Goal: Task Accomplishment & Management: Use online tool/utility

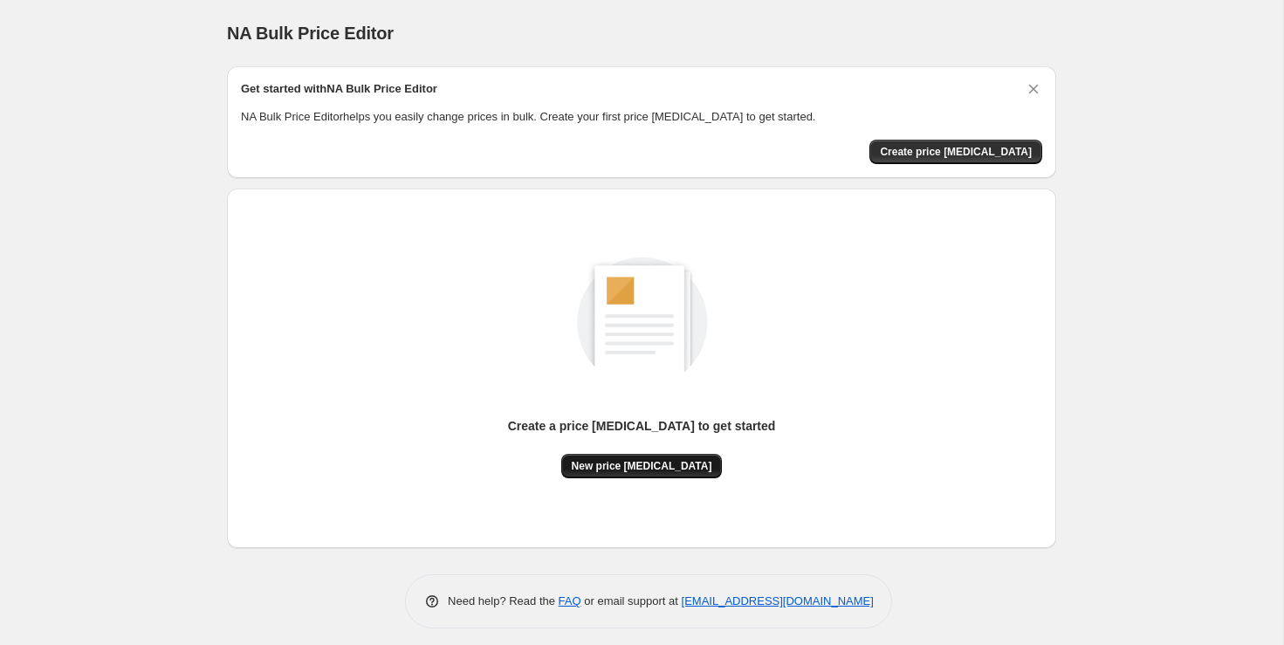
click at [648, 456] on button "New price [MEDICAL_DATA]" at bounding box center [641, 466] width 161 height 24
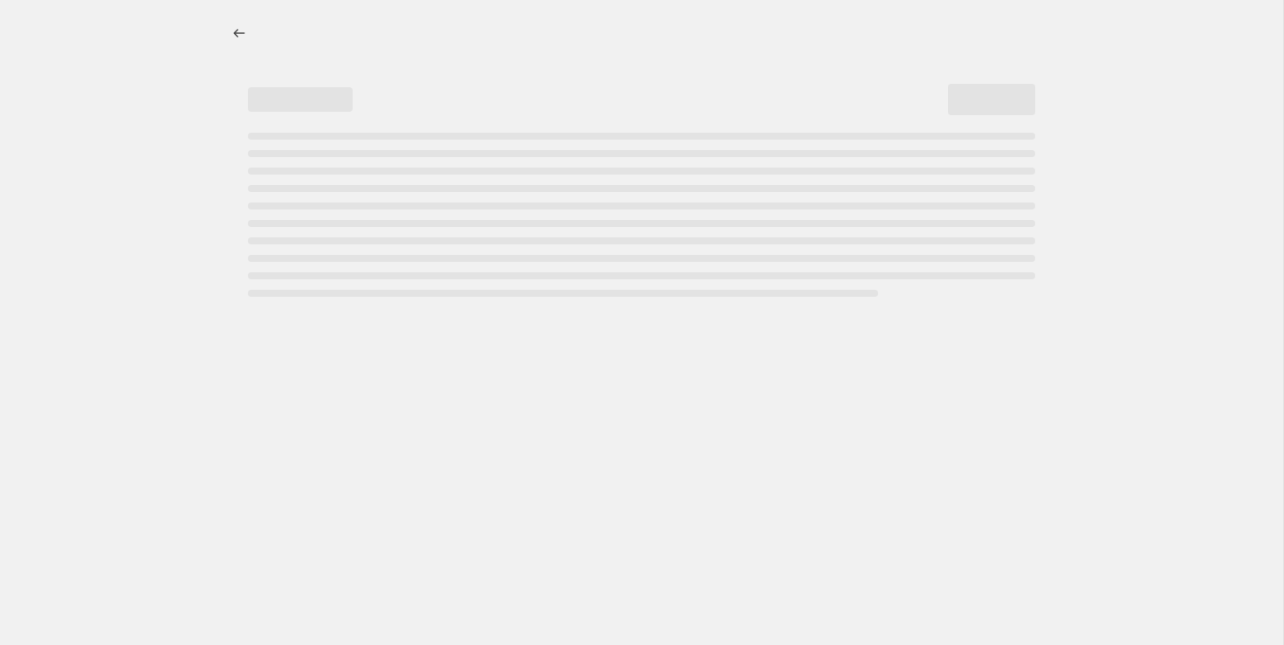
select select "percentage"
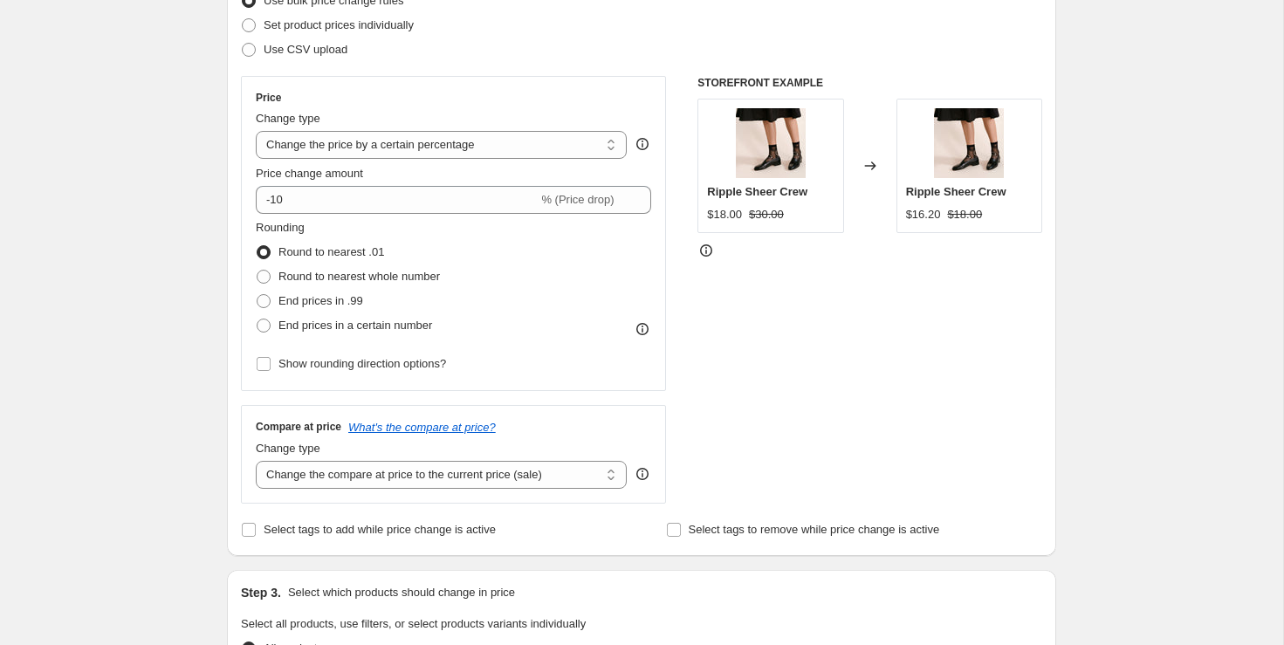
scroll to position [241, 0]
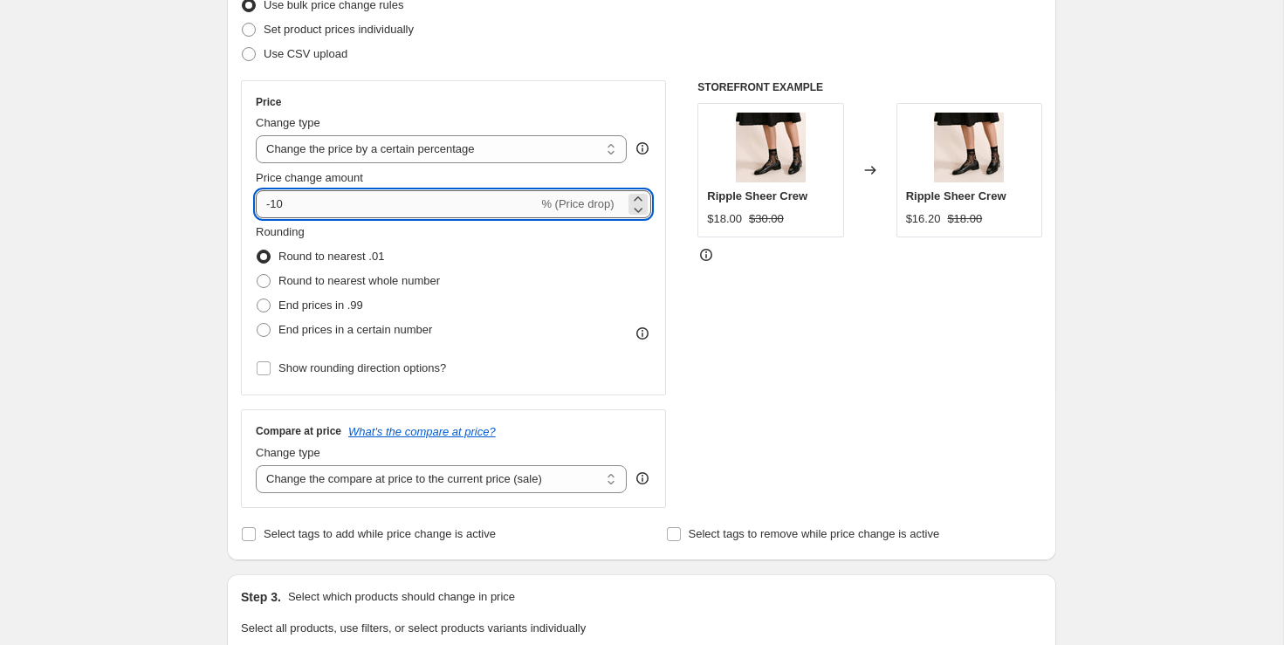
click at [498, 206] on input "-10" at bounding box center [397, 204] width 282 height 28
type input "-1"
type input "-50"
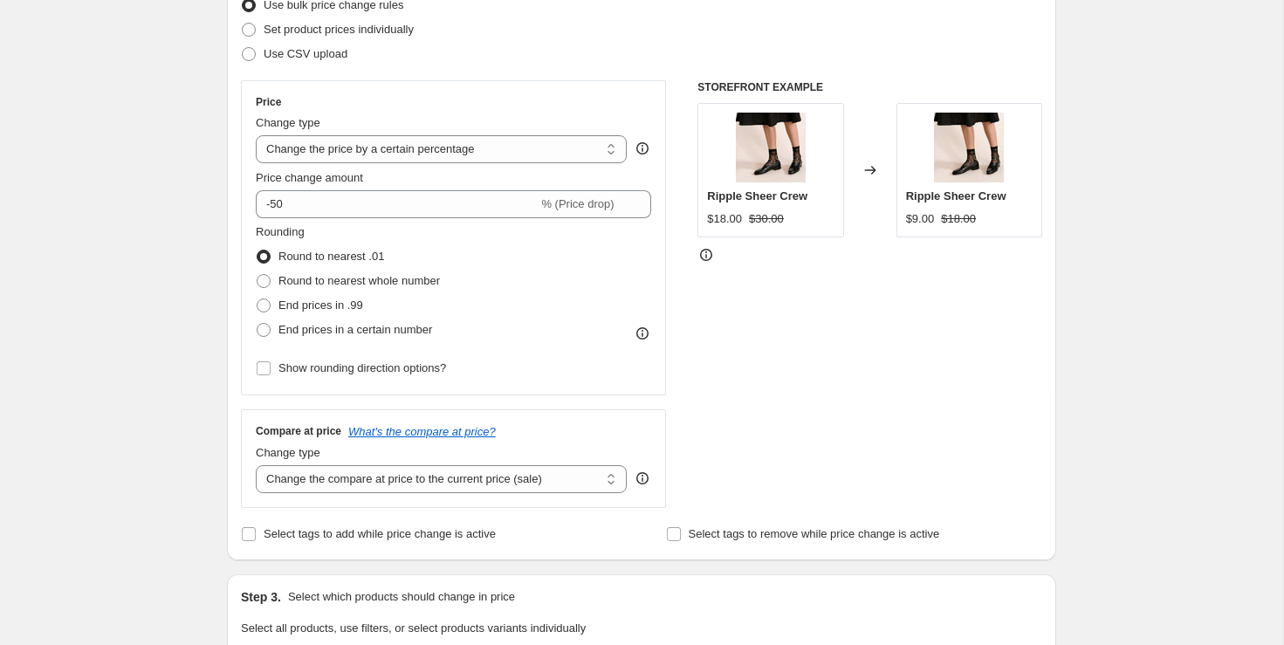
click at [130, 180] on div "Create new price [MEDICAL_DATA]. This page is ready Create new price [MEDICAL_D…" at bounding box center [641, 631] width 1283 height 1745
click at [429, 279] on span "Round to nearest whole number" at bounding box center [358, 280] width 161 height 13
click at [257, 275] on input "Round to nearest whole number" at bounding box center [257, 274] width 1 height 1
radio input "true"
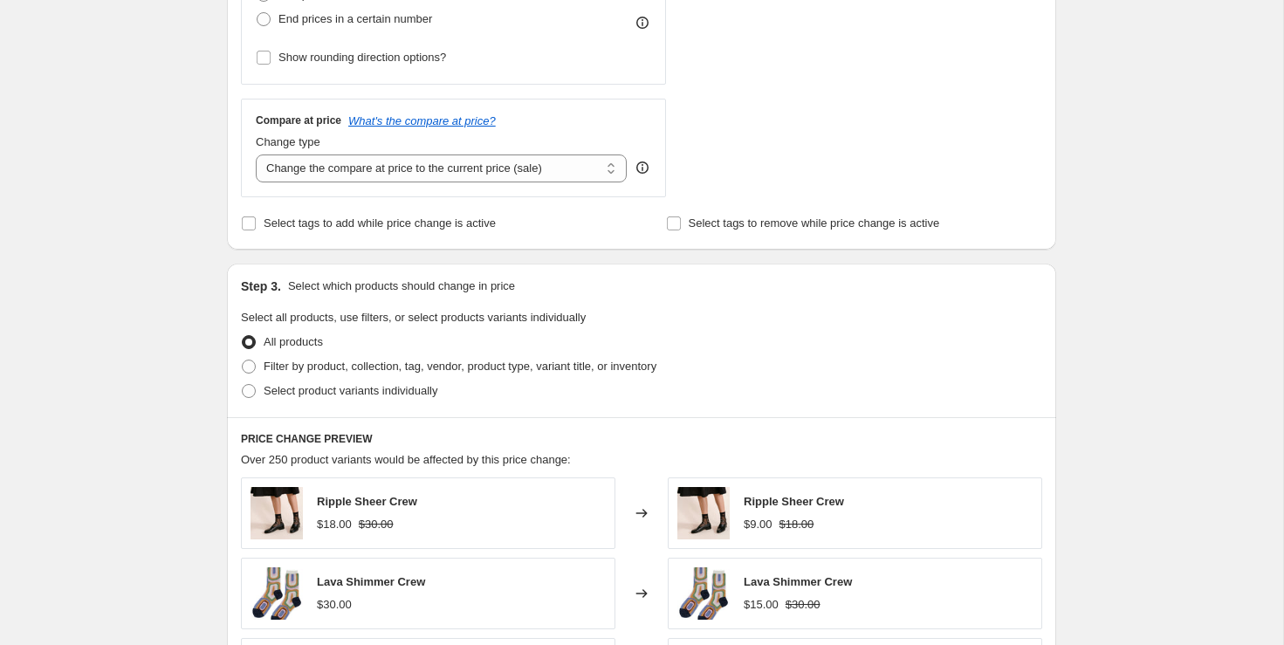
scroll to position [554, 0]
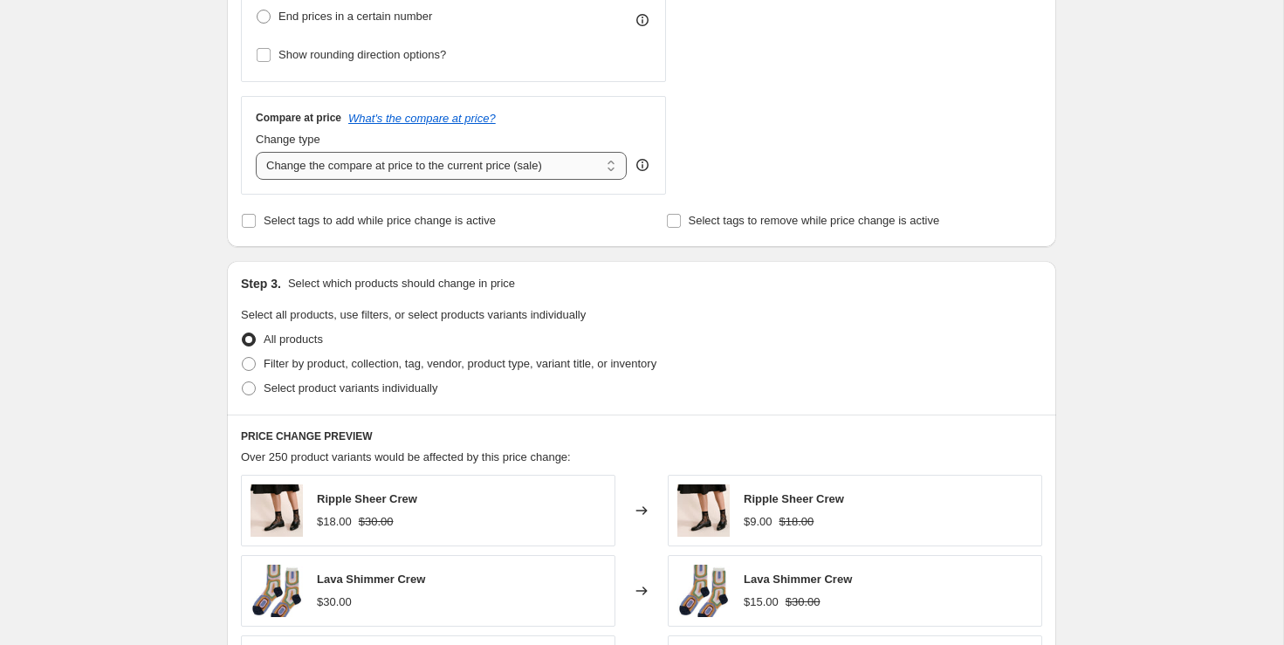
click at [409, 164] on select "Change the compare at price to the current price (sale) Change the compare at p…" at bounding box center [441, 166] width 371 height 28
click at [474, 114] on icon "What's the compare at price?" at bounding box center [421, 118] width 147 height 13
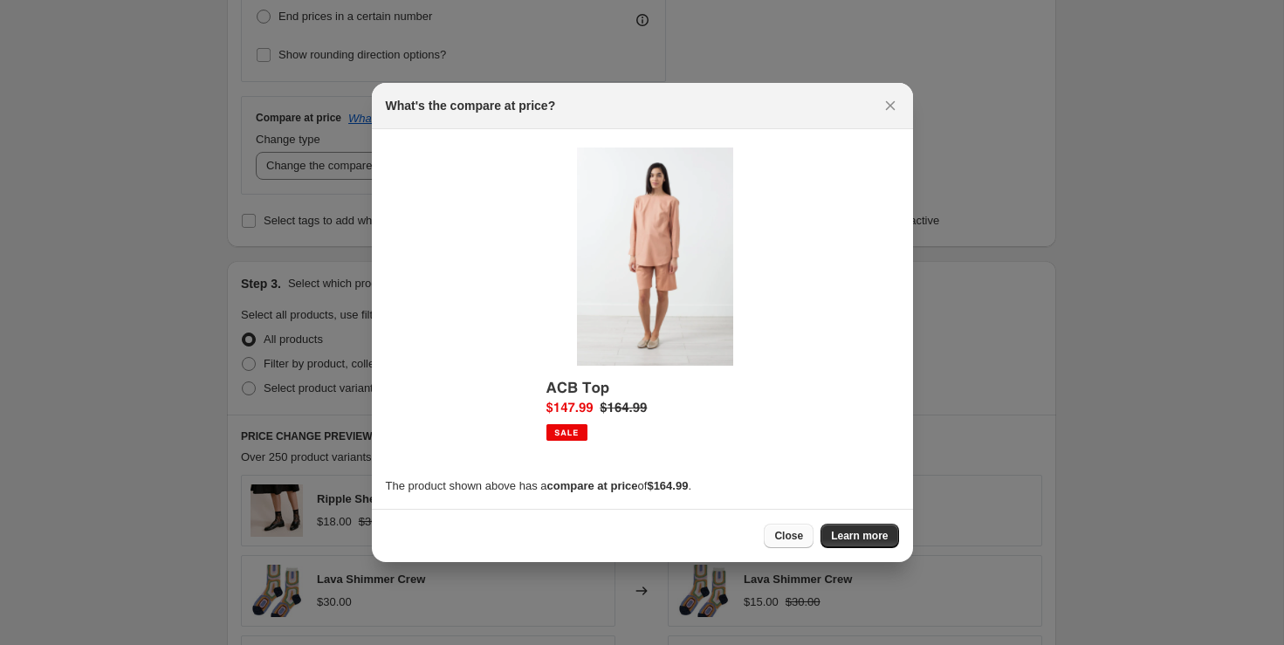
click at [793, 538] on span "Close" at bounding box center [788, 536] width 29 height 14
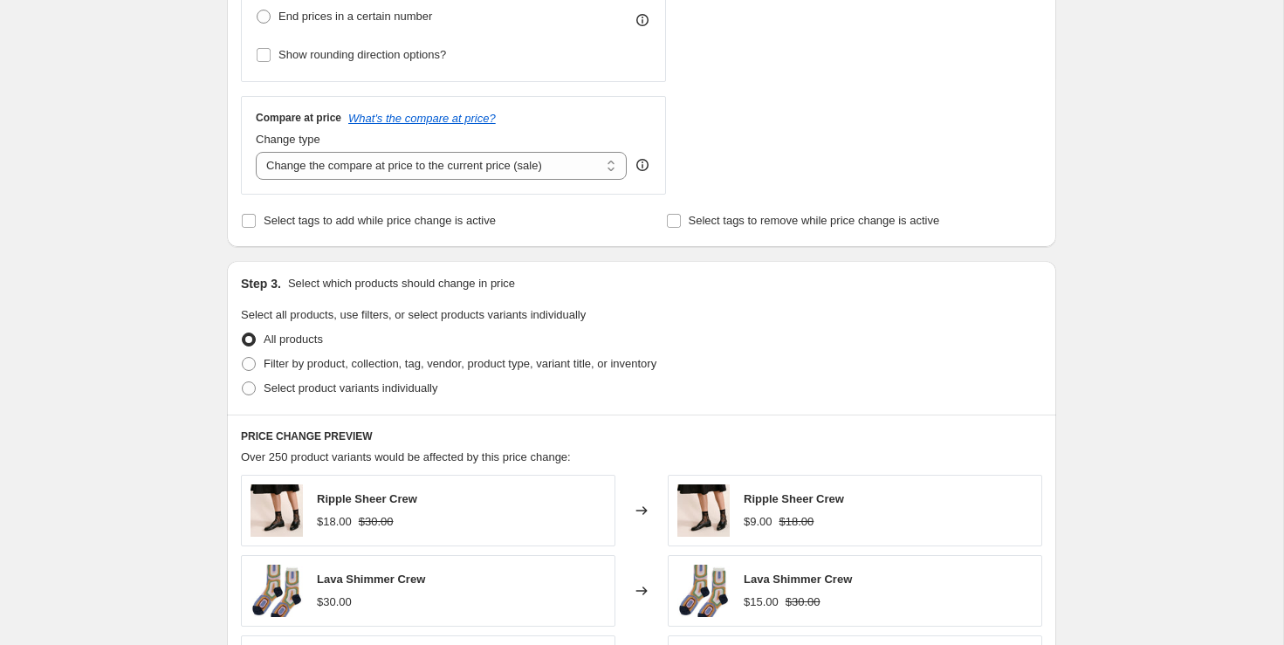
click at [642, 165] on icon at bounding box center [642, 166] width 2 height 4
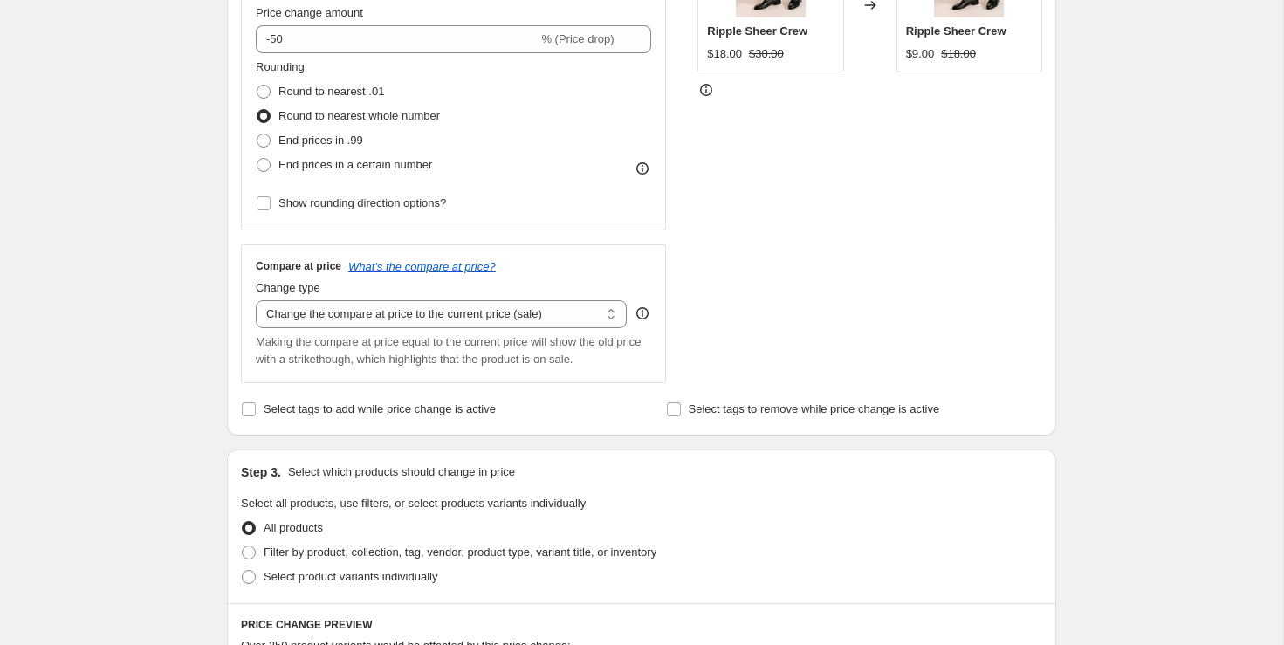
scroll to position [473, 0]
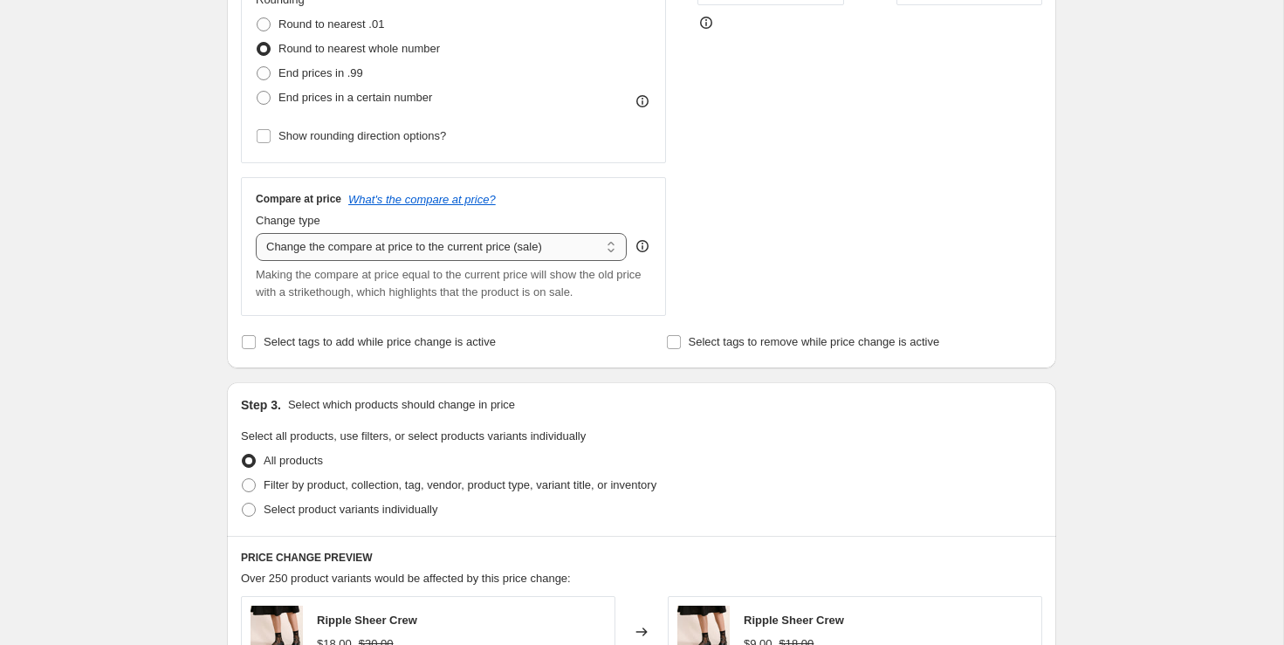
click at [553, 248] on select "Change the compare at price to the current price (sale) Change the compare at p…" at bounding box center [441, 247] width 371 height 28
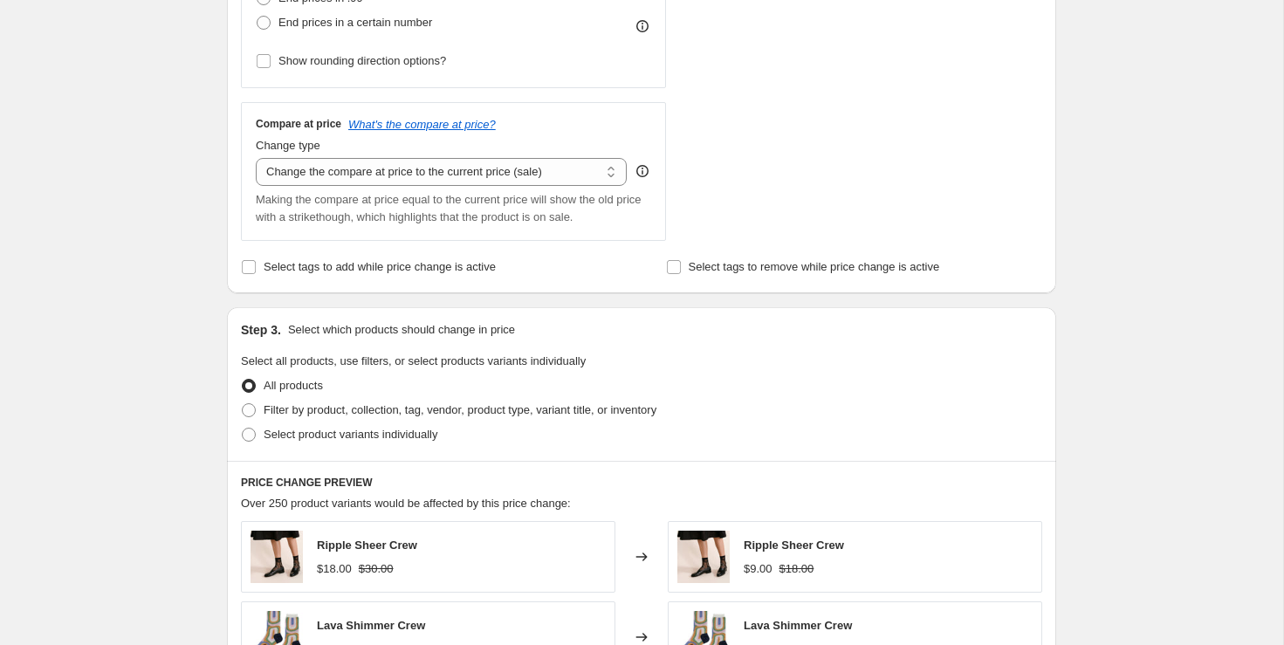
scroll to position [546, 0]
click at [449, 171] on select "Change the compare at price to the current price (sale) Change the compare at p…" at bounding box center [441, 174] width 371 height 28
select select "no_change"
click at [256, 160] on select "Change the compare at price to the current price (sale) Change the compare at p…" at bounding box center [441, 174] width 371 height 28
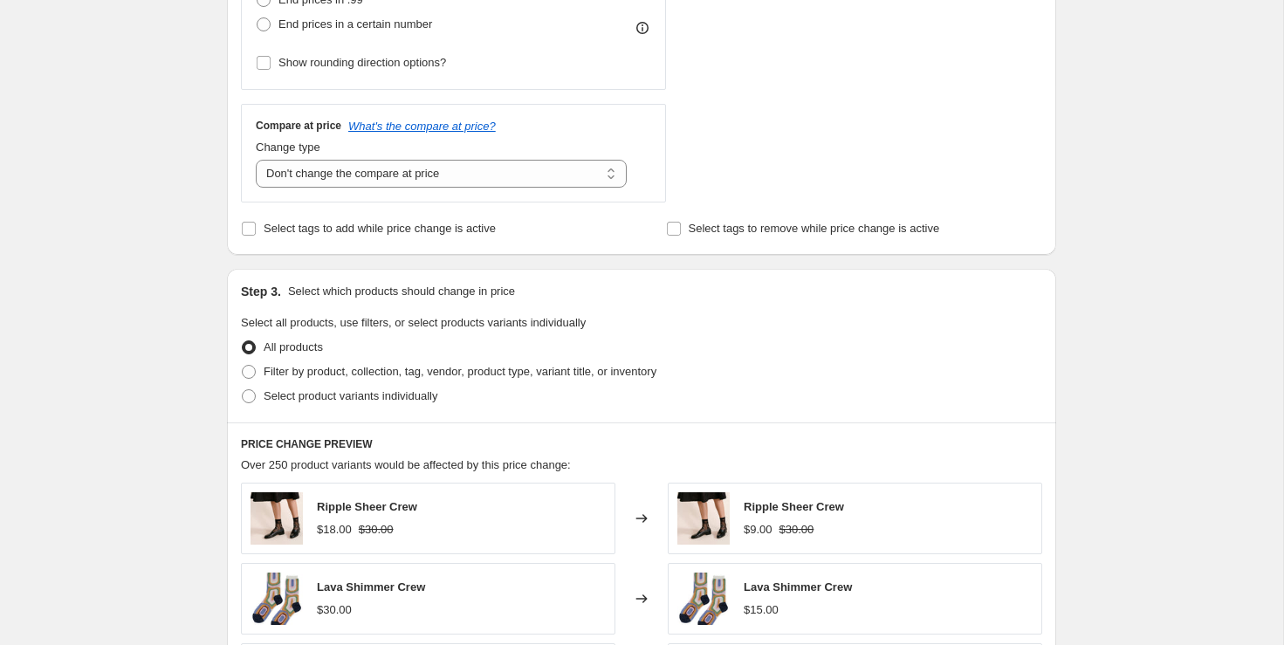
click at [196, 314] on div "Create new price [MEDICAL_DATA]. This page is ready Create new price [MEDICAL_D…" at bounding box center [641, 326] width 1283 height 1745
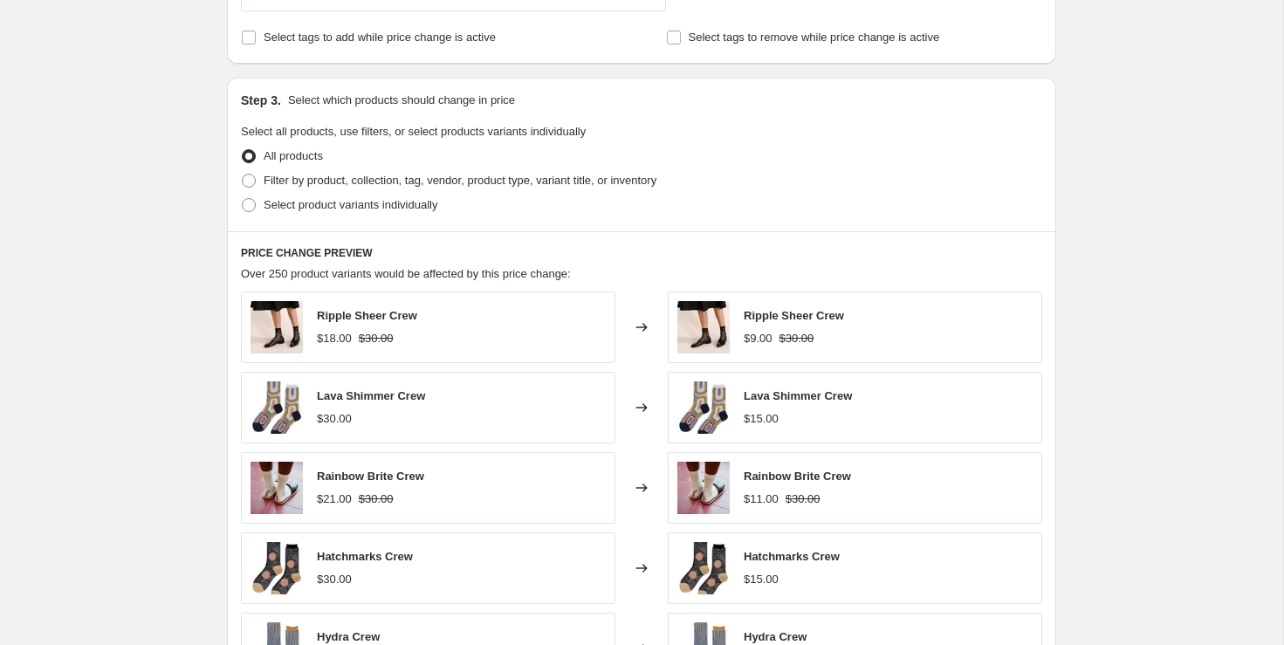
scroll to position [734, 0]
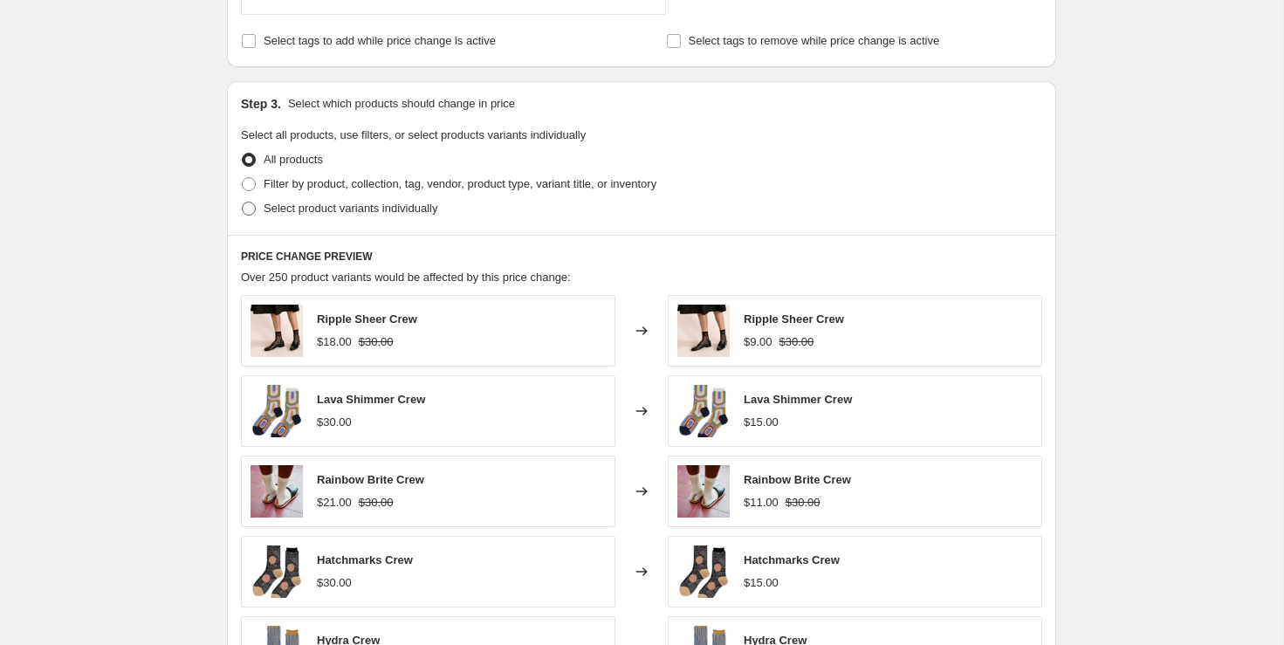
click at [423, 209] on span "Select product variants individually" at bounding box center [351, 208] width 174 height 13
click at [243, 202] on input "Select product variants individually" at bounding box center [242, 202] width 1 height 1
radio input "true"
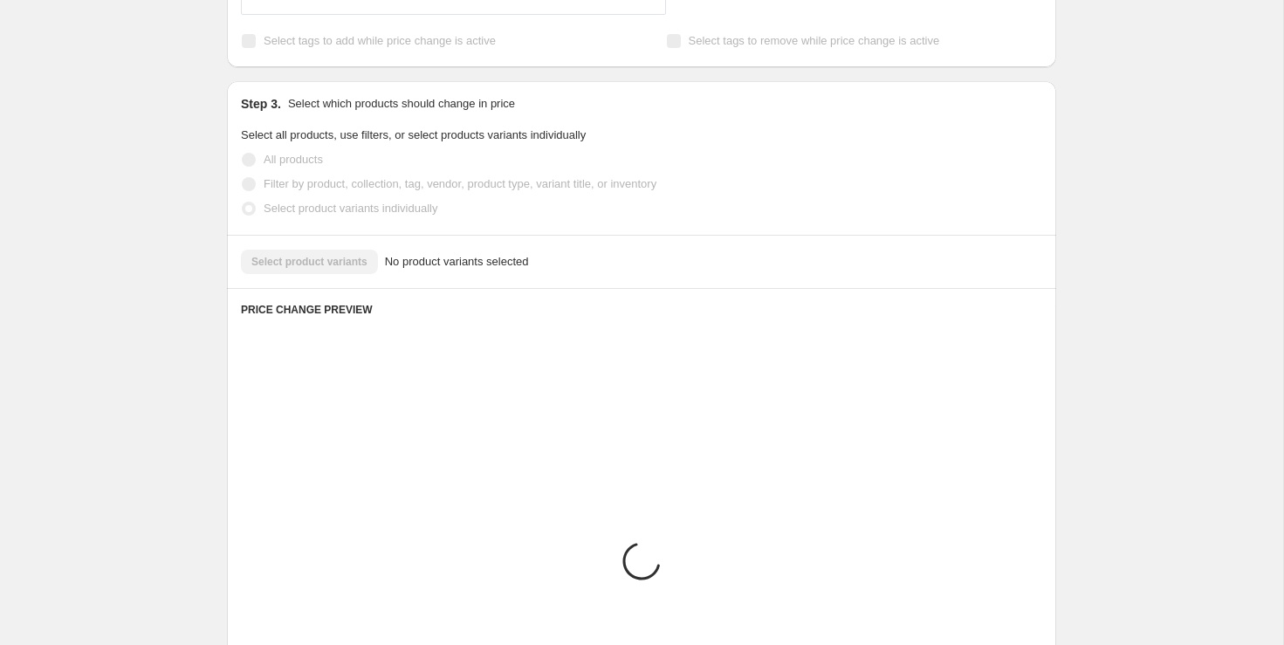
scroll to position [710, 0]
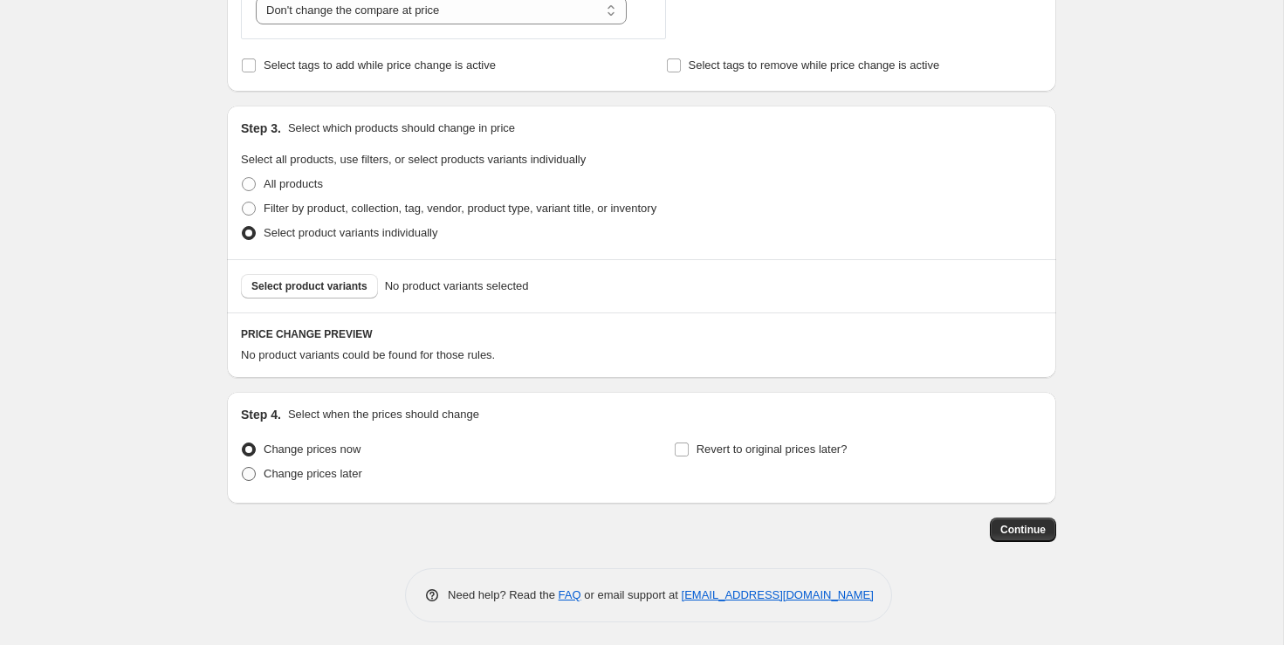
click at [345, 471] on span "Change prices later" at bounding box center [313, 473] width 99 height 13
click at [243, 468] on input "Change prices later" at bounding box center [242, 467] width 1 height 1
radio input "true"
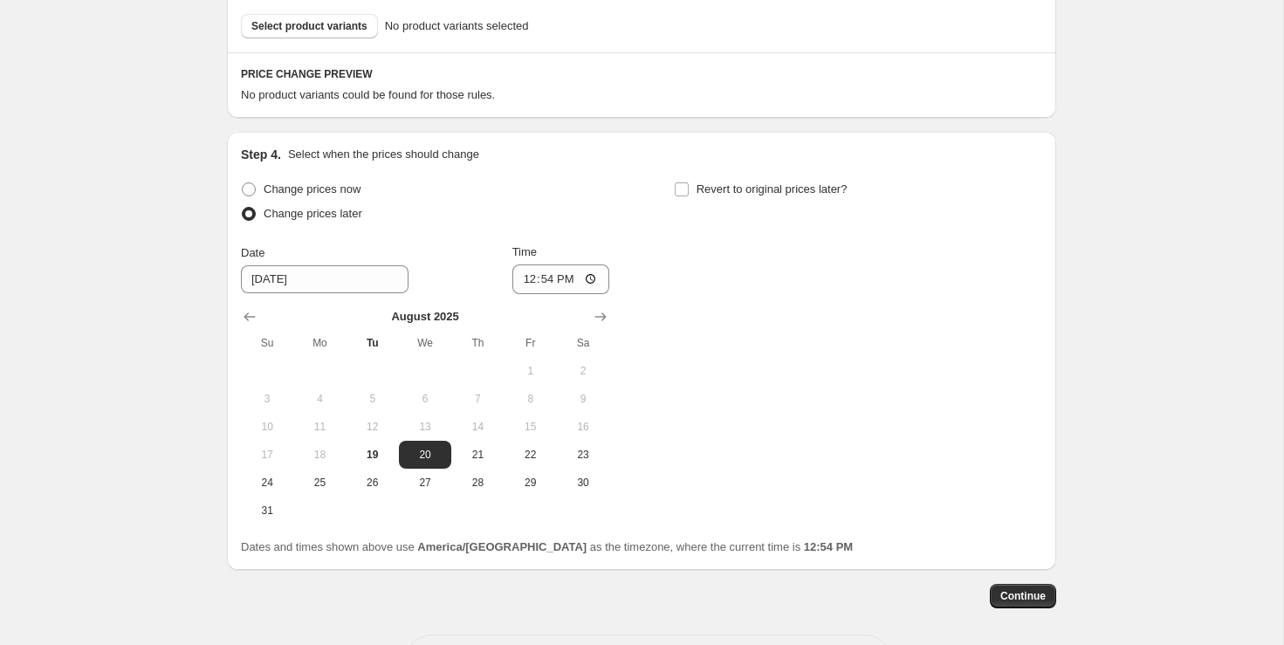
scroll to position [991, 0]
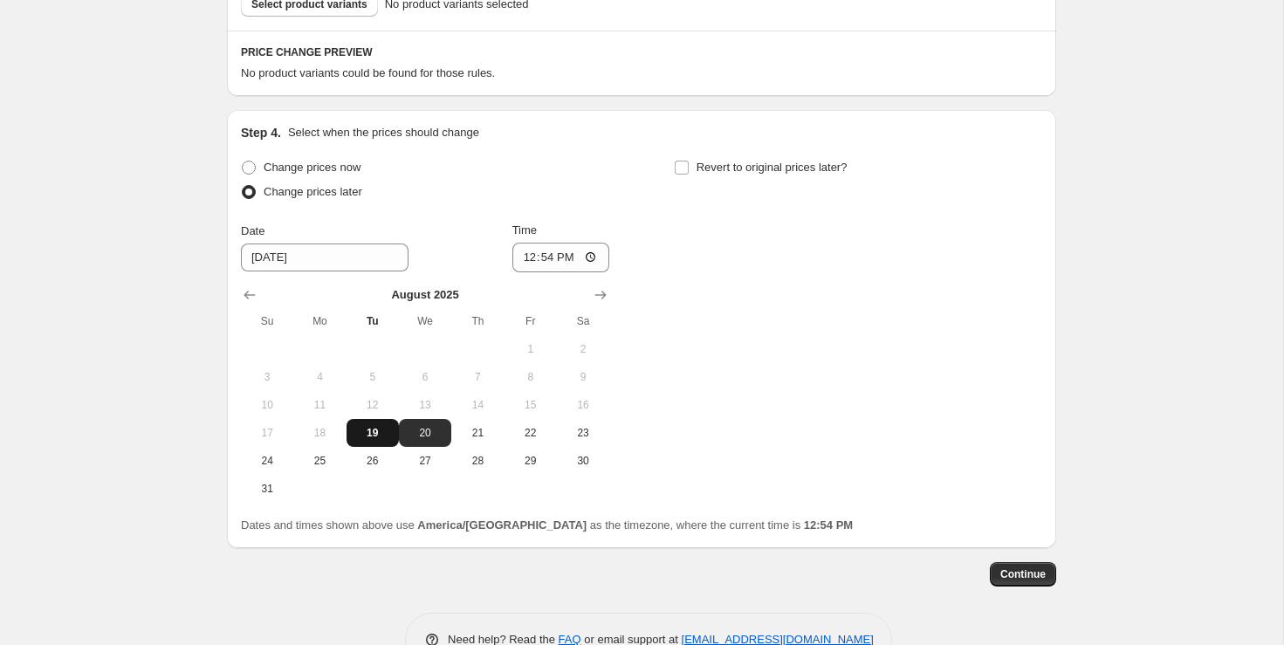
click at [365, 436] on span "19" at bounding box center [372, 433] width 38 height 14
type input "[DATE]"
click at [539, 264] on input "12:54" at bounding box center [561, 258] width 98 height 30
type input "17:00"
click at [844, 346] on div "Change prices now Change prices later Date [DATE] Time 17:00 [DATE] Su Mo Tu We…" at bounding box center [641, 328] width 801 height 347
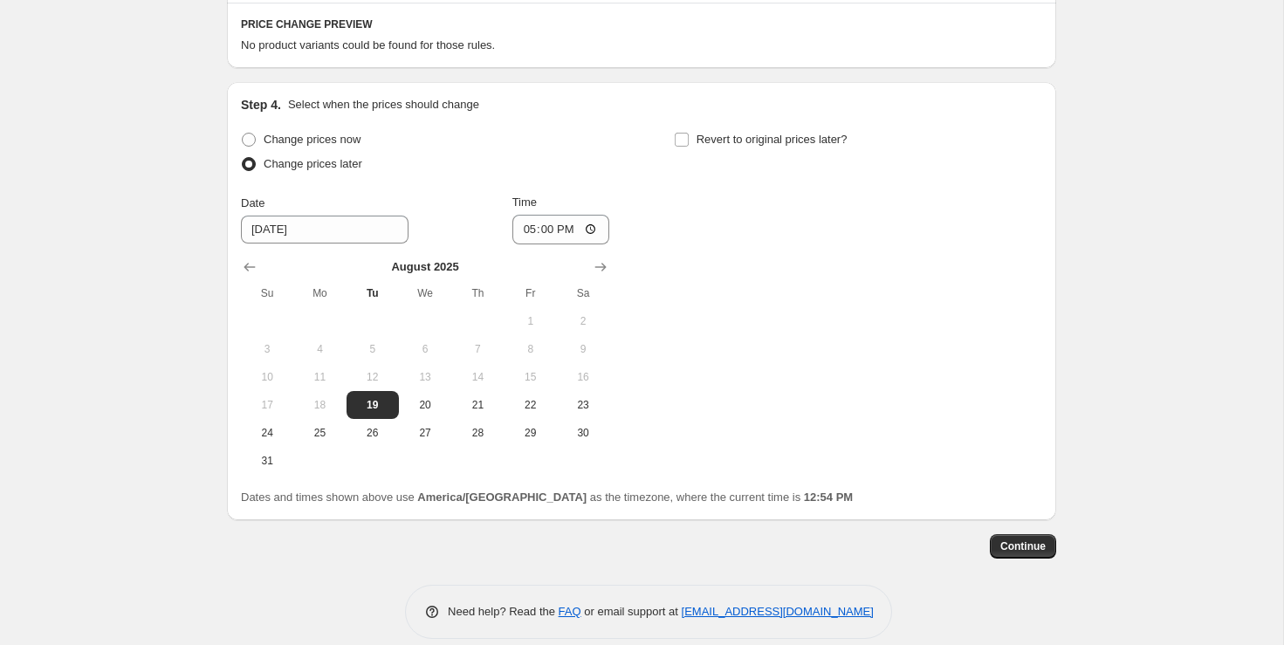
scroll to position [1036, 0]
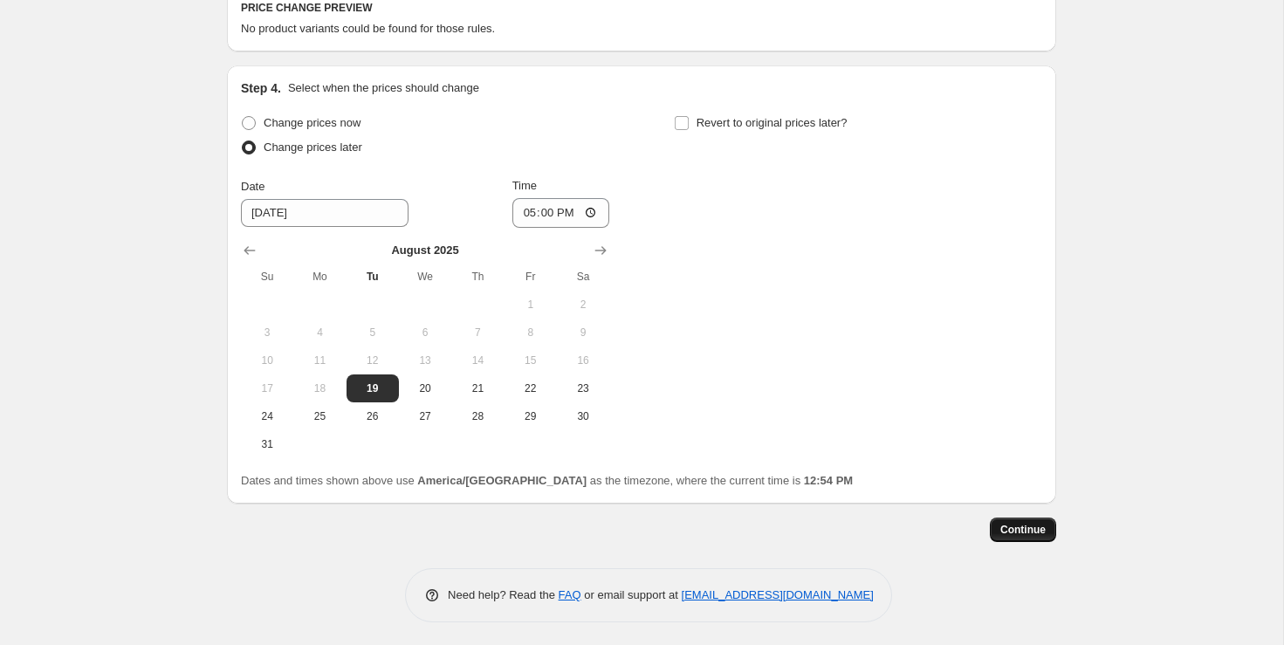
click at [1028, 523] on span "Continue" at bounding box center [1022, 530] width 45 height 14
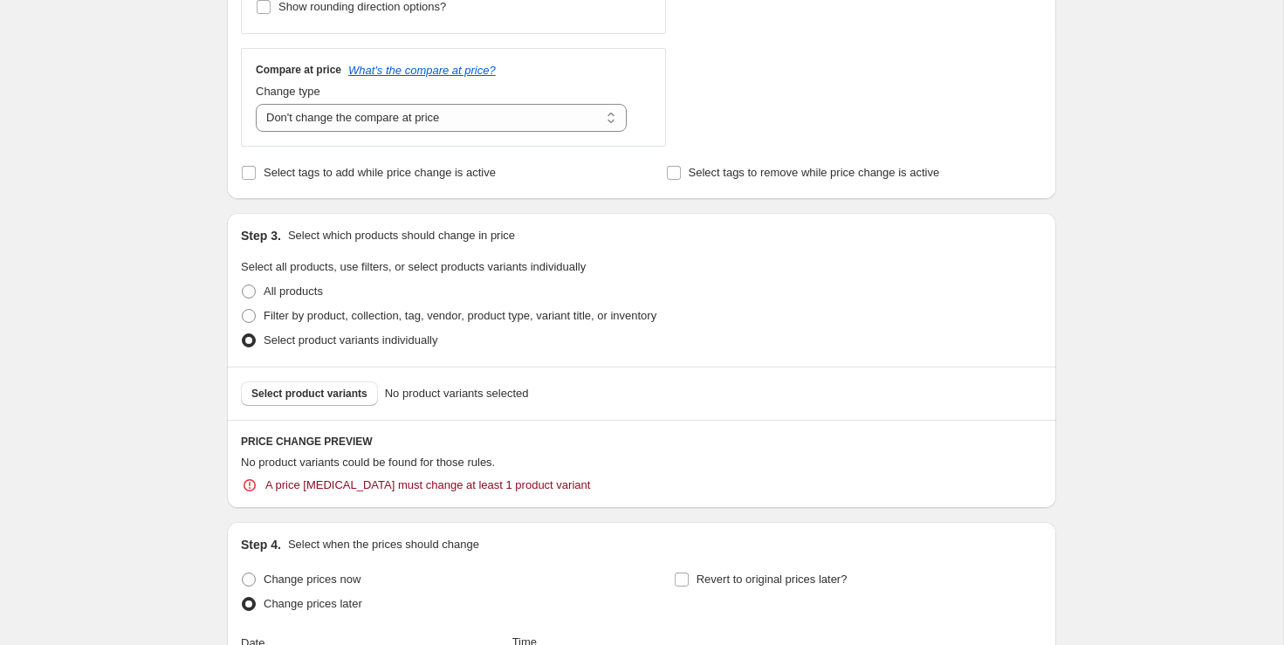
scroll to position [701, 0]
click at [294, 386] on span "Select product variants" at bounding box center [309, 393] width 116 height 14
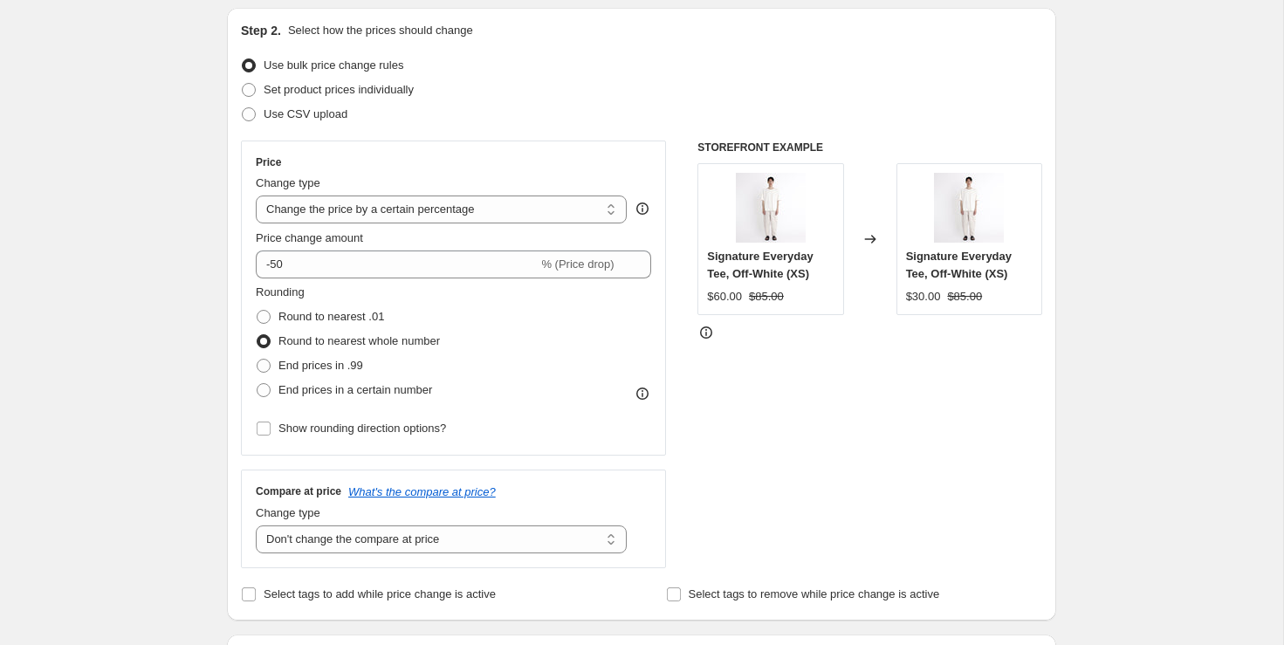
scroll to position [175, 0]
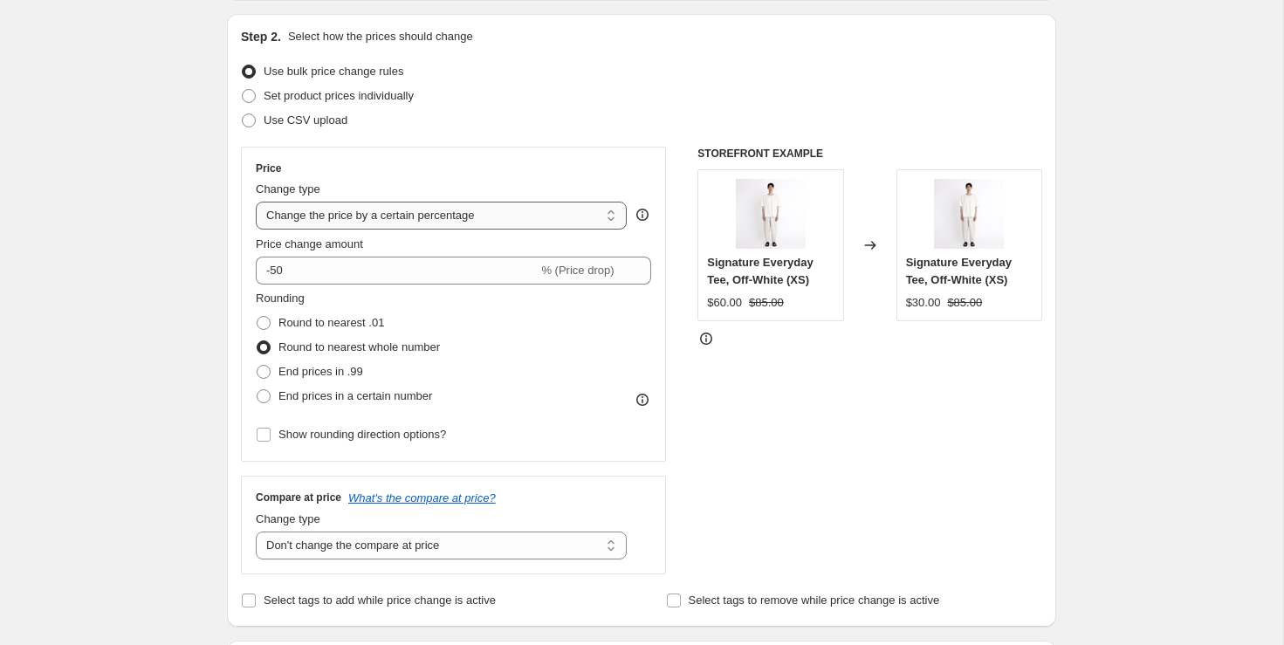
click at [572, 218] on select "Change the price to a certain amount Change the price by a certain amount Chang…" at bounding box center [441, 216] width 371 height 28
select select "pcap"
click at [256, 202] on select "Change the price to a certain amount Change the price by a certain amount Chang…" at bounding box center [441, 216] width 371 height 28
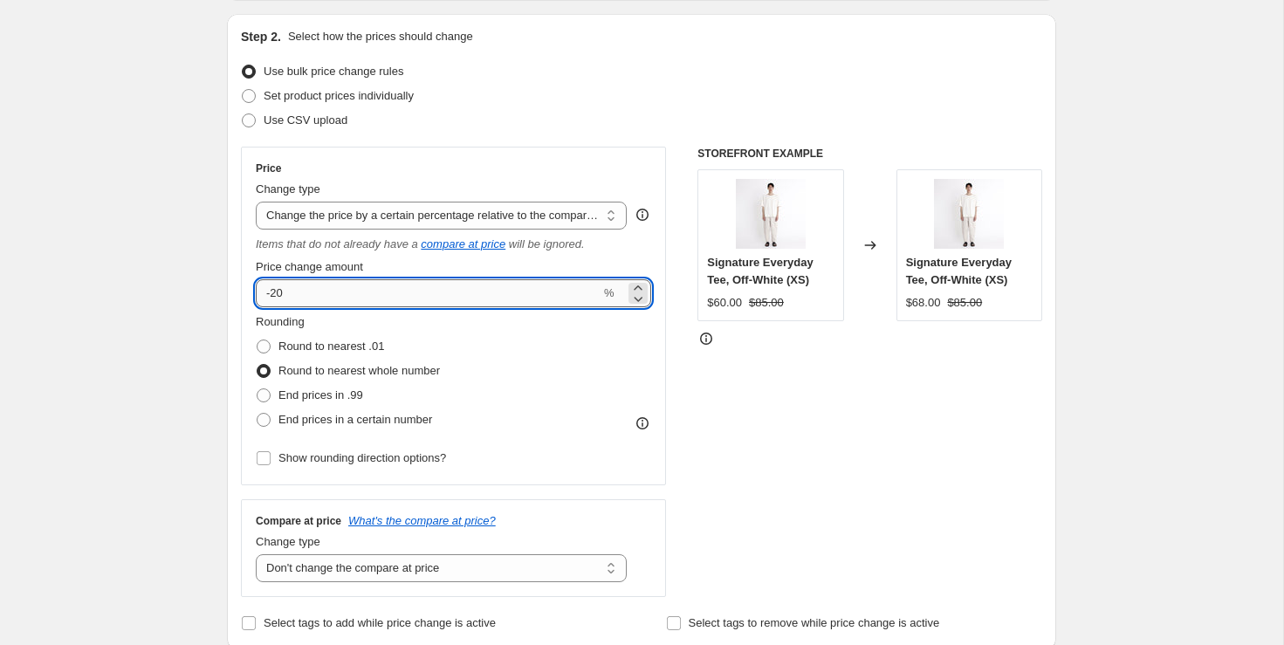
click at [566, 279] on input "-20" at bounding box center [428, 293] width 345 height 28
type input "-2"
type input "-50"
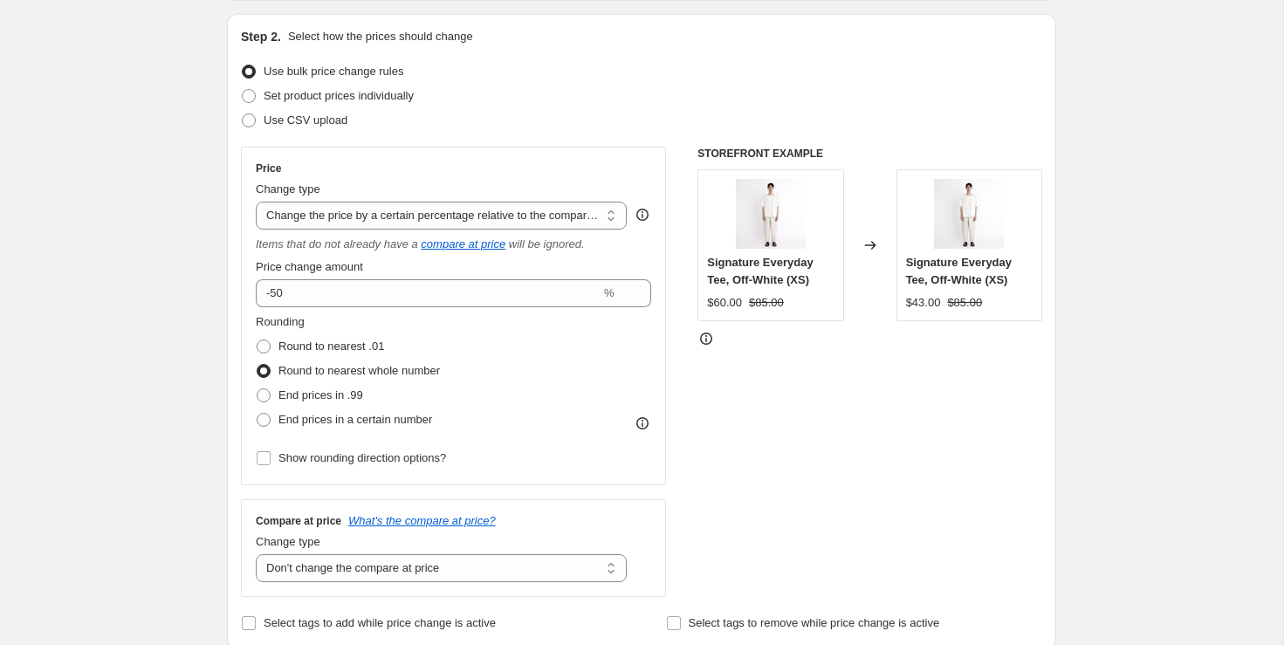
click at [806, 408] on div "STOREFRONT EXAMPLE Signature Everyday Tee, Off-White (XS) $60.00 $85.00 Changed…" at bounding box center [869, 372] width 345 height 450
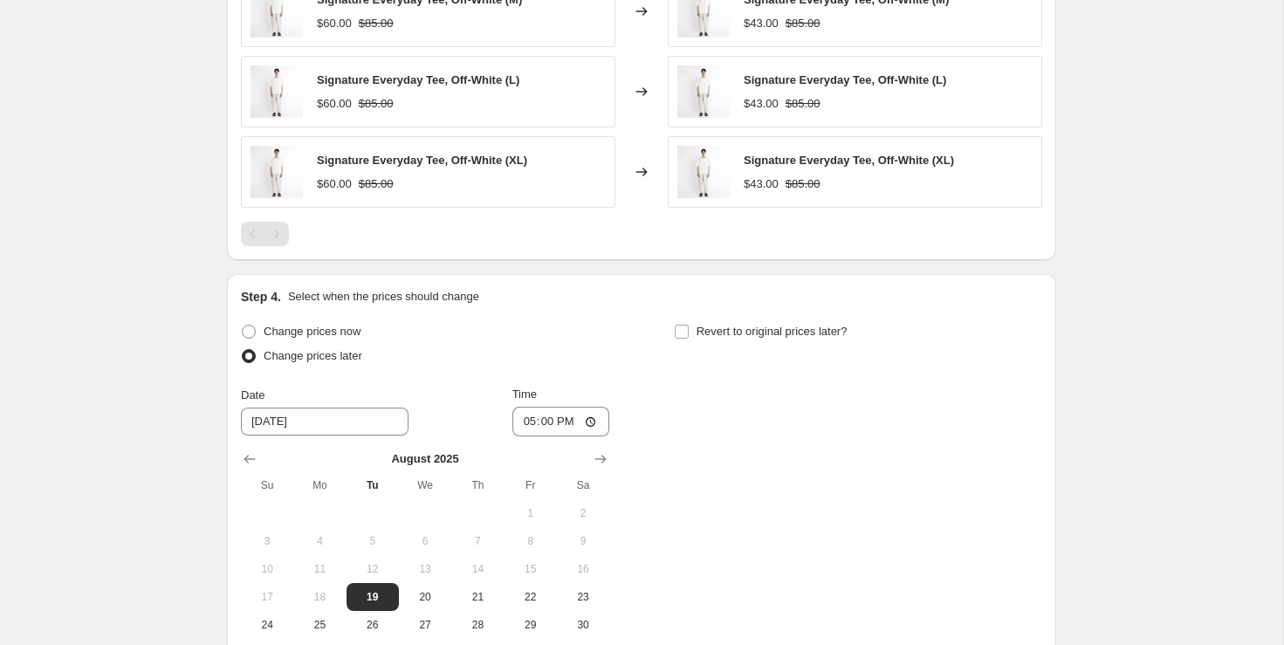
scroll to position [1496, 0]
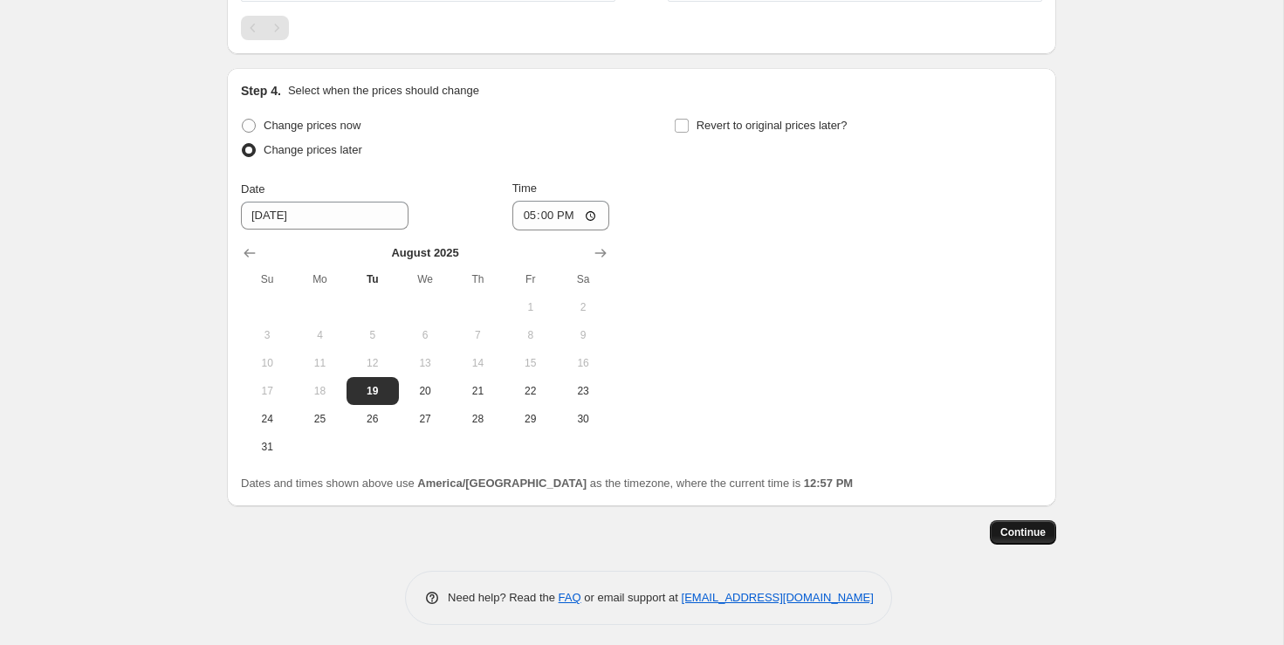
click at [1027, 520] on button "Continue" at bounding box center [1023, 532] width 66 height 24
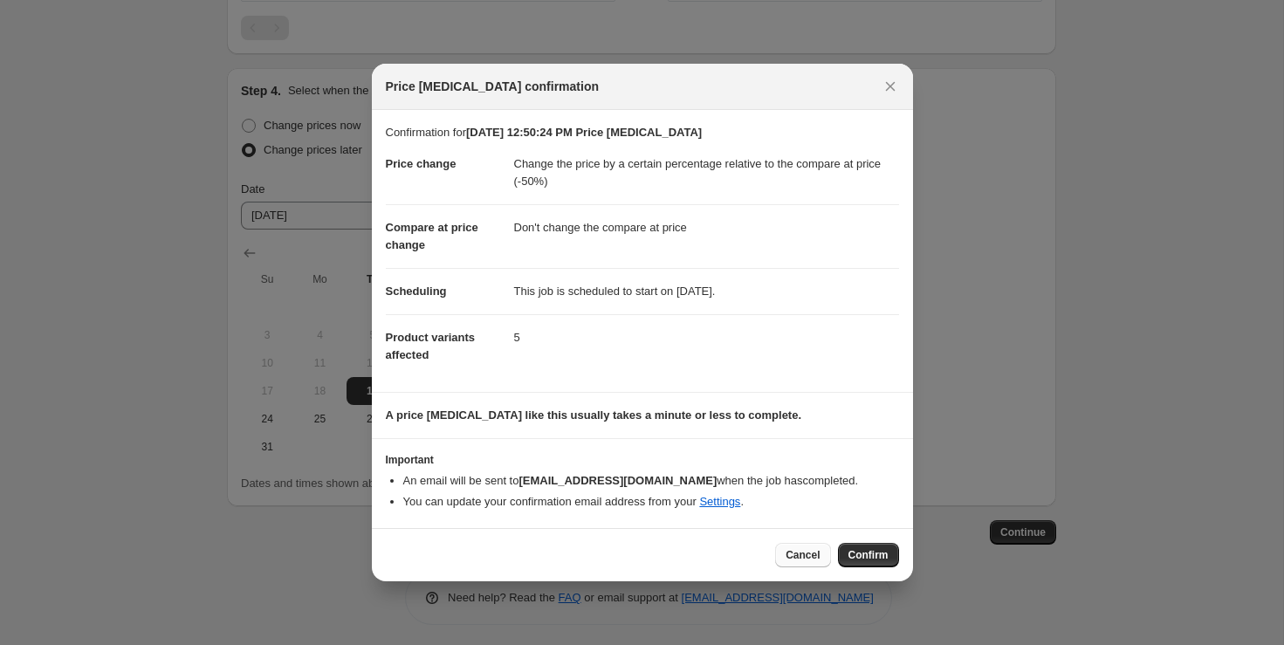
click at [789, 550] on span "Cancel" at bounding box center [802, 555] width 34 height 14
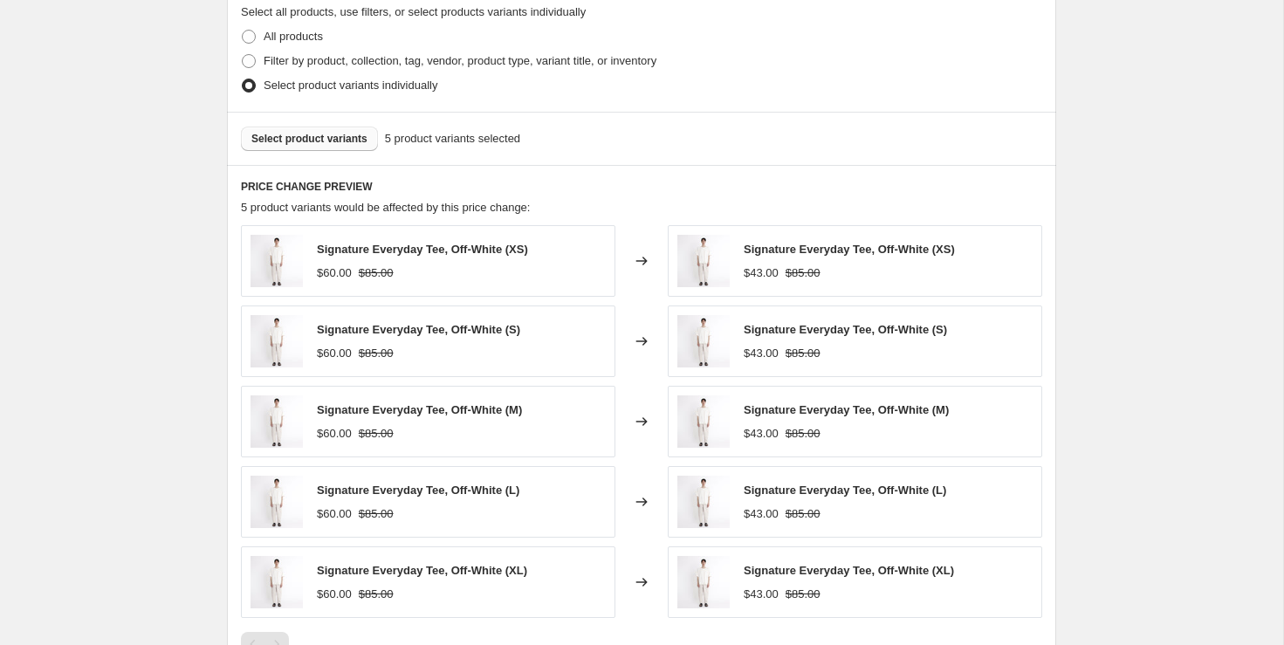
scroll to position [875, 0]
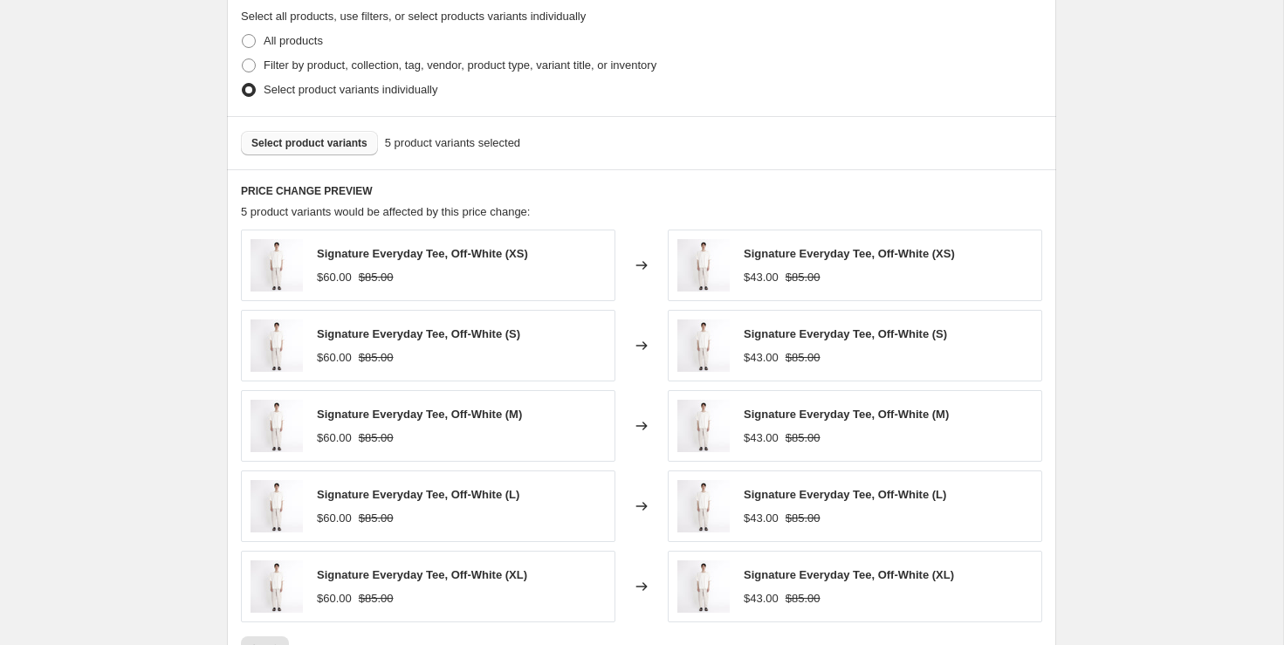
click at [325, 136] on span "Select product variants" at bounding box center [309, 143] width 116 height 14
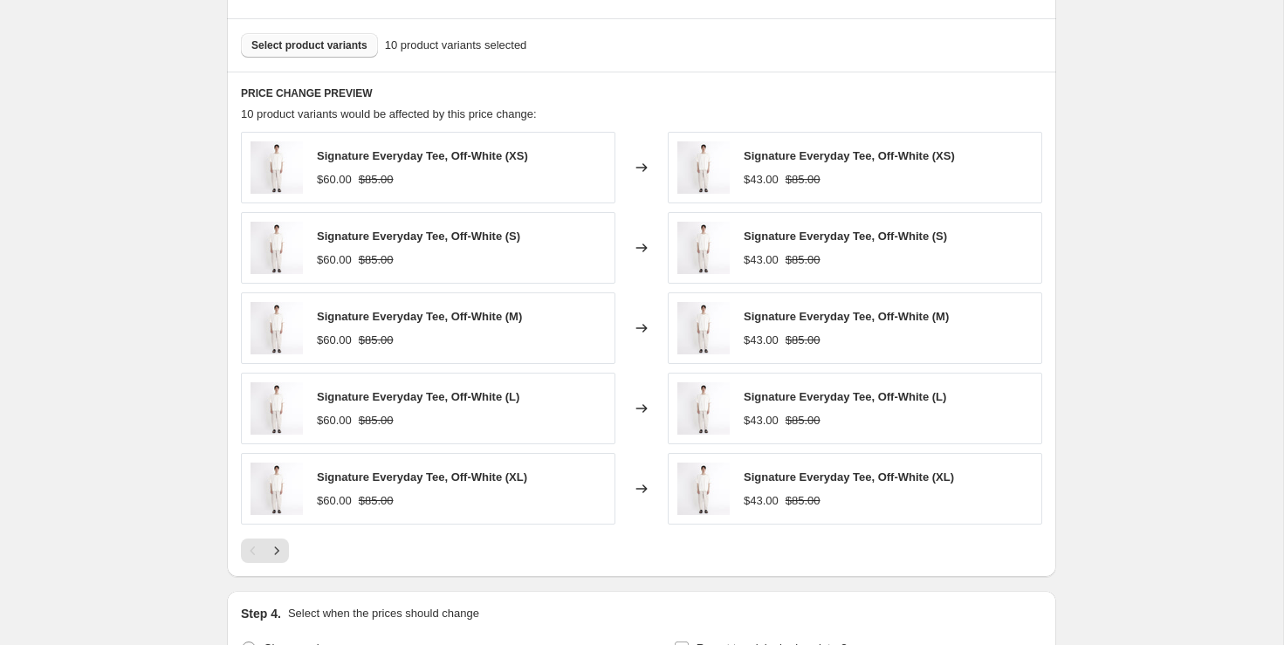
scroll to position [976, 0]
click at [271, 539] on icon "Next" at bounding box center [276, 547] width 17 height 17
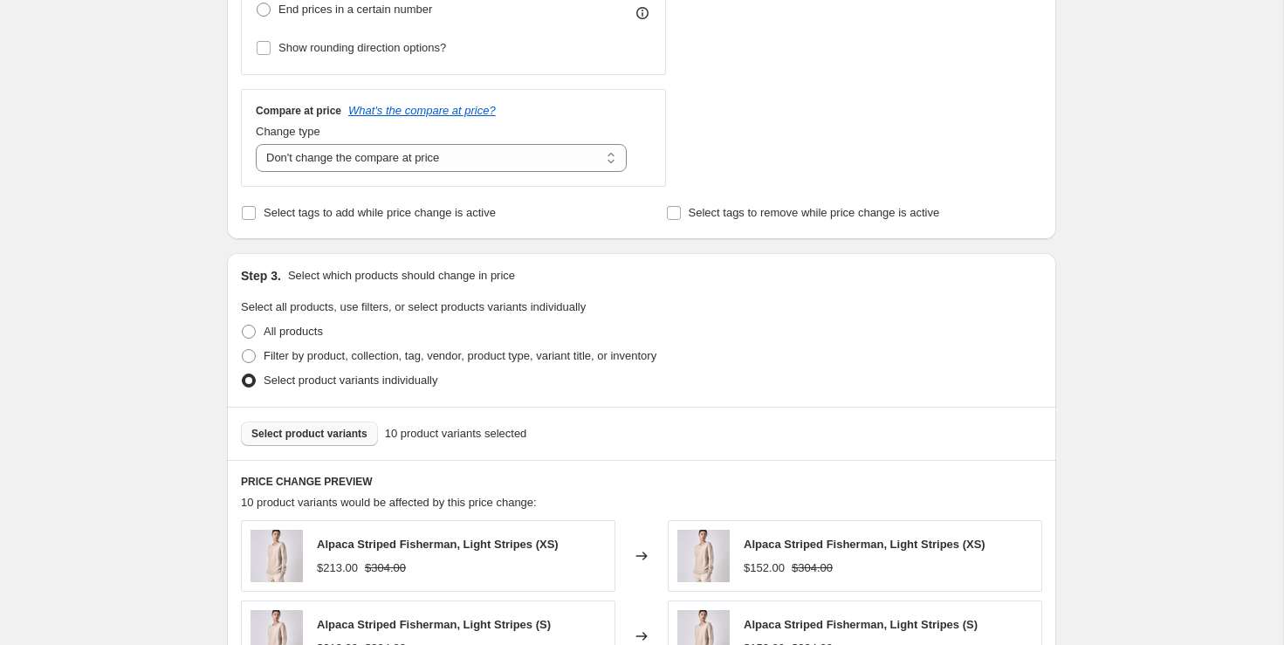
scroll to position [586, 0]
click at [338, 433] on span "Select product variants" at bounding box center [309, 433] width 116 height 14
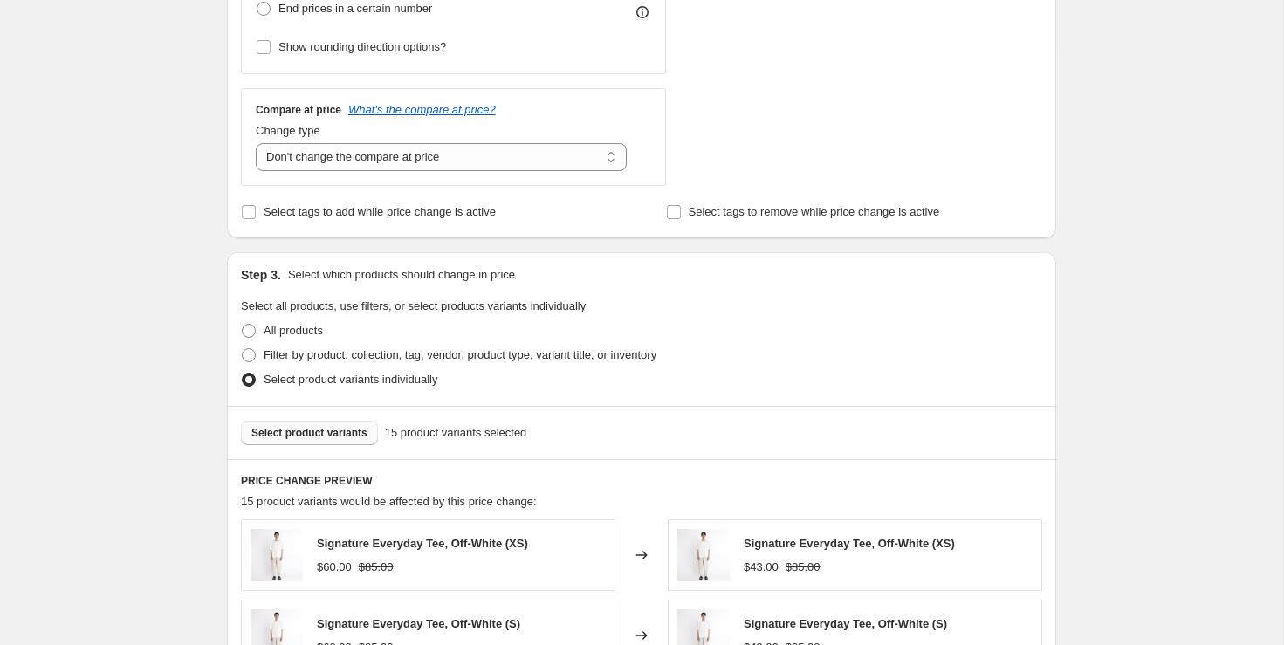
click at [327, 430] on span "Select product variants" at bounding box center [309, 433] width 116 height 14
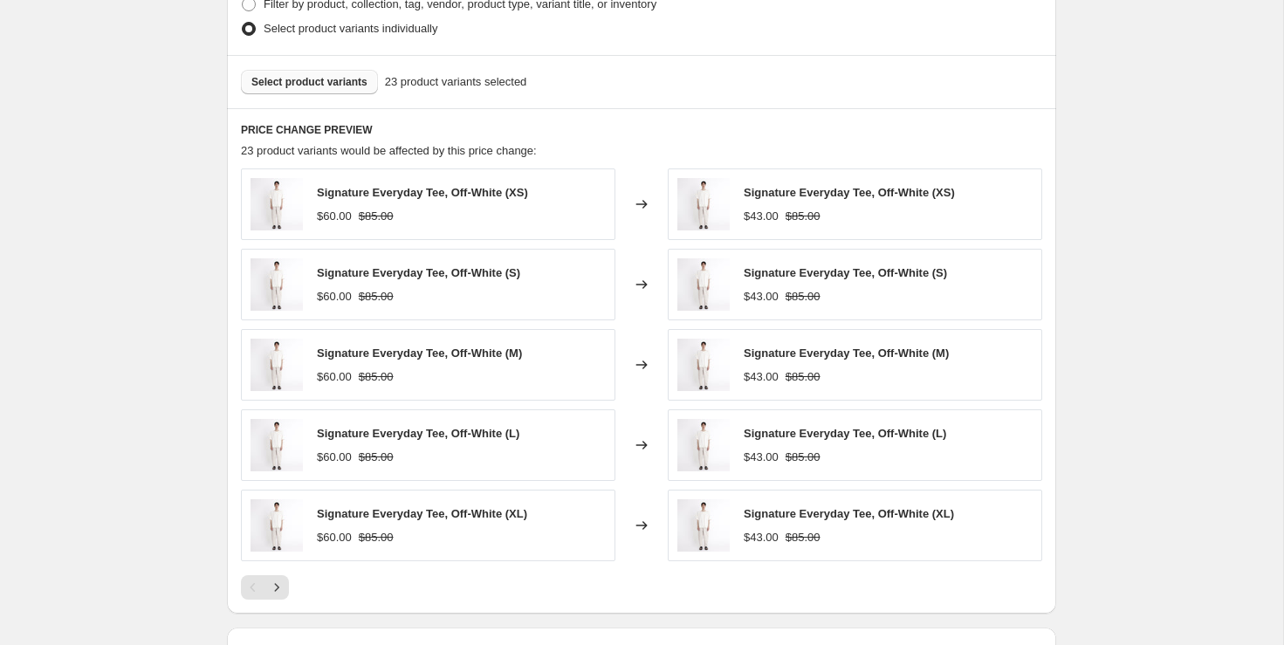
scroll to position [952, 0]
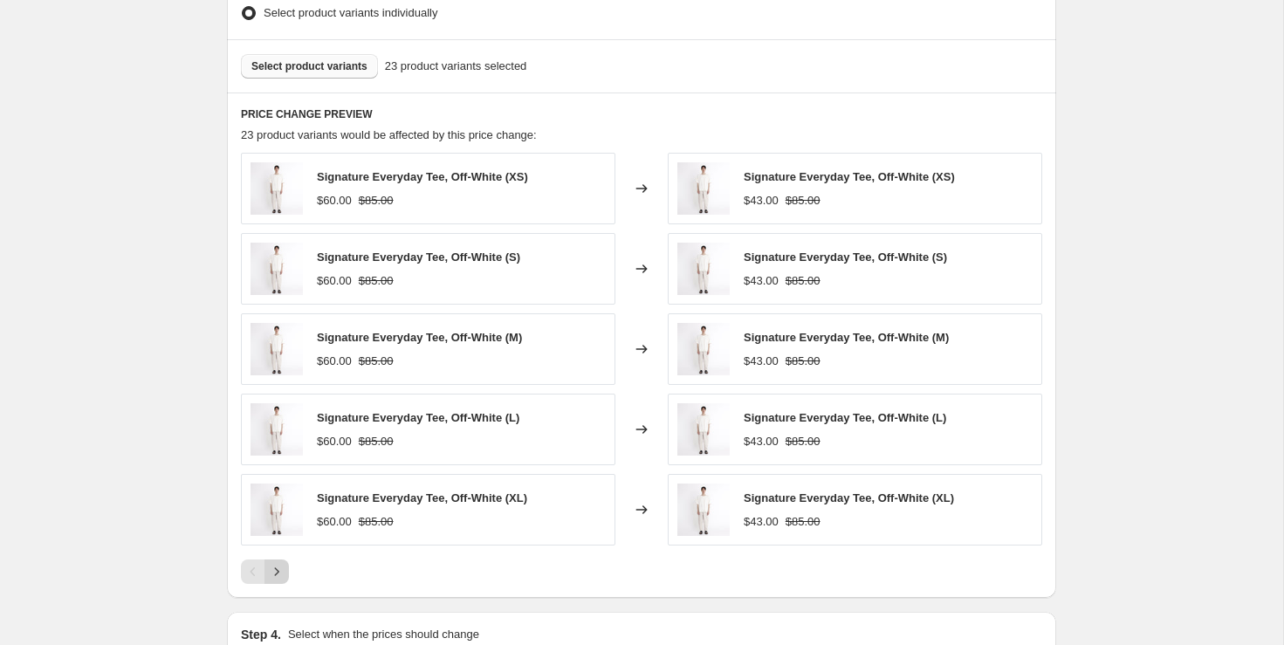
click at [276, 567] on icon "Next" at bounding box center [276, 571] width 17 height 17
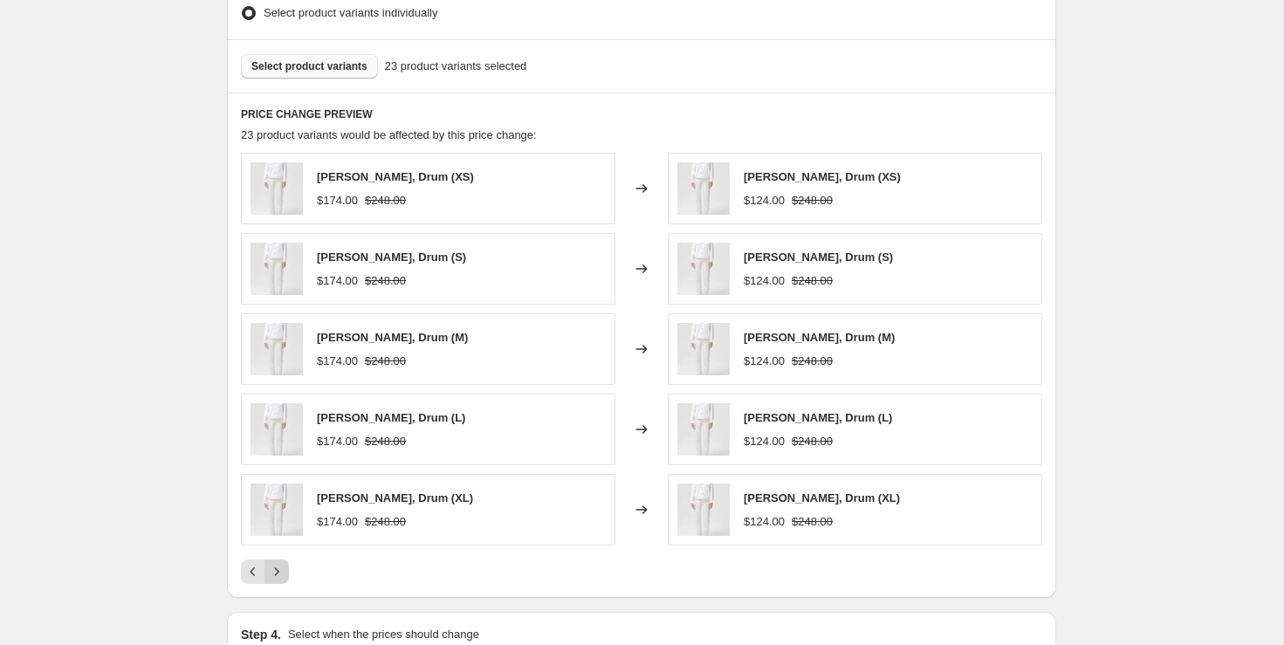
click at [276, 567] on icon "Next" at bounding box center [276, 571] width 17 height 17
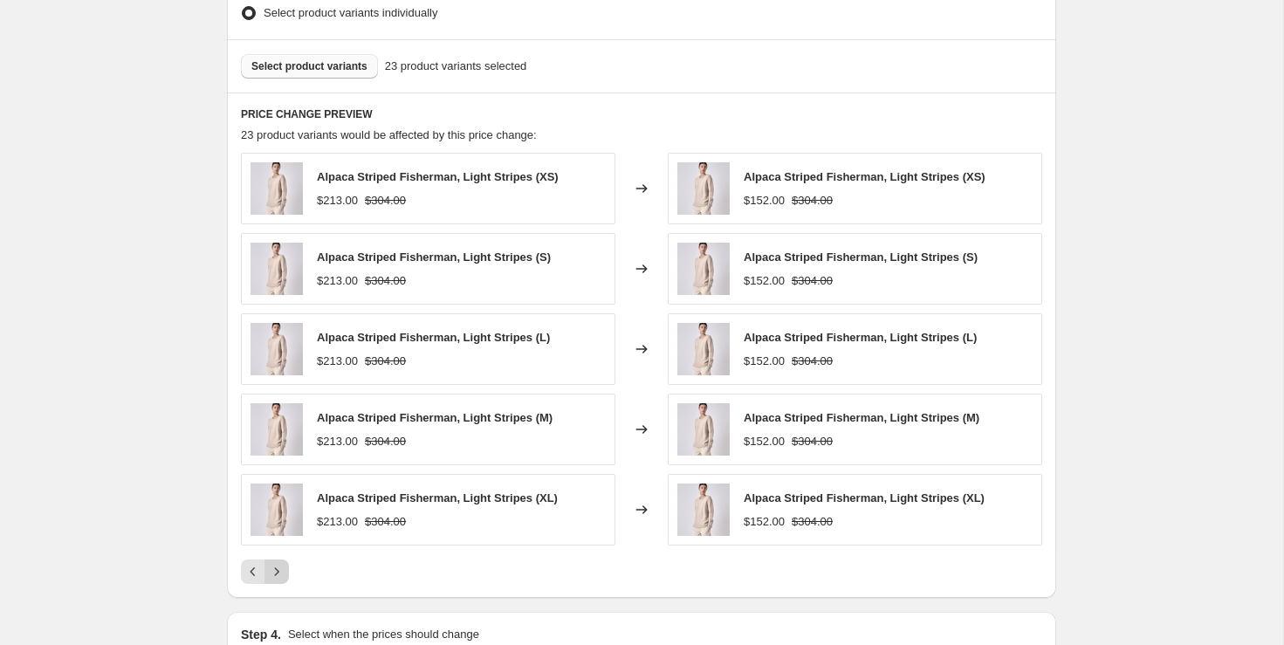
click at [276, 567] on icon "Next" at bounding box center [276, 571] width 17 height 17
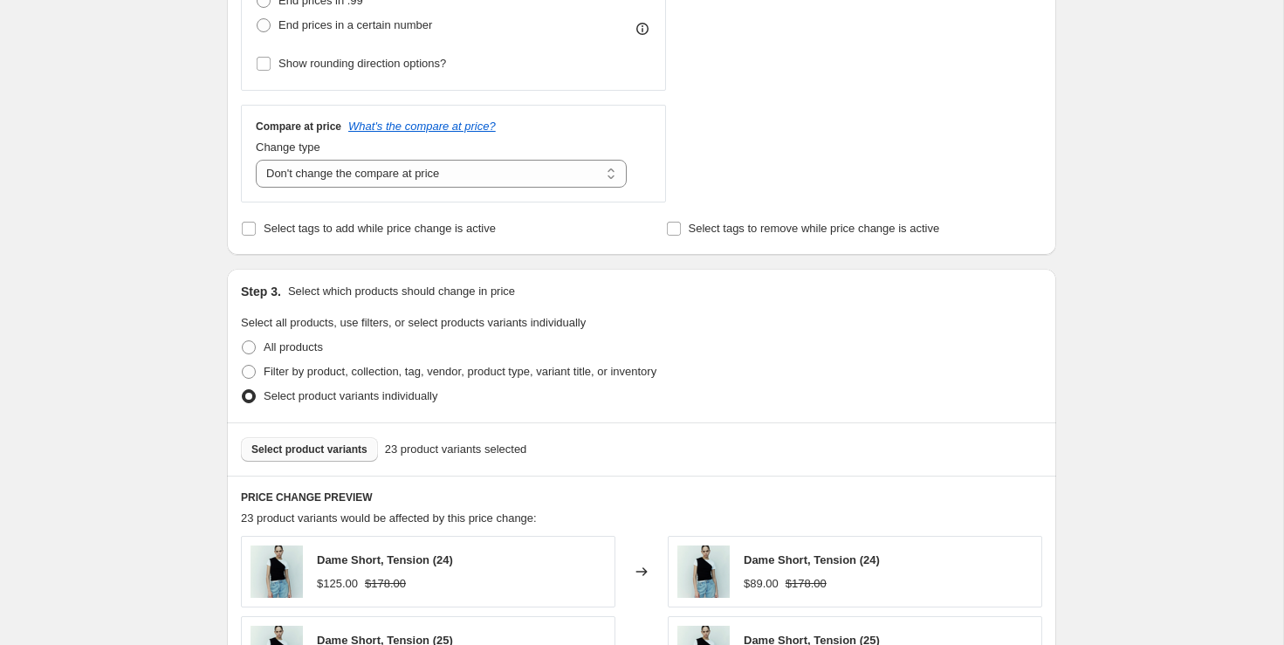
scroll to position [576, 0]
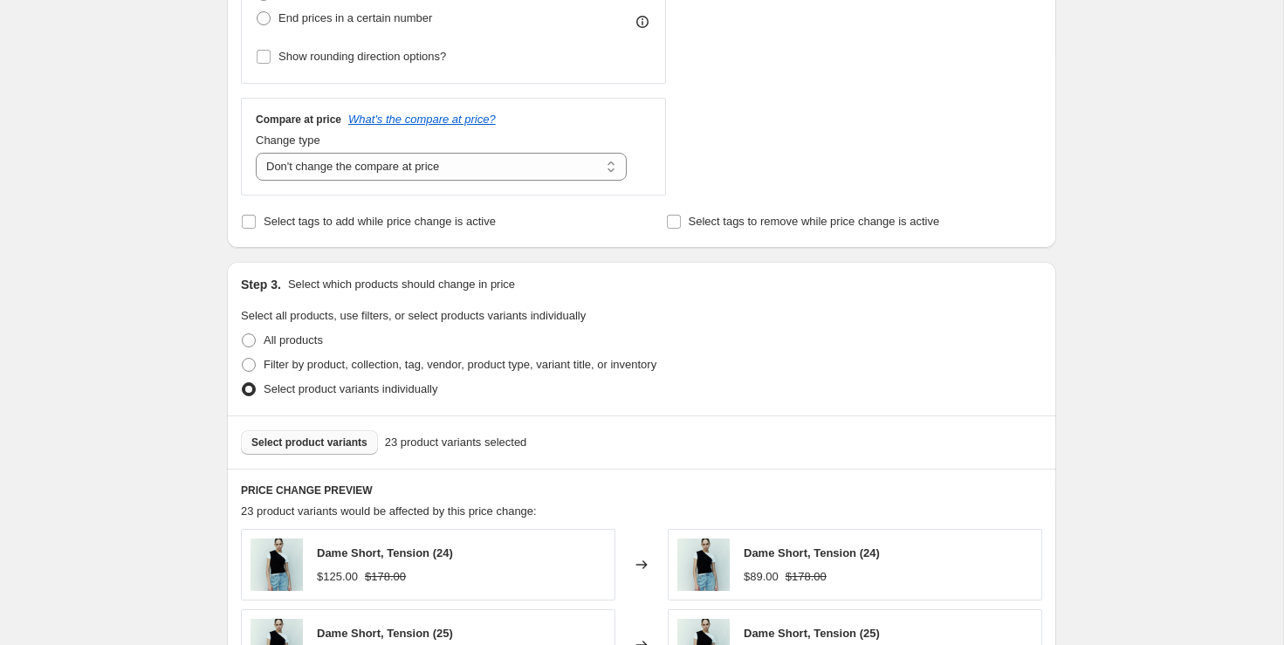
click at [332, 441] on span "Select product variants" at bounding box center [309, 442] width 116 height 14
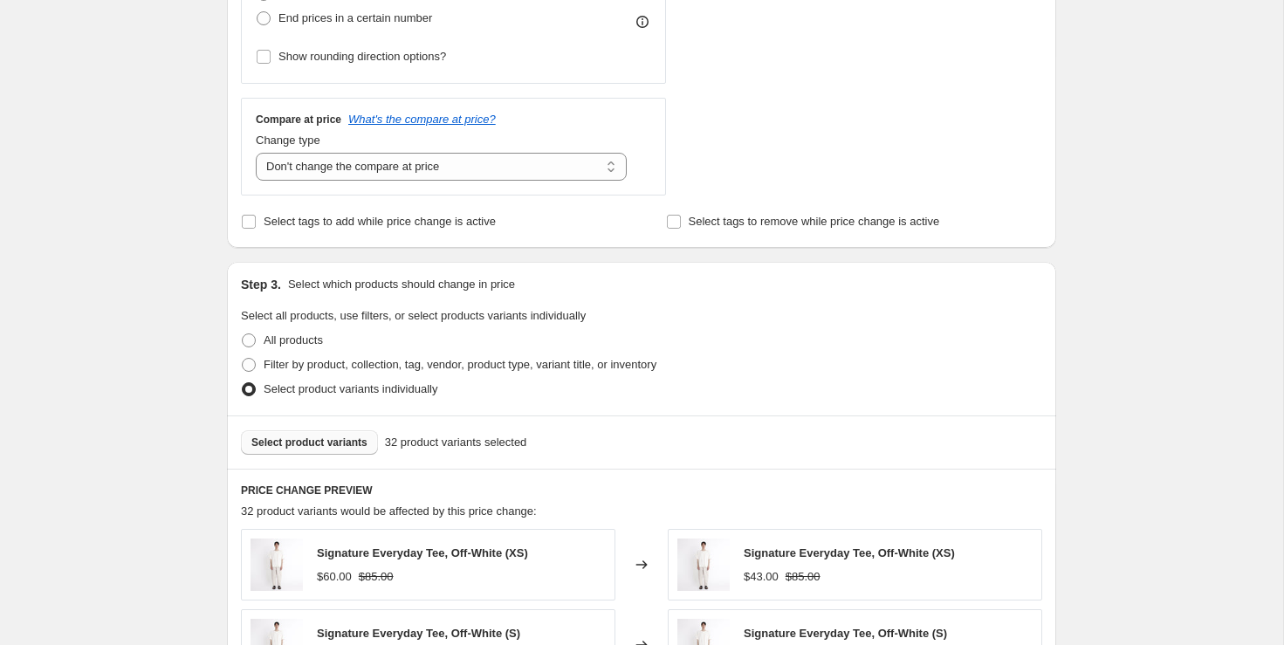
click at [342, 439] on span "Select product variants" at bounding box center [309, 442] width 116 height 14
click at [330, 437] on span "Select product variants" at bounding box center [309, 442] width 116 height 14
click at [346, 438] on span "Select product variants" at bounding box center [309, 442] width 116 height 14
click at [321, 446] on span "Select product variants" at bounding box center [309, 442] width 116 height 14
click at [328, 442] on span "Select product variants" at bounding box center [309, 442] width 116 height 14
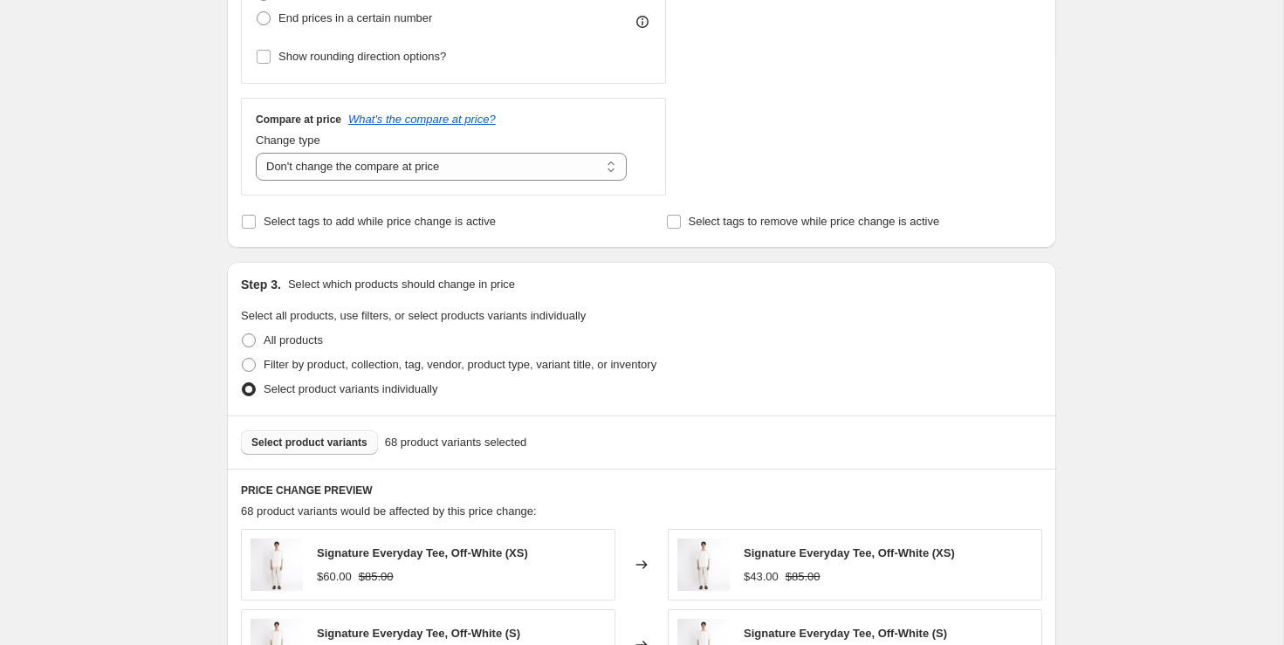
click at [344, 439] on span "Select product variants" at bounding box center [309, 442] width 116 height 14
click at [339, 448] on button "Select product variants" at bounding box center [309, 442] width 137 height 24
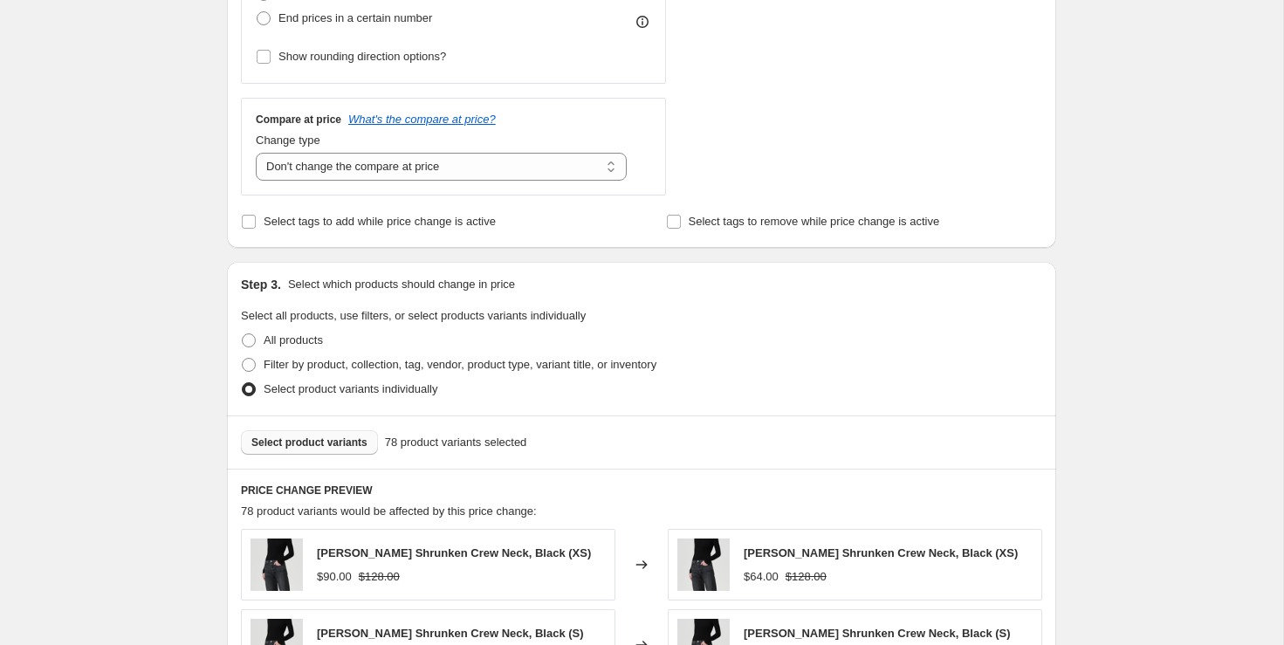
click at [344, 431] on button "Select product variants" at bounding box center [309, 442] width 137 height 24
click at [309, 440] on span "Select product variants" at bounding box center [309, 442] width 116 height 14
click at [324, 442] on span "Select product variants" at bounding box center [309, 442] width 116 height 14
click at [342, 437] on span "Select product variants" at bounding box center [309, 442] width 116 height 14
click at [318, 448] on button "Select product variants" at bounding box center [309, 442] width 137 height 24
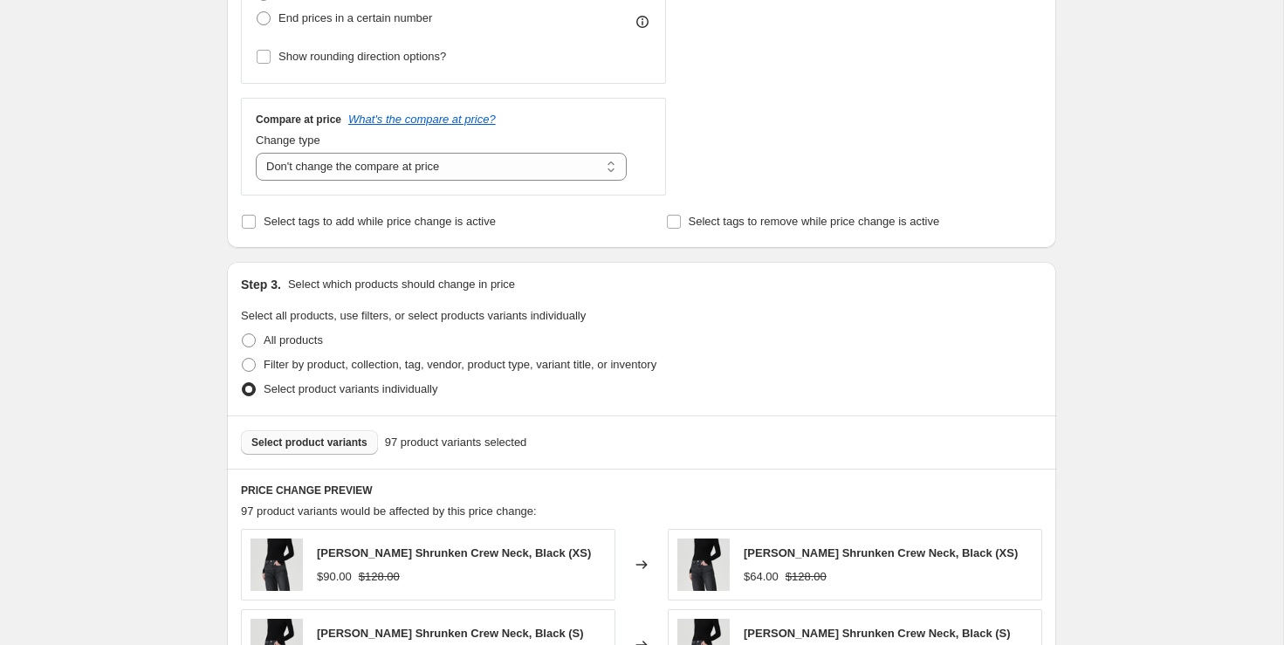
click at [344, 442] on span "Select product variants" at bounding box center [309, 442] width 116 height 14
click at [336, 451] on button "Select product variants" at bounding box center [309, 442] width 137 height 24
click at [327, 438] on span "Select product variants" at bounding box center [309, 442] width 116 height 14
click at [318, 451] on button "Select product variants" at bounding box center [309, 442] width 137 height 24
click at [1103, 194] on div "Create new price [MEDICAL_DATA]. This page is ready Create new price [MEDICAL_D…" at bounding box center [641, 497] width 1283 height 2147
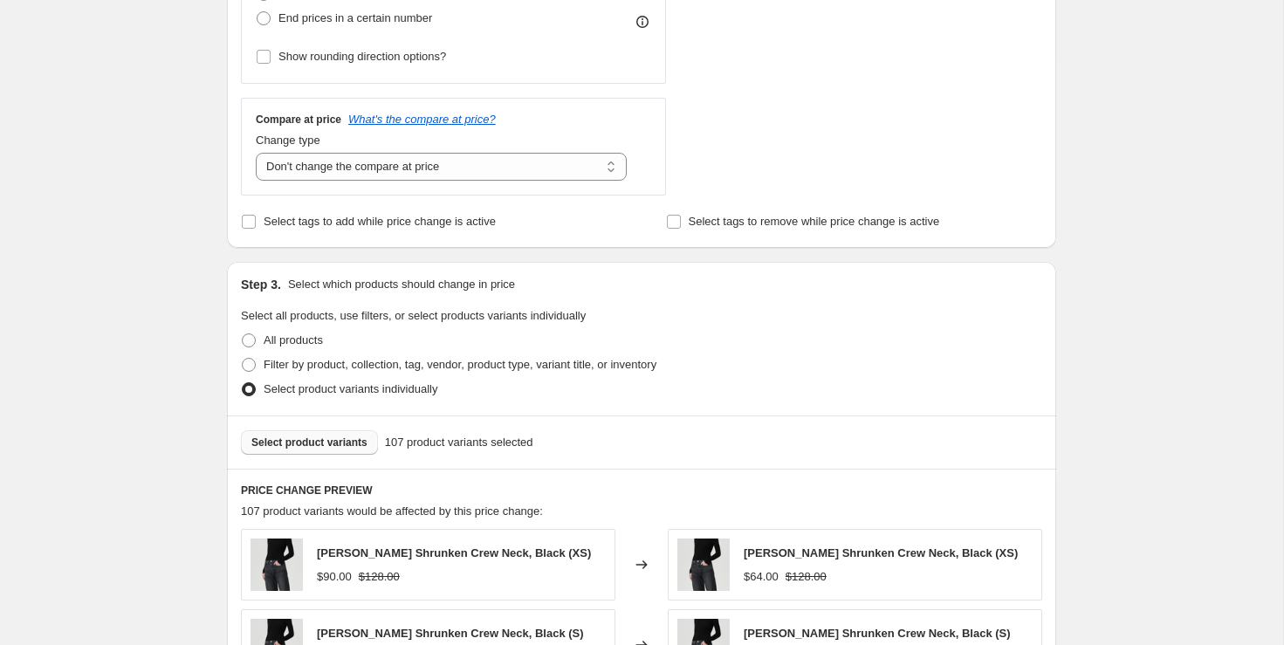
click at [322, 446] on span "Select product variants" at bounding box center [309, 442] width 116 height 14
click at [339, 435] on span "Select product variants" at bounding box center [309, 442] width 116 height 14
click at [344, 442] on span "Select product variants" at bounding box center [309, 442] width 116 height 14
click at [871, 330] on div "All products" at bounding box center [641, 340] width 801 height 24
click at [348, 437] on span "Select product variants" at bounding box center [309, 442] width 116 height 14
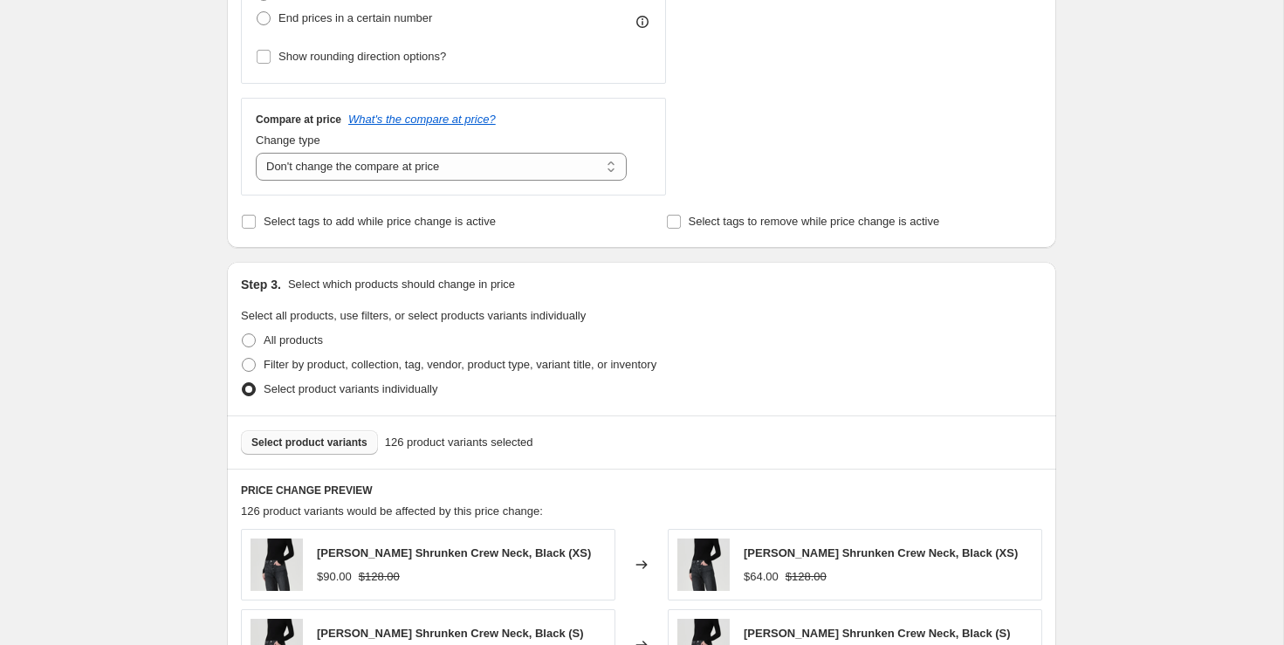
click at [339, 435] on span "Select product variants" at bounding box center [309, 442] width 116 height 14
click at [1124, 421] on div "Create new price [MEDICAL_DATA]. This page is ready Create new price [MEDICAL_D…" at bounding box center [641, 497] width 1283 height 2147
click at [973, 431] on div "Select product variants 135 product variants selected" at bounding box center [641, 442] width 801 height 24
click at [327, 445] on span "Select product variants" at bounding box center [309, 442] width 116 height 14
click at [1079, 395] on div "Create new price [MEDICAL_DATA]. This page is ready Create new price [MEDICAL_D…" at bounding box center [641, 497] width 1283 height 2147
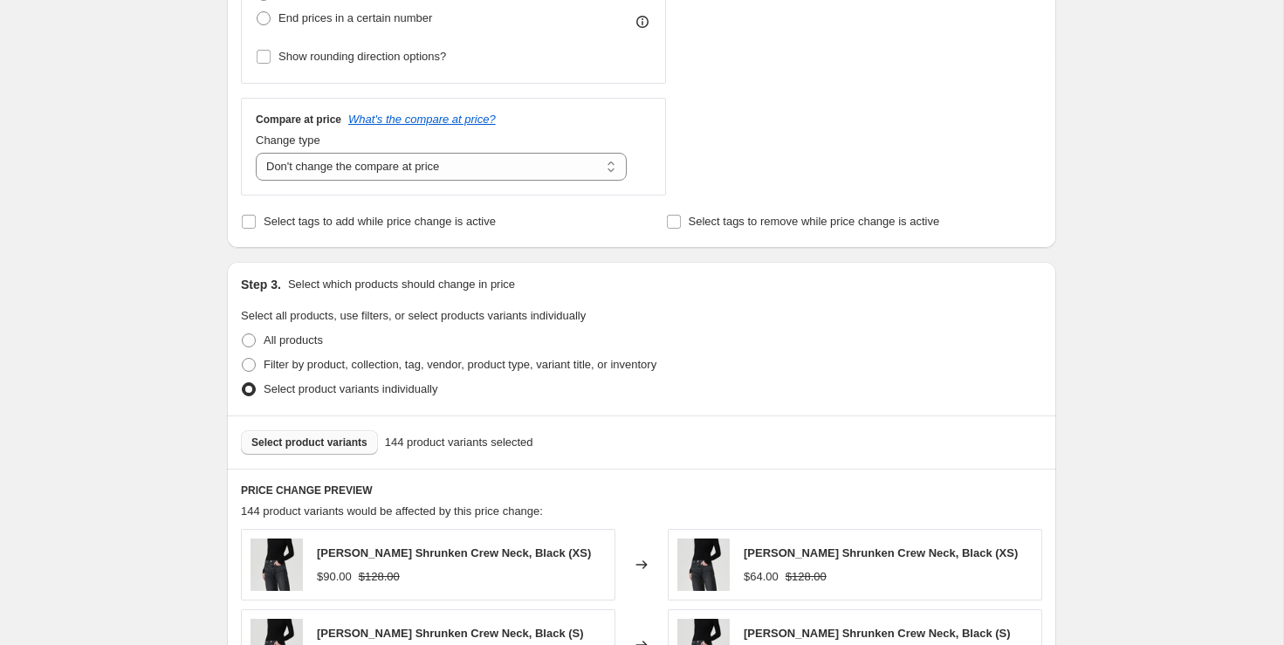
click at [323, 438] on span "Select product variants" at bounding box center [309, 442] width 116 height 14
click at [1141, 196] on div "Create new price [MEDICAL_DATA]. This page is ready Create new price [MEDICAL_D…" at bounding box center [641, 497] width 1283 height 2147
click at [317, 438] on span "Select product variants" at bounding box center [309, 442] width 116 height 14
click at [1198, 171] on div "Create new price [MEDICAL_DATA]. This page is ready Create new price [MEDICAL_D…" at bounding box center [641, 497] width 1283 height 2147
click at [948, 307] on fieldset "Select all products, use filters, or select products variants individually All …" at bounding box center [641, 354] width 801 height 94
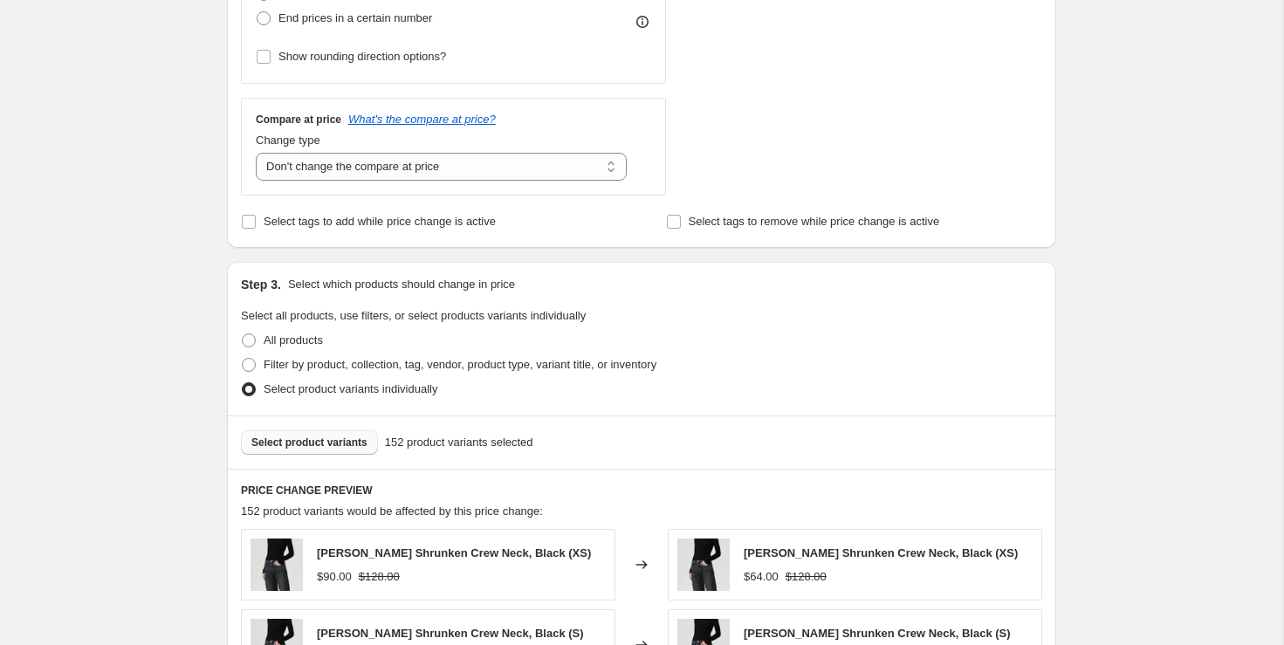
click at [323, 431] on button "Select product variants" at bounding box center [309, 442] width 137 height 24
click at [1110, 370] on div "Create new price [MEDICAL_DATA]. This page is ready Create new price [MEDICAL_D…" at bounding box center [641, 497] width 1283 height 2147
click at [339, 441] on span "Select product variants" at bounding box center [309, 442] width 116 height 14
click at [317, 442] on span "Select product variants" at bounding box center [309, 442] width 116 height 14
click at [332, 424] on div "Select product variants 178 product variants selected" at bounding box center [641, 441] width 829 height 53
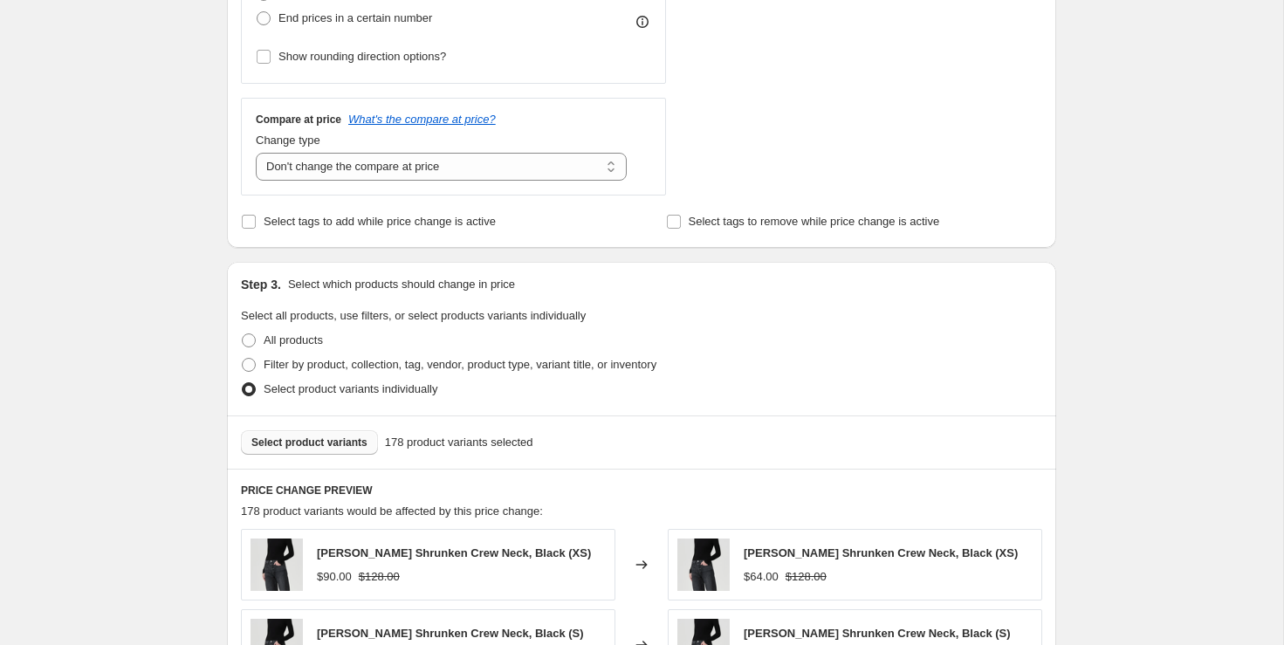
click at [329, 435] on span "Select product variants" at bounding box center [309, 442] width 116 height 14
click at [1149, 324] on div "Create new price [MEDICAL_DATA]. This page is ready Create new price [MEDICAL_D…" at bounding box center [641, 497] width 1283 height 2147
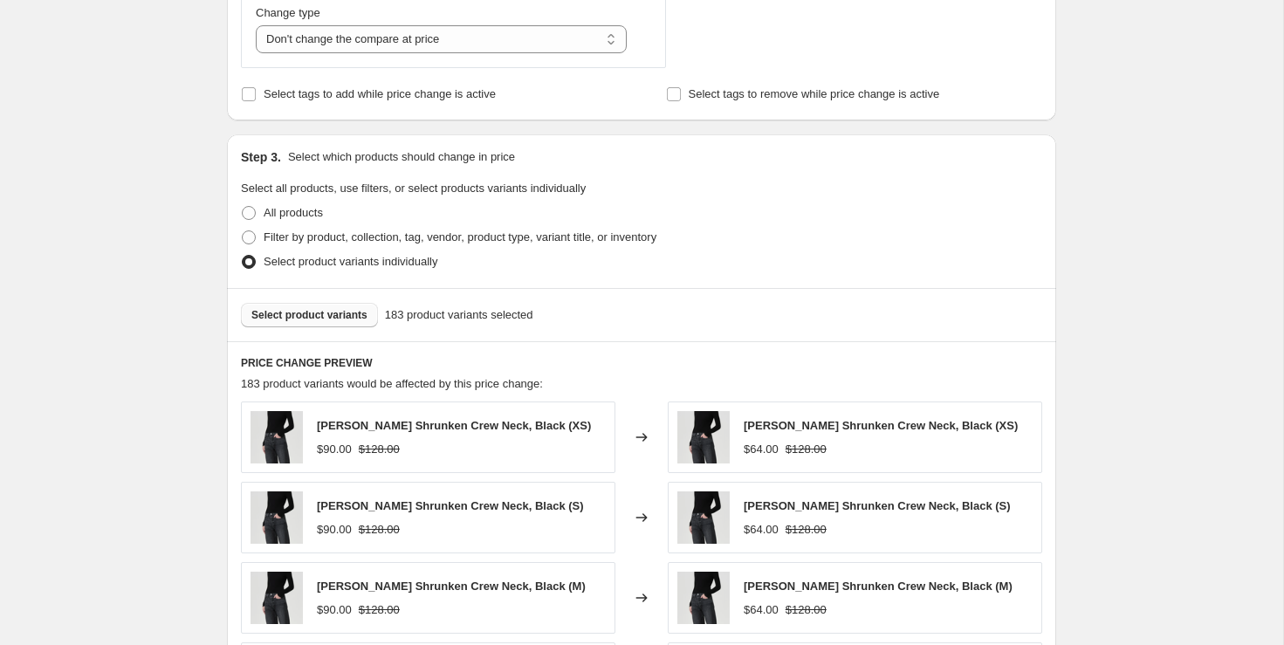
scroll to position [705, 0]
click at [361, 308] on span "Select product variants" at bounding box center [309, 313] width 116 height 14
click at [1169, 244] on div "Create new price [MEDICAL_DATA]. This page is ready Create new price [MEDICAL_D…" at bounding box center [641, 368] width 1283 height 2147
click at [330, 314] on span "Select product variants" at bounding box center [309, 313] width 116 height 14
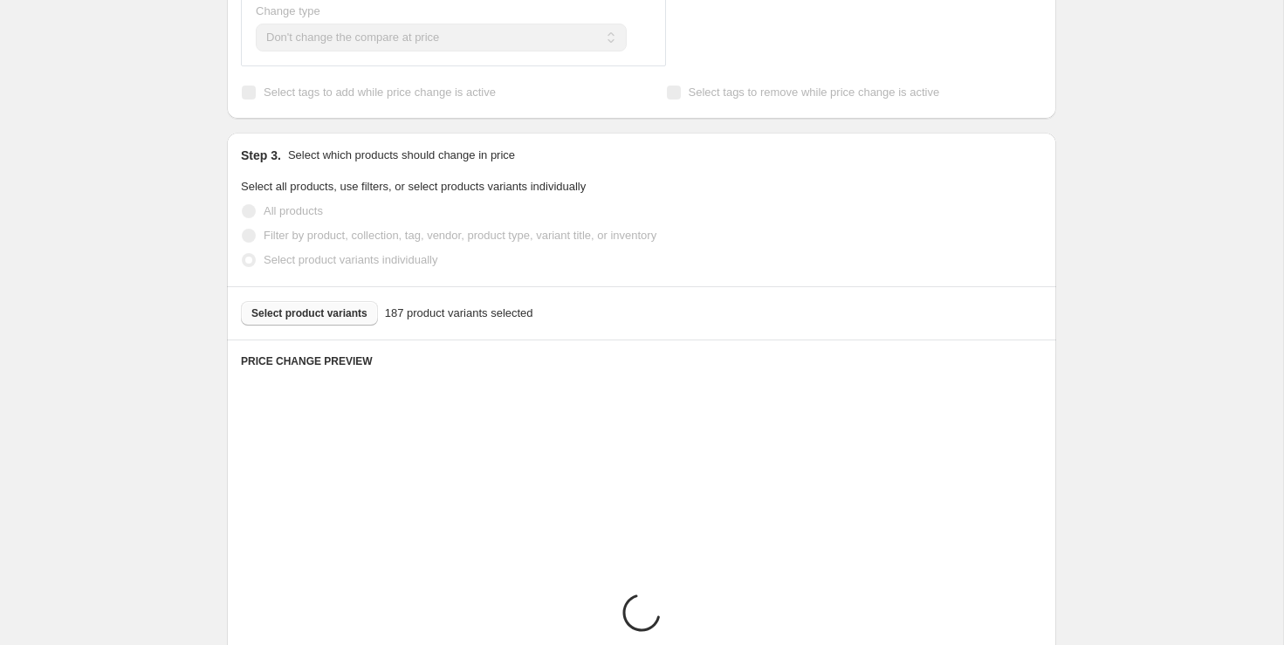
click at [1150, 314] on div "Create new price [MEDICAL_DATA]. This page is ready Create new price [MEDICAL_D…" at bounding box center [641, 368] width 1283 height 2147
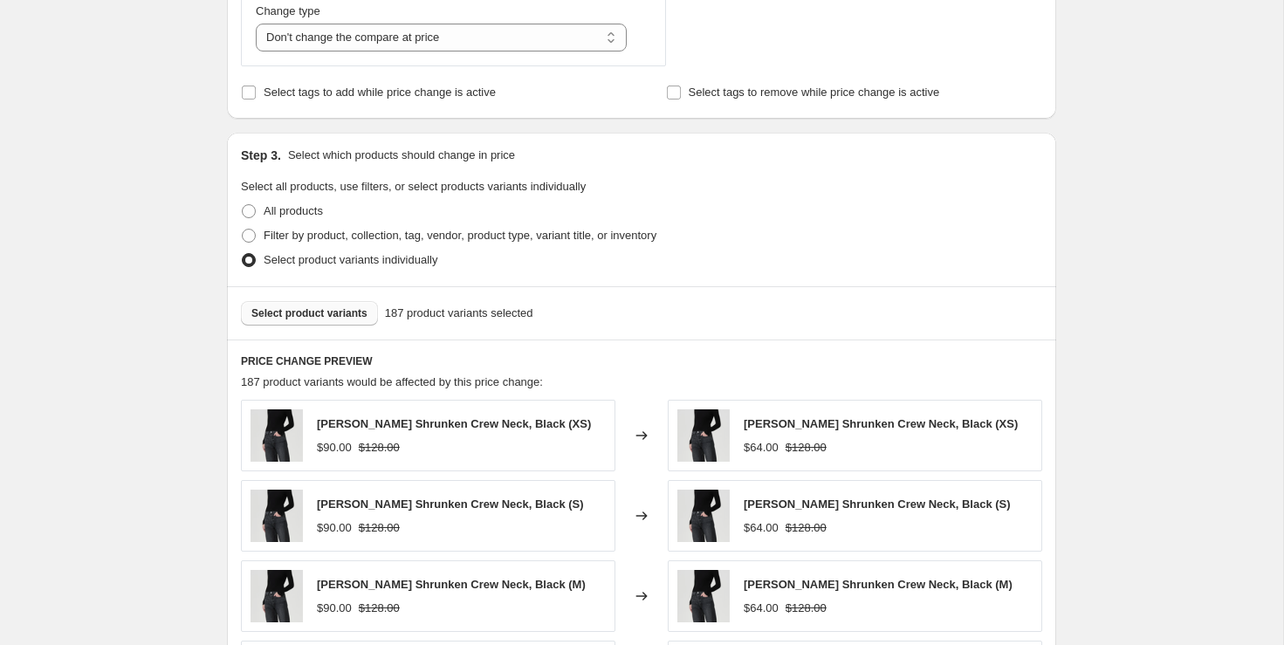
click at [347, 310] on span "Select product variants" at bounding box center [309, 313] width 116 height 14
click at [1210, 233] on div "Create new price [MEDICAL_DATA]. This page is ready Create new price [MEDICAL_D…" at bounding box center [641, 368] width 1283 height 2147
click at [325, 307] on span "Select product variants" at bounding box center [309, 313] width 116 height 14
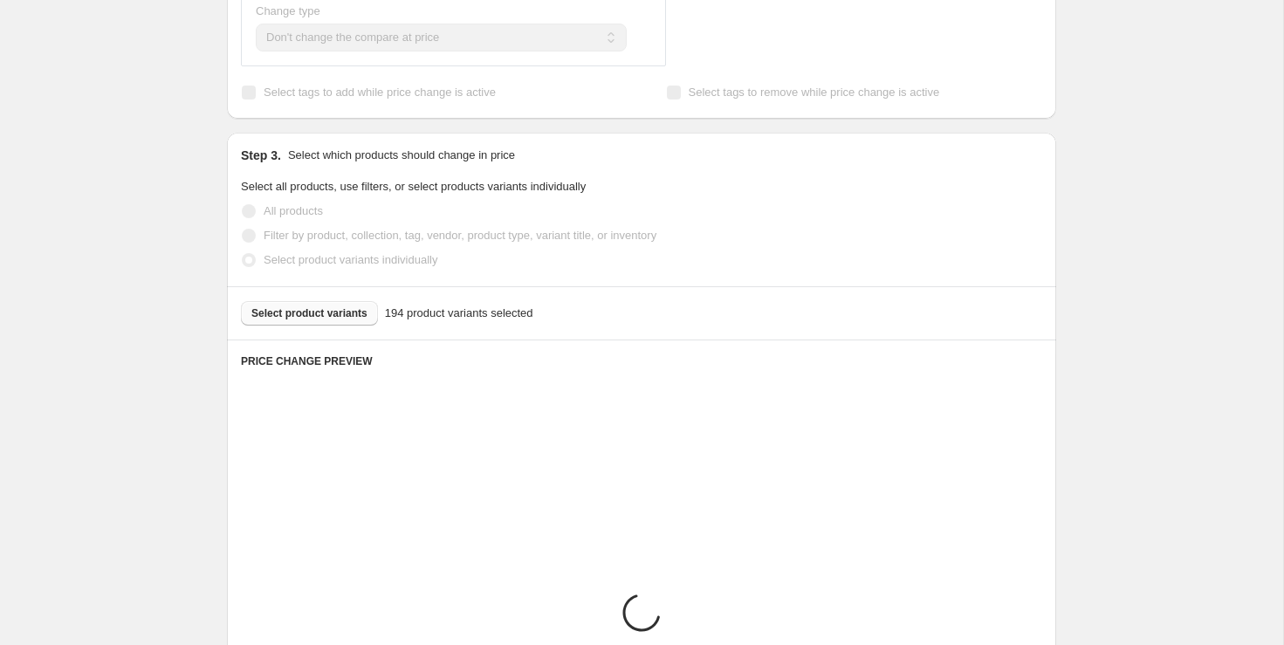
click at [1177, 256] on div "Create new price [MEDICAL_DATA]. This page is ready Create new price [MEDICAL_D…" at bounding box center [641, 368] width 1283 height 2147
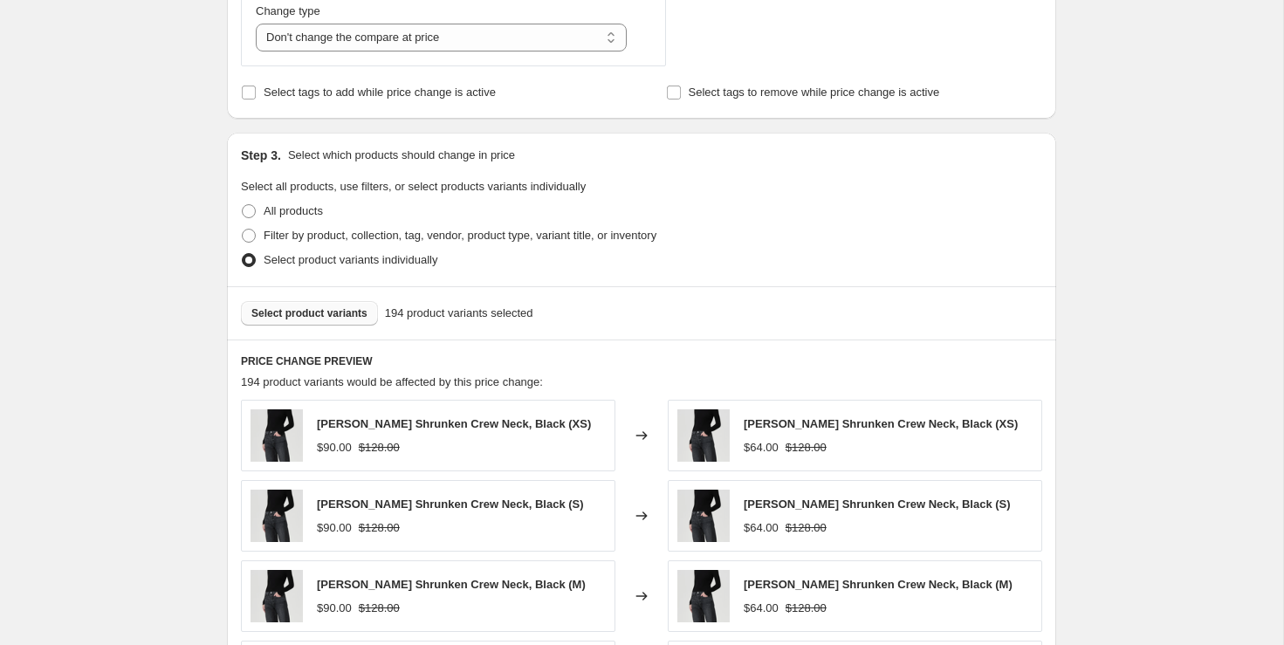
click at [319, 311] on span "Select product variants" at bounding box center [309, 313] width 116 height 14
click at [339, 308] on span "Select product variants" at bounding box center [309, 313] width 116 height 14
click at [1146, 279] on div "Create new price [MEDICAL_DATA]. This page is ready Create new price [MEDICAL_D…" at bounding box center [641, 368] width 1283 height 2147
click at [316, 310] on span "Select product variants" at bounding box center [309, 313] width 116 height 14
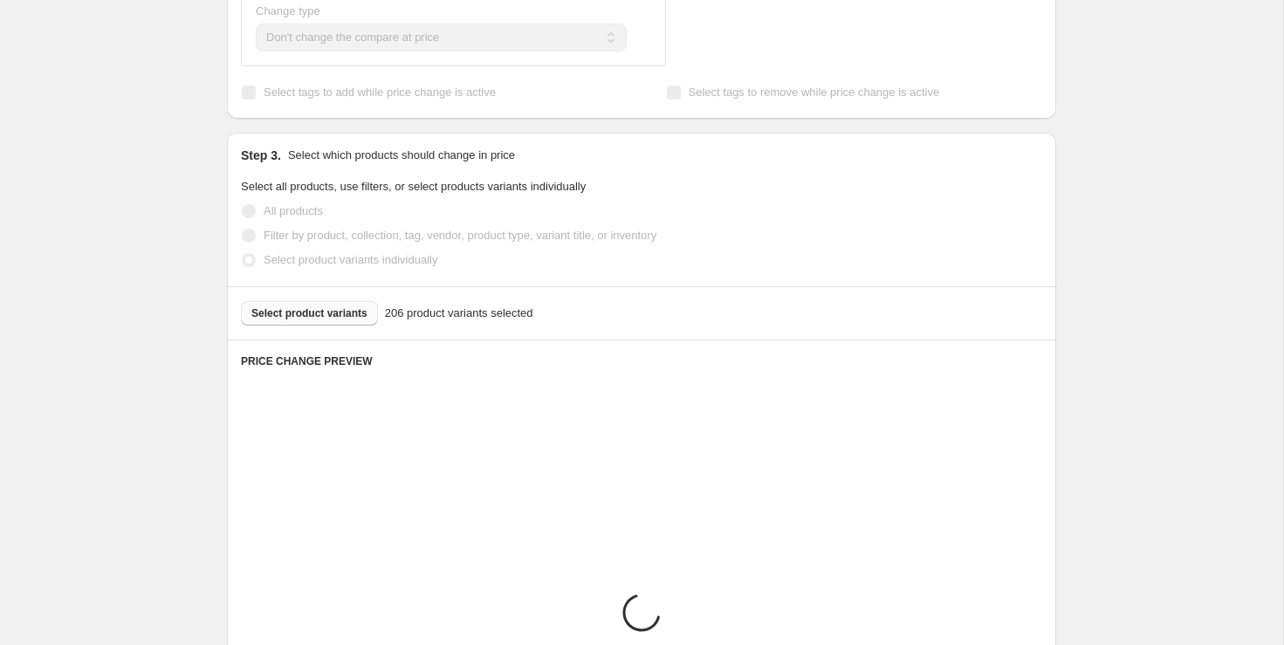
click at [1197, 261] on div "Create new price [MEDICAL_DATA]. This page is ready Create new price [MEDICAL_D…" at bounding box center [641, 368] width 1283 height 2147
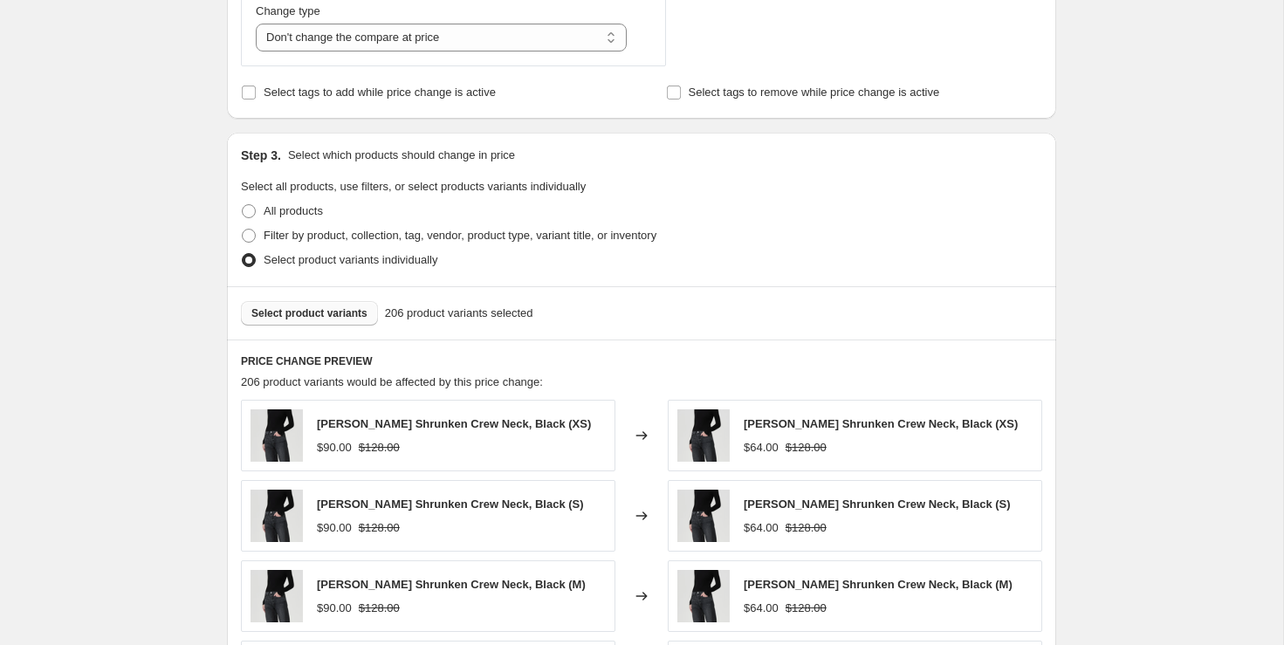
click at [324, 306] on span "Select product variants" at bounding box center [309, 313] width 116 height 14
click at [1110, 223] on div "Create new price [MEDICAL_DATA]. This page is ready Create new price [MEDICAL_D…" at bounding box center [641, 368] width 1283 height 2147
click at [337, 306] on span "Select product variants" at bounding box center [309, 313] width 116 height 14
click at [339, 310] on span "Select product variants" at bounding box center [309, 313] width 116 height 14
click at [327, 317] on span "Select product variants" at bounding box center [309, 313] width 116 height 14
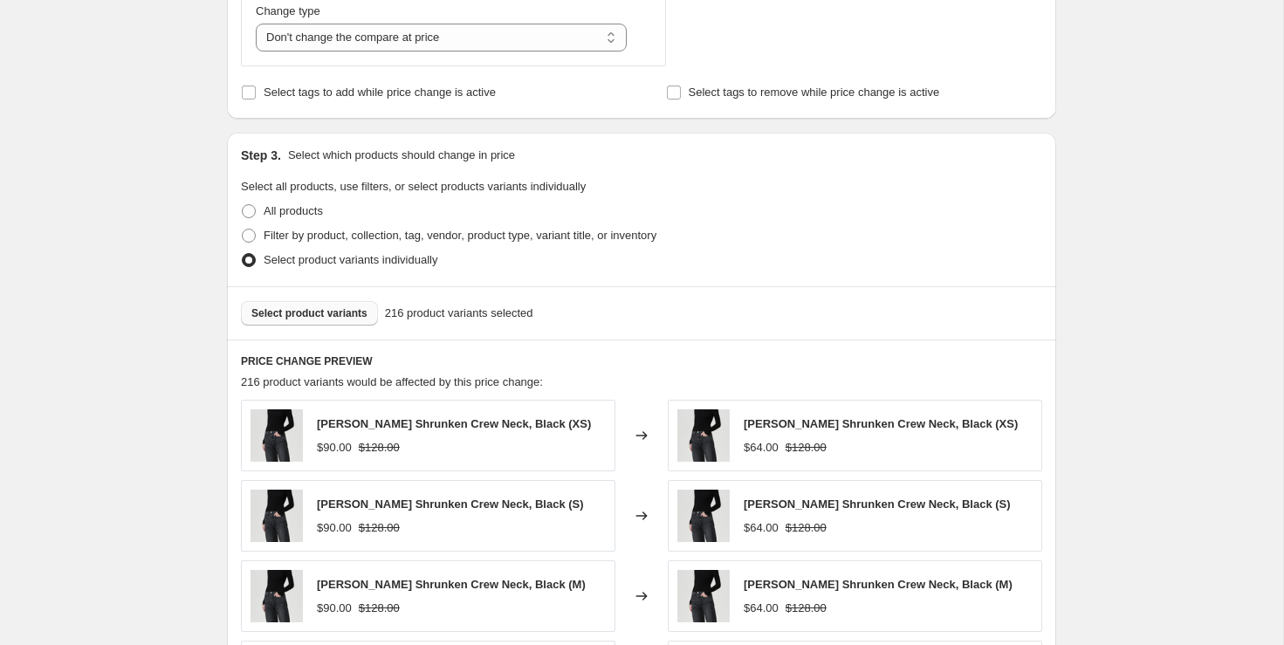
click at [339, 302] on button "Select product variants" at bounding box center [309, 313] width 137 height 24
click at [302, 310] on span "Select product variants" at bounding box center [309, 313] width 116 height 14
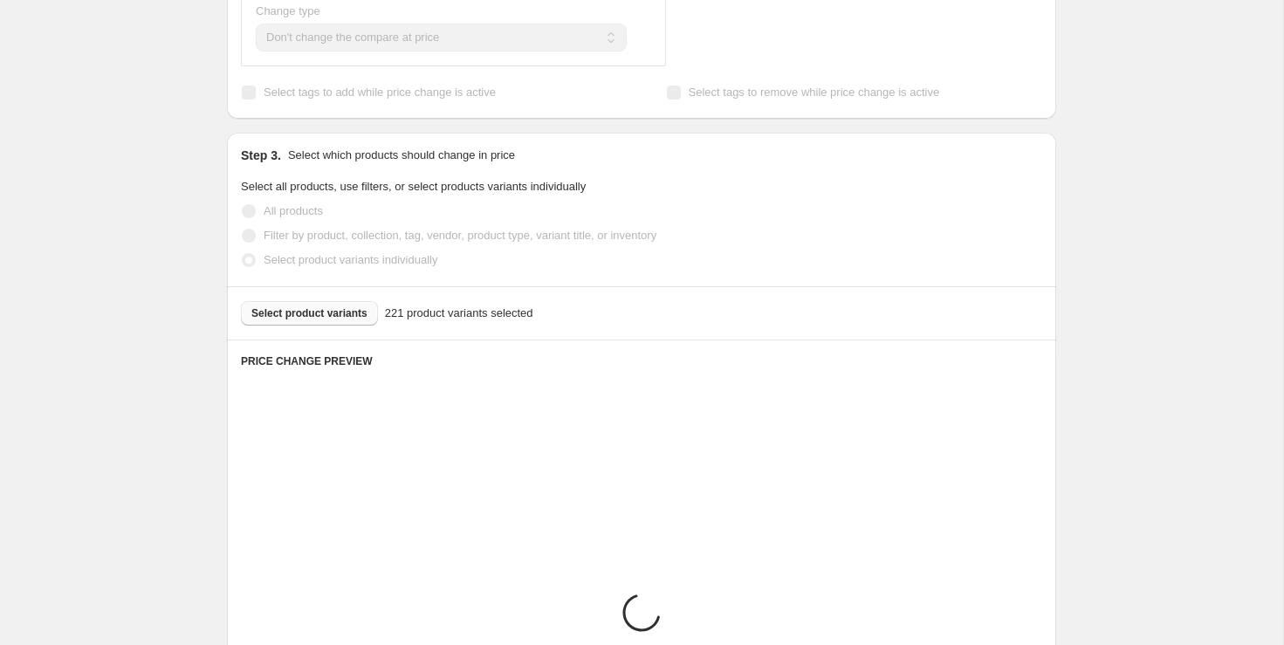
click at [1092, 306] on div "Create new price [MEDICAL_DATA]. This page is ready Create new price [MEDICAL_D…" at bounding box center [641, 368] width 1283 height 2147
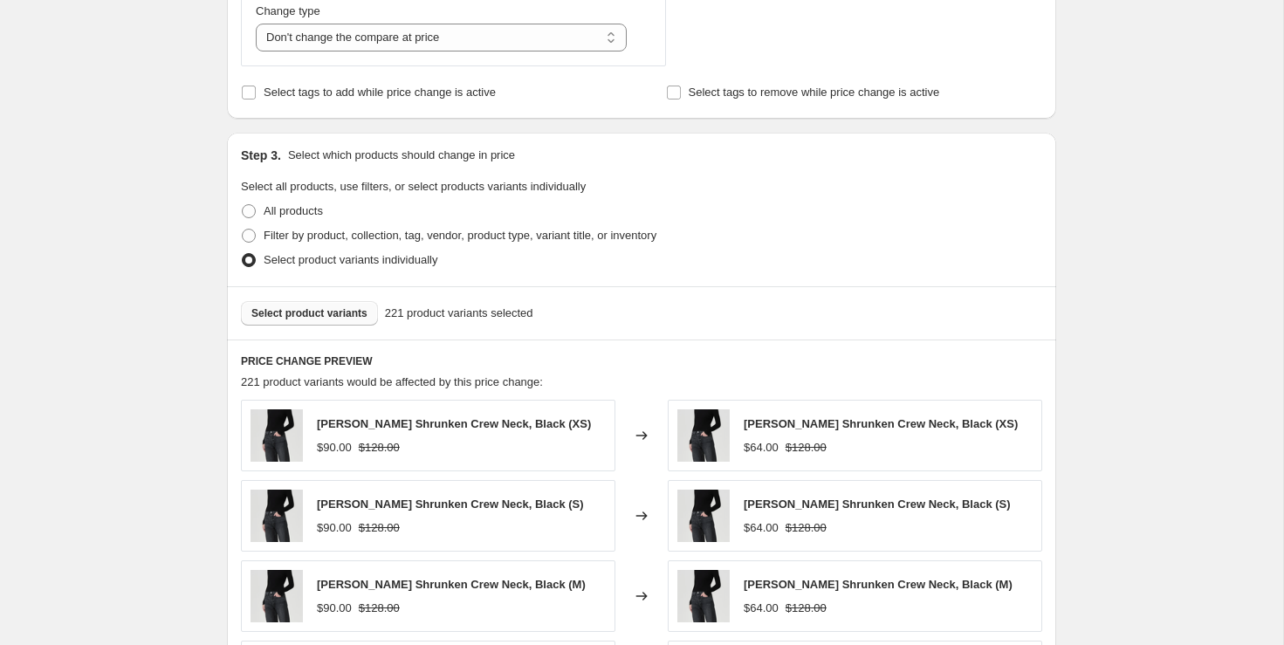
click at [324, 306] on span "Select product variants" at bounding box center [309, 313] width 116 height 14
click at [339, 313] on span "Select product variants" at bounding box center [309, 313] width 116 height 14
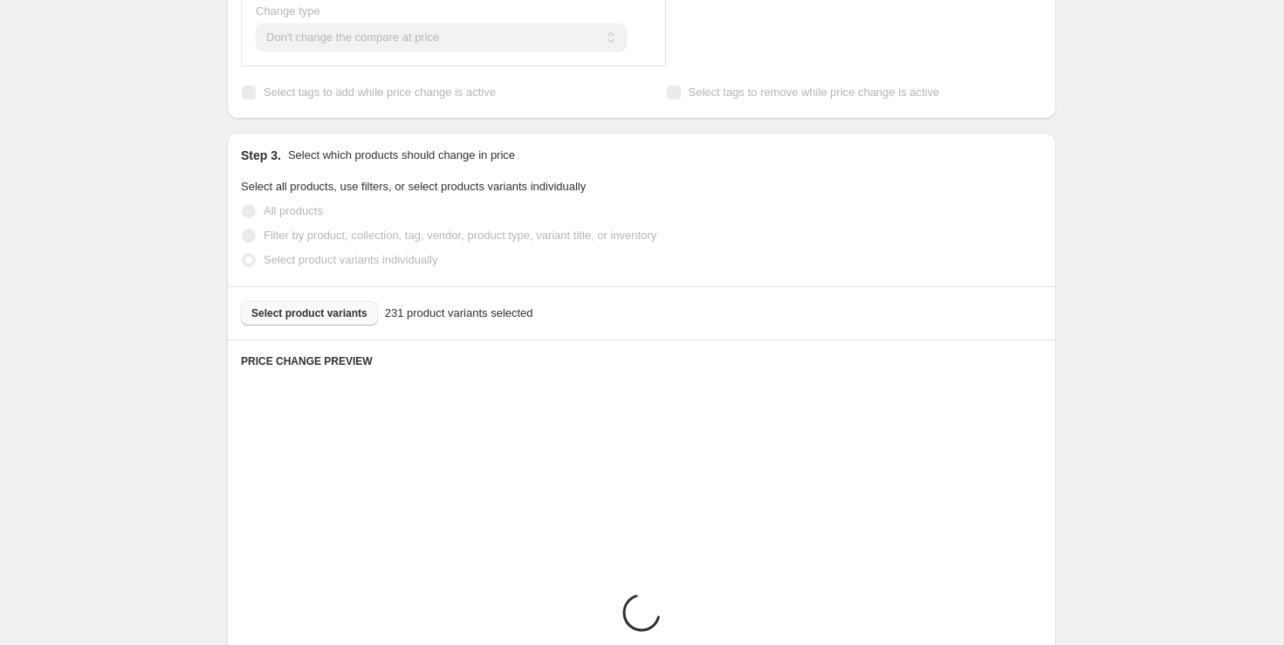
click at [1170, 256] on div "Create new price [MEDICAL_DATA]. This page is ready Create new price [MEDICAL_D…" at bounding box center [641, 368] width 1283 height 2147
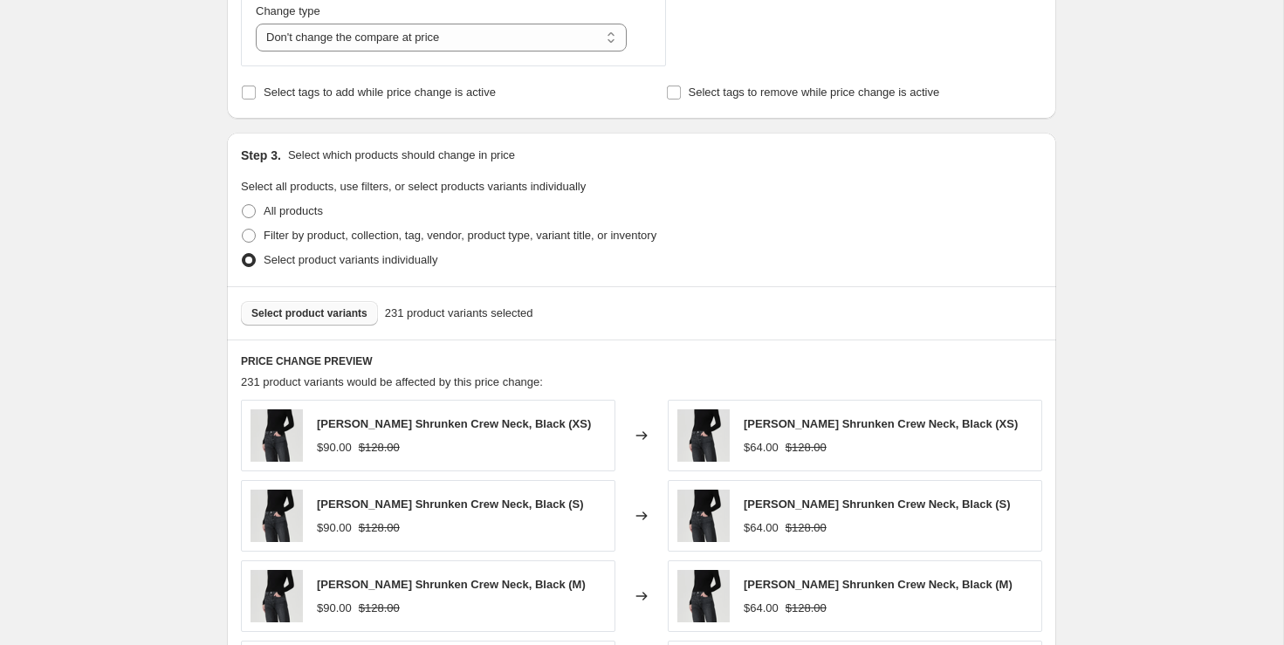
click at [345, 312] on span "Select product variants" at bounding box center [309, 313] width 116 height 14
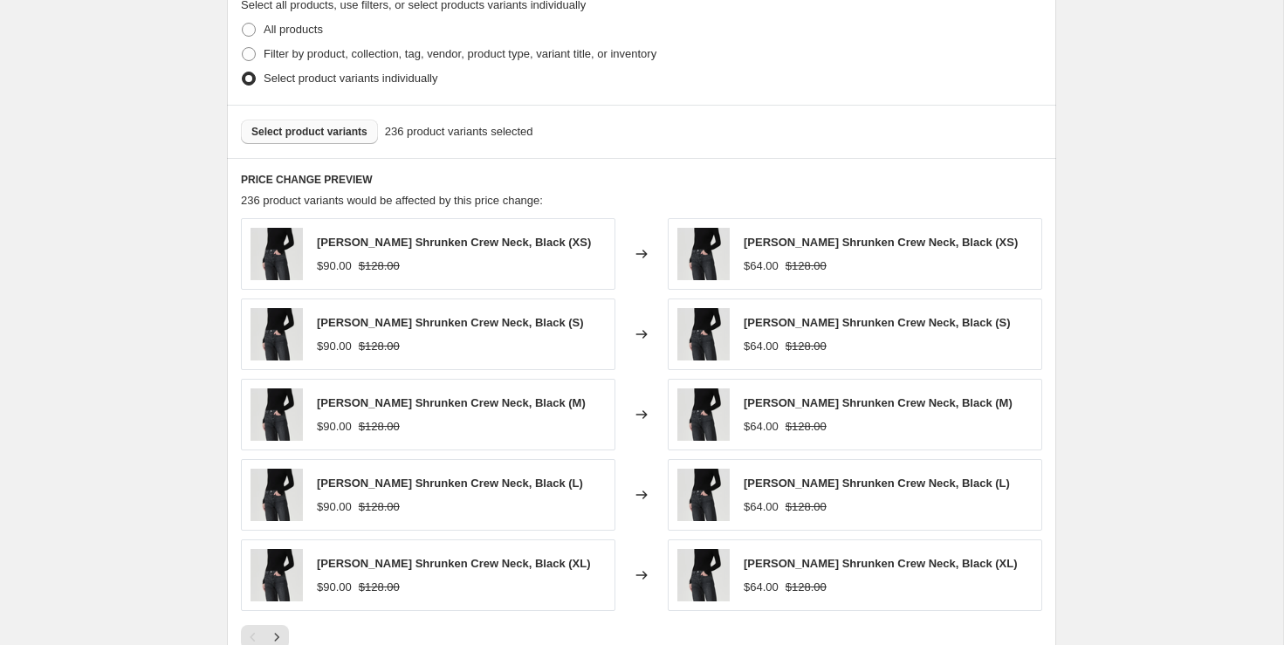
scroll to position [792, 0]
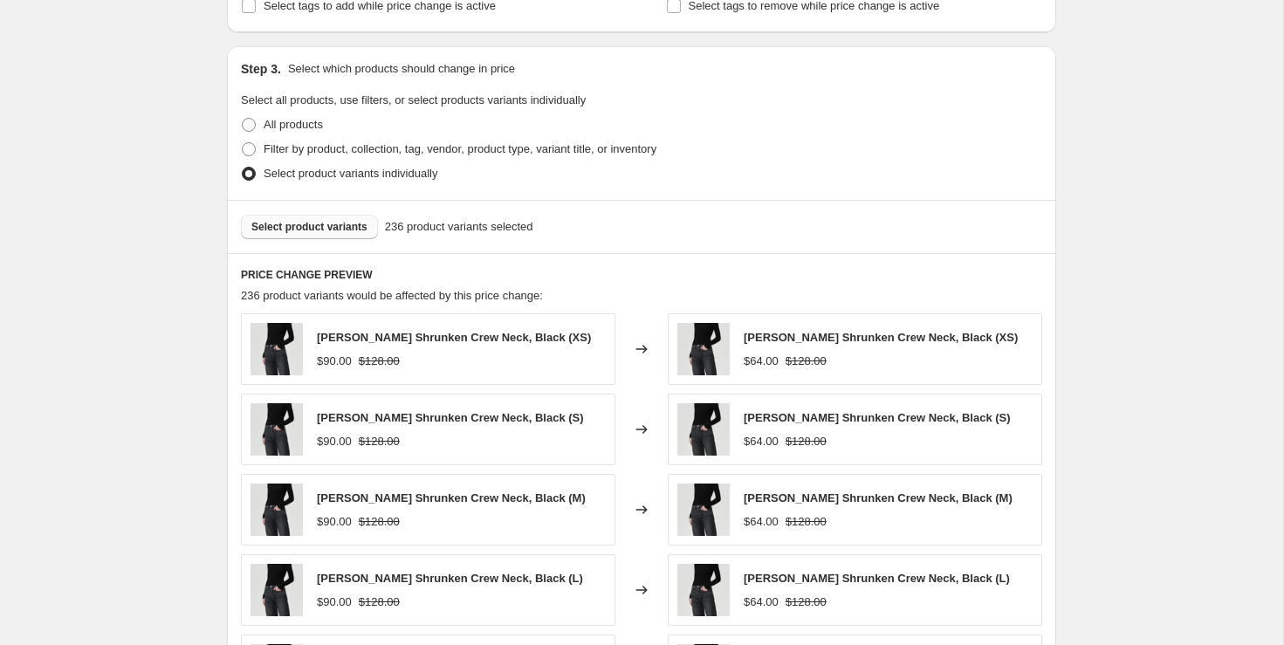
click at [353, 220] on span "Select product variants" at bounding box center [309, 227] width 116 height 14
click at [1209, 211] on div "Create new price [MEDICAL_DATA]. This page is ready Create new price [MEDICAL_D…" at bounding box center [641, 281] width 1283 height 2147
click at [359, 223] on span "Select product variants" at bounding box center [309, 227] width 116 height 14
click at [352, 225] on span "Select product variants" at bounding box center [309, 227] width 116 height 14
click at [1123, 252] on div "Create new price [MEDICAL_DATA]. This page is ready Create new price [MEDICAL_D…" at bounding box center [641, 281] width 1283 height 2147
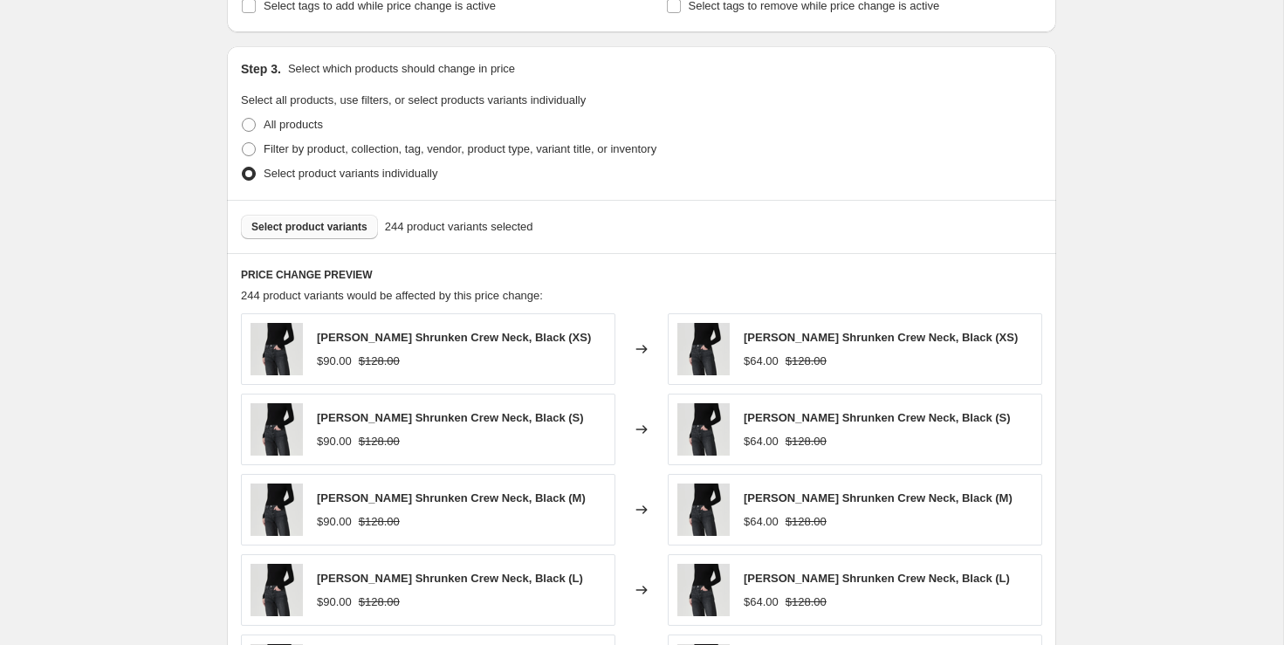
click at [344, 217] on button "Select product variants" at bounding box center [309, 227] width 137 height 24
click at [1193, 306] on div "Create new price [MEDICAL_DATA]. This page is ready Create new price [MEDICAL_D…" at bounding box center [641, 281] width 1283 height 2147
click at [341, 221] on span "Select product variants" at bounding box center [309, 227] width 116 height 14
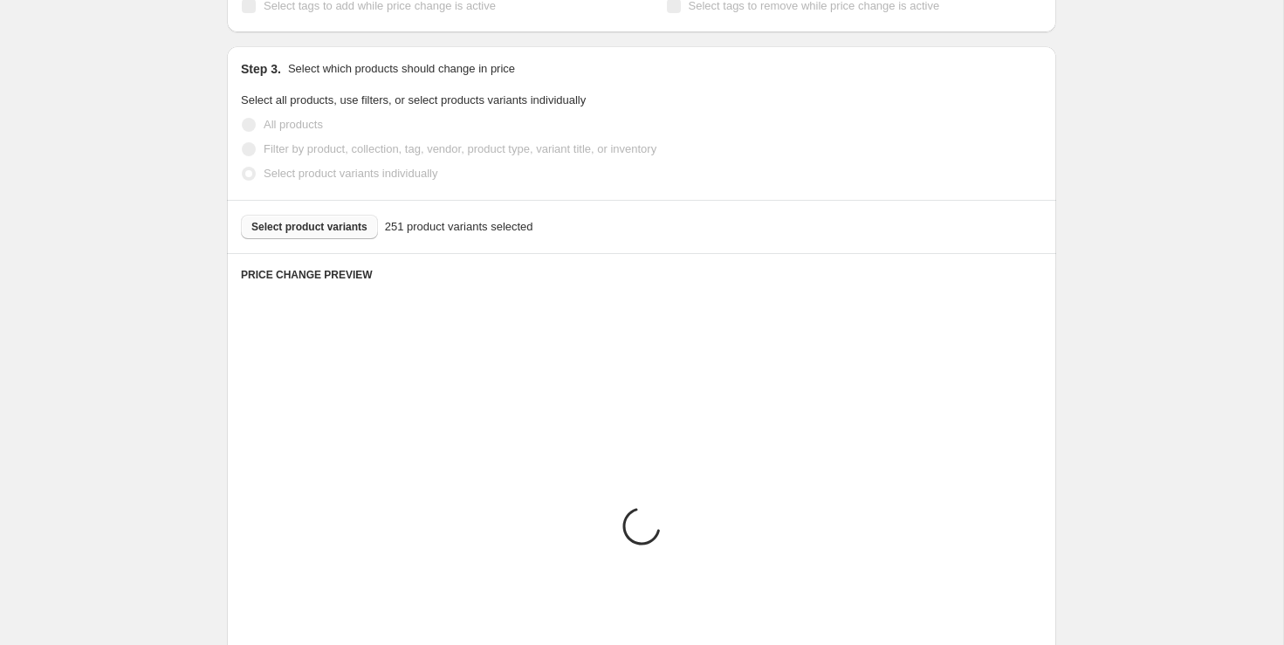
click at [1190, 392] on div "Create new price [MEDICAL_DATA]. This page is ready Create new price [MEDICAL_D…" at bounding box center [641, 281] width 1283 height 2147
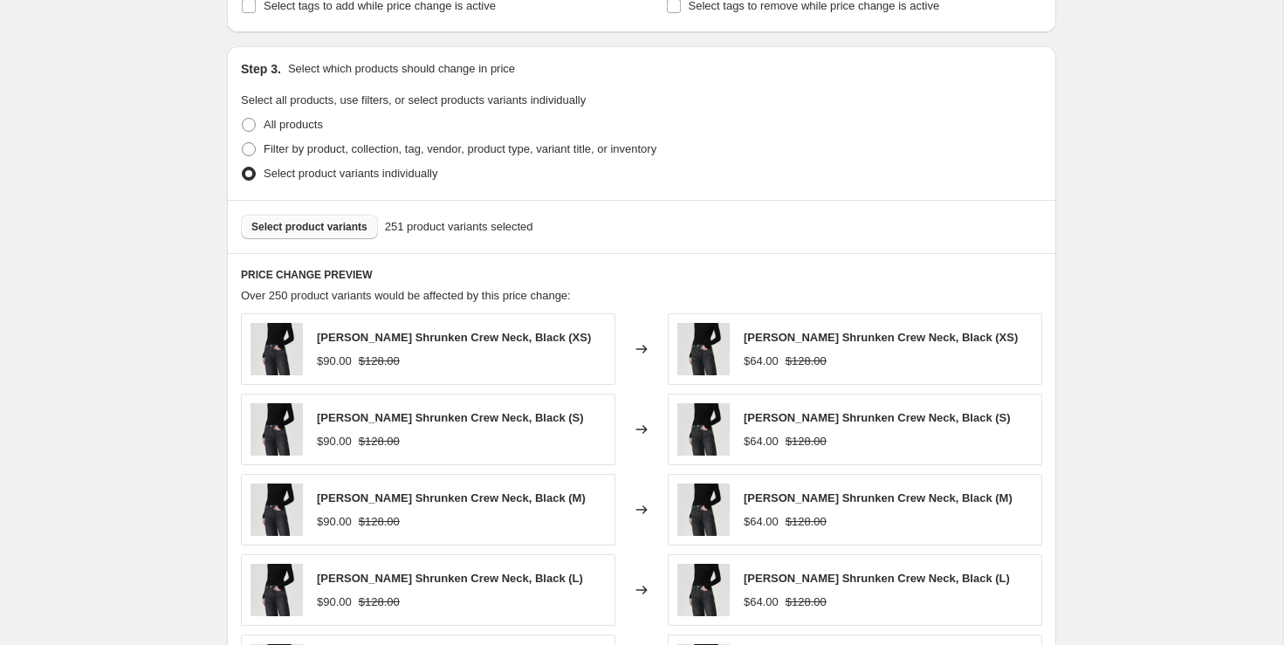
click at [366, 230] on span "Select product variants" at bounding box center [309, 227] width 116 height 14
click at [356, 231] on span "Select product variants" at bounding box center [309, 227] width 116 height 14
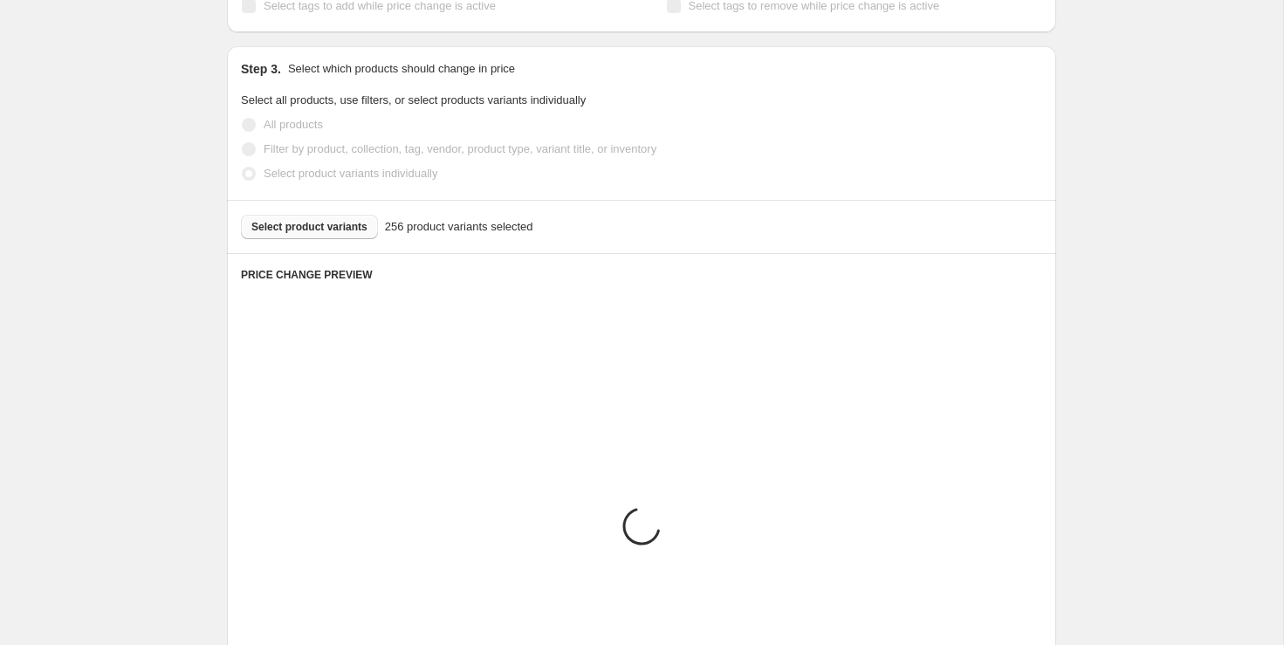
click at [1214, 239] on div "Create new price [MEDICAL_DATA]. This page is ready Create new price [MEDICAL_D…" at bounding box center [641, 281] width 1283 height 2147
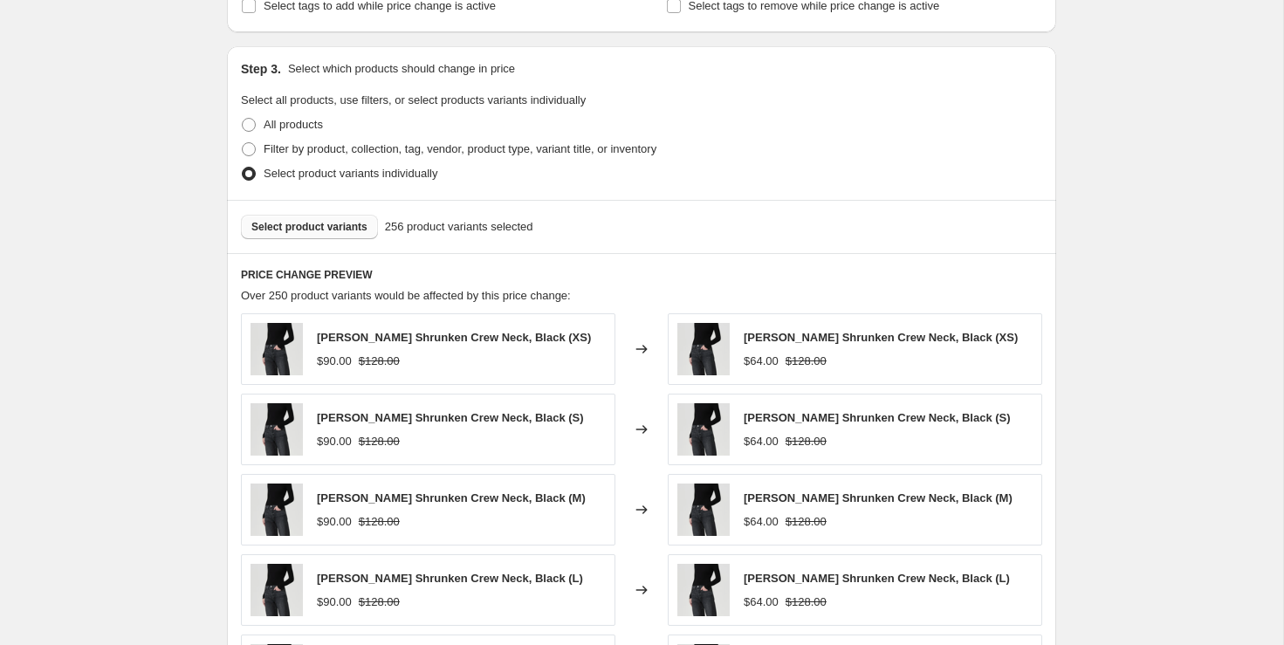
click at [344, 222] on span "Select product variants" at bounding box center [309, 227] width 116 height 14
click at [342, 229] on span "Select product variants" at bounding box center [309, 227] width 116 height 14
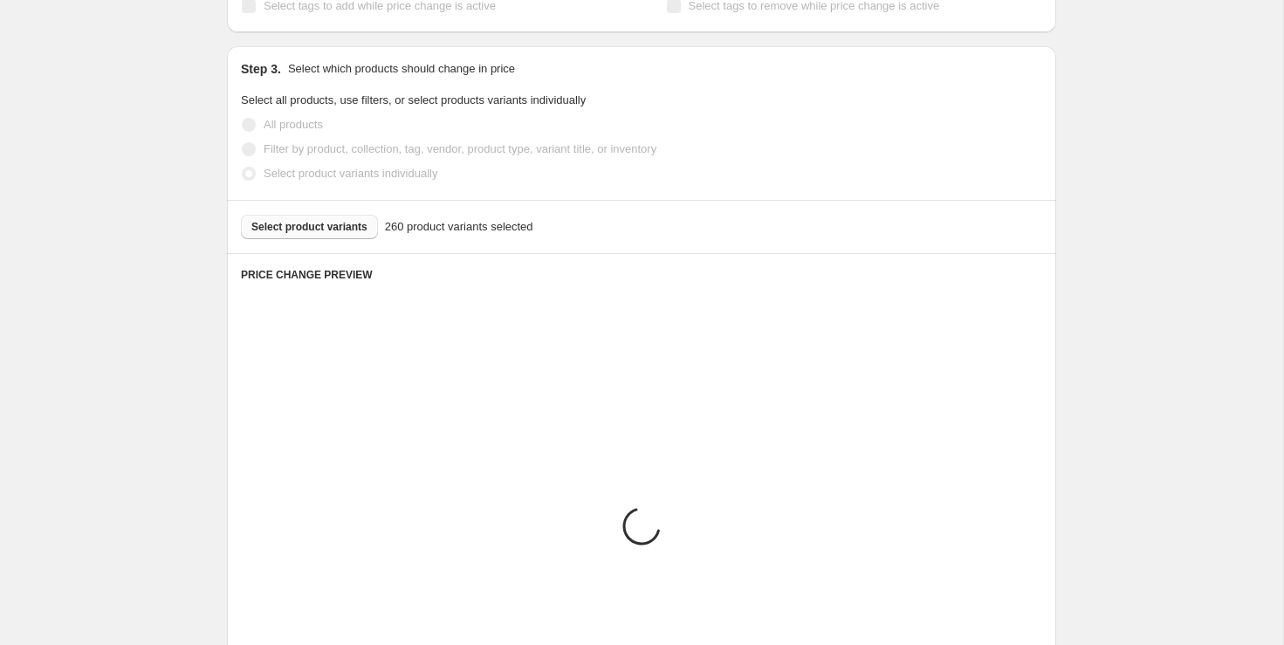
click at [1171, 274] on div "Create new price [MEDICAL_DATA]. This page is ready Create new price [MEDICAL_D…" at bounding box center [641, 281] width 1283 height 2147
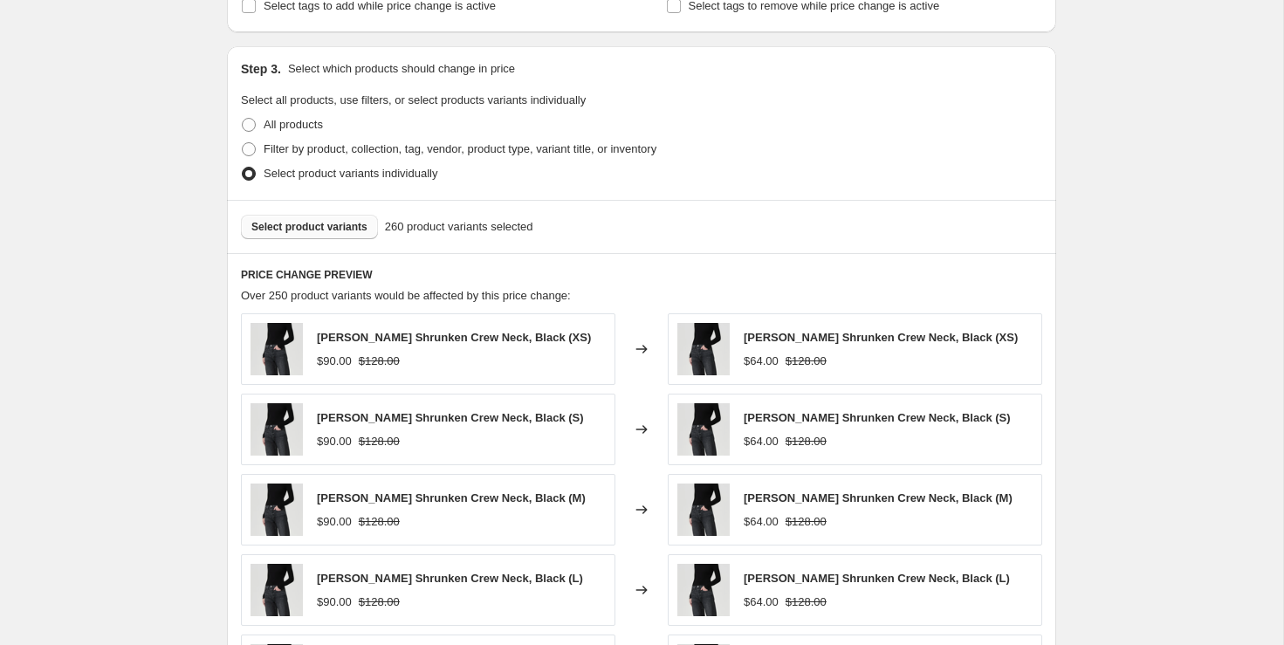
click at [363, 230] on span "Select product variants" at bounding box center [309, 227] width 116 height 14
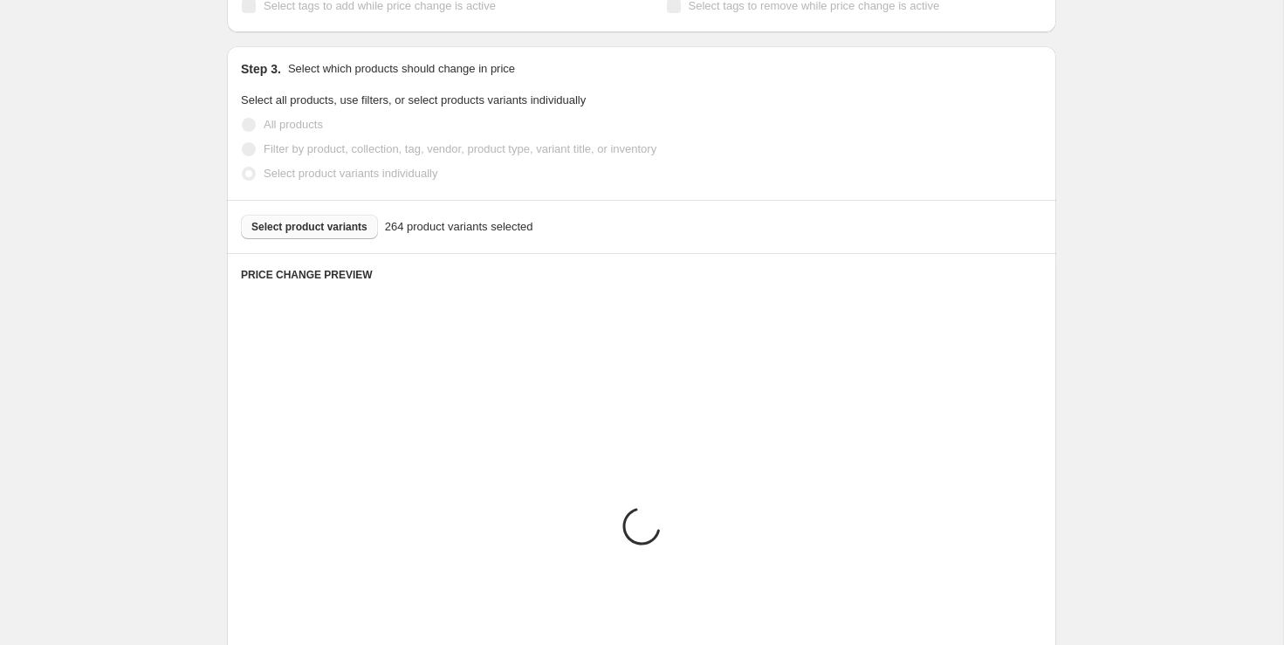
click at [1155, 375] on div "Create new price [MEDICAL_DATA]. This page is ready Create new price [MEDICAL_D…" at bounding box center [641, 281] width 1283 height 2147
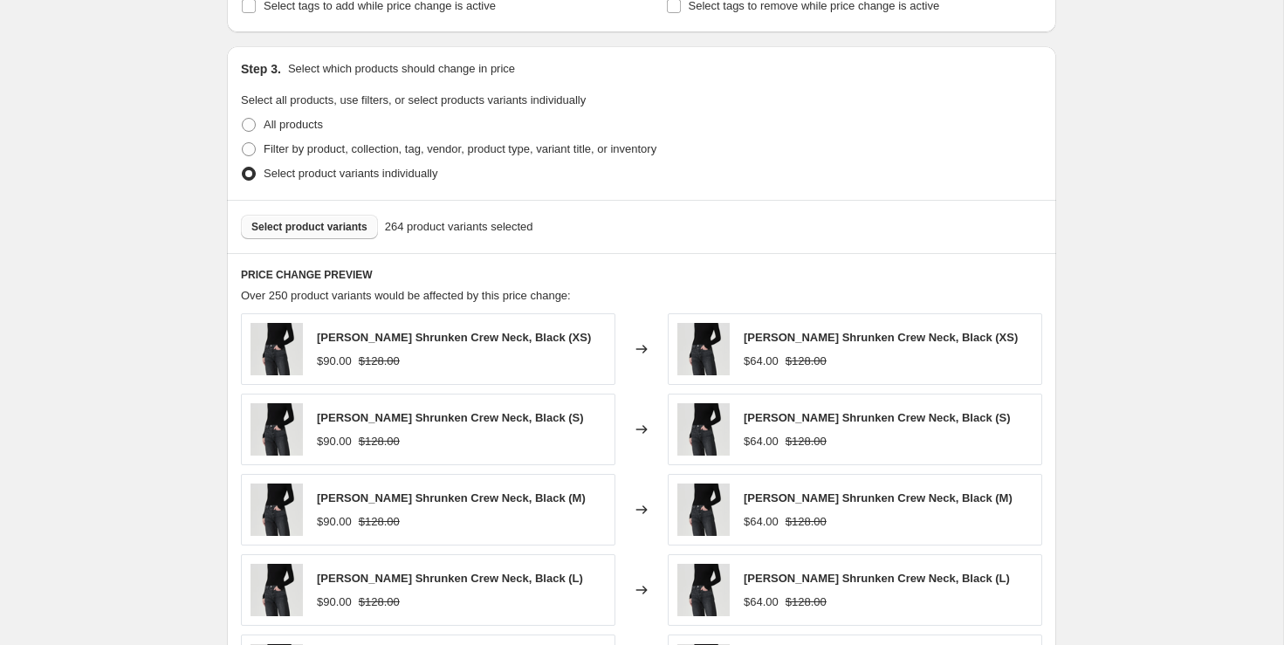
click at [344, 223] on span "Select product variants" at bounding box center [309, 227] width 116 height 14
click at [1103, 256] on div "Create new price [MEDICAL_DATA]. This page is ready Create new price [MEDICAL_D…" at bounding box center [641, 281] width 1283 height 2147
click at [358, 222] on span "Select product variants" at bounding box center [309, 227] width 116 height 14
click at [356, 220] on span "Select product variants" at bounding box center [309, 227] width 116 height 14
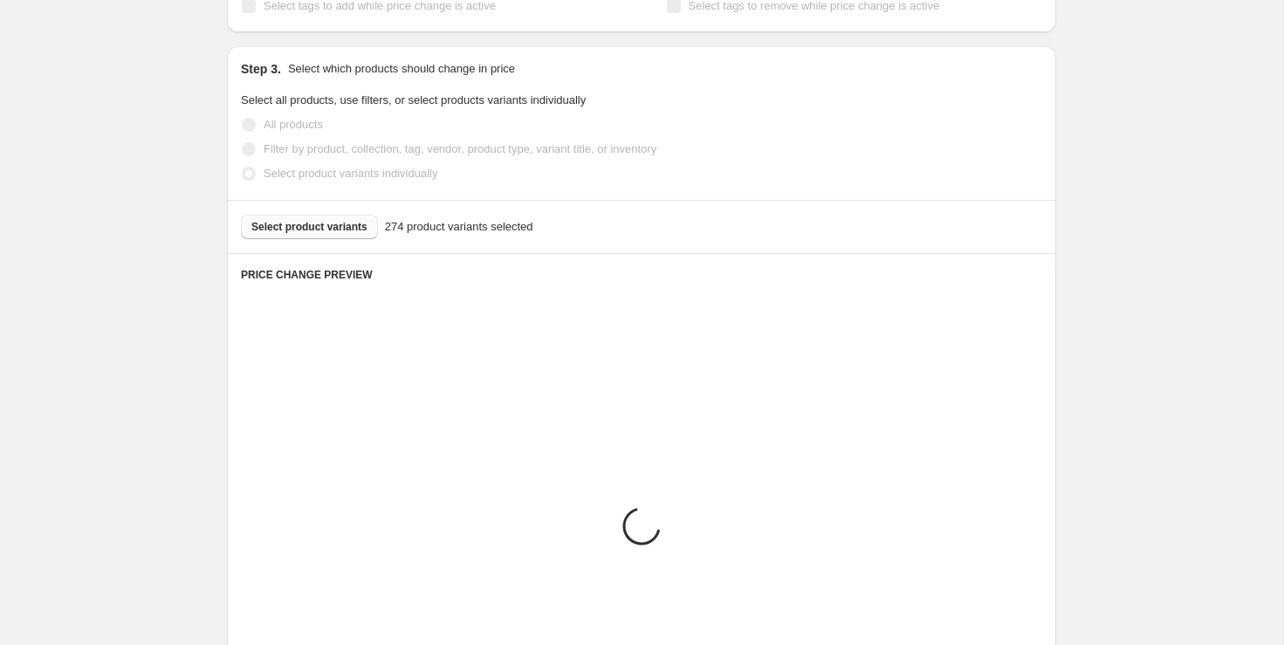
click at [1180, 223] on div "Create new price [MEDICAL_DATA]. This page is ready Create new price [MEDICAL_D…" at bounding box center [641, 281] width 1283 height 2147
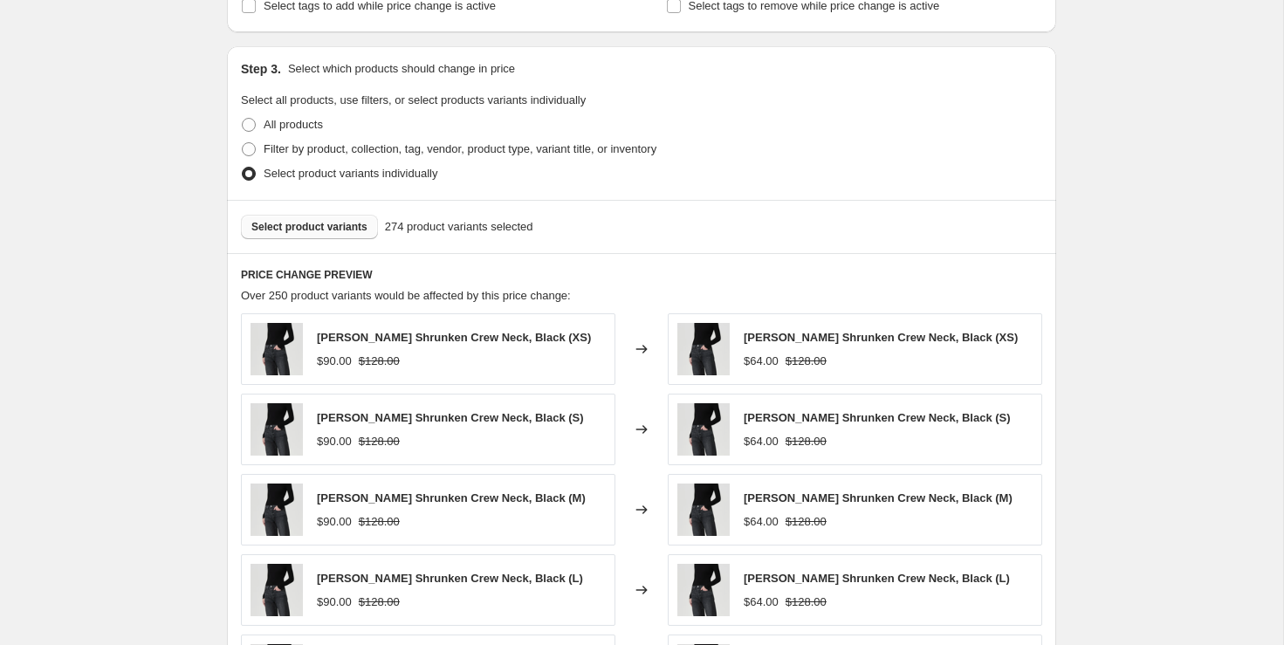
click at [353, 224] on span "Select product variants" at bounding box center [309, 227] width 116 height 14
click at [1179, 160] on div "Create new price [MEDICAL_DATA]. This page is ready Create new price [MEDICAL_D…" at bounding box center [641, 281] width 1283 height 2147
click at [354, 223] on span "Select product variants" at bounding box center [309, 227] width 116 height 14
click at [342, 220] on span "Select product variants" at bounding box center [309, 227] width 116 height 14
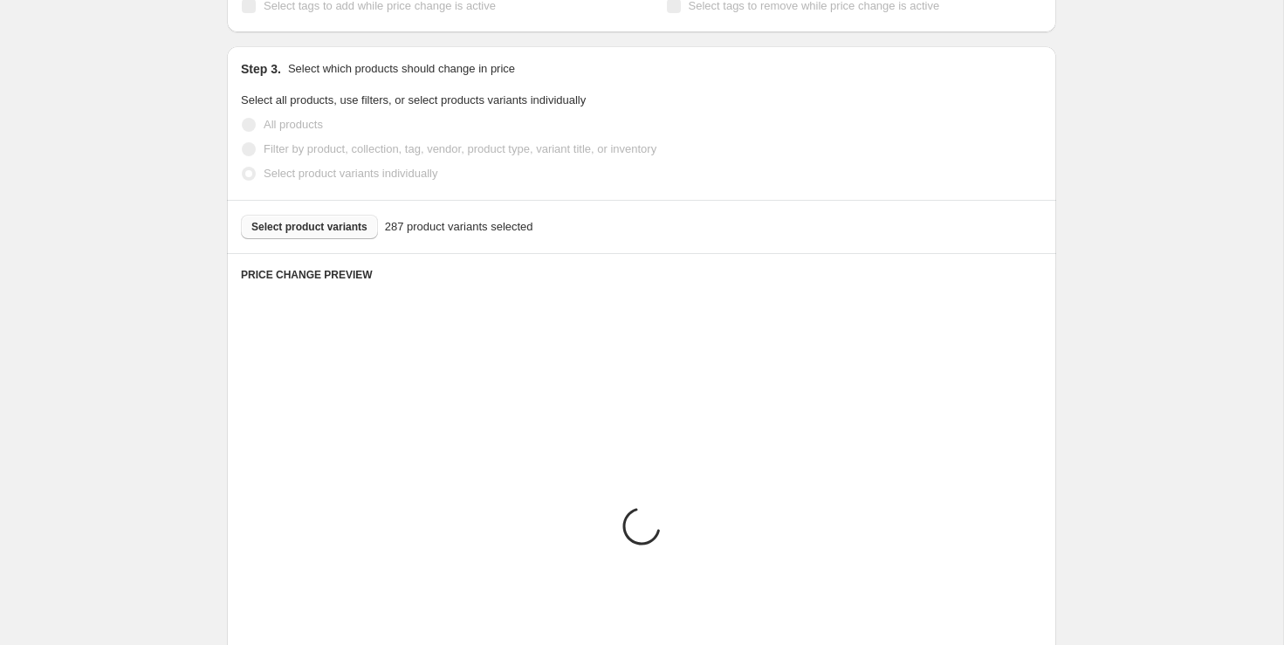
click at [1149, 333] on div "Create new price [MEDICAL_DATA]. This page is ready Create new price [MEDICAL_D…" at bounding box center [641, 281] width 1283 height 2147
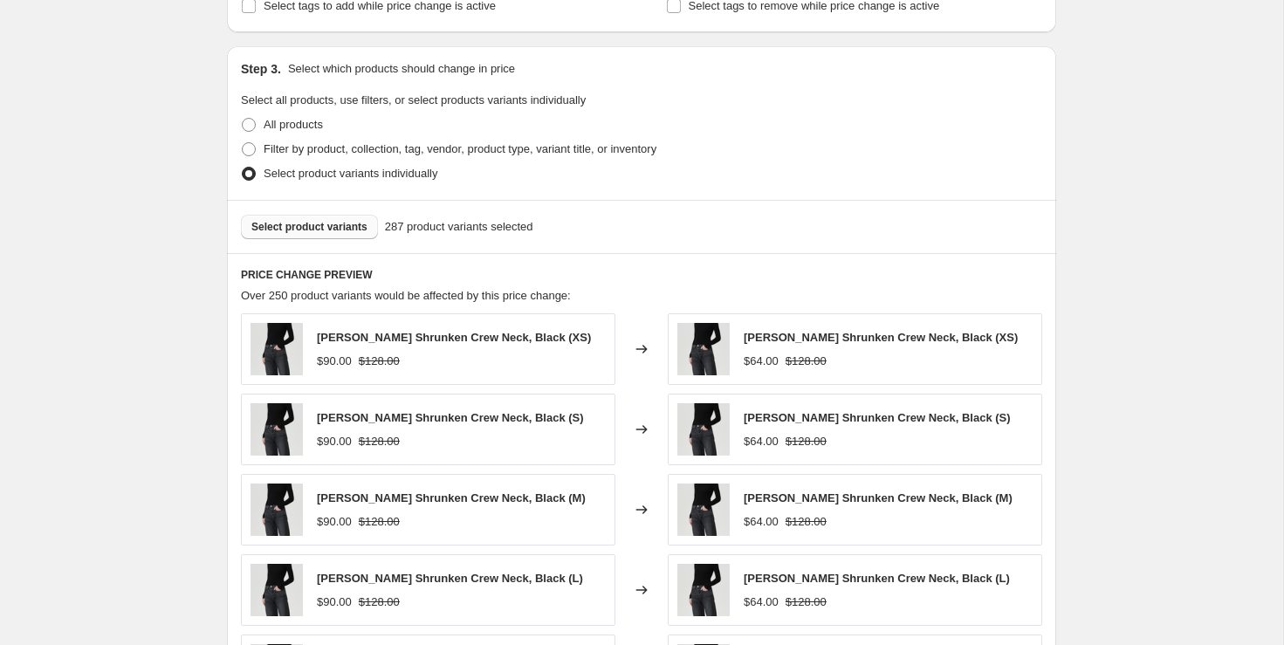
click at [337, 220] on span "Select product variants" at bounding box center [309, 227] width 116 height 14
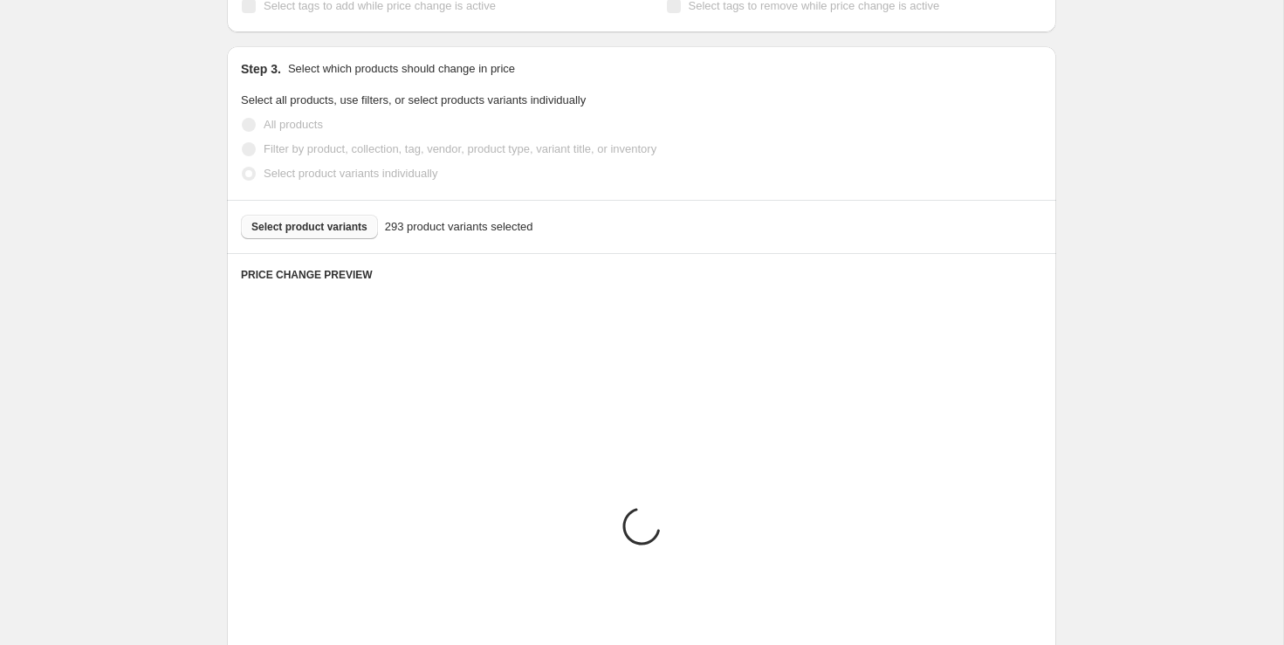
click at [1194, 304] on div "Create new price [MEDICAL_DATA]. This page is ready Create new price [MEDICAL_D…" at bounding box center [641, 281] width 1283 height 2147
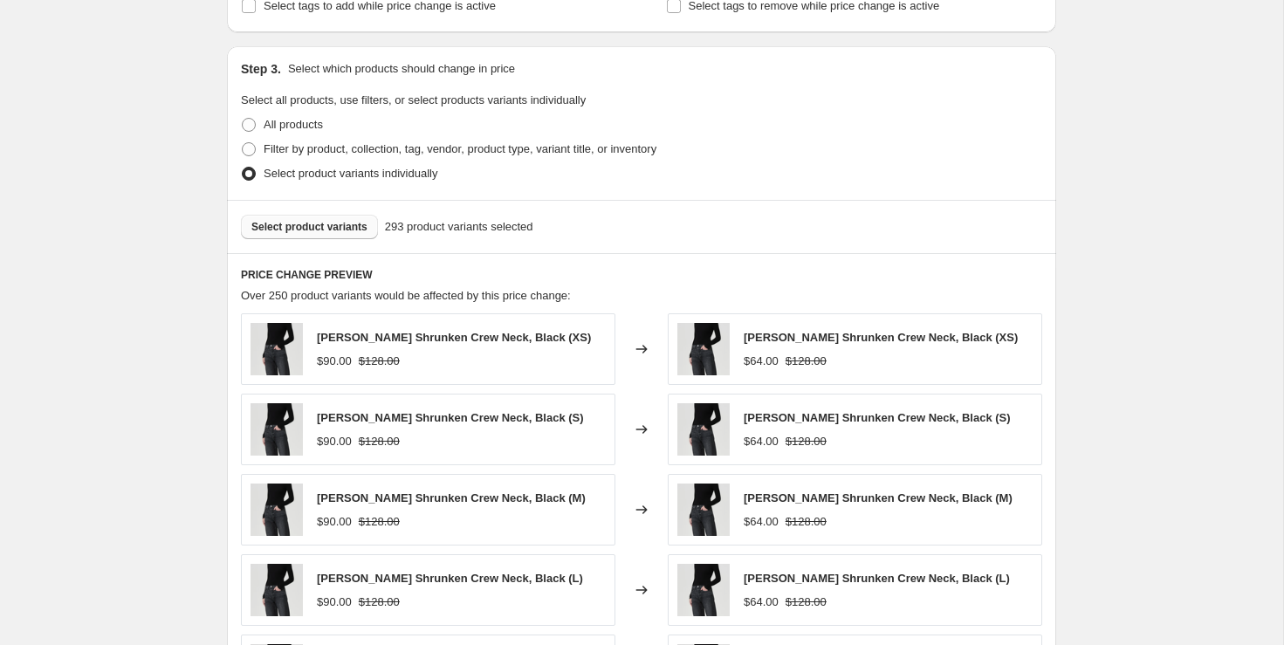
click at [354, 243] on div "Select product variants 293 product variants selected" at bounding box center [641, 226] width 829 height 53
click at [349, 225] on span "Select product variants" at bounding box center [309, 227] width 116 height 14
click at [354, 210] on div "Select product variants 299 product variants selected" at bounding box center [641, 226] width 829 height 53
click at [352, 220] on span "Select product variants" at bounding box center [309, 227] width 116 height 14
click at [339, 223] on span "Select product variants" at bounding box center [309, 227] width 116 height 14
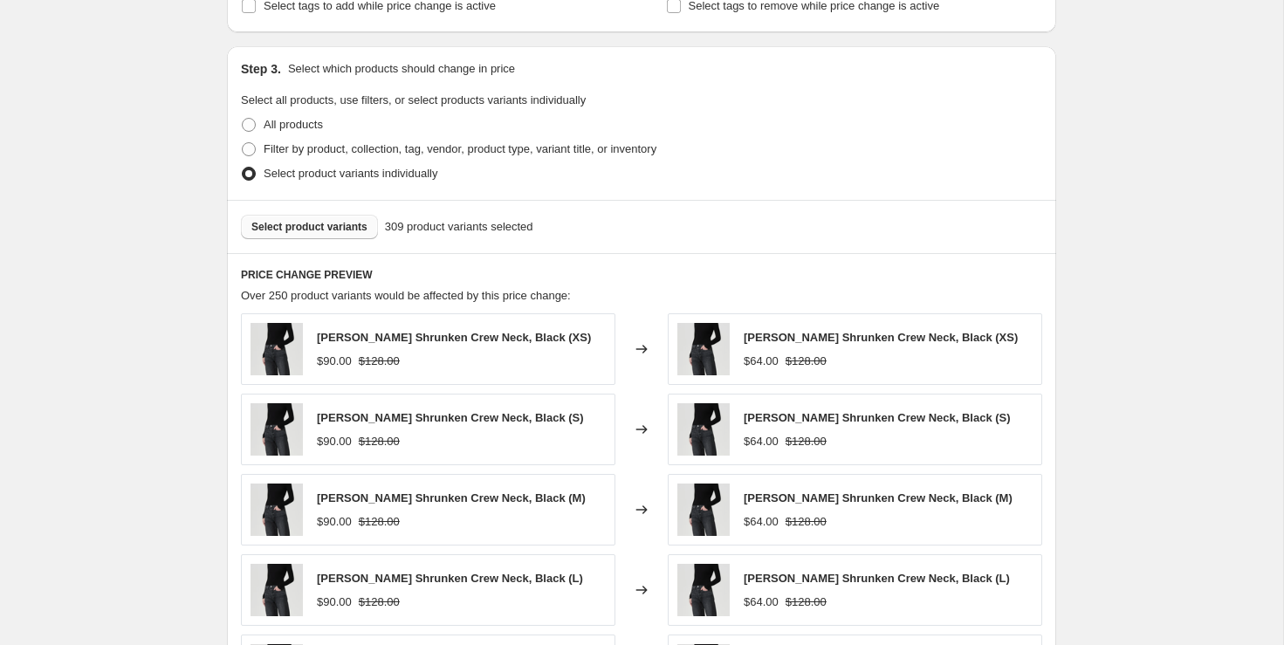
click at [1088, 345] on div "Create new price [MEDICAL_DATA]. This page is ready Create new price [MEDICAL_D…" at bounding box center [641, 281] width 1283 height 2147
click at [350, 224] on span "Select product variants" at bounding box center [309, 227] width 116 height 14
click at [1172, 185] on div "Create new price [MEDICAL_DATA]. This page is ready Create new price [MEDICAL_D…" at bounding box center [641, 281] width 1283 height 2147
click at [351, 223] on span "Select product variants" at bounding box center [309, 227] width 116 height 14
click at [1186, 153] on div "Create new price [MEDICAL_DATA]. This page is ready Create new price [MEDICAL_D…" at bounding box center [641, 281] width 1283 height 2147
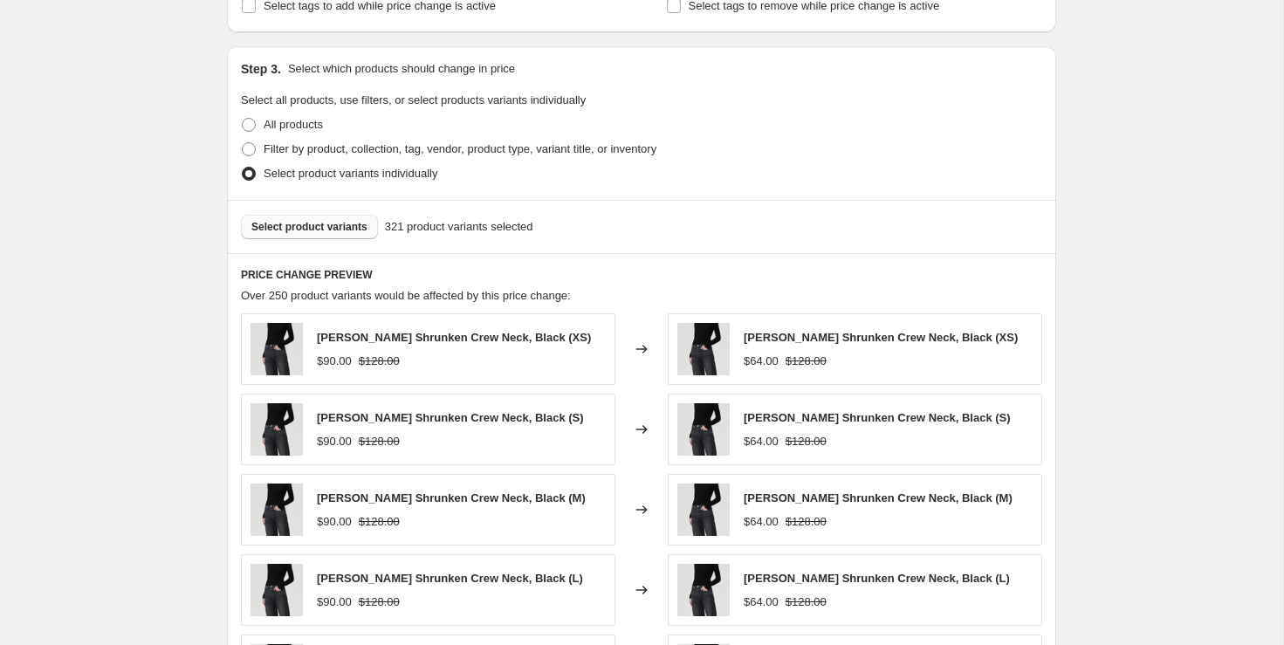
click at [360, 224] on span "Select product variants" at bounding box center [309, 227] width 116 height 14
click at [350, 224] on span "Select product variants" at bounding box center [309, 227] width 116 height 14
click at [365, 226] on span "Select product variants" at bounding box center [309, 227] width 116 height 14
click at [341, 215] on button "Select product variants" at bounding box center [309, 227] width 137 height 24
click at [349, 223] on span "Select product variants" at bounding box center [309, 227] width 116 height 14
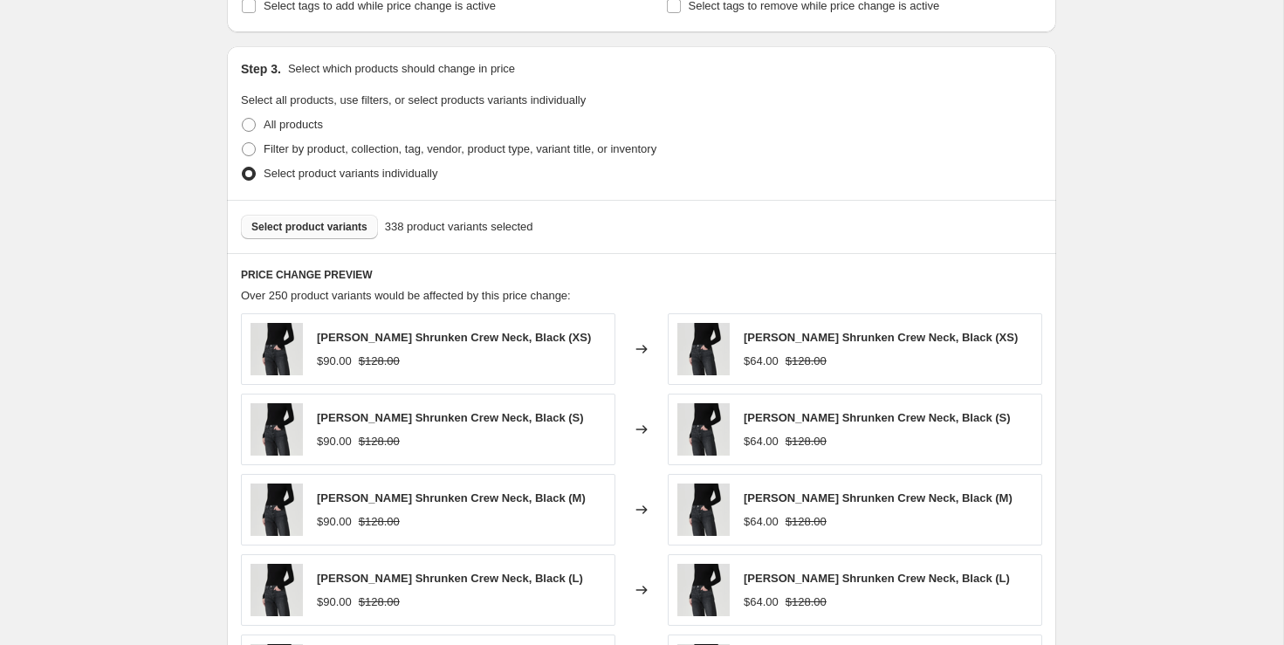
click at [339, 224] on span "Select product variants" at bounding box center [309, 227] width 116 height 14
click at [332, 220] on span "Select product variants" at bounding box center [309, 227] width 116 height 14
click at [333, 226] on span "Select product variants" at bounding box center [309, 227] width 116 height 14
click at [368, 235] on button "Select product variants" at bounding box center [309, 227] width 137 height 24
click at [348, 223] on span "Select product variants" at bounding box center [309, 227] width 116 height 14
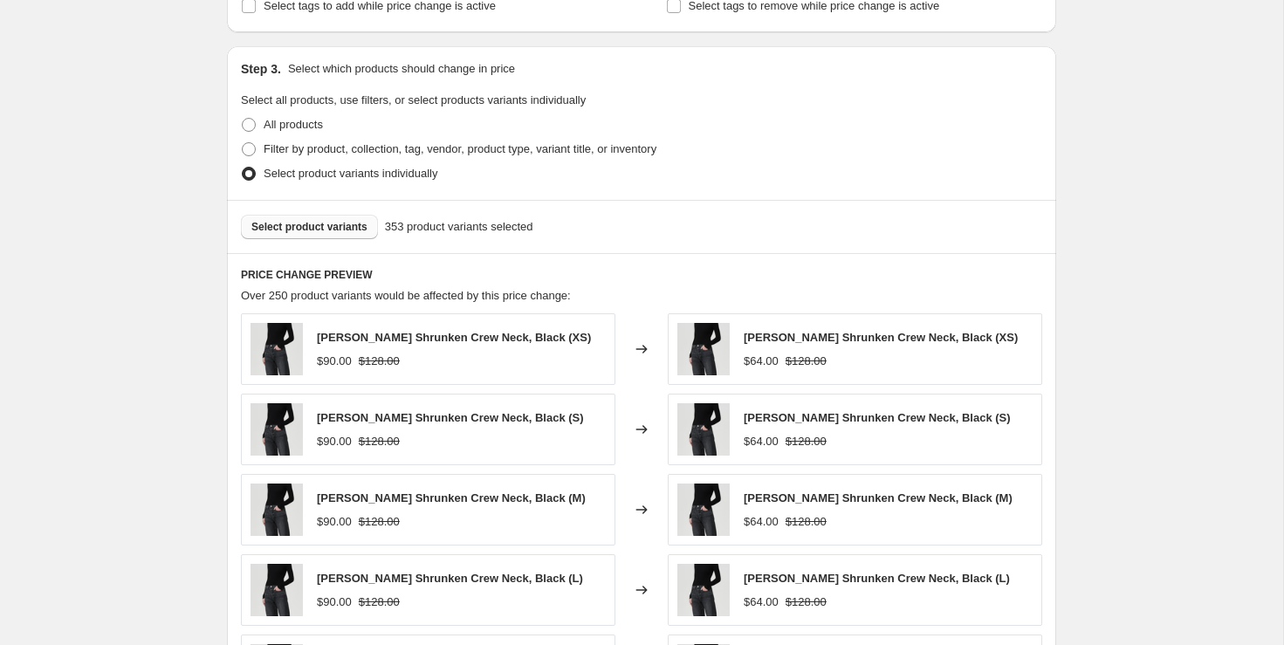
click at [360, 226] on span "Select product variants" at bounding box center [309, 227] width 116 height 14
click at [326, 223] on span "Select product variants" at bounding box center [309, 227] width 116 height 14
click at [349, 210] on div "Select product variants 355 product variants selected" at bounding box center [641, 226] width 829 height 53
click at [347, 220] on span "Select product variants" at bounding box center [309, 227] width 116 height 14
click at [334, 223] on span "Select product variants" at bounding box center [309, 227] width 116 height 14
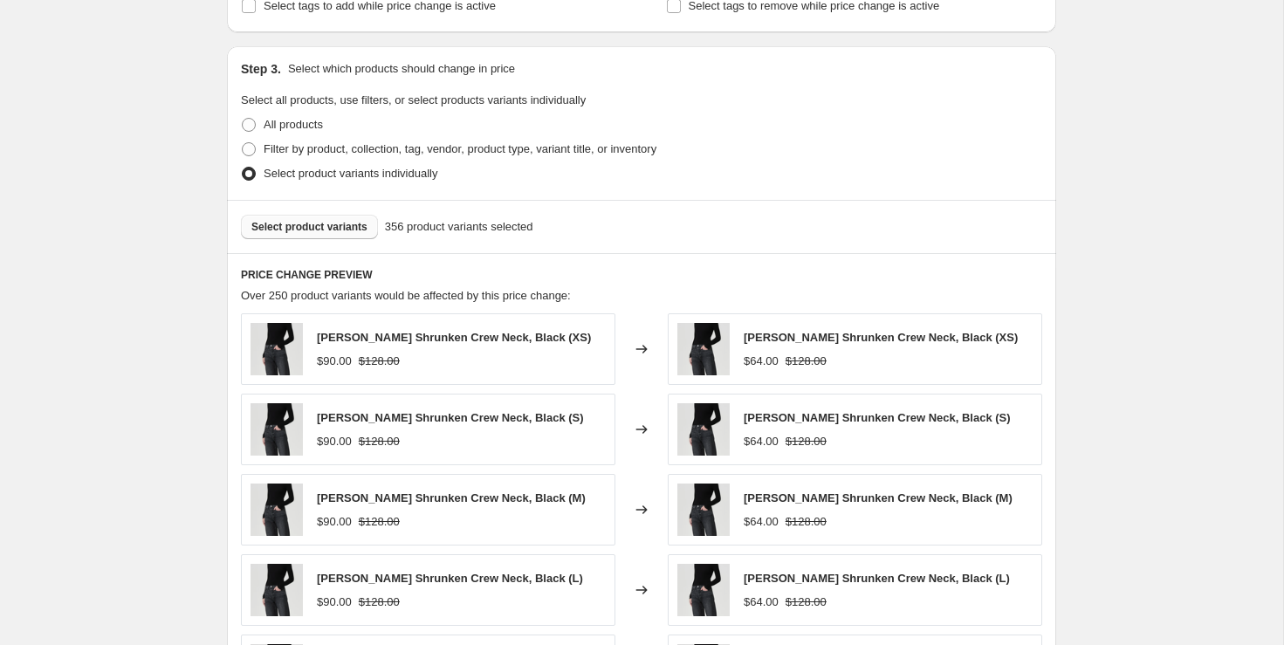
click at [350, 220] on span "Select product variants" at bounding box center [309, 227] width 116 height 14
click at [332, 221] on span "Select product variants" at bounding box center [309, 227] width 116 height 14
click at [349, 230] on span "Select product variants" at bounding box center [309, 227] width 116 height 14
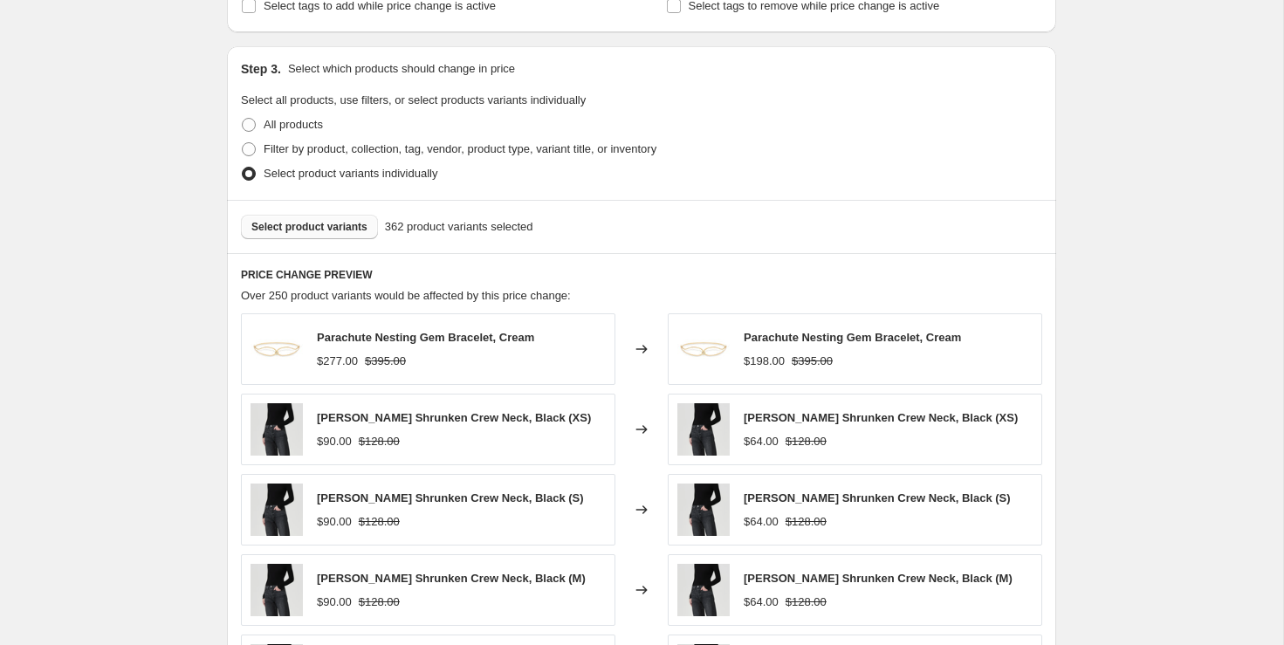
click at [338, 230] on span "Select product variants" at bounding box center [309, 227] width 116 height 14
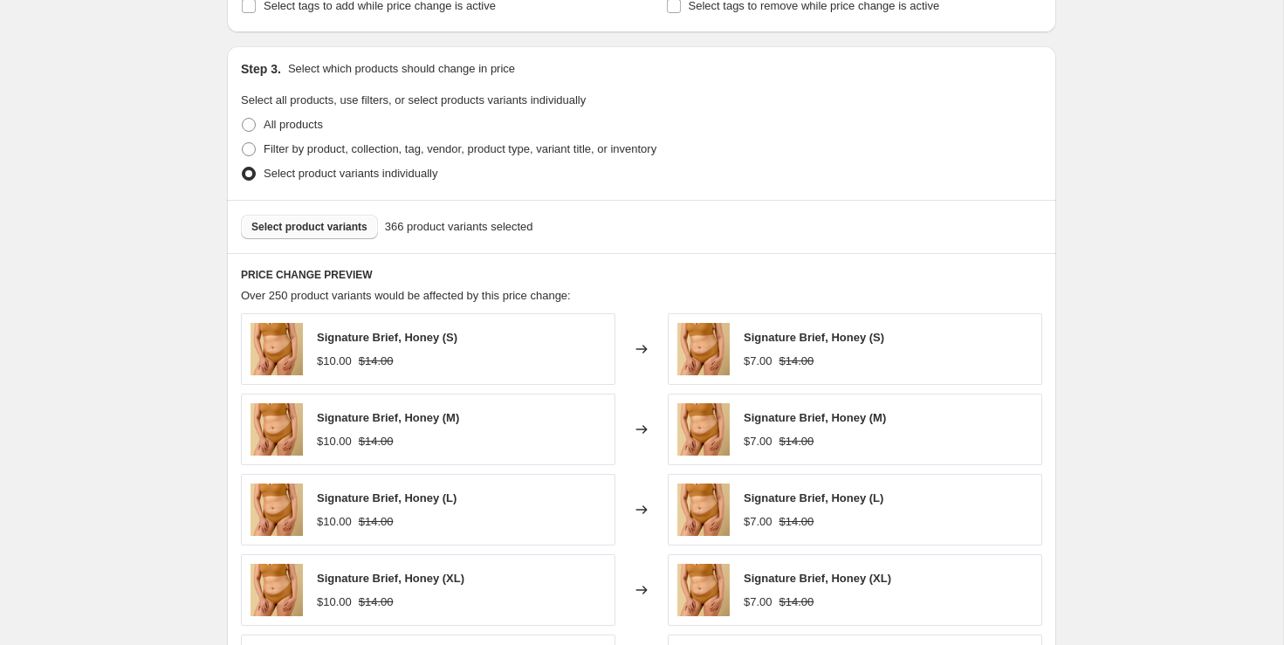
click at [345, 233] on button "Select product variants" at bounding box center [309, 227] width 137 height 24
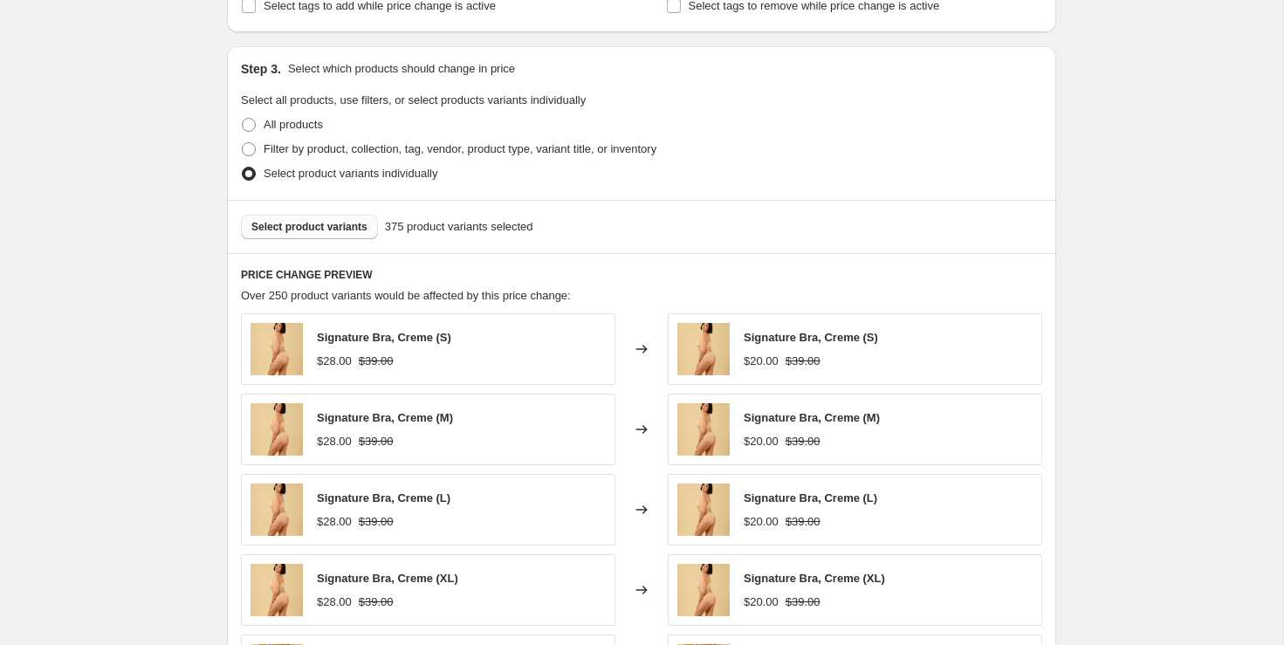
click at [344, 229] on span "Select product variants" at bounding box center [309, 227] width 116 height 14
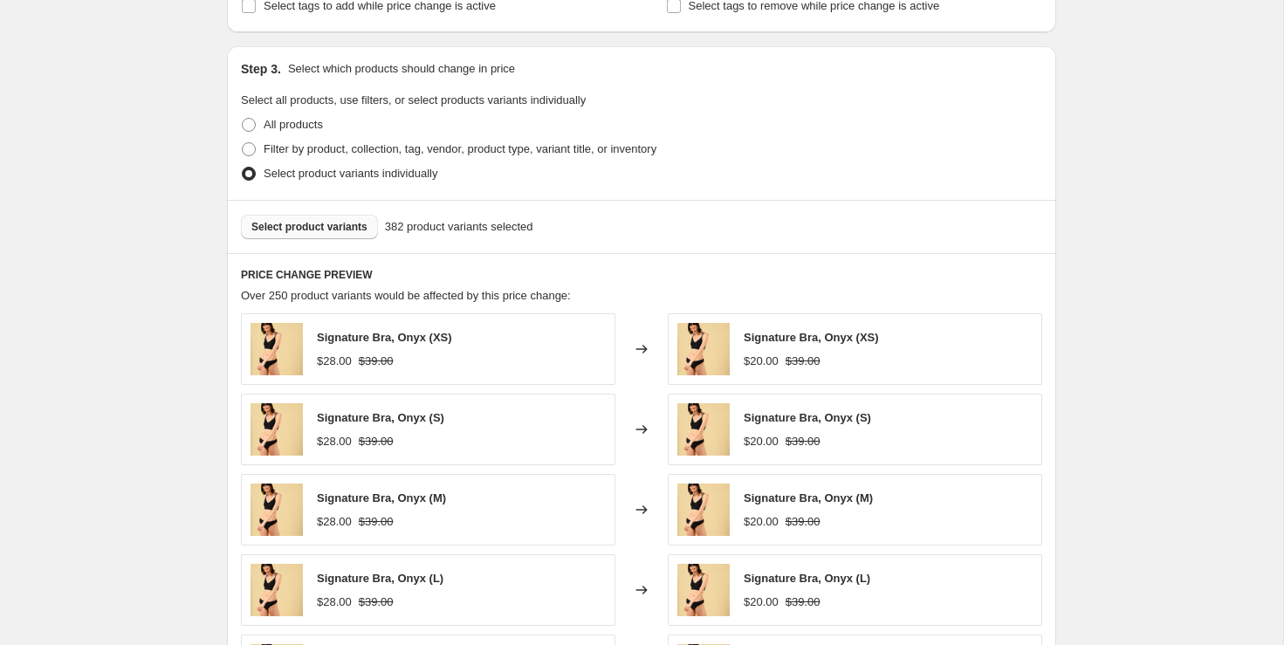
click at [357, 229] on span "Select product variants" at bounding box center [309, 227] width 116 height 14
click at [354, 225] on span "Select product variants" at bounding box center [309, 227] width 116 height 14
click at [346, 221] on span "Select product variants" at bounding box center [309, 227] width 116 height 14
click at [356, 220] on span "Select product variants" at bounding box center [309, 227] width 116 height 14
click at [355, 226] on span "Select product variants" at bounding box center [309, 227] width 116 height 14
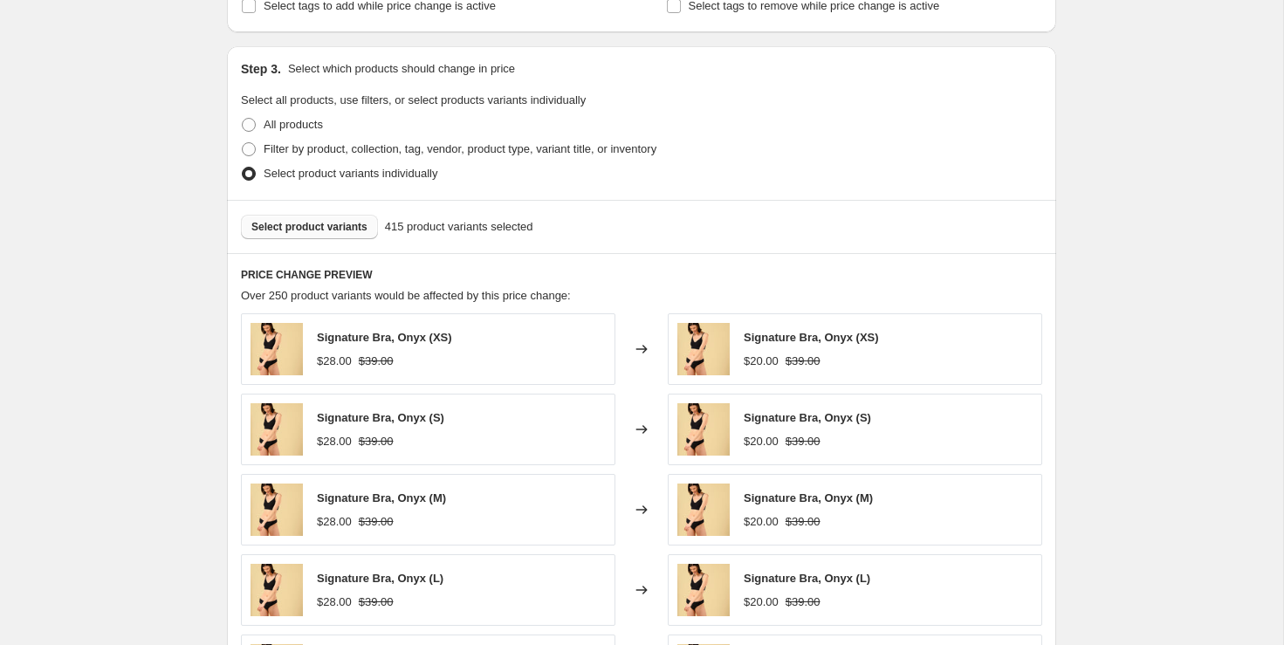
click at [341, 223] on span "Select product variants" at bounding box center [309, 227] width 116 height 14
click at [322, 222] on span "Select product variants" at bounding box center [309, 227] width 116 height 14
click at [353, 227] on span "Select product variants" at bounding box center [309, 227] width 116 height 14
click at [349, 224] on span "Select product variants" at bounding box center [309, 227] width 116 height 14
click at [343, 226] on span "Select product variants" at bounding box center [309, 227] width 116 height 14
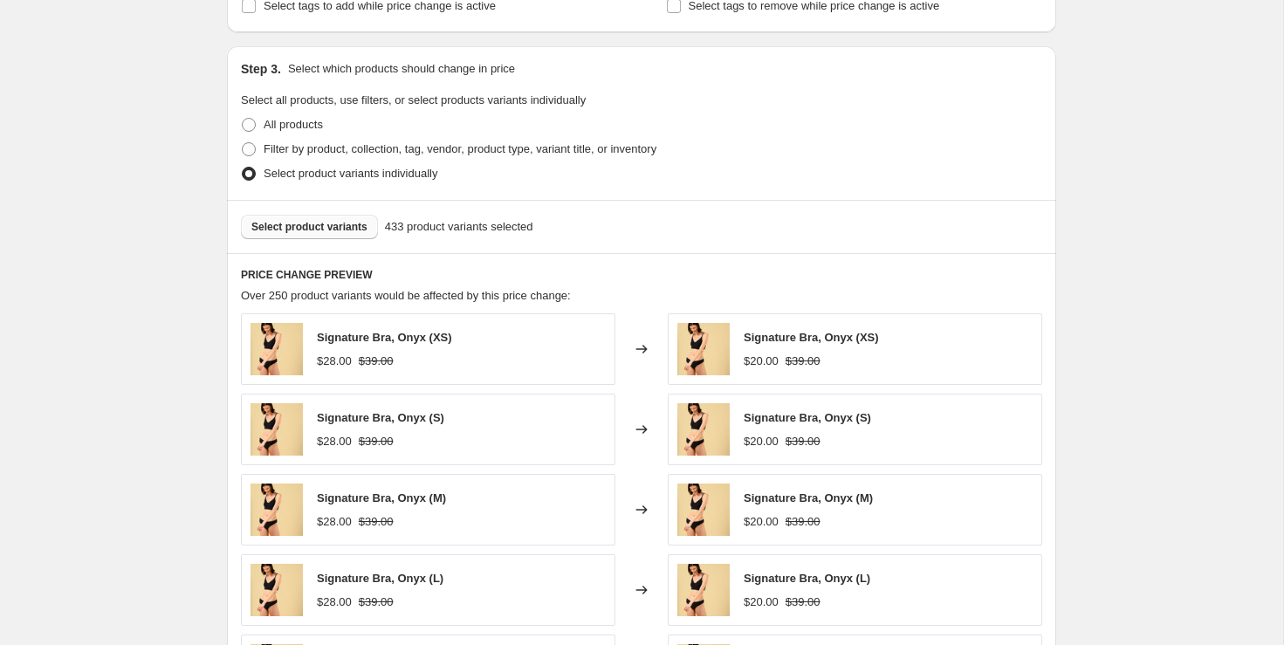
click at [357, 224] on span "Select product variants" at bounding box center [309, 227] width 116 height 14
click at [346, 230] on span "Select product variants" at bounding box center [309, 227] width 116 height 14
click at [309, 215] on button "Select product variants" at bounding box center [309, 227] width 137 height 24
click at [337, 226] on span "Select product variants" at bounding box center [309, 227] width 116 height 14
click at [370, 223] on button "Select product variants" at bounding box center [309, 227] width 137 height 24
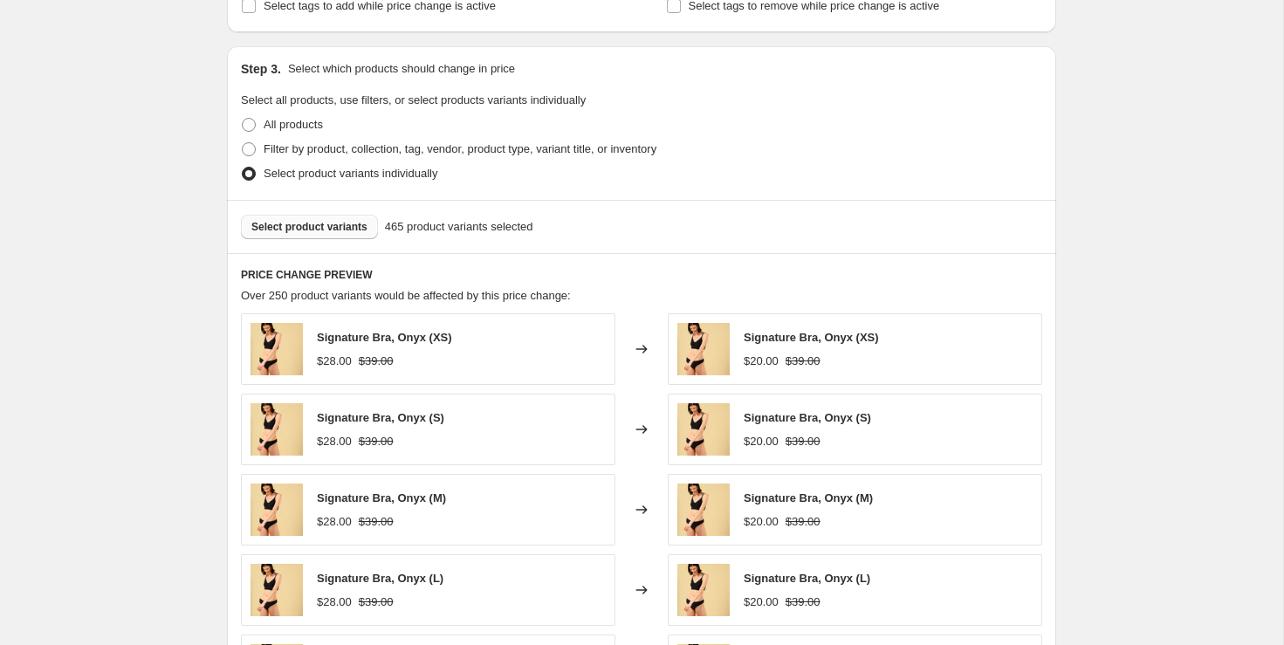
click at [344, 222] on span "Select product variants" at bounding box center [309, 227] width 116 height 14
click at [356, 227] on span "Select product variants" at bounding box center [309, 227] width 116 height 14
click at [354, 220] on span "Select product variants" at bounding box center [309, 227] width 116 height 14
click at [345, 221] on span "Select product variants" at bounding box center [309, 227] width 116 height 14
click at [339, 220] on span "Select product variants" at bounding box center [309, 227] width 116 height 14
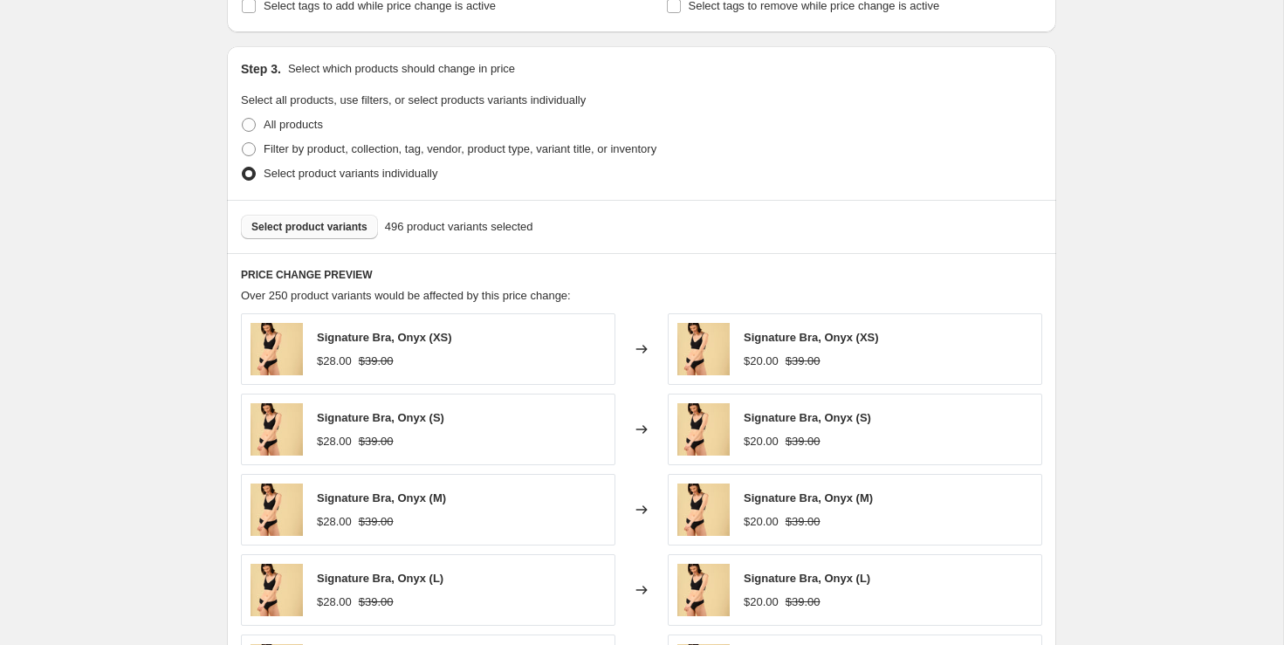
click at [340, 220] on span "Select product variants" at bounding box center [309, 227] width 116 height 14
click at [358, 220] on span "Select product variants" at bounding box center [309, 227] width 116 height 14
click at [360, 231] on span "Select product variants" at bounding box center [309, 227] width 116 height 14
click at [336, 223] on span "Select product variants" at bounding box center [309, 227] width 116 height 14
click at [339, 220] on span "Select product variants" at bounding box center [309, 227] width 116 height 14
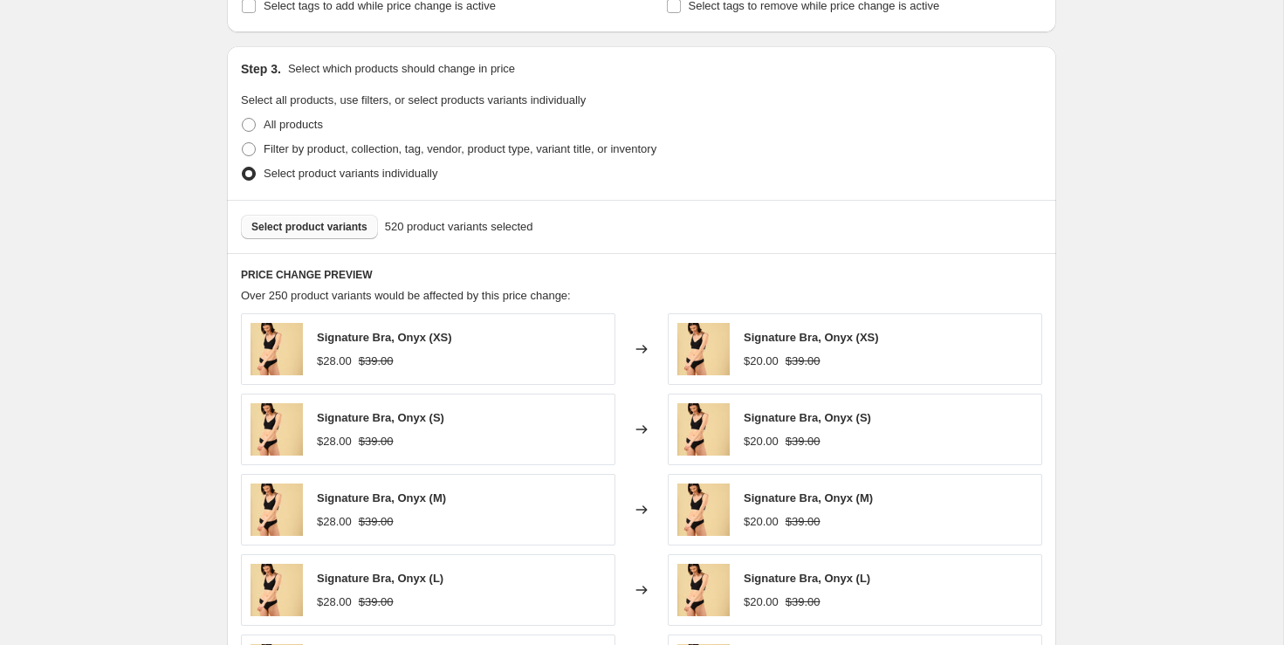
click at [334, 220] on span "Select product variants" at bounding box center [309, 227] width 116 height 14
click at [346, 222] on span "Select product variants" at bounding box center [309, 227] width 116 height 14
click at [316, 222] on span "Select product variants" at bounding box center [309, 227] width 116 height 14
click at [342, 215] on button "Select product variants" at bounding box center [309, 227] width 137 height 24
click at [358, 223] on span "Select product variants" at bounding box center [309, 227] width 116 height 14
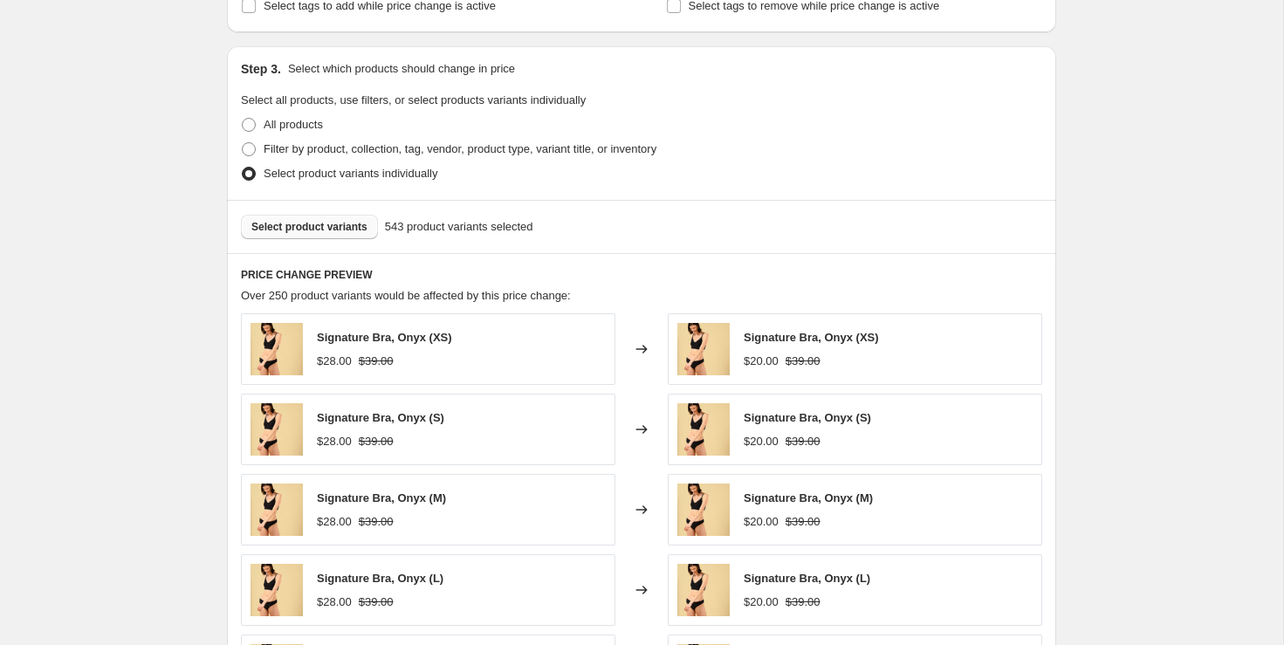
click at [359, 234] on button "Select product variants" at bounding box center [309, 227] width 137 height 24
click at [365, 221] on span "Select product variants" at bounding box center [309, 227] width 116 height 14
click at [336, 224] on span "Select product variants" at bounding box center [309, 227] width 116 height 14
click at [348, 220] on span "Select product variants" at bounding box center [309, 227] width 116 height 14
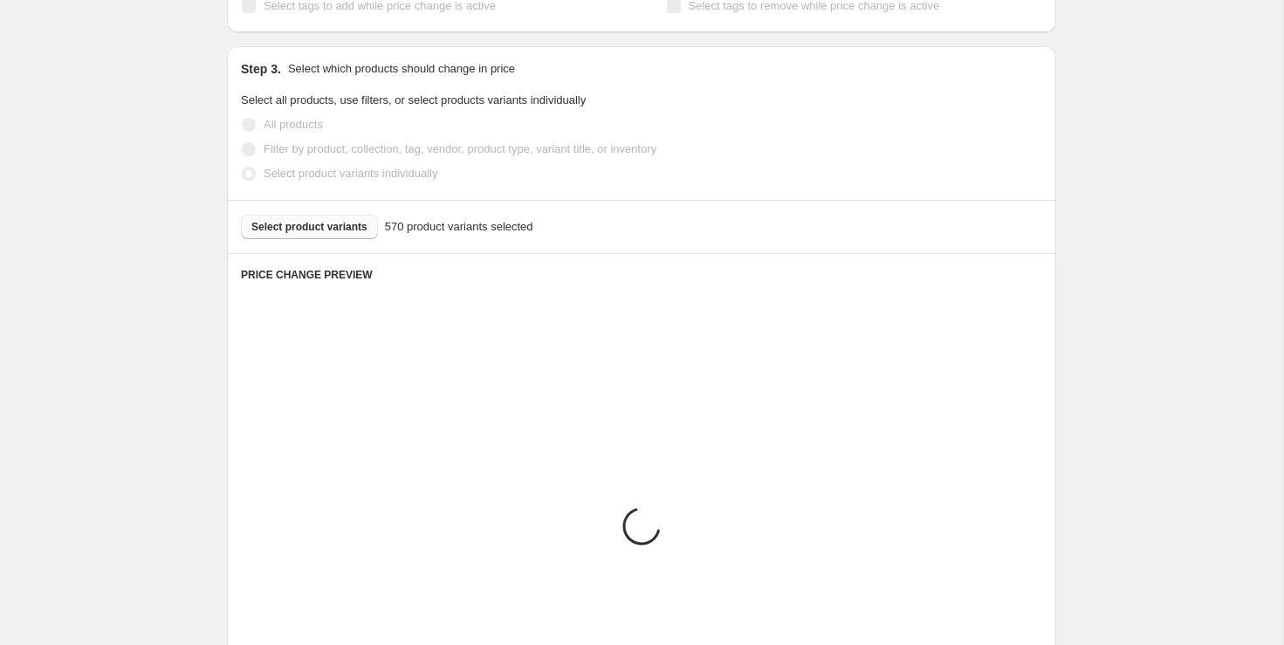
click at [1181, 251] on div "Create new price [MEDICAL_DATA]. This page is ready Create new price [MEDICAL_D…" at bounding box center [641, 281] width 1283 height 2147
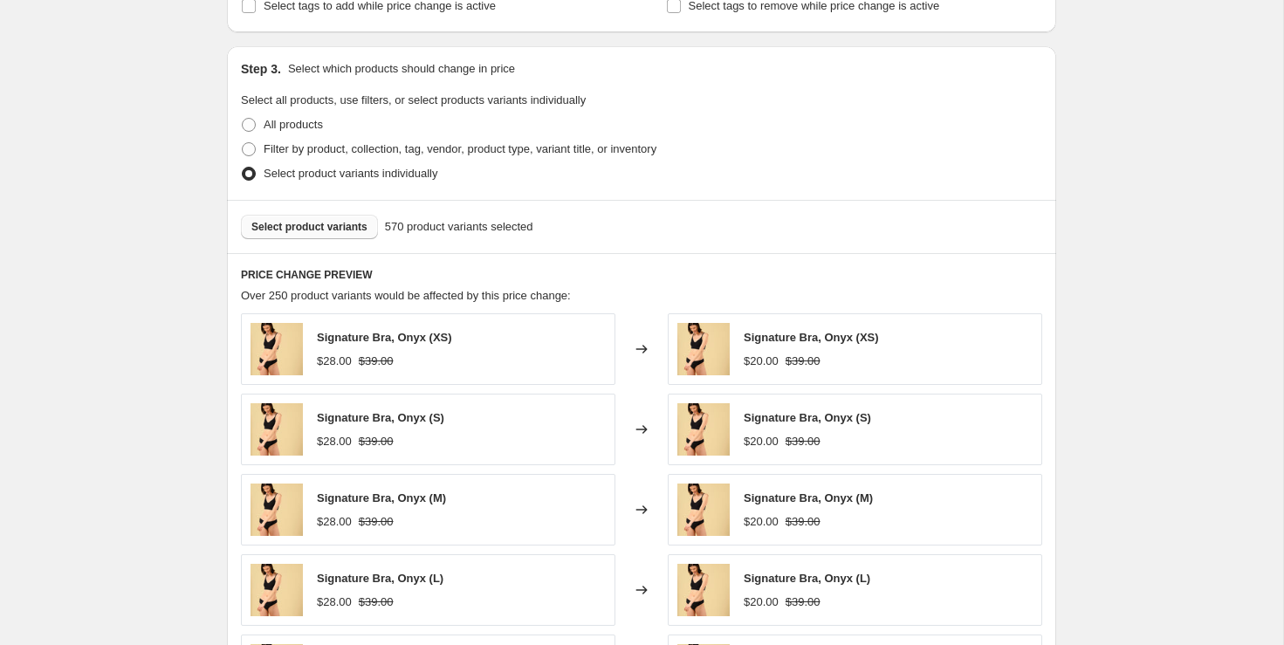
click at [329, 215] on button "Select product variants" at bounding box center [309, 227] width 137 height 24
click at [1126, 226] on div "Create new price [MEDICAL_DATA]. This page is ready Create new price [MEDICAL_D…" at bounding box center [641, 281] width 1283 height 2147
click at [334, 220] on span "Select product variants" at bounding box center [309, 227] width 116 height 14
click at [1176, 301] on div "Create new price [MEDICAL_DATA]. This page is ready Create new price [MEDICAL_D…" at bounding box center [641, 281] width 1283 height 2147
click at [340, 226] on span "Select product variants" at bounding box center [309, 227] width 116 height 14
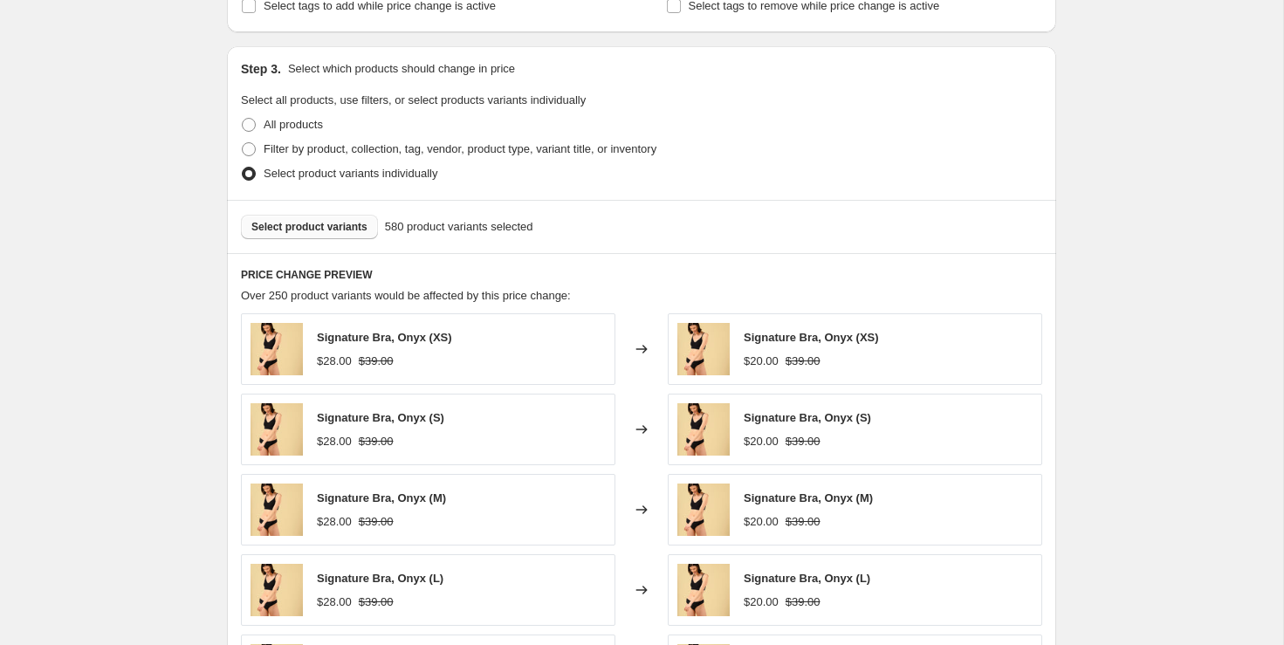
click at [1191, 330] on div "Create new price [MEDICAL_DATA]. This page is ready Create new price [MEDICAL_D…" at bounding box center [641, 281] width 1283 height 2147
click at [332, 238] on div "Select product variants 580 product variants selected" at bounding box center [641, 226] width 829 height 53
click at [339, 222] on span "Select product variants" at bounding box center [309, 227] width 116 height 14
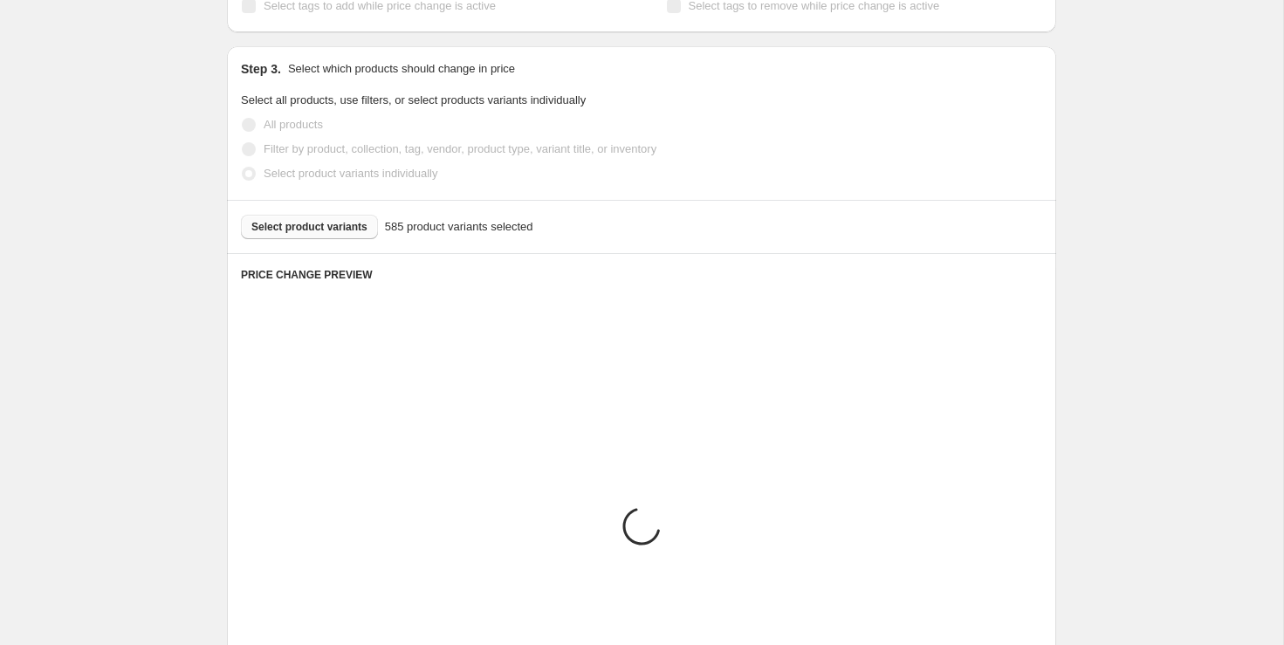
click at [1170, 290] on div "Create new price [MEDICAL_DATA]. This page is ready Create new price [MEDICAL_D…" at bounding box center [641, 281] width 1283 height 2147
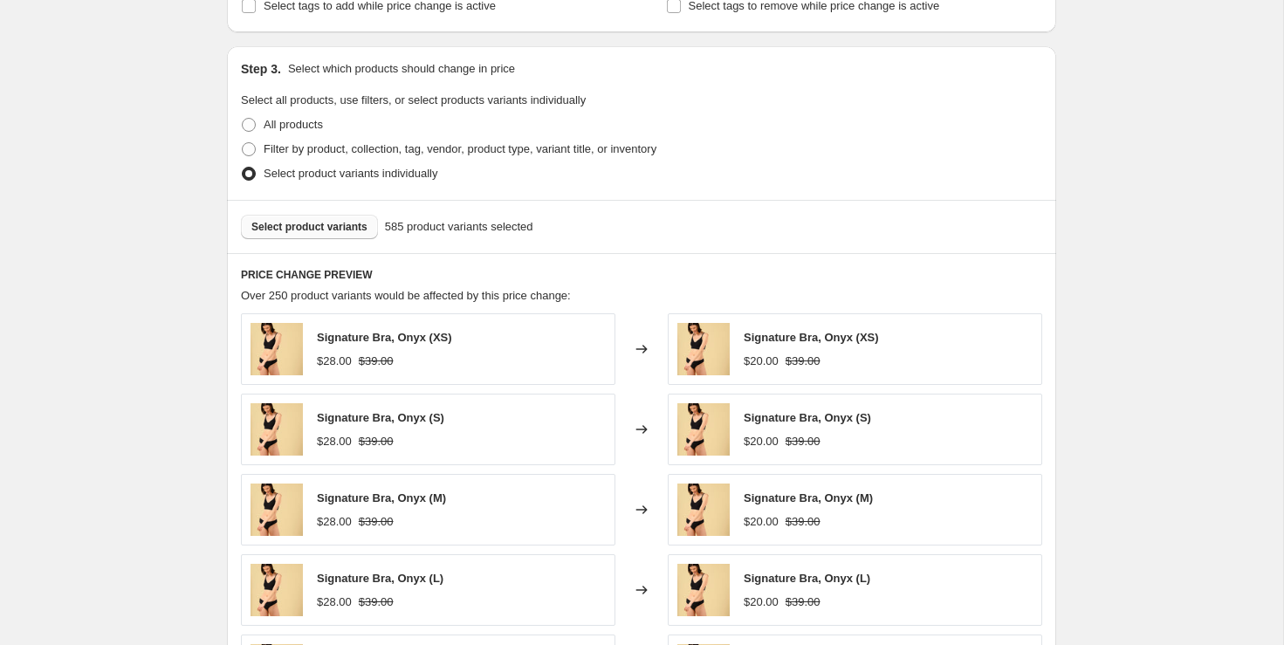
click at [319, 236] on button "Select product variants" at bounding box center [309, 227] width 137 height 24
click at [367, 224] on span "Select product variants" at bounding box center [309, 227] width 116 height 14
click at [1149, 106] on div "Create new price [MEDICAL_DATA]. This page is ready Create new price [MEDICAL_D…" at bounding box center [641, 281] width 1283 height 2147
click at [366, 225] on span "Select product variants" at bounding box center [309, 227] width 116 height 14
click at [372, 224] on button "Select product variants" at bounding box center [309, 227] width 137 height 24
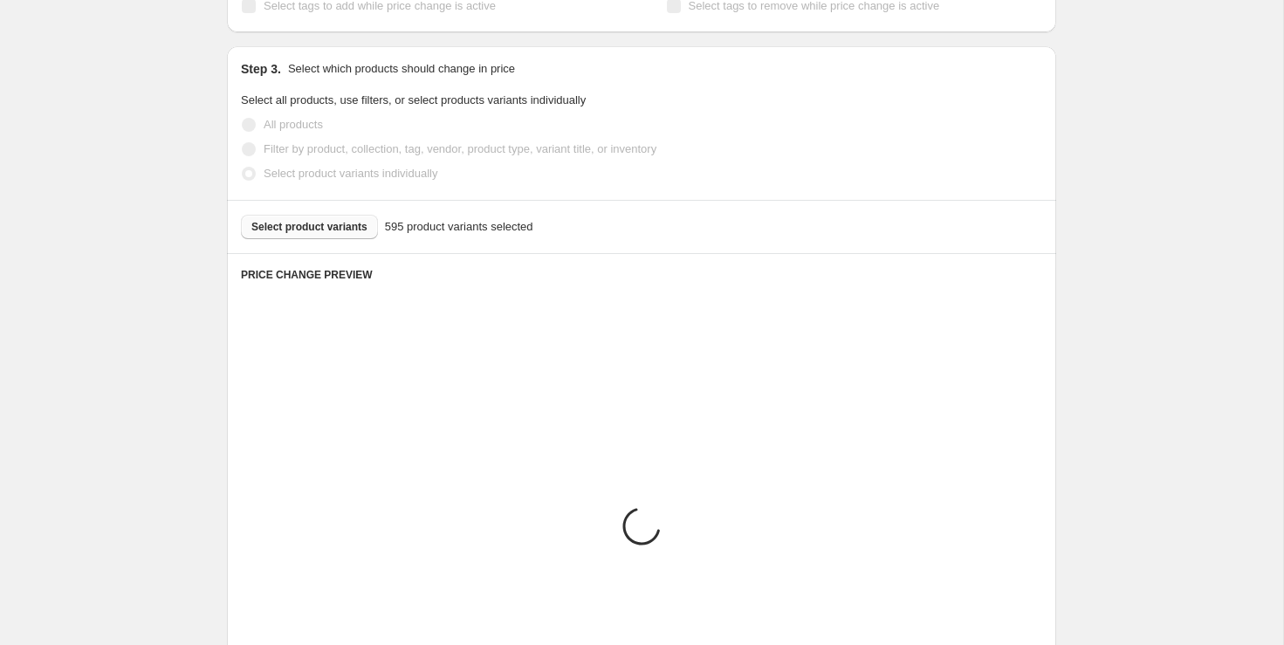
click at [1140, 468] on div "Create new price [MEDICAL_DATA]. This page is ready Create new price [MEDICAL_D…" at bounding box center [641, 281] width 1283 height 2147
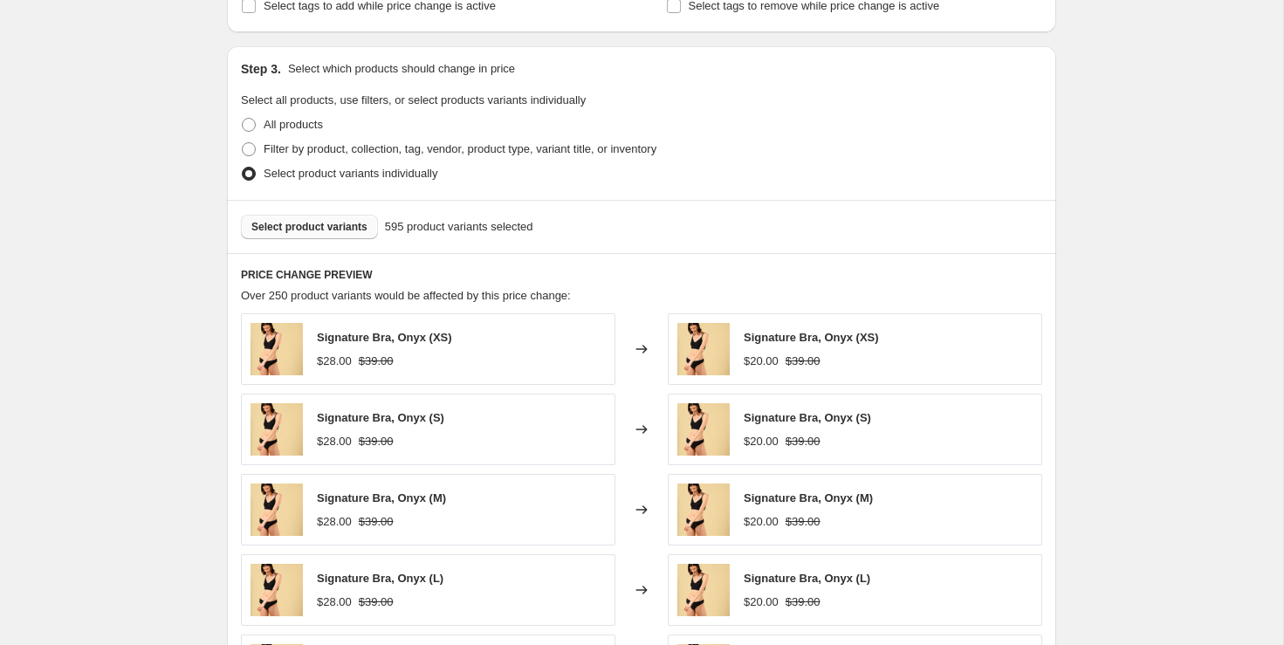
click at [316, 216] on button "Select product variants" at bounding box center [309, 227] width 137 height 24
click at [346, 226] on span "Select product variants" at bounding box center [309, 227] width 116 height 14
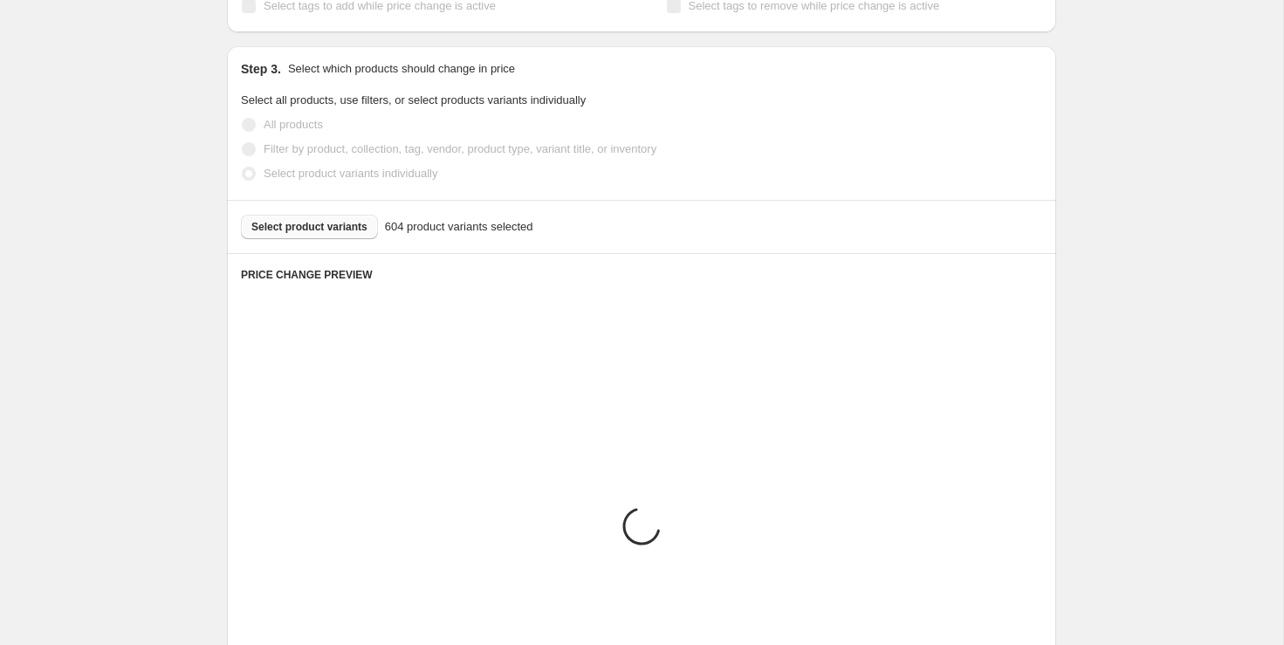
click at [1203, 326] on div "Create new price [MEDICAL_DATA]. This page is ready Create new price [MEDICAL_D…" at bounding box center [641, 281] width 1283 height 2147
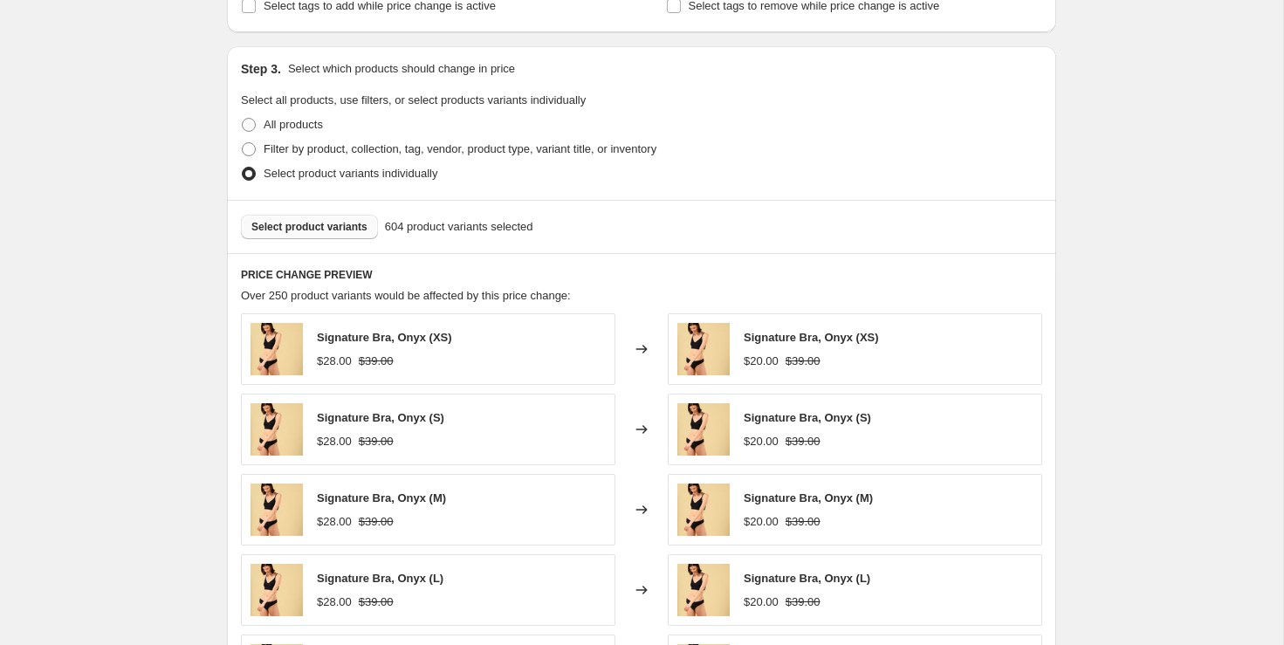
click at [357, 223] on span "Select product variants" at bounding box center [309, 227] width 116 height 14
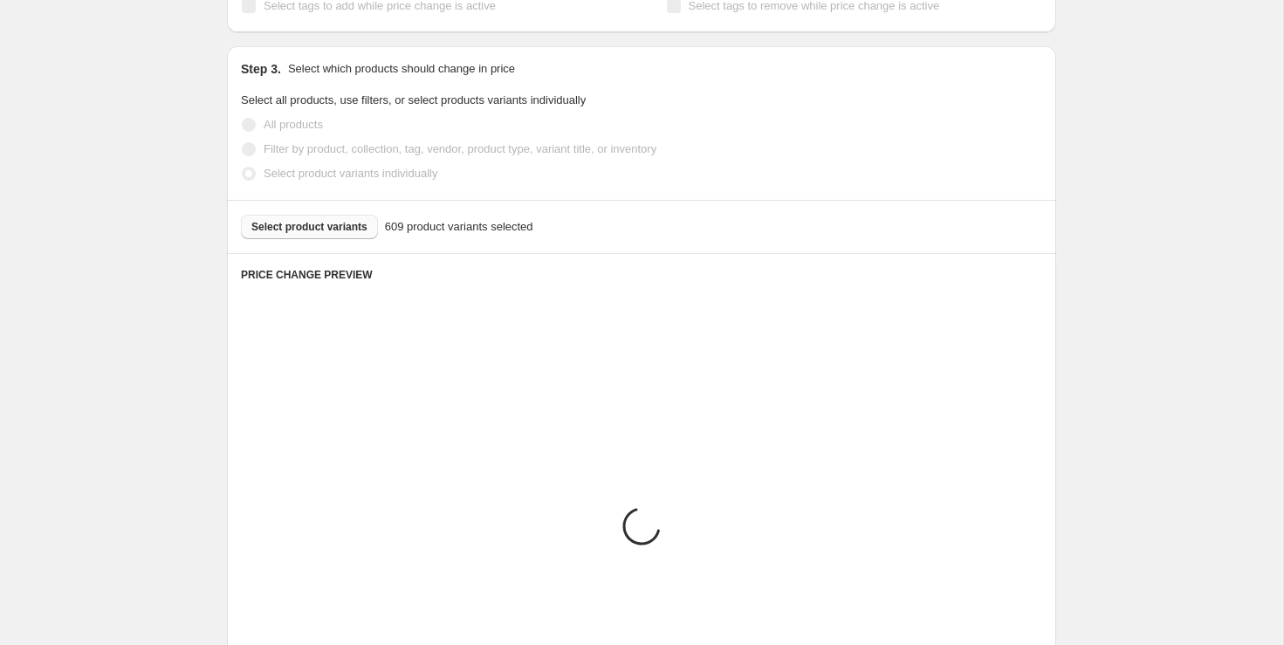
click at [1169, 236] on div "Create new price [MEDICAL_DATA]. This page is ready Create new price [MEDICAL_D…" at bounding box center [641, 281] width 1283 height 2147
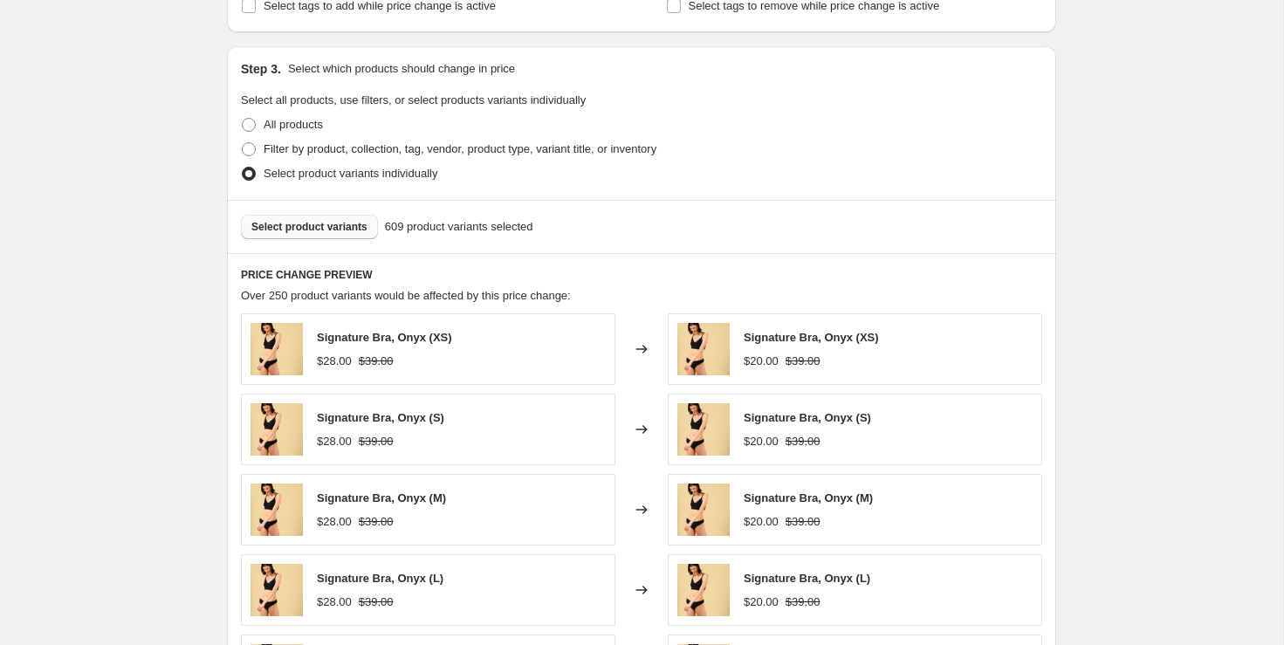
click at [321, 200] on div "Select product variants 609 product variants selected" at bounding box center [641, 226] width 829 height 53
click at [321, 216] on button "Select product variants" at bounding box center [309, 227] width 137 height 24
click at [318, 225] on span "Select product variants" at bounding box center [309, 227] width 116 height 14
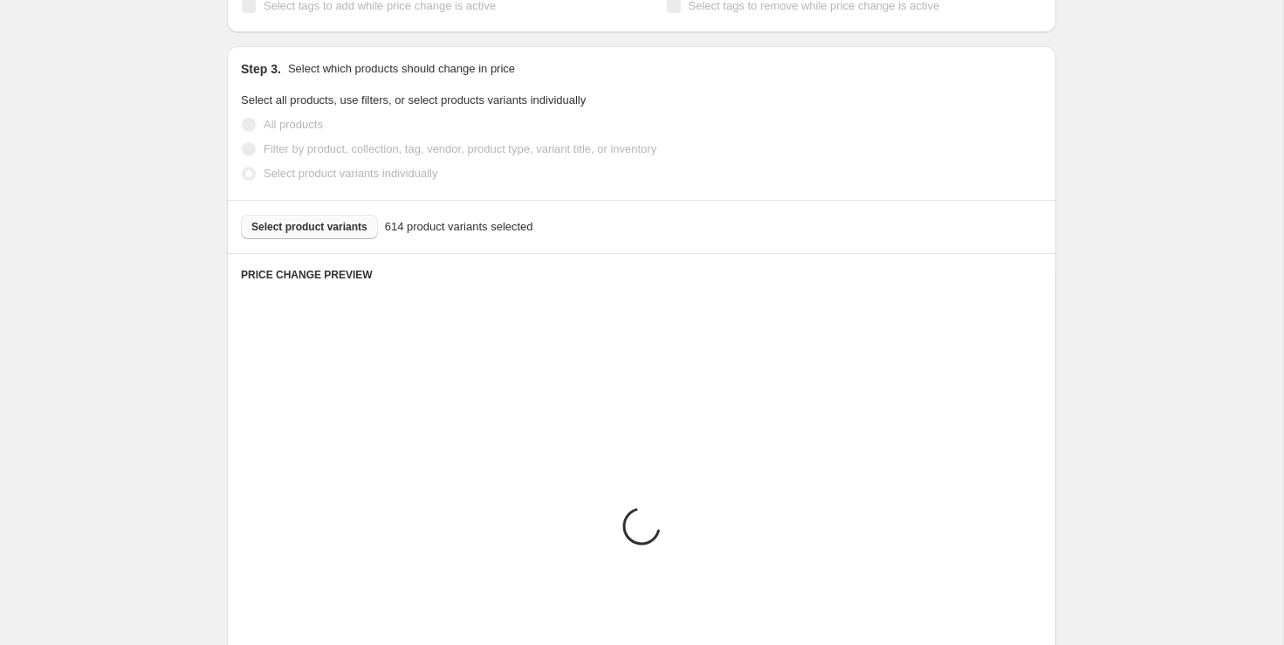
click at [1186, 259] on div "Create new price [MEDICAL_DATA]. This page is ready Create new price [MEDICAL_D…" at bounding box center [641, 281] width 1283 height 2147
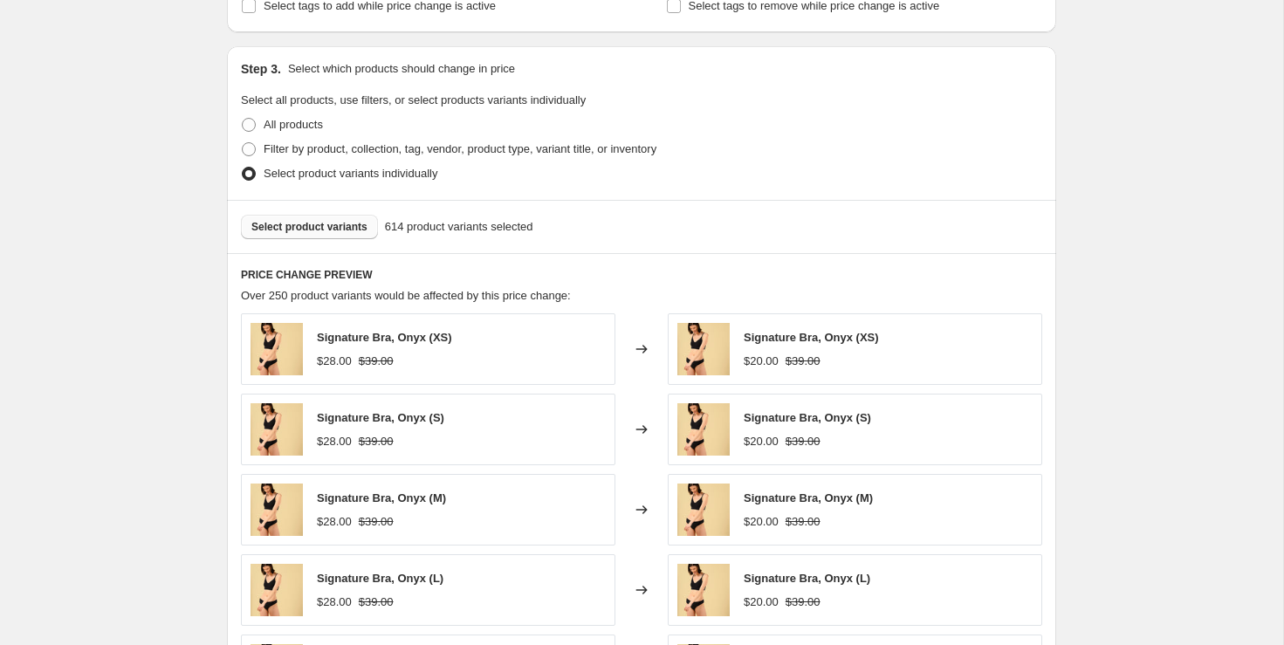
click at [343, 221] on span "Select product variants" at bounding box center [309, 227] width 116 height 14
click at [1160, 282] on div "Create new price [MEDICAL_DATA]. This page is ready Create new price [MEDICAL_D…" at bounding box center [641, 281] width 1283 height 2147
click at [346, 229] on span "Select product variants" at bounding box center [309, 227] width 116 height 14
click at [1128, 283] on div "Create new price [MEDICAL_DATA]. This page is ready Create new price [MEDICAL_D…" at bounding box center [641, 281] width 1283 height 2147
click at [308, 221] on span "Select product variants" at bounding box center [309, 227] width 116 height 14
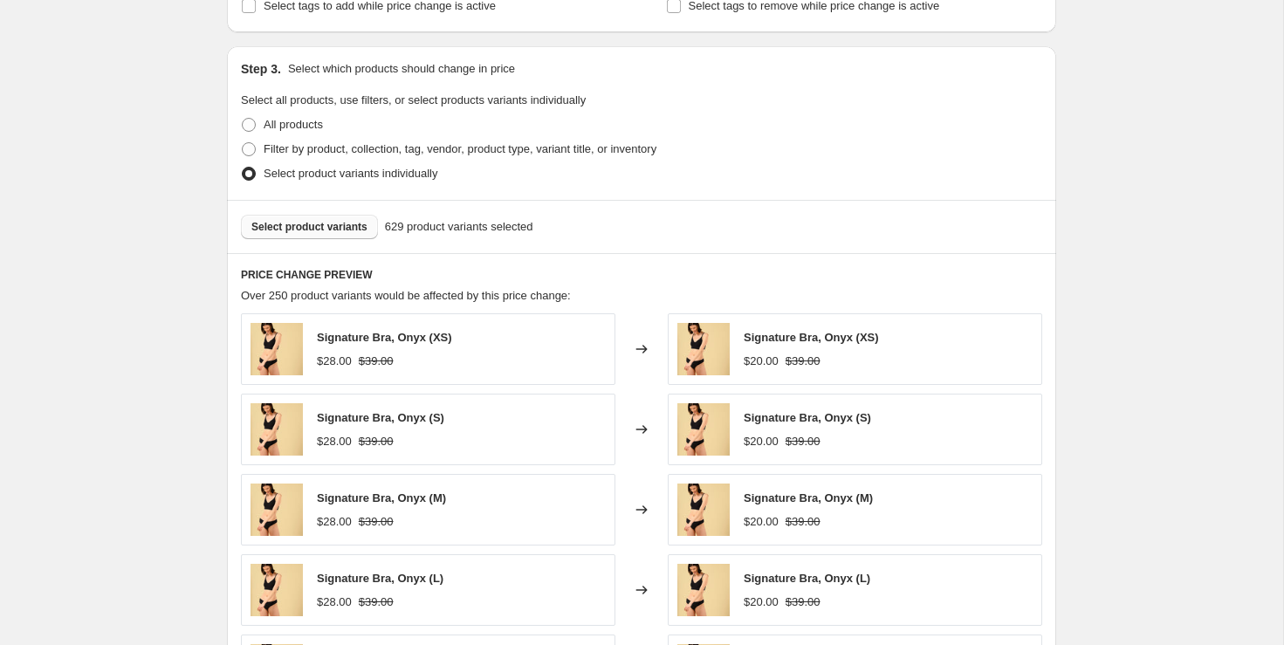
click at [1099, 243] on div "Create new price [MEDICAL_DATA]. This page is ready Create new price [MEDICAL_D…" at bounding box center [641, 281] width 1283 height 2147
click at [350, 215] on button "Select product variants" at bounding box center [309, 227] width 137 height 24
click at [342, 221] on span "Select product variants" at bounding box center [309, 227] width 116 height 14
click at [350, 226] on span "Select product variants" at bounding box center [309, 227] width 116 height 14
click at [363, 234] on button "Select product variants" at bounding box center [309, 227] width 137 height 24
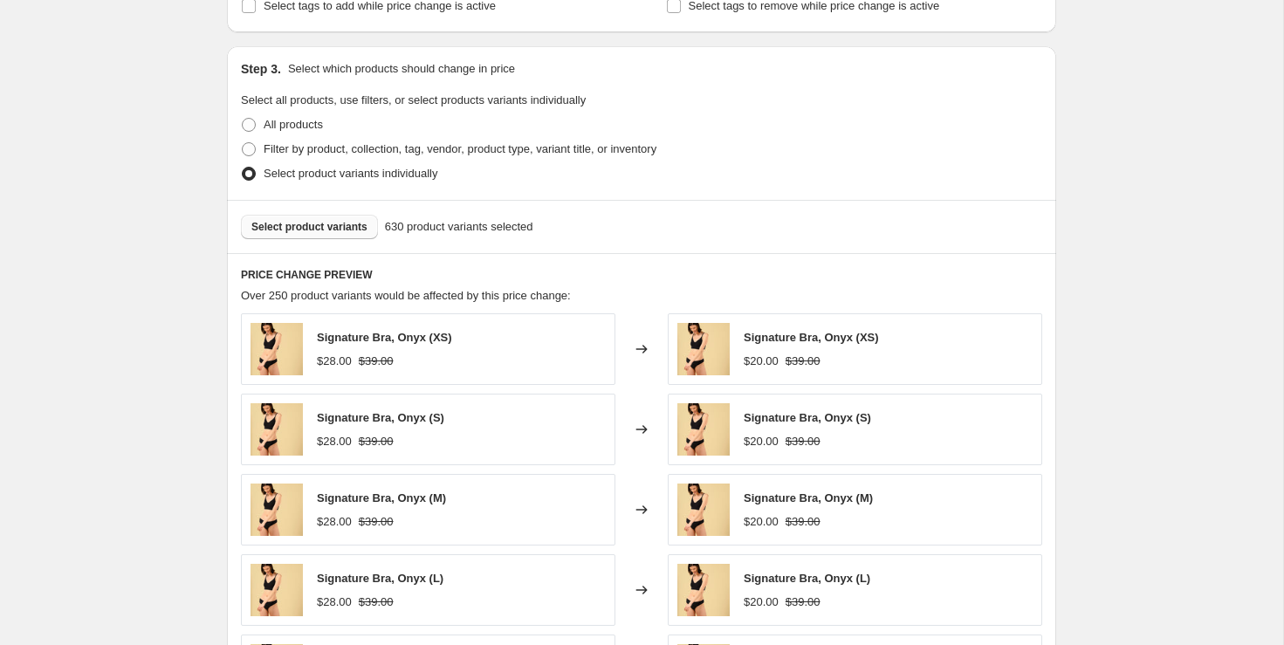
click at [338, 228] on span "Select product variants" at bounding box center [309, 227] width 116 height 14
click at [328, 220] on span "Select product variants" at bounding box center [309, 227] width 116 height 14
click at [1162, 225] on div "Create new price [MEDICAL_DATA]. This page is ready Create new price [MEDICAL_D…" at bounding box center [641, 281] width 1283 height 2147
click at [360, 221] on span "Select product variants" at bounding box center [309, 227] width 116 height 14
click at [1123, 298] on div "Create new price [MEDICAL_DATA]. This page is ready Create new price [MEDICAL_D…" at bounding box center [641, 281] width 1283 height 2147
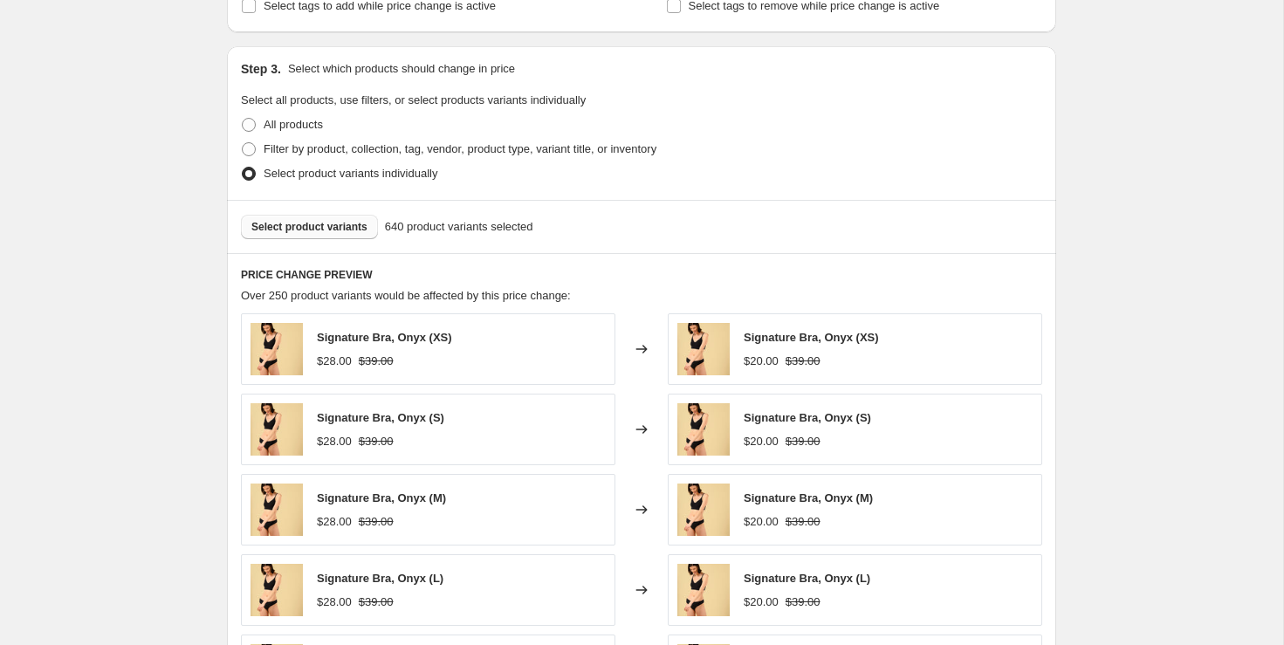
click at [339, 220] on span "Select product variants" at bounding box center [309, 227] width 116 height 14
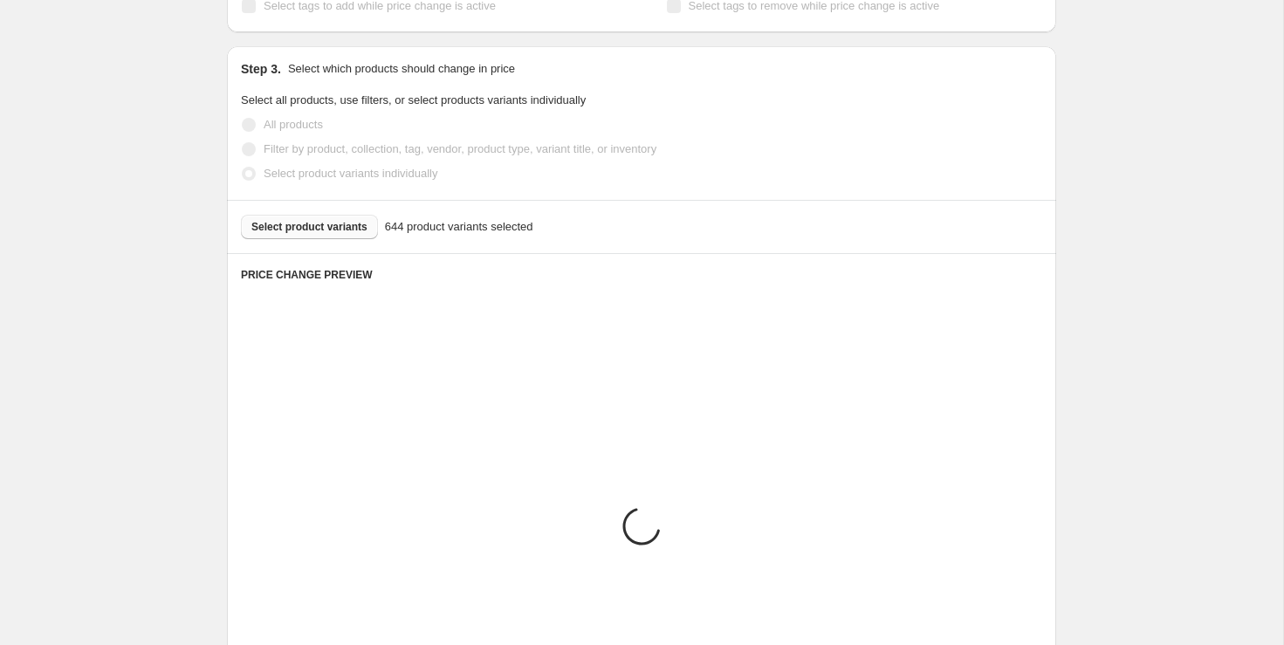
click at [1149, 326] on div "Create new price [MEDICAL_DATA]. This page is ready Create new price [MEDICAL_D…" at bounding box center [641, 281] width 1283 height 2147
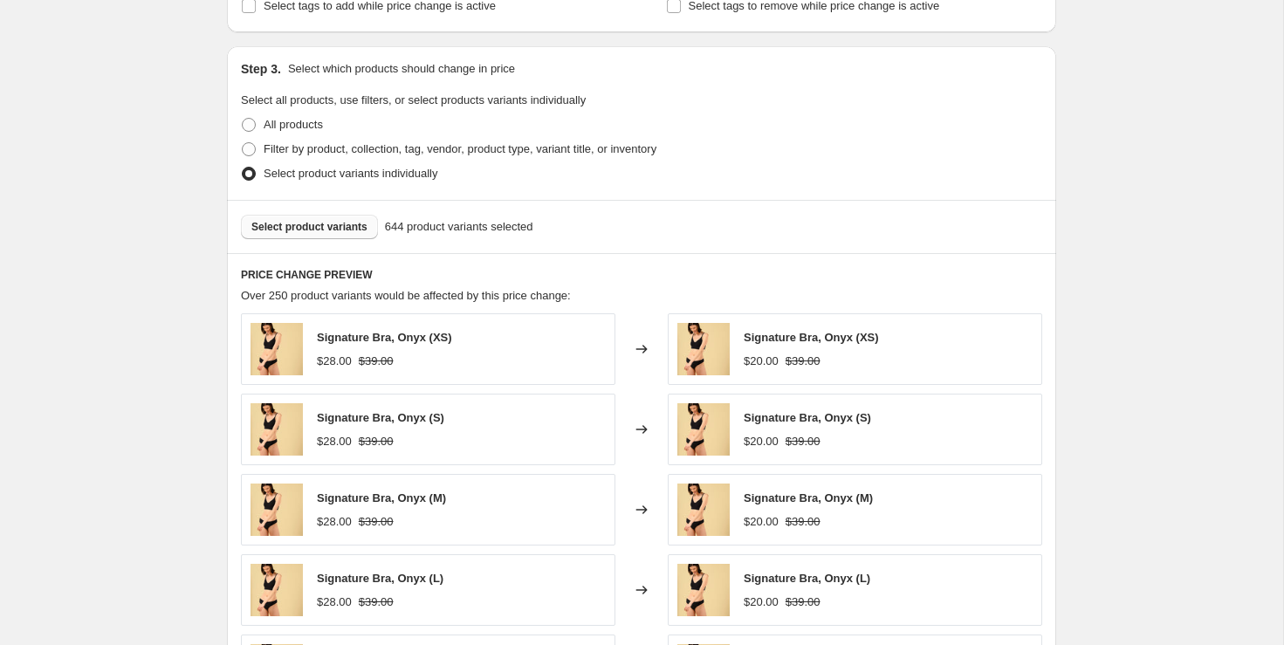
click at [294, 235] on button "Select product variants" at bounding box center [309, 227] width 137 height 24
click at [1114, 367] on div "Create new price [MEDICAL_DATA]. This page is ready Create new price [MEDICAL_D…" at bounding box center [641, 281] width 1283 height 2147
click at [357, 232] on button "Select product variants" at bounding box center [309, 227] width 137 height 24
click at [319, 229] on span "Select product variants" at bounding box center [309, 227] width 116 height 14
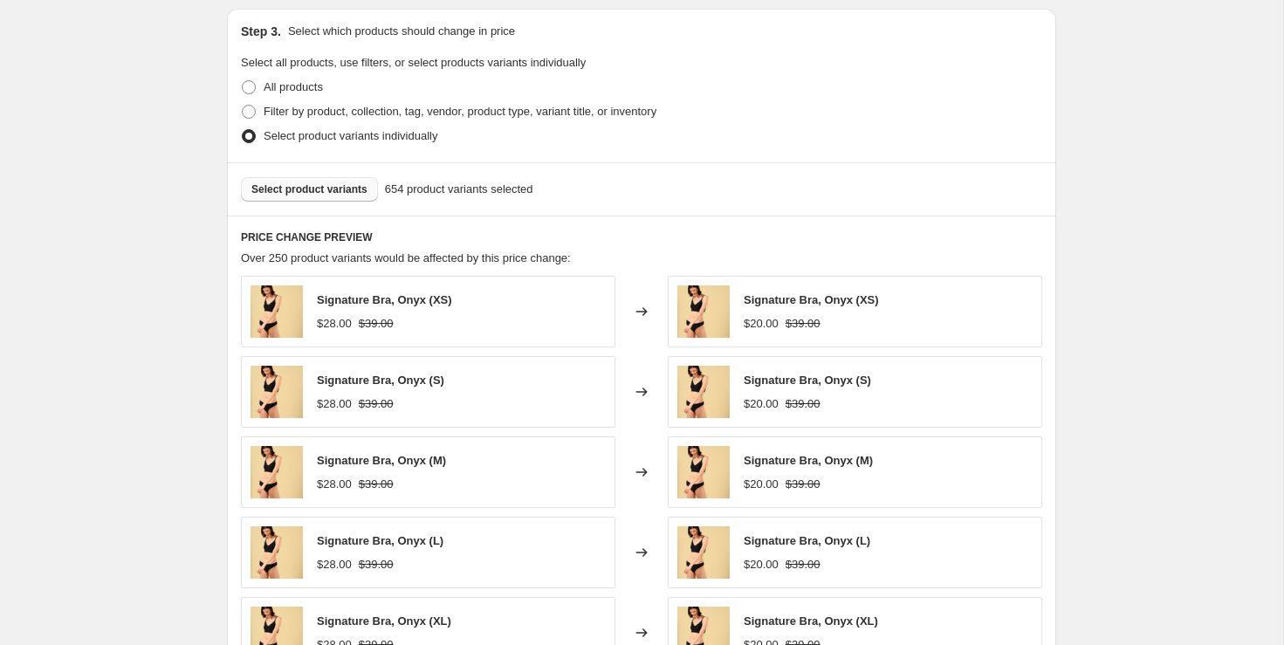
scroll to position [827, 0]
click at [323, 187] on span "Select product variants" at bounding box center [309, 191] width 116 height 14
click at [1189, 427] on div "Create new price [MEDICAL_DATA]. This page is ready Create new price [MEDICAL_D…" at bounding box center [641, 246] width 1283 height 2147
click at [294, 184] on span "Select product variants" at bounding box center [309, 191] width 116 height 14
click at [346, 192] on span "Select product variants" at bounding box center [309, 191] width 116 height 14
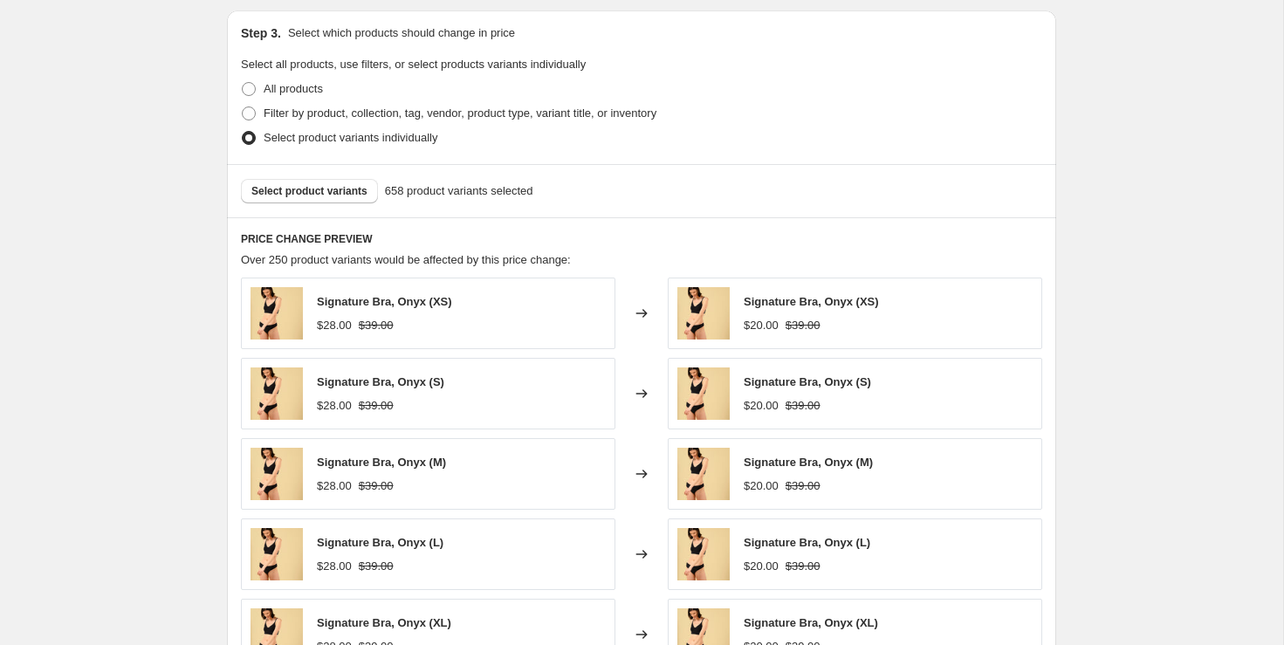
click at [1170, 271] on div "Create new price [MEDICAL_DATA]. This page is ready Create new price [MEDICAL_D…" at bounding box center [641, 246] width 1283 height 2147
click at [326, 186] on span "Select product variants" at bounding box center [309, 191] width 116 height 14
click at [358, 184] on span "Select product variants" at bounding box center [309, 191] width 116 height 14
click at [335, 188] on span "Select product variants" at bounding box center [309, 191] width 116 height 14
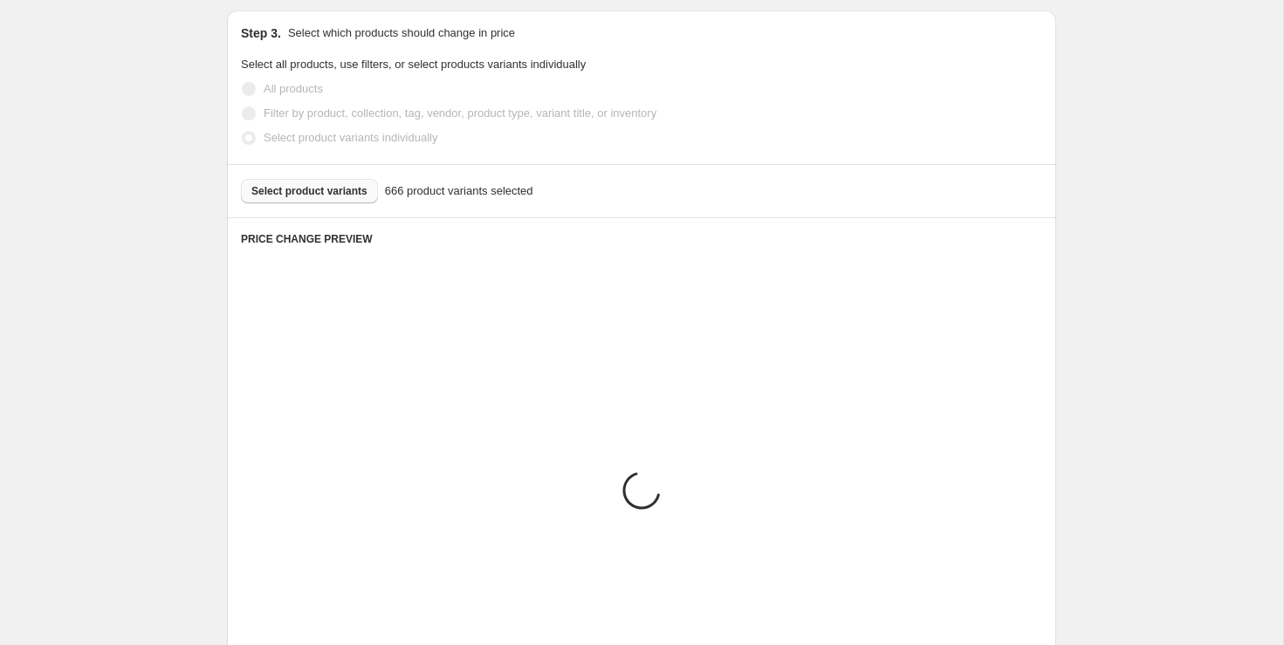
click at [1228, 268] on div "Create new price [MEDICAL_DATA]. This page is ready Create new price [MEDICAL_D…" at bounding box center [641, 246] width 1283 height 2147
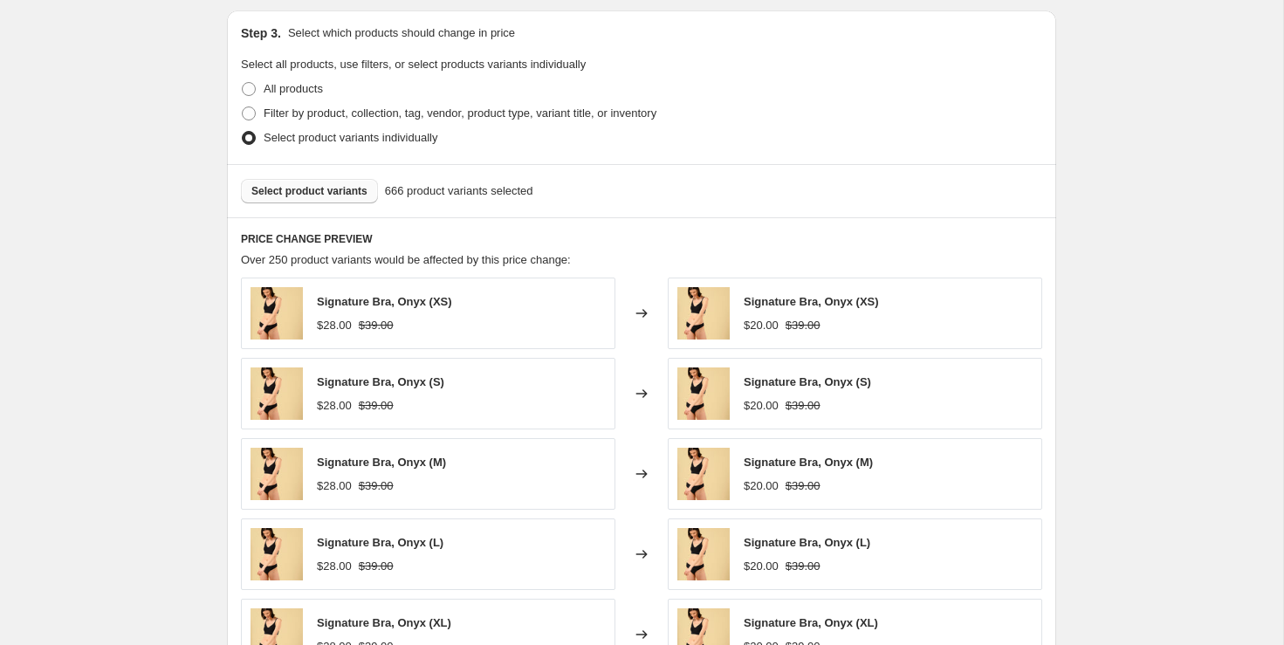
click at [316, 189] on span "Select product variants" at bounding box center [309, 191] width 116 height 14
click at [1129, 195] on div "Create new price [MEDICAL_DATA]. This page is ready Create new price [MEDICAL_D…" at bounding box center [641, 246] width 1283 height 2147
click at [337, 184] on span "Select product variants" at bounding box center [309, 191] width 116 height 14
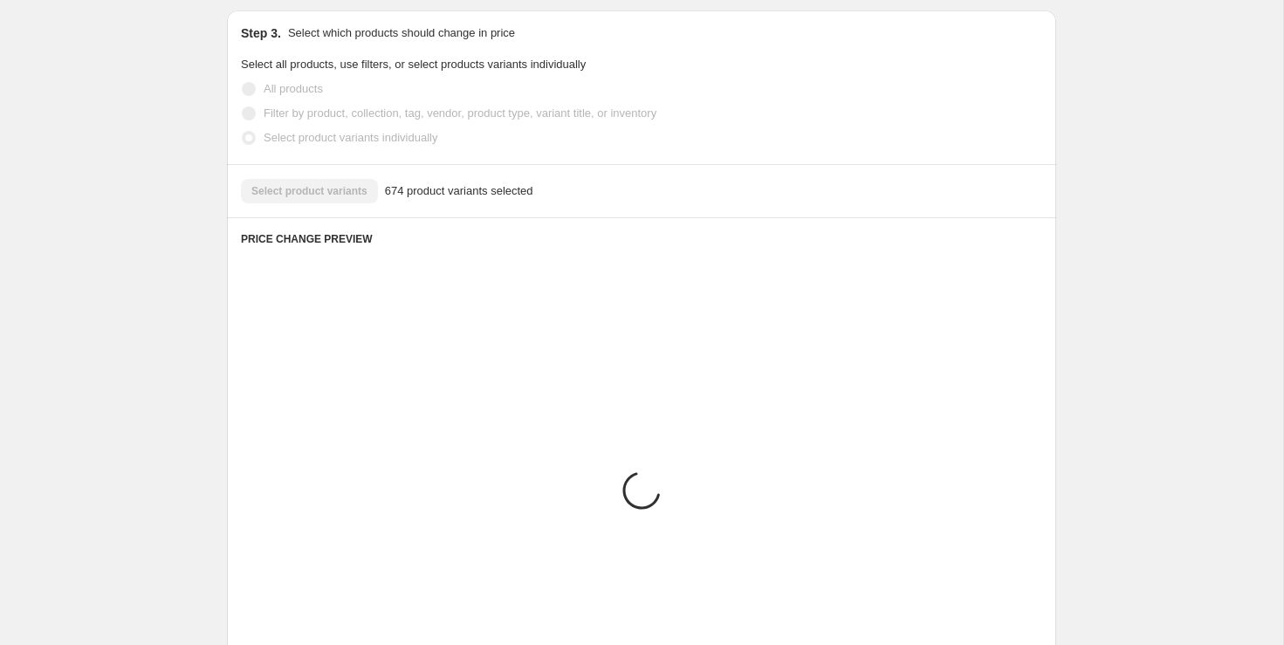
click at [1169, 230] on div "Create new price [MEDICAL_DATA]. This page is ready Create new price [MEDICAL_D…" at bounding box center [641, 246] width 1283 height 2147
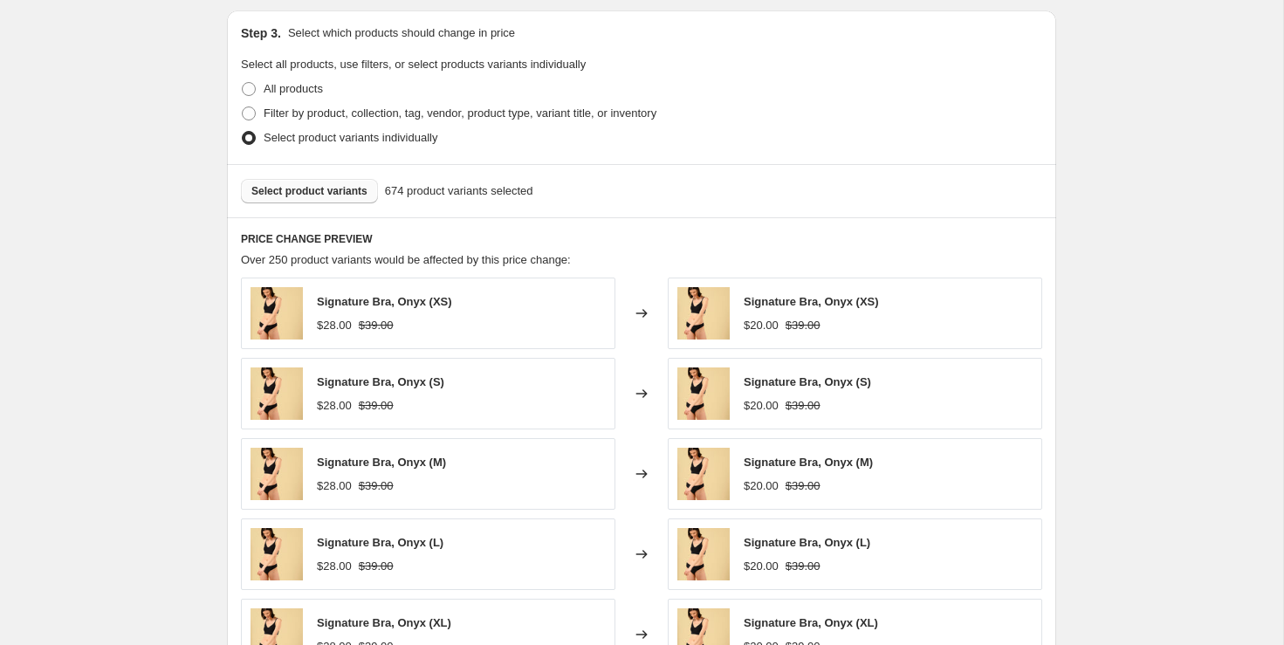
click at [346, 179] on button "Select product variants" at bounding box center [309, 191] width 137 height 24
click at [1096, 246] on div "Create new price [MEDICAL_DATA]. This page is ready Create new price [MEDICAL_D…" at bounding box center [641, 246] width 1283 height 2147
click at [341, 187] on span "Select product variants" at bounding box center [309, 191] width 116 height 14
click at [338, 186] on span "Select product variants" at bounding box center [309, 191] width 116 height 14
click at [358, 188] on span "Select product variants" at bounding box center [309, 191] width 116 height 14
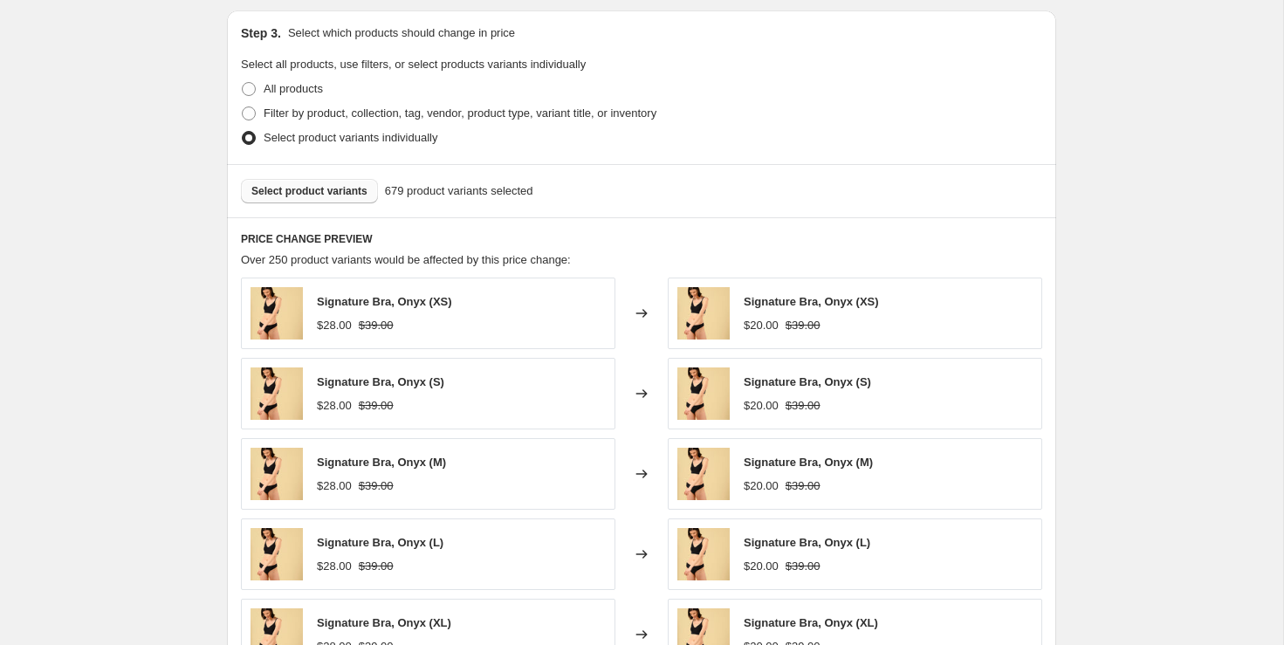
click at [346, 195] on span "Select product variants" at bounding box center [309, 191] width 116 height 14
click at [1135, 307] on div "Create new price [MEDICAL_DATA]. This page is ready Create new price [MEDICAL_D…" at bounding box center [641, 246] width 1283 height 2147
click at [366, 182] on button "Select product variants" at bounding box center [309, 191] width 137 height 24
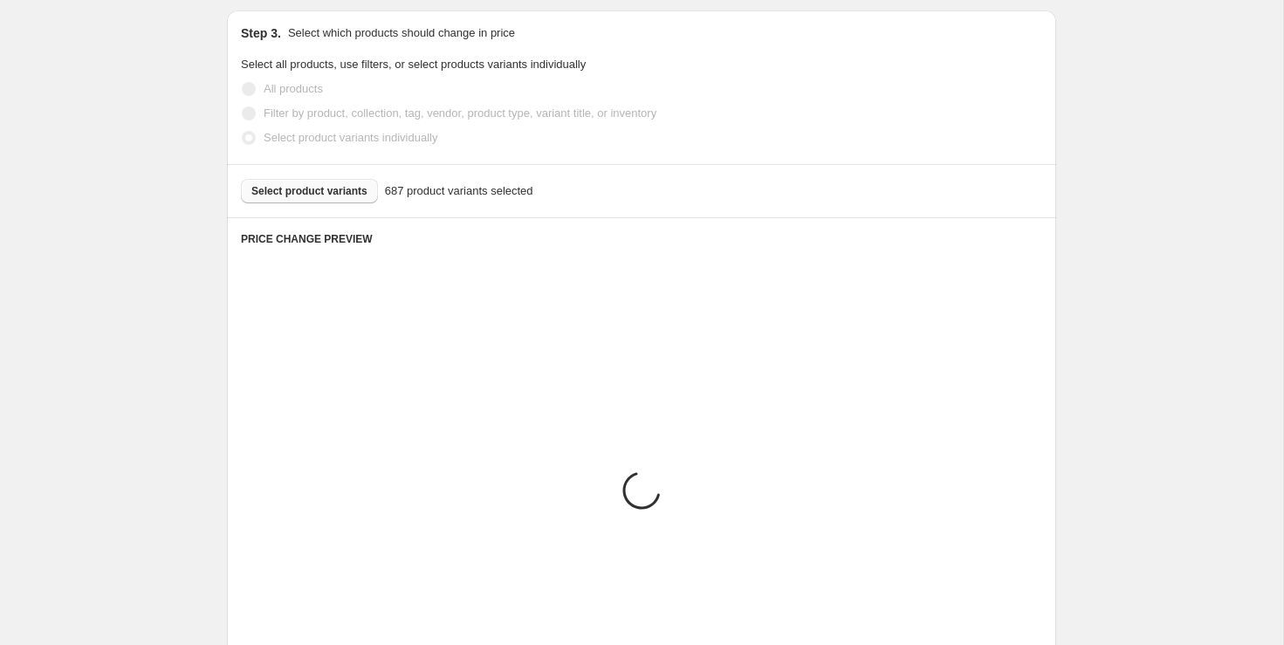
click at [1194, 337] on div "Create new price [MEDICAL_DATA]. This page is ready Create new price [MEDICAL_D…" at bounding box center [641, 246] width 1283 height 2147
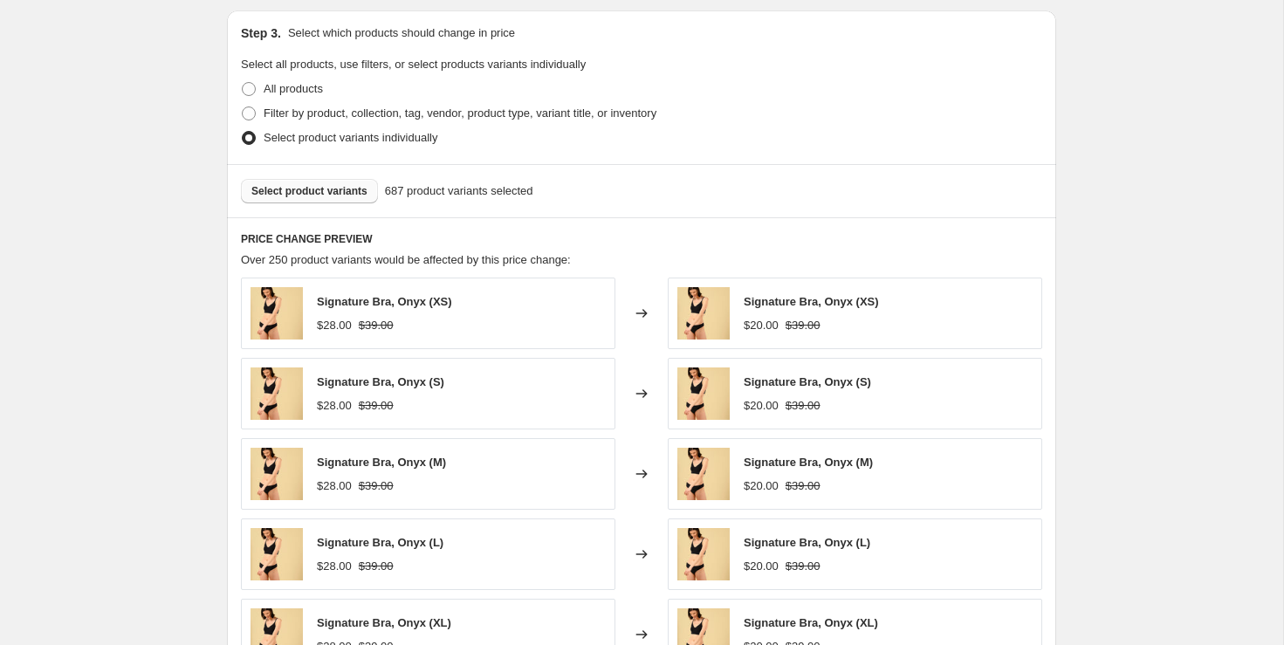
click at [333, 187] on span "Select product variants" at bounding box center [309, 191] width 116 height 14
click at [1152, 295] on div "Create new price [MEDICAL_DATA]. This page is ready Create new price [MEDICAL_D…" at bounding box center [641, 246] width 1283 height 2147
click at [332, 192] on span "Select product variants" at bounding box center [309, 191] width 116 height 14
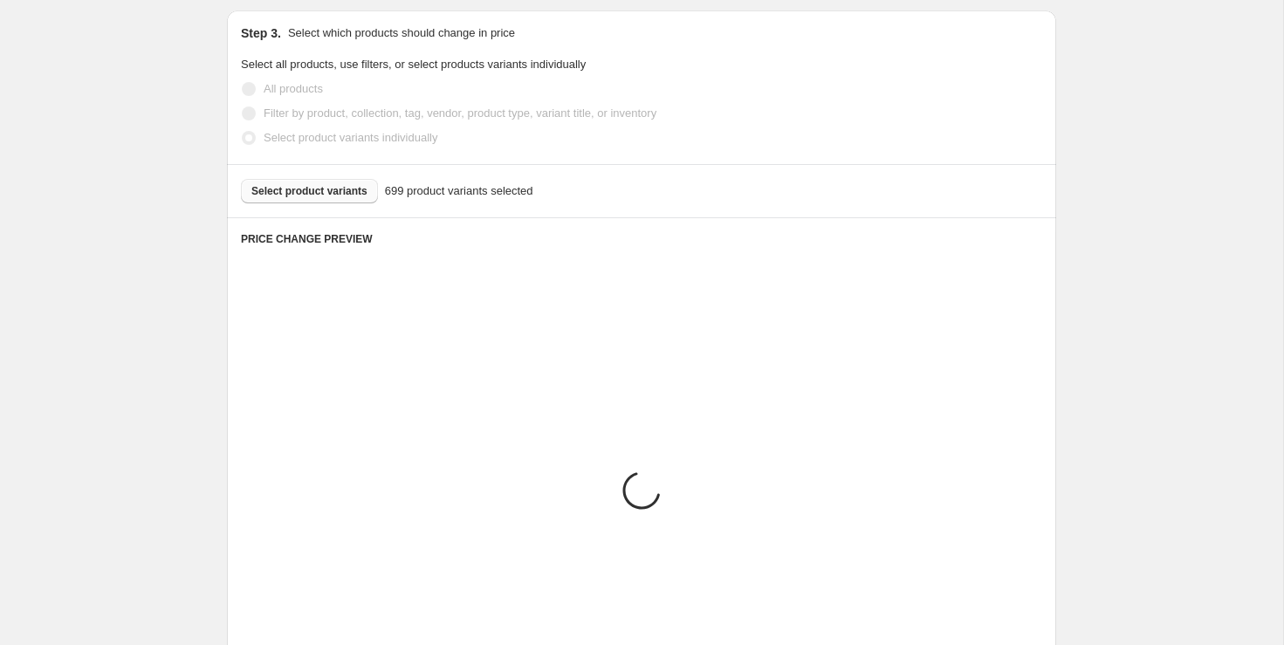
click at [1224, 302] on div "Create new price [MEDICAL_DATA]. This page is ready Create new price [MEDICAL_D…" at bounding box center [641, 246] width 1283 height 2147
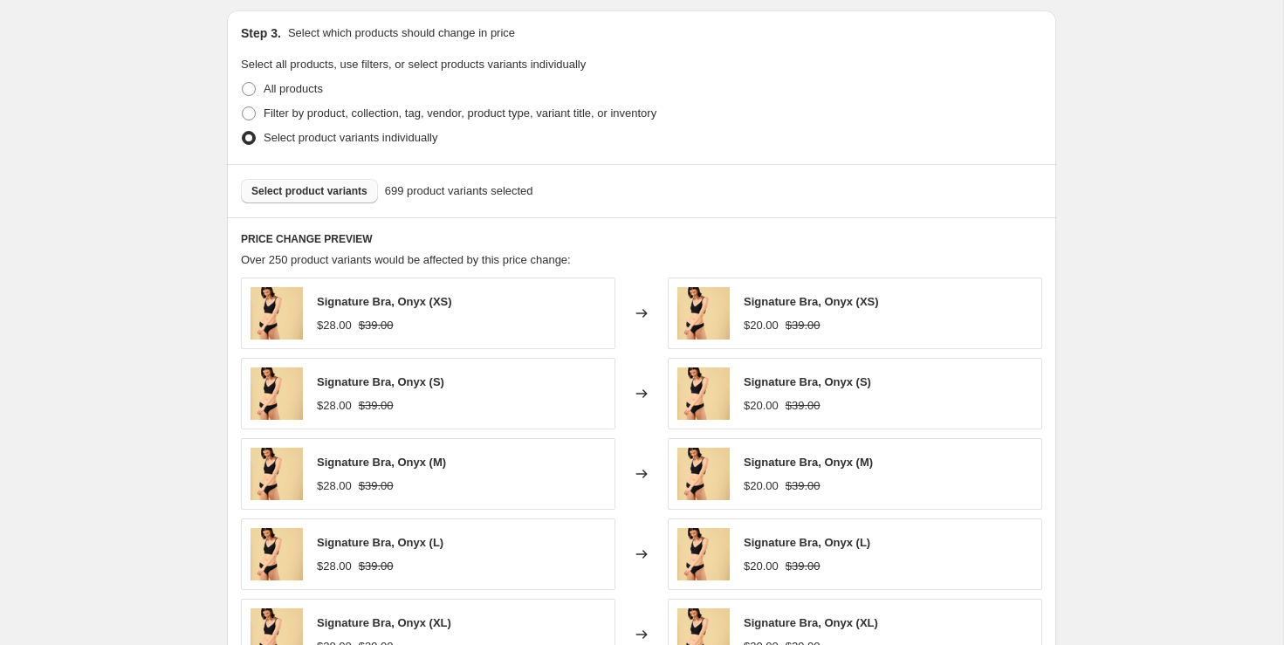
click at [344, 189] on span "Select product variants" at bounding box center [309, 191] width 116 height 14
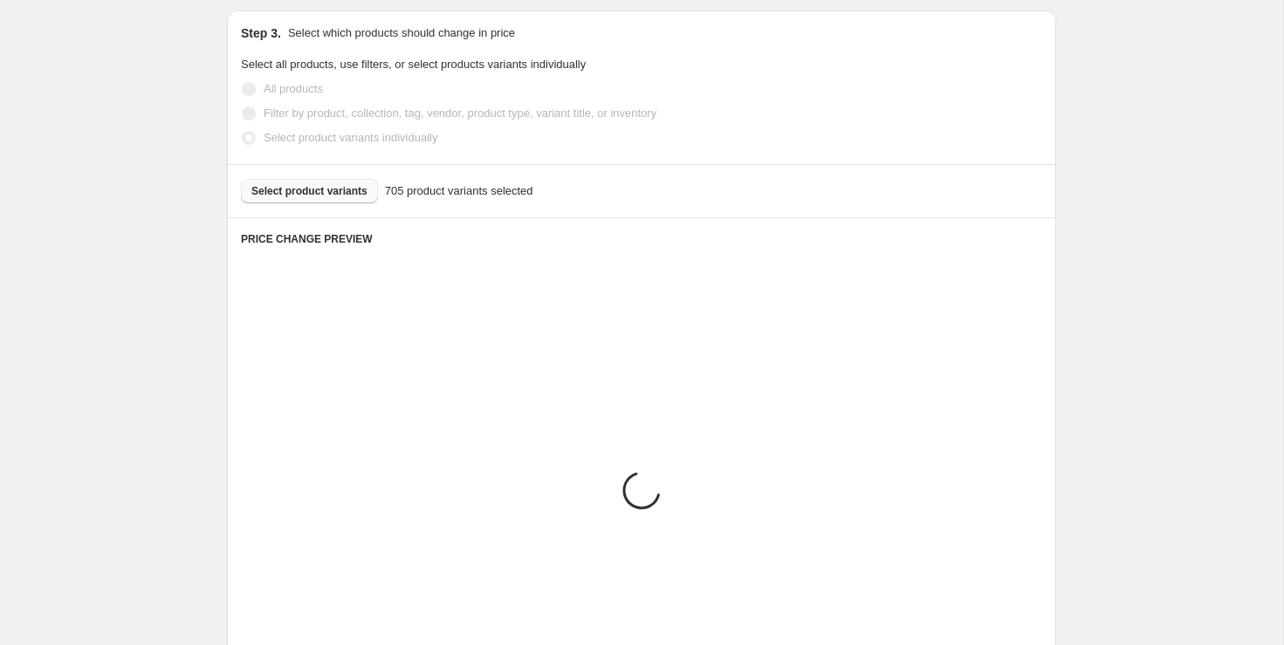
click at [1125, 110] on div "Create new price [MEDICAL_DATA]. This page is ready Create new price [MEDICAL_D…" at bounding box center [641, 246] width 1283 height 2147
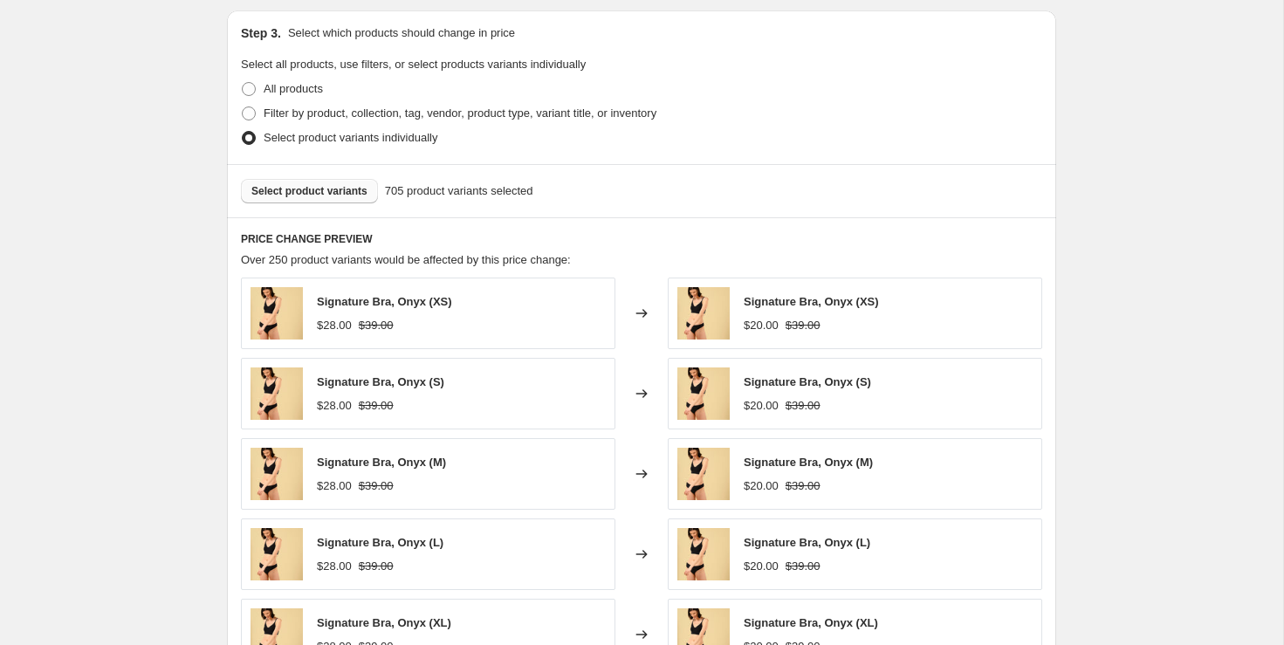
click at [351, 175] on div "Select product variants 705 product variants selected" at bounding box center [641, 190] width 829 height 53
click at [350, 182] on button "Select product variants" at bounding box center [309, 191] width 137 height 24
click at [1183, 271] on div "Create new price [MEDICAL_DATA]. This page is ready Create new price [MEDICAL_D…" at bounding box center [641, 246] width 1283 height 2147
click at [330, 191] on span "Select product variants" at bounding box center [309, 191] width 116 height 14
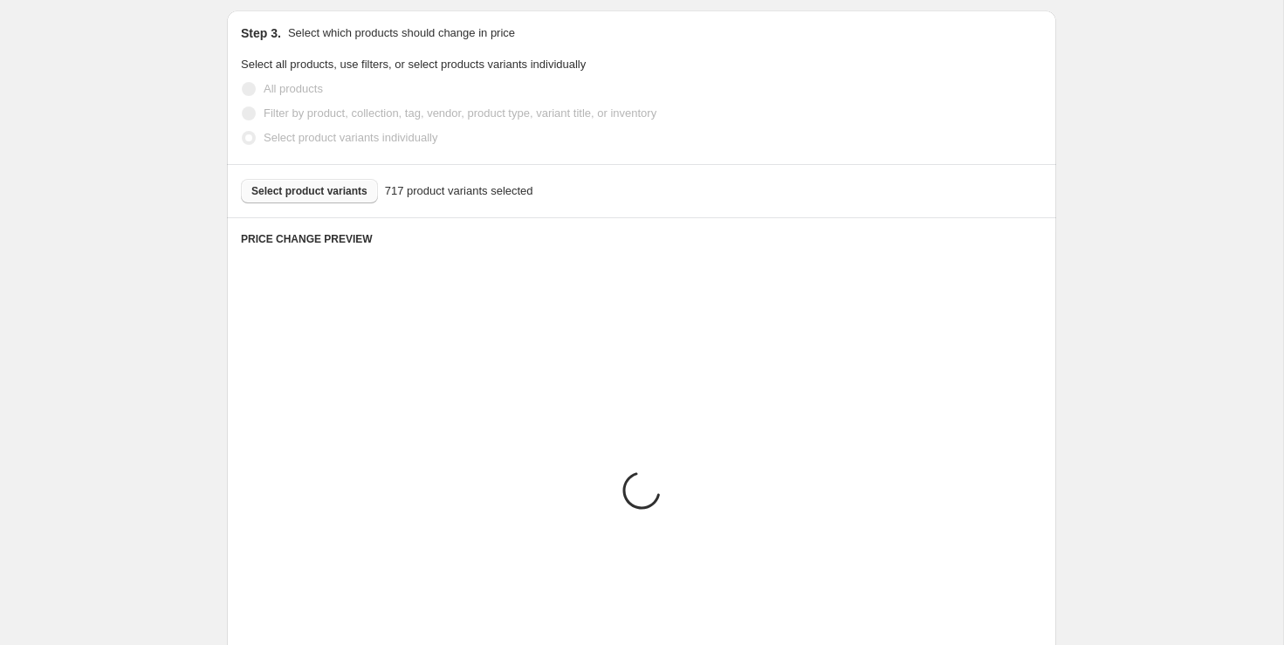
click at [1159, 227] on div "Create new price [MEDICAL_DATA]. This page is ready Create new price [MEDICAL_D…" at bounding box center [641, 246] width 1283 height 2147
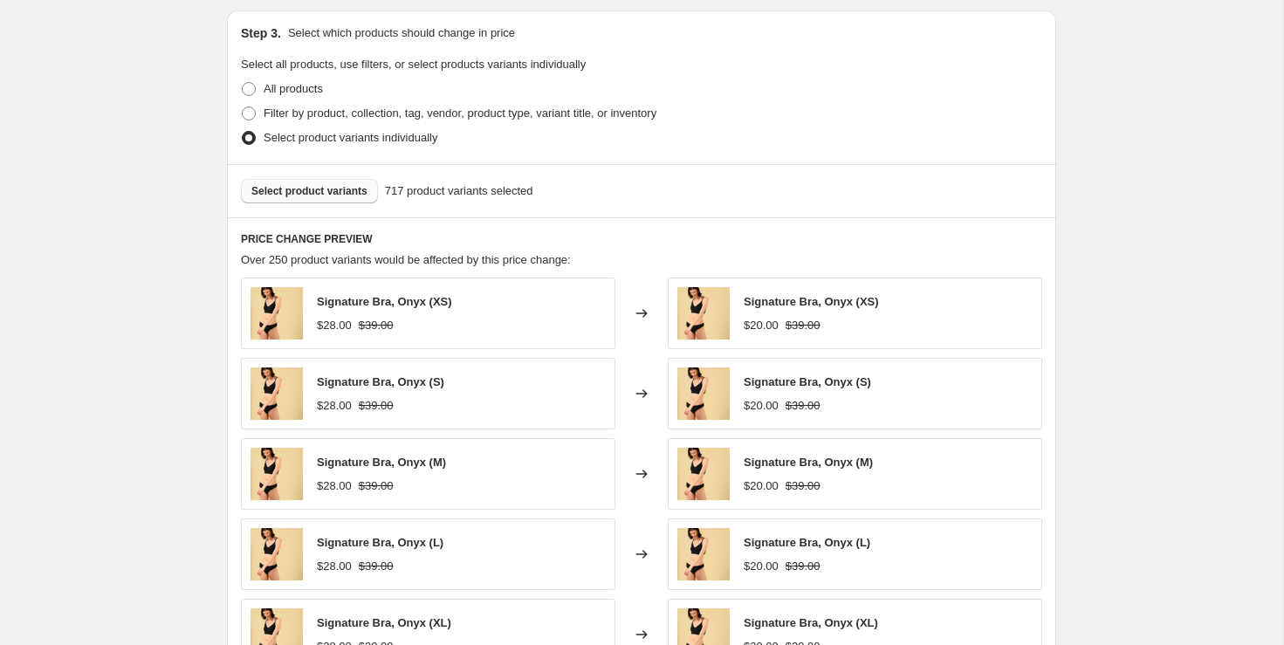
click at [303, 184] on span "Select product variants" at bounding box center [309, 191] width 116 height 14
click at [314, 181] on button "Select product variants" at bounding box center [309, 191] width 137 height 24
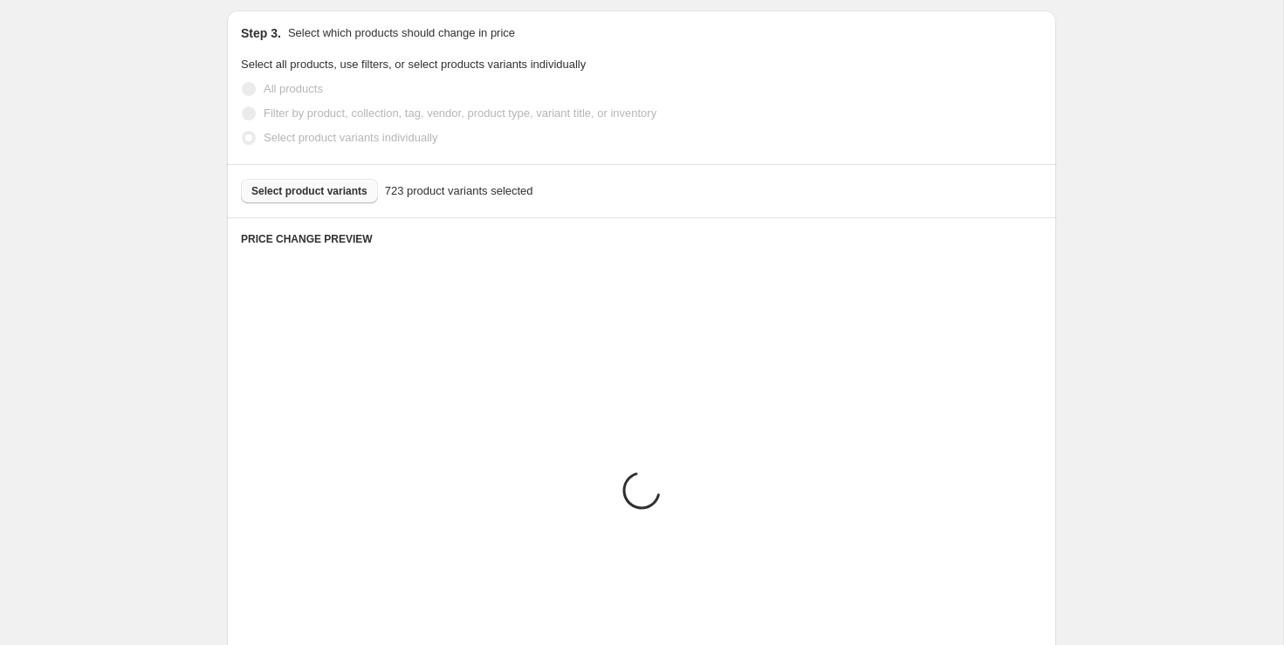
click at [1109, 306] on div "Create new price [MEDICAL_DATA]. This page is ready Create new price [MEDICAL_D…" at bounding box center [641, 246] width 1283 height 2147
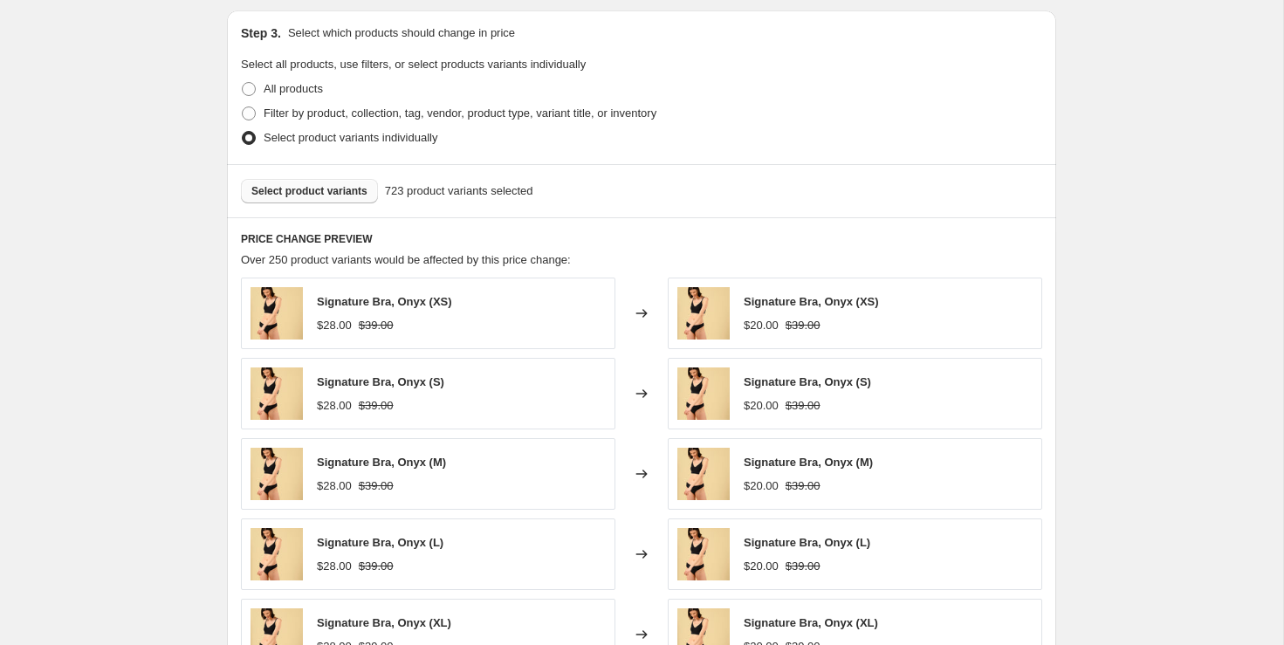
click at [298, 185] on span "Select product variants" at bounding box center [309, 191] width 116 height 14
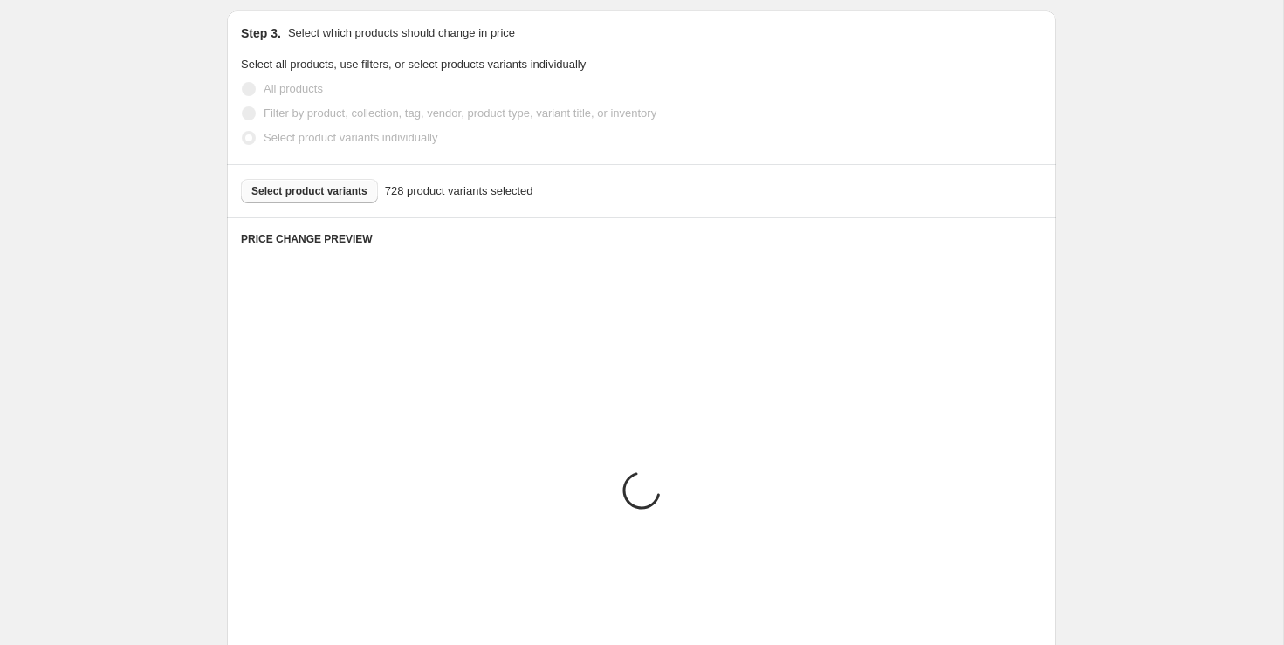
click at [1231, 212] on div "Create new price [MEDICAL_DATA]. This page is ready Create new price [MEDICAL_D…" at bounding box center [641, 246] width 1283 height 2147
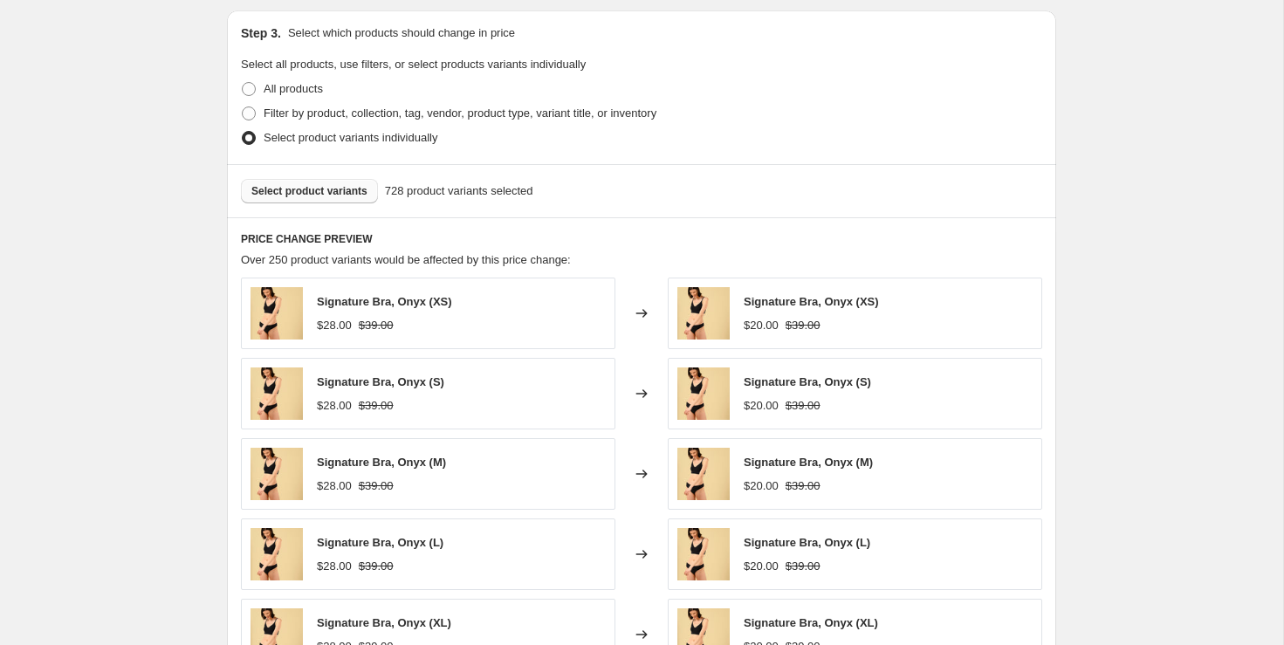
click at [336, 198] on button "Select product variants" at bounding box center [309, 191] width 137 height 24
click at [1140, 305] on div "Create new price [MEDICAL_DATA]. This page is ready Create new price [MEDICAL_D…" at bounding box center [641, 246] width 1283 height 2147
click at [335, 191] on span "Select product variants" at bounding box center [309, 191] width 116 height 14
click at [1168, 305] on div "Create new price [MEDICAL_DATA]. This page is ready Create new price [MEDICAL_D…" at bounding box center [641, 246] width 1283 height 2147
click at [339, 198] on button "Select product variants" at bounding box center [309, 191] width 137 height 24
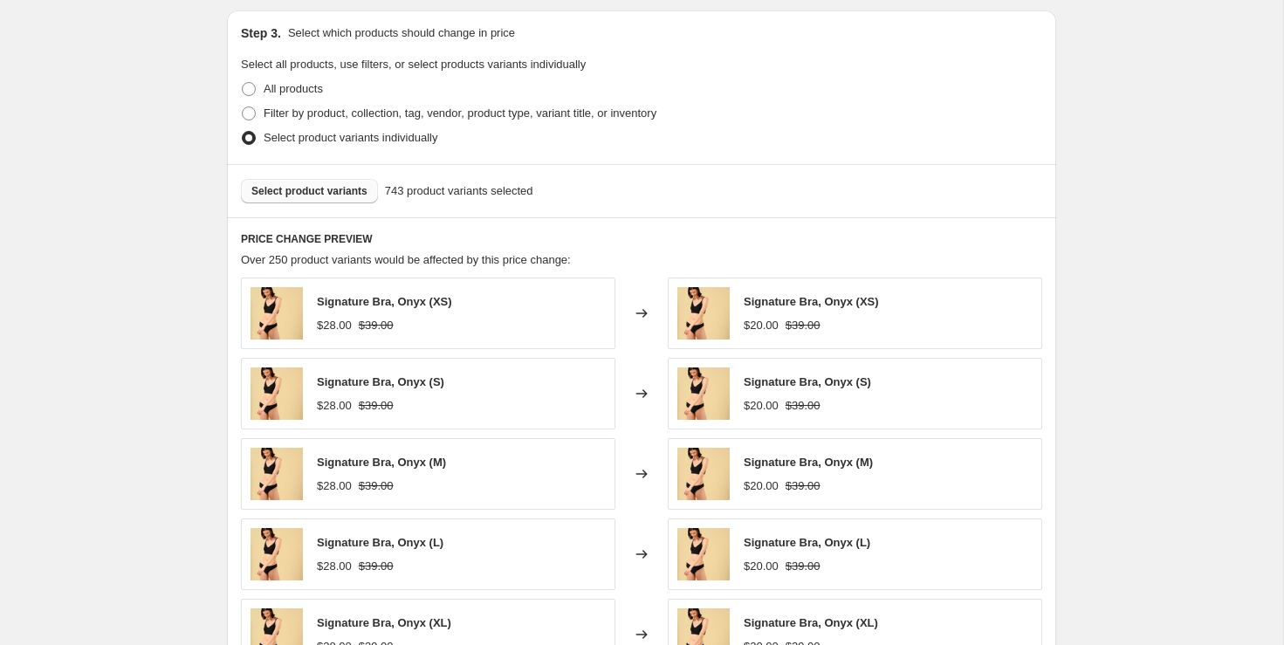
click at [1105, 305] on div "Create new price [MEDICAL_DATA]. This page is ready Create new price [MEDICAL_D…" at bounding box center [641, 246] width 1283 height 2147
click at [324, 184] on span "Select product variants" at bounding box center [309, 191] width 116 height 14
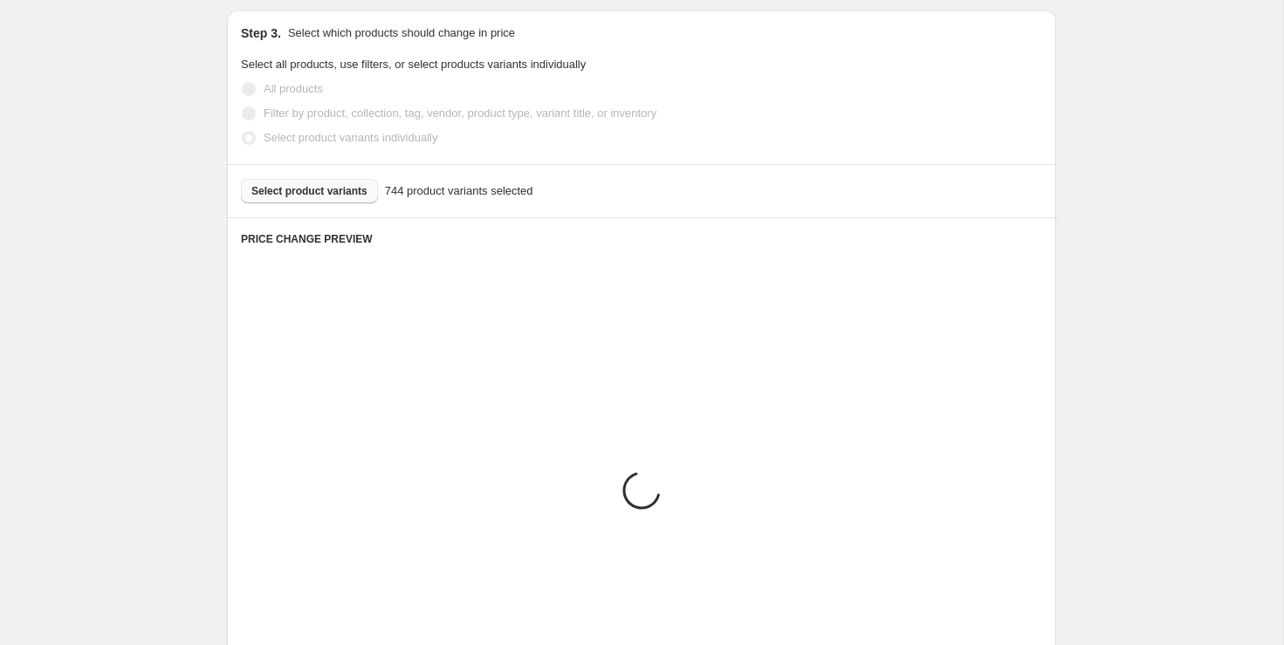
click at [1163, 373] on div "Create new price [MEDICAL_DATA]. This page is ready Create new price [MEDICAL_D…" at bounding box center [641, 246] width 1283 height 2147
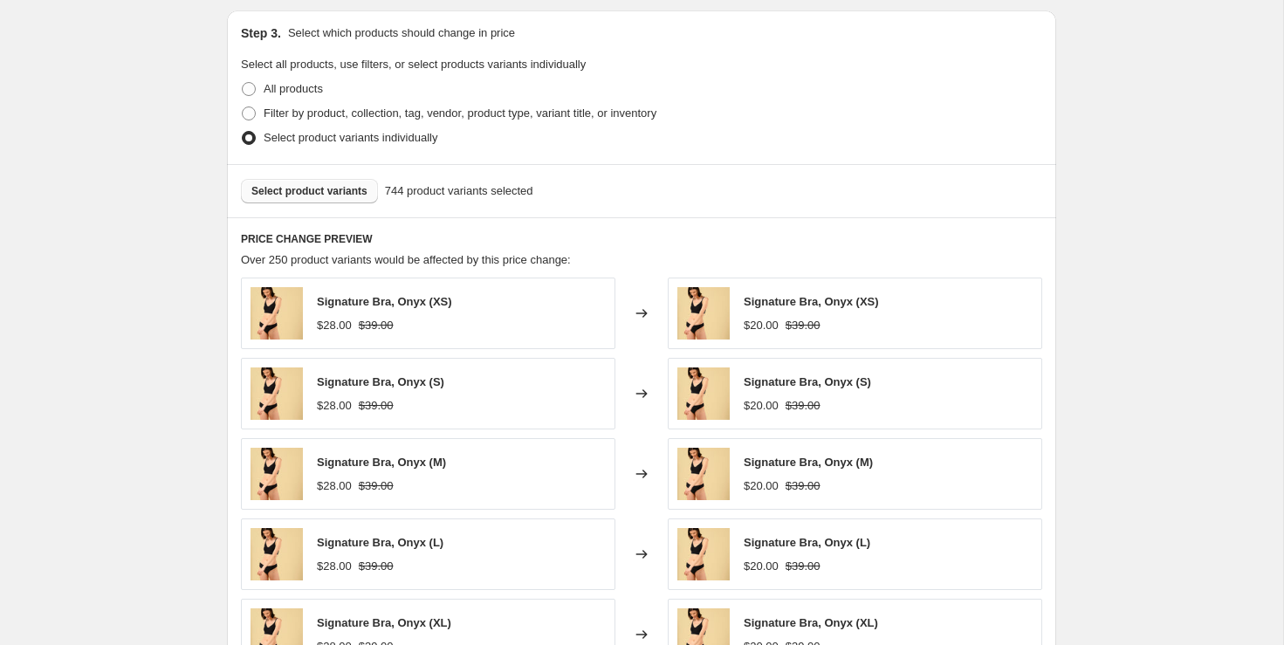
click at [367, 184] on span "Select product variants" at bounding box center [309, 191] width 116 height 14
click at [1245, 390] on div "Create new price [MEDICAL_DATA]. This page is ready Create new price [MEDICAL_D…" at bounding box center [641, 246] width 1283 height 2147
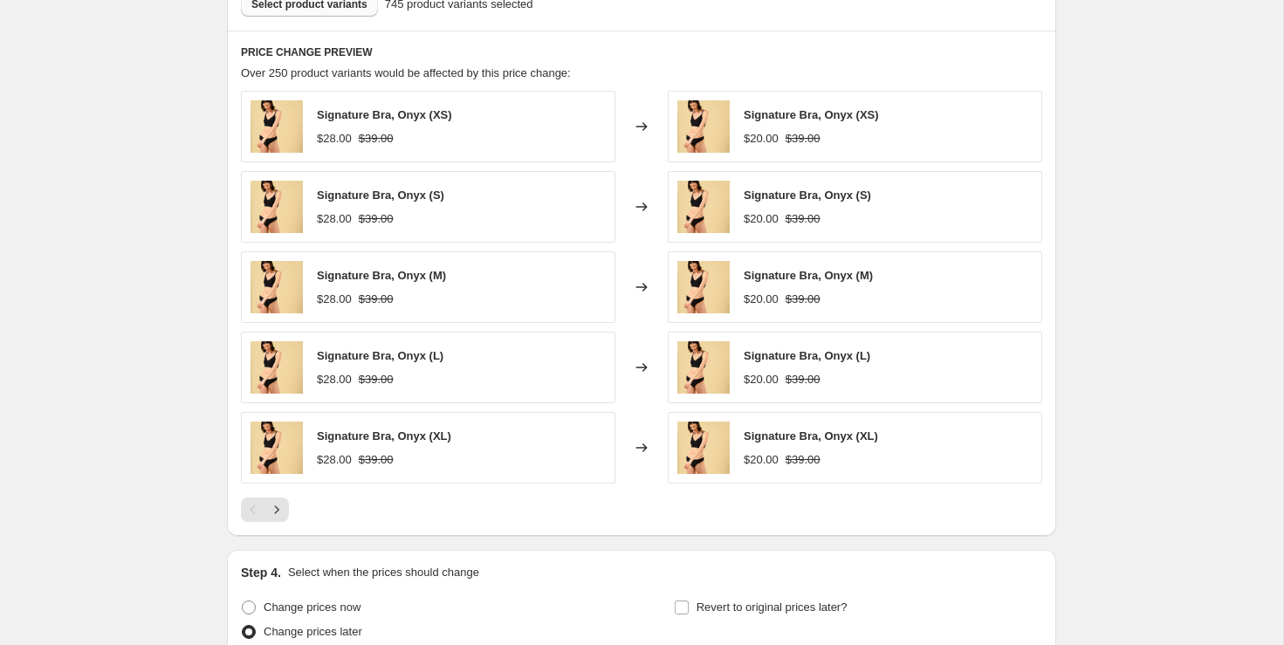
scroll to position [1496, 0]
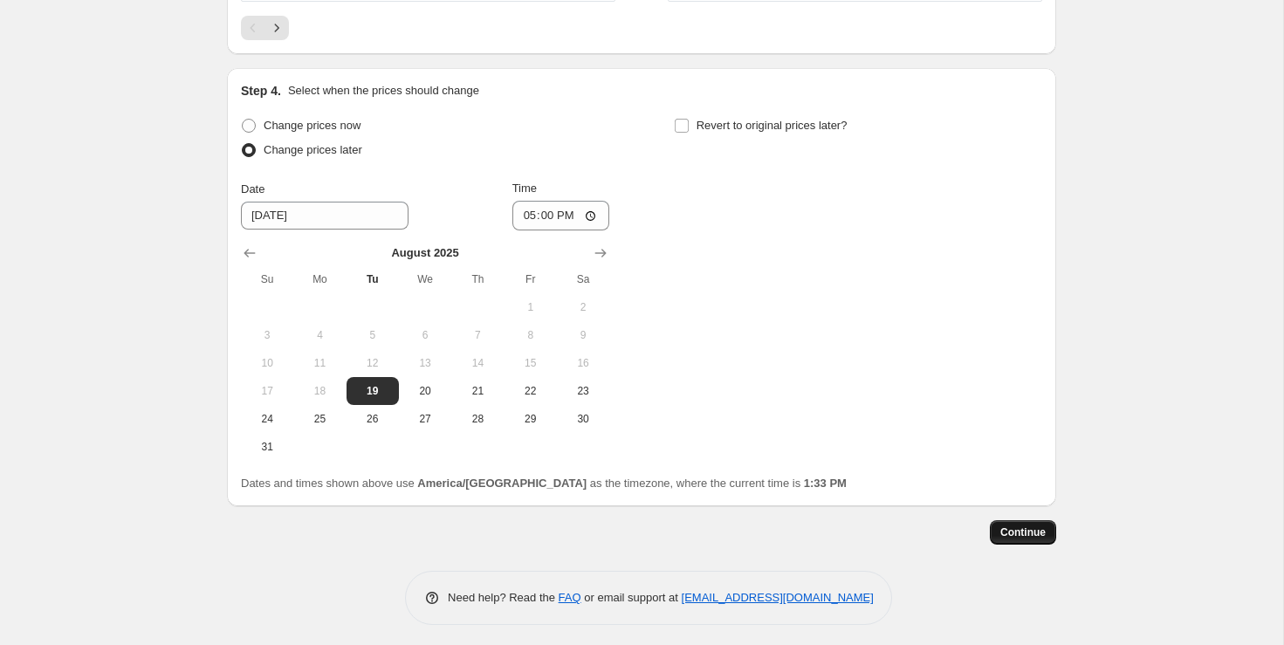
click at [1037, 531] on span "Continue" at bounding box center [1022, 532] width 45 height 14
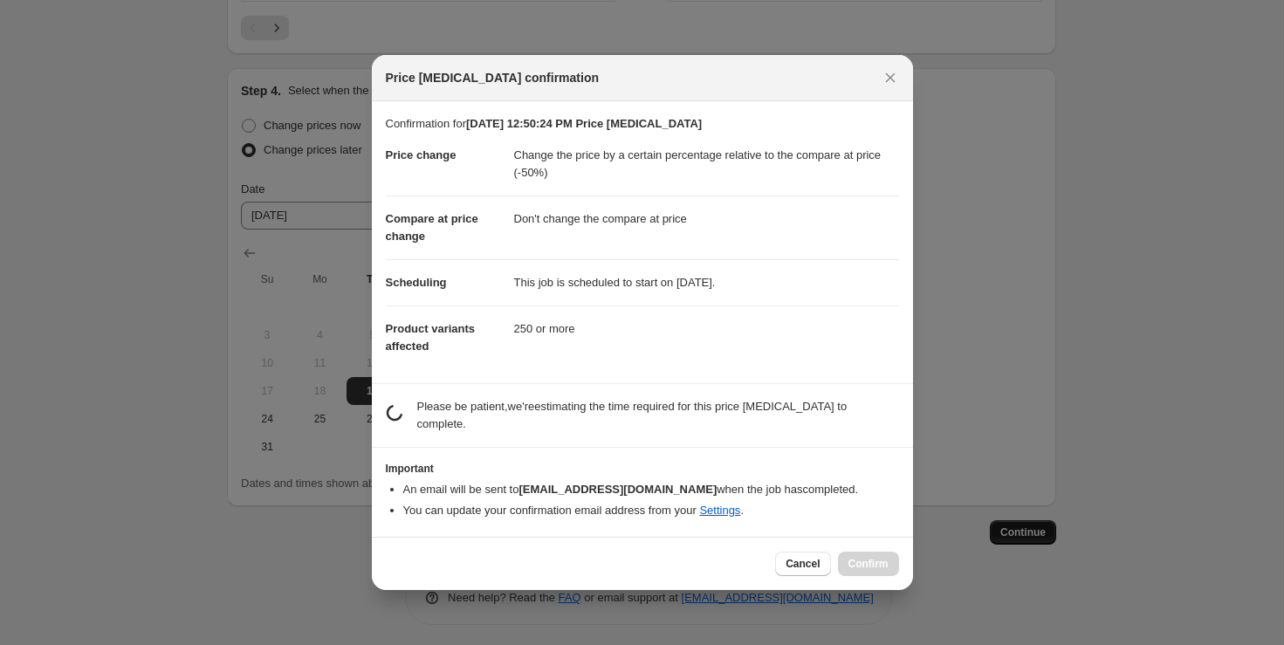
scroll to position [0, 0]
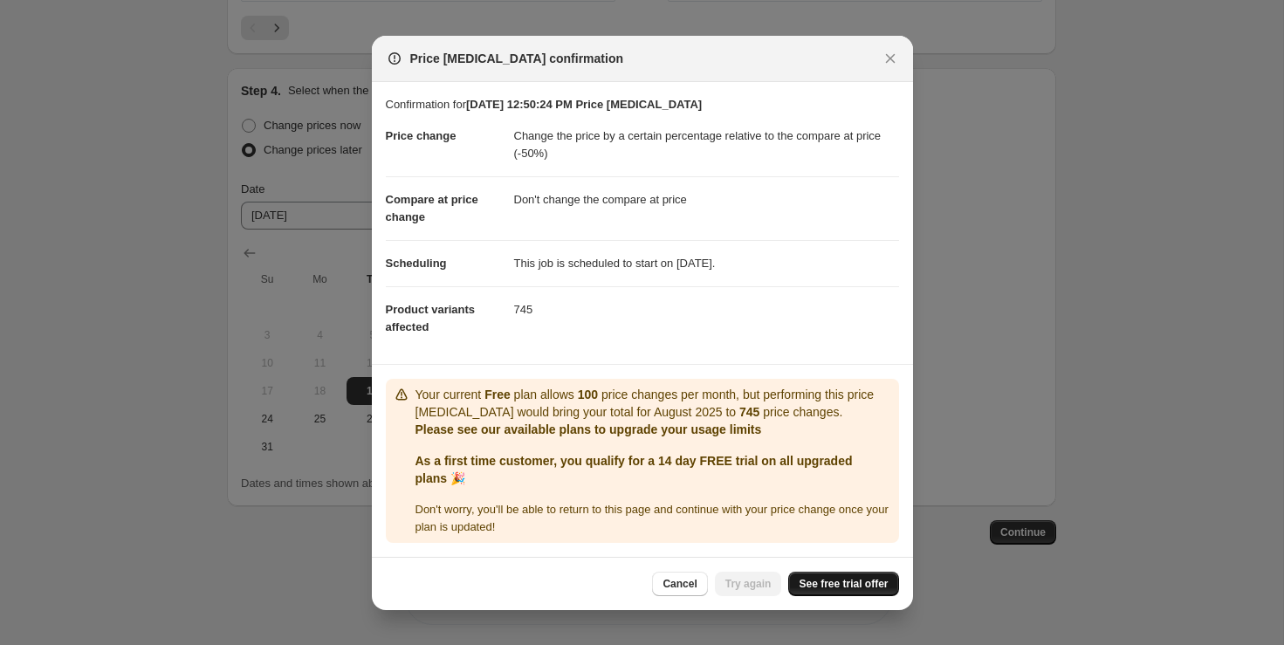
click at [863, 577] on span "See free trial offer" at bounding box center [843, 584] width 89 height 14
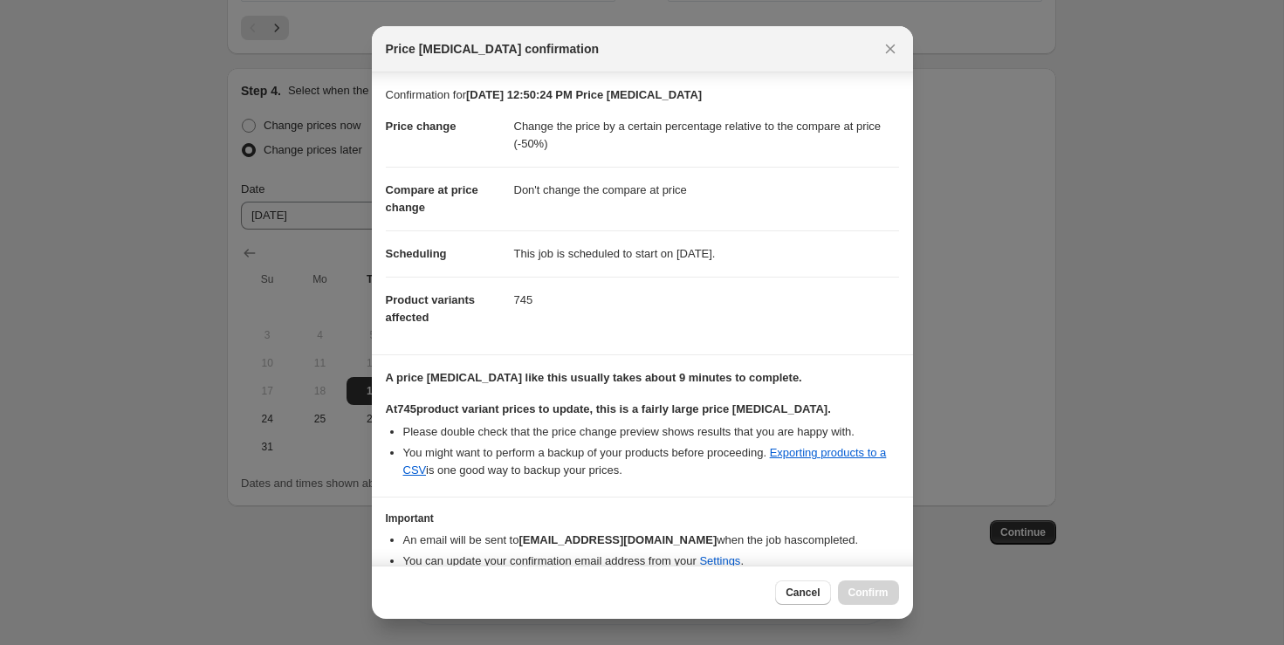
scroll to position [72, 0]
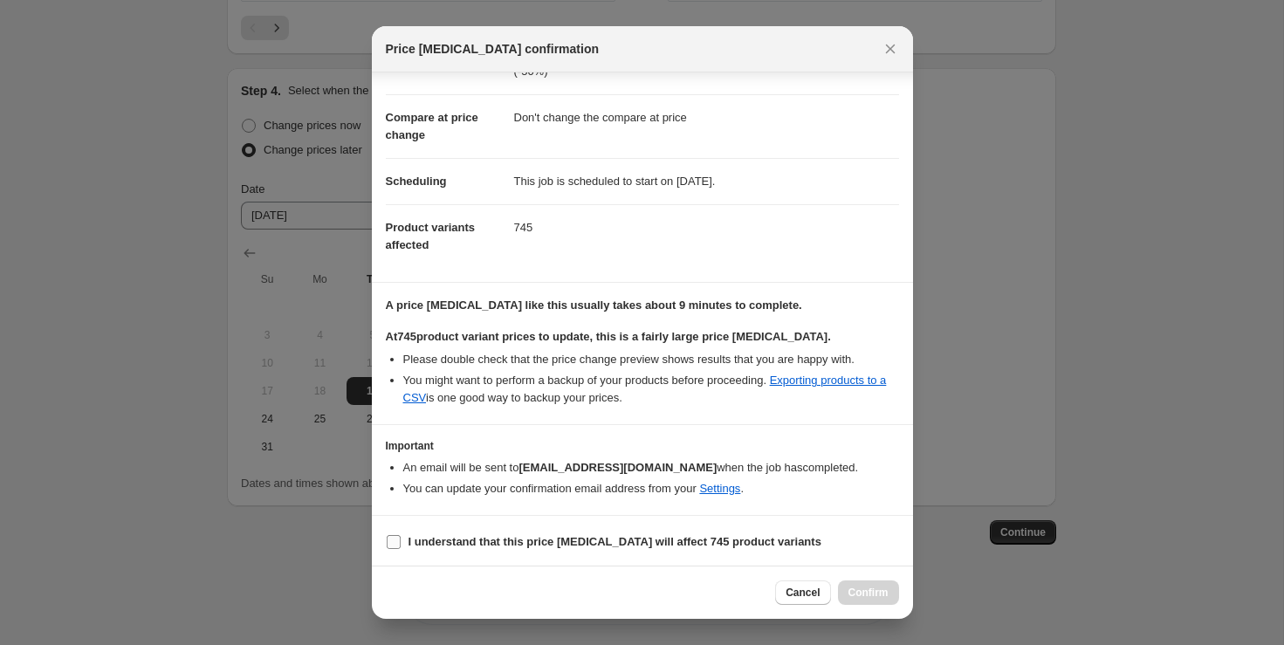
click at [664, 539] on b "I understand that this price [MEDICAL_DATA] will affect 745 product variants" at bounding box center [614, 541] width 413 height 13
click at [401, 539] on input "I understand that this price [MEDICAL_DATA] will affect 745 product variants" at bounding box center [394, 542] width 14 height 14
checkbox input "true"
click at [867, 381] on link "Exporting products to a CSV" at bounding box center [644, 389] width 483 height 31
click at [865, 586] on span "Confirm" at bounding box center [868, 593] width 40 height 14
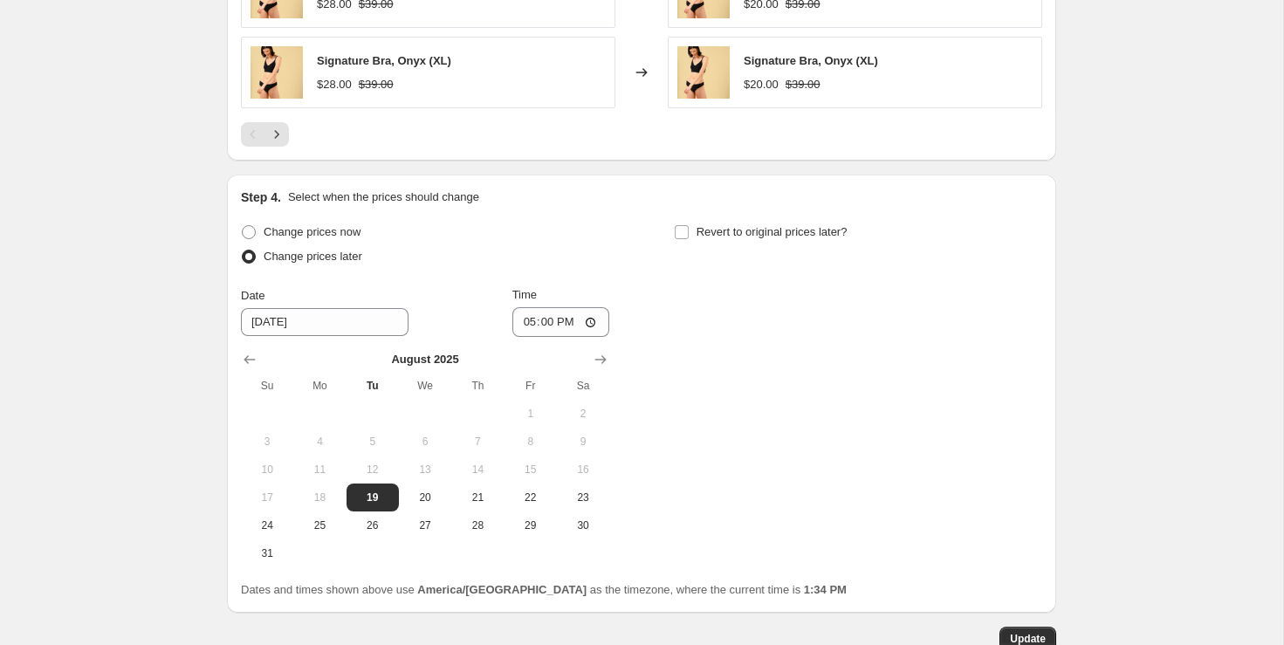
scroll to position [1602, 0]
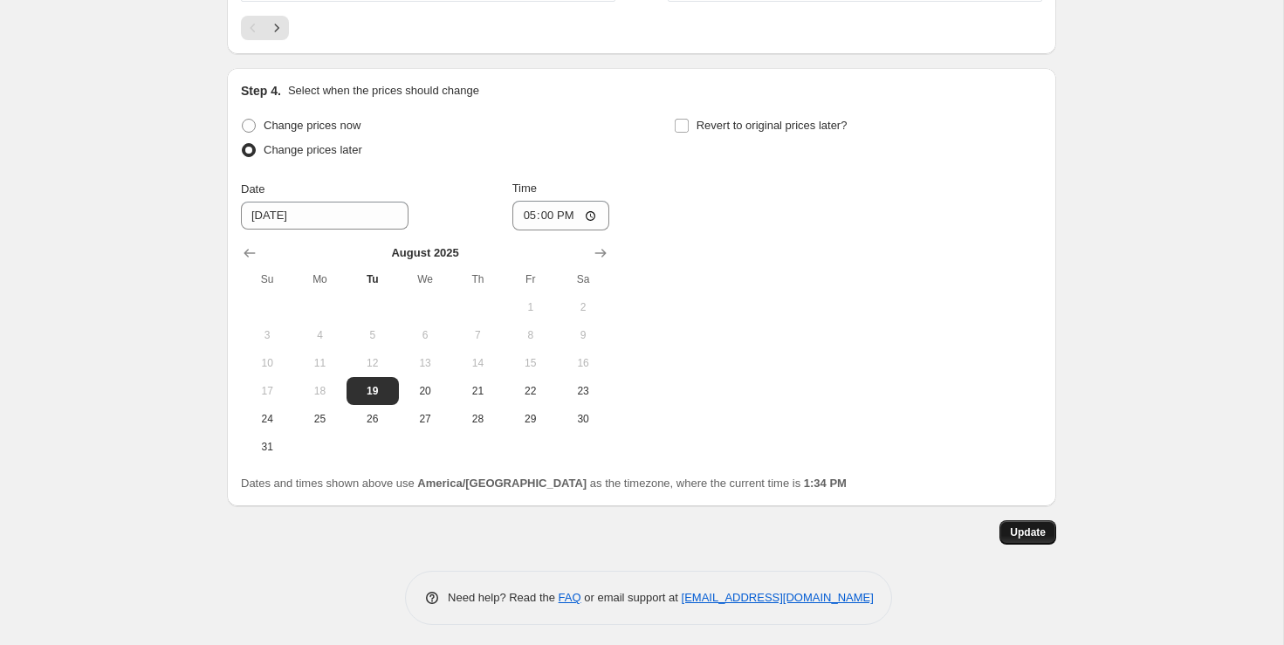
click at [1023, 527] on span "Update" at bounding box center [1028, 532] width 36 height 14
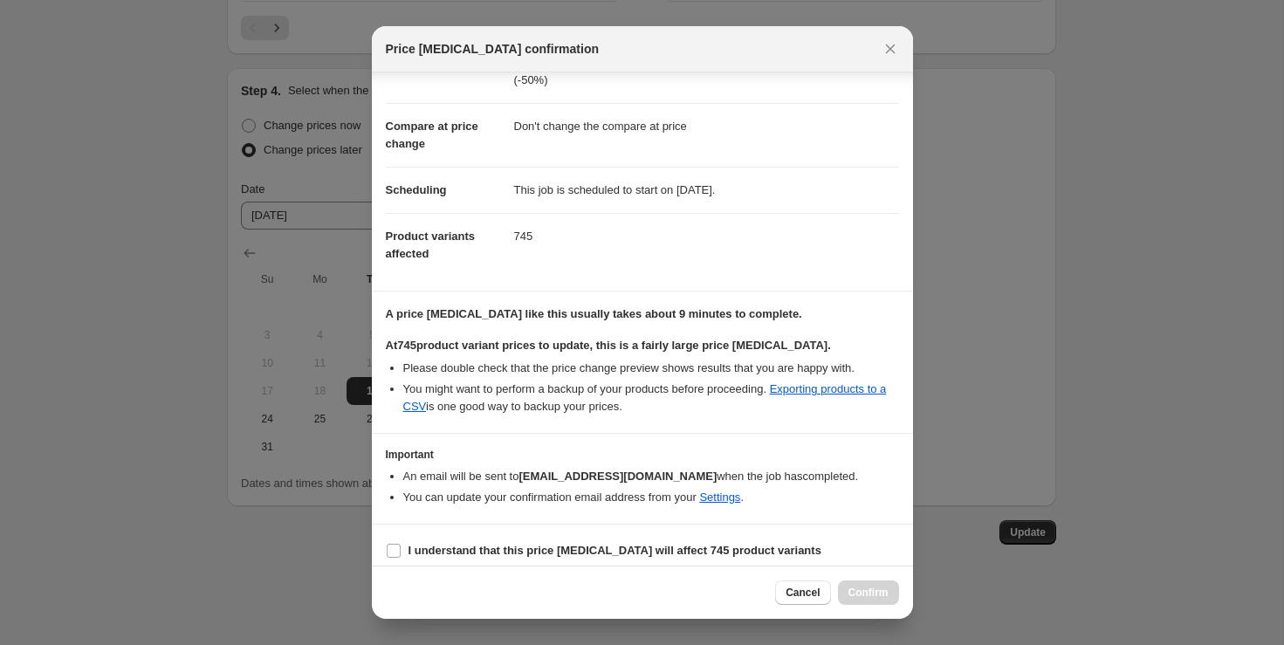
scroll to position [72, 0]
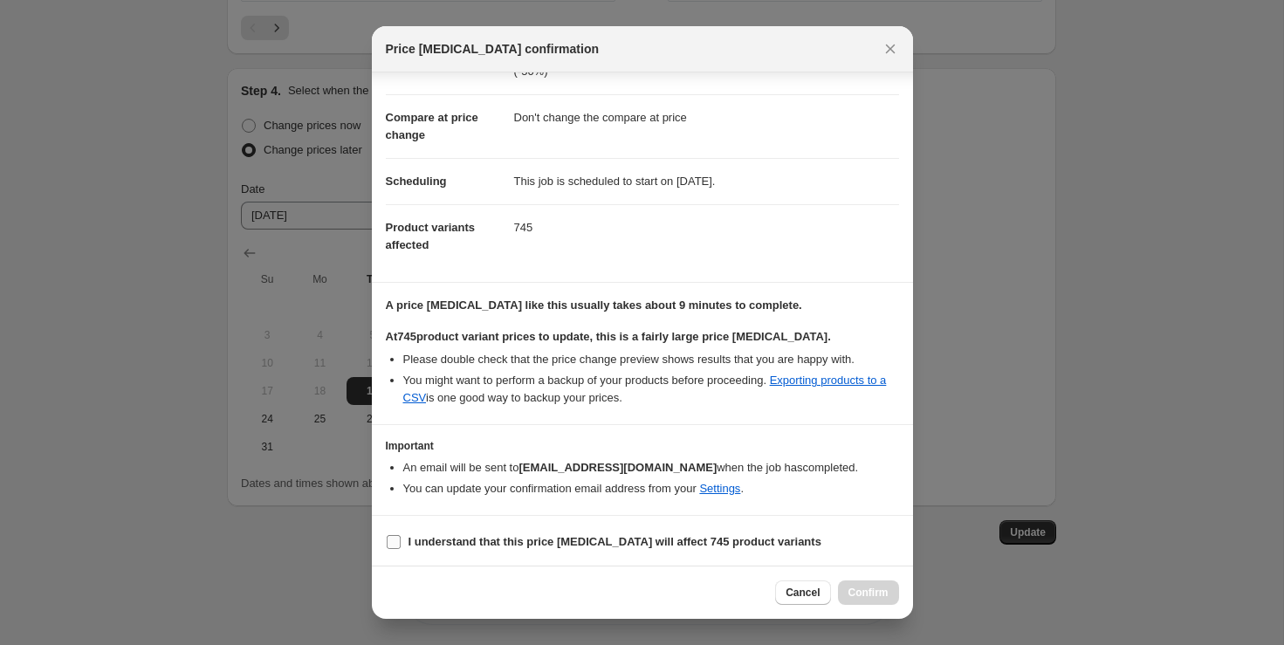
click at [593, 546] on span "I understand that this price [MEDICAL_DATA] will affect 745 product variants" at bounding box center [614, 541] width 413 height 17
click at [401, 546] on input "I understand that this price [MEDICAL_DATA] will affect 745 product variants" at bounding box center [394, 542] width 14 height 14
checkbox input "true"
click at [871, 585] on button "Confirm" at bounding box center [868, 592] width 61 height 24
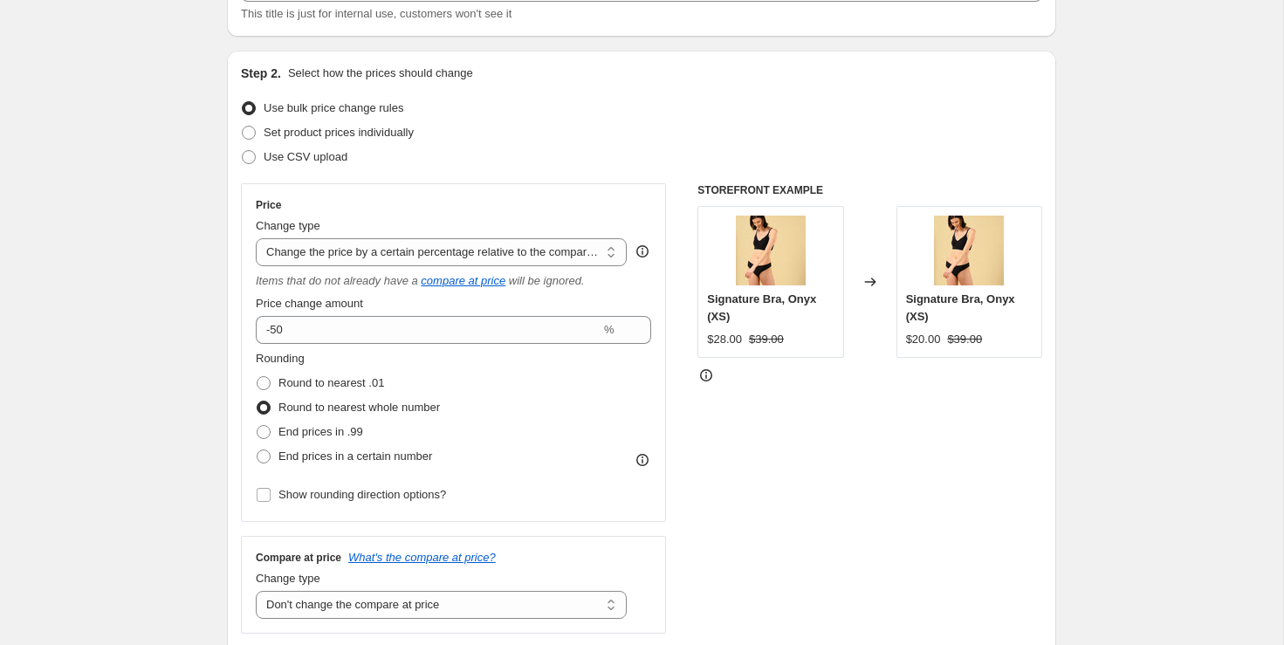
scroll to position [0, 0]
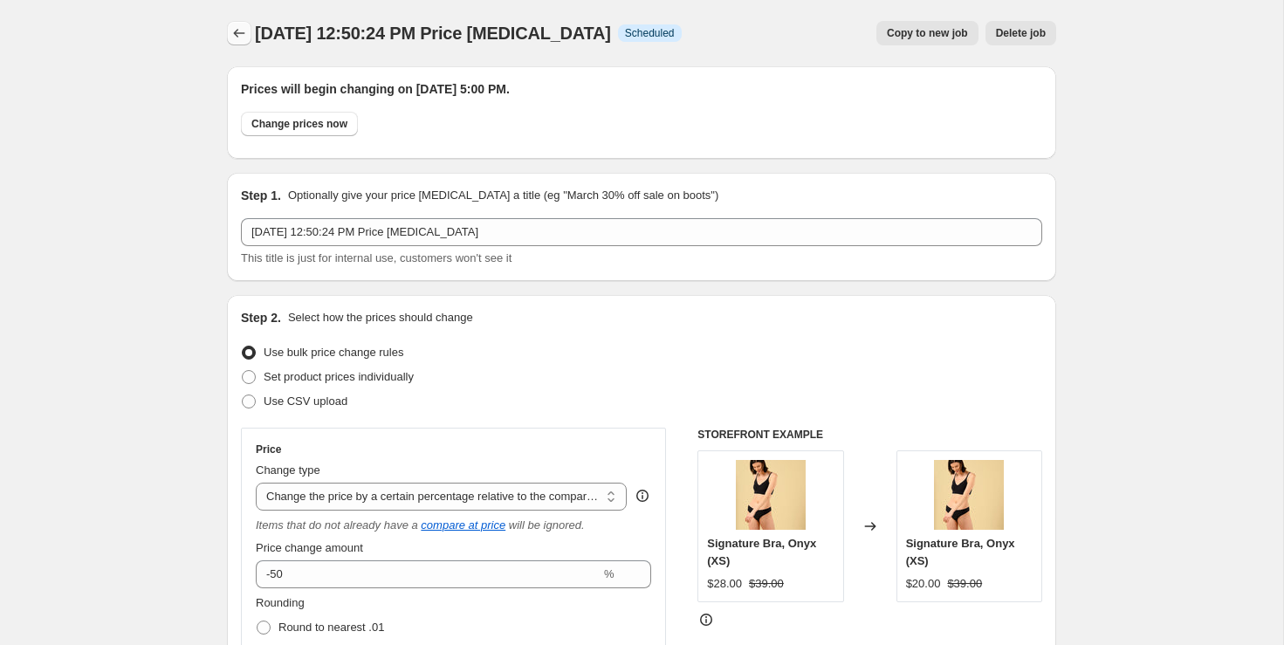
click at [248, 32] on icon "Price change jobs" at bounding box center [238, 32] width 17 height 17
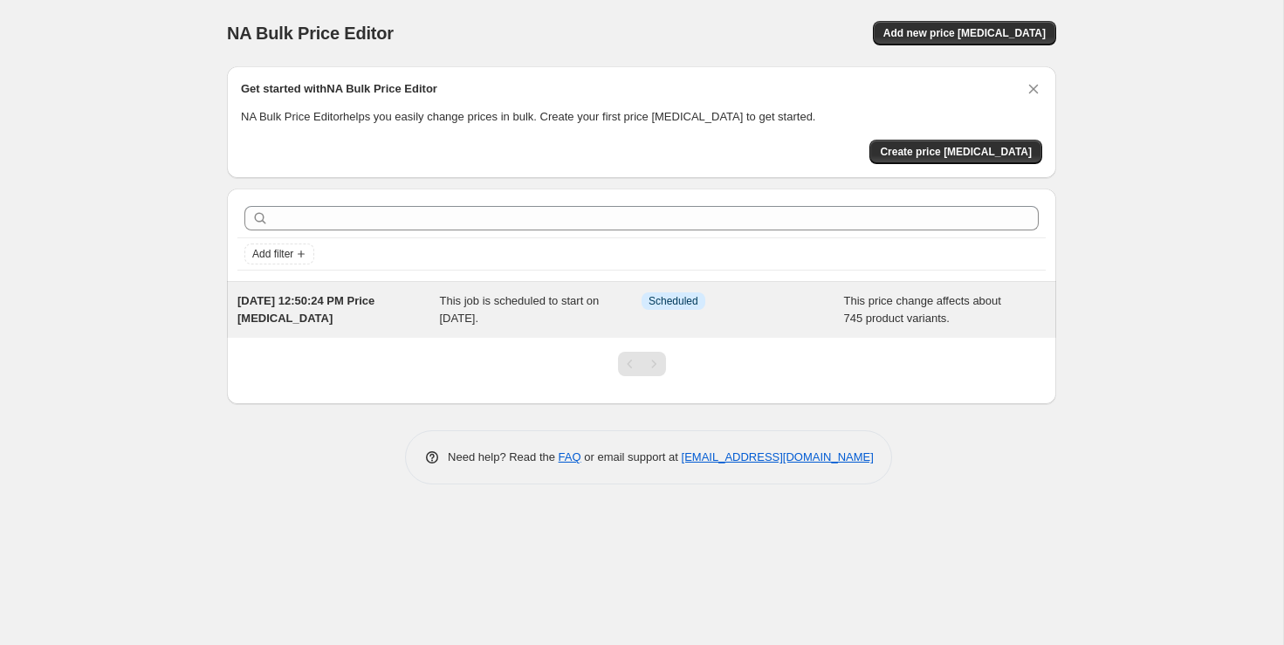
click at [322, 314] on span "[DATE] 12:50:24 PM Price [MEDICAL_DATA]" at bounding box center [305, 309] width 137 height 31
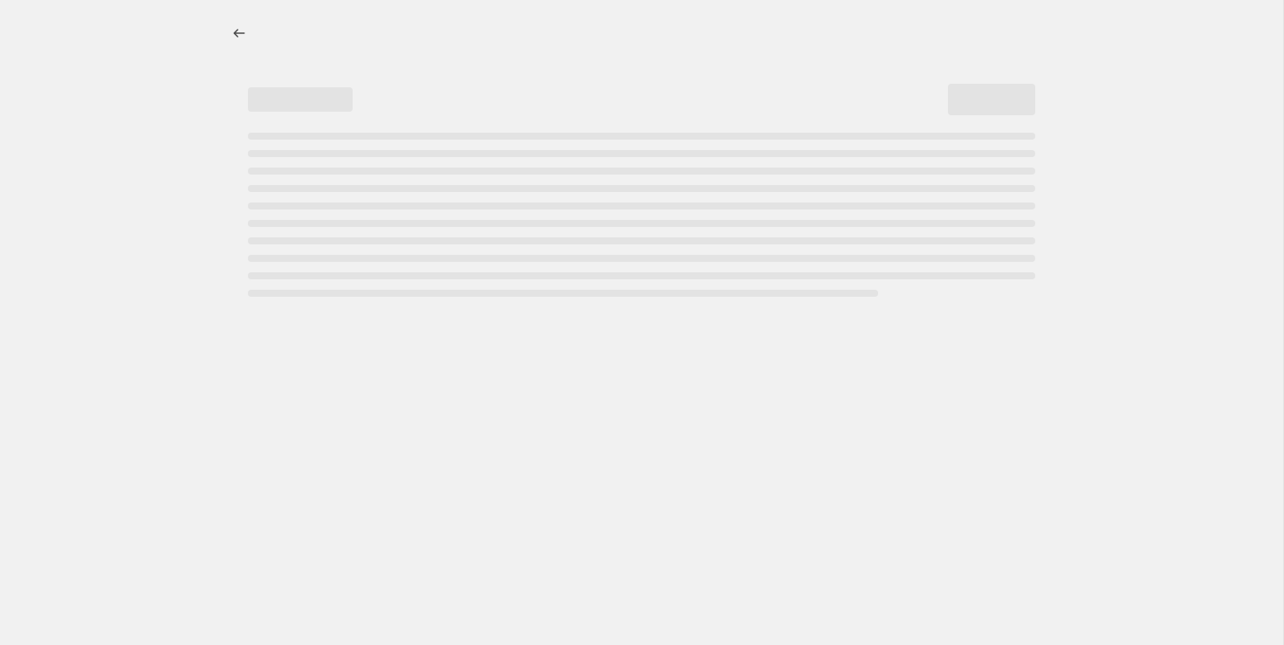
select select "pcap"
select select "no_change"
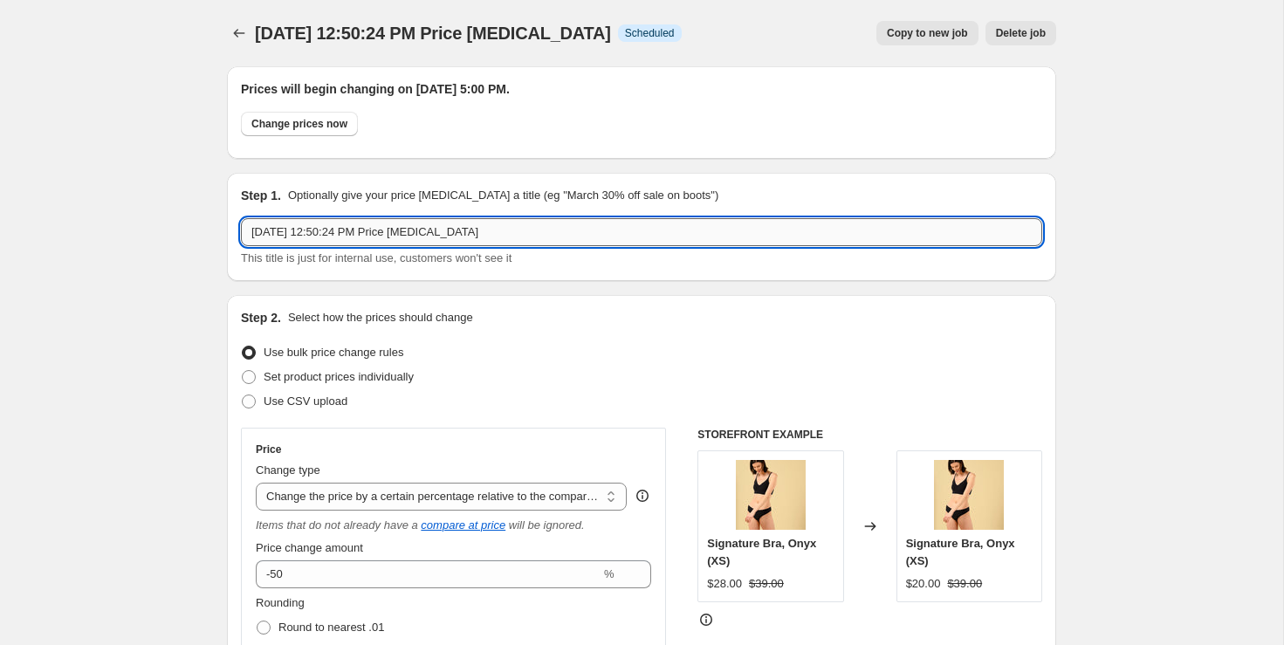
click at [411, 231] on input "[DATE] 12:50:24 PM Price [MEDICAL_DATA]" at bounding box center [641, 232] width 801 height 28
type input "ARCHIVE 50% Off"
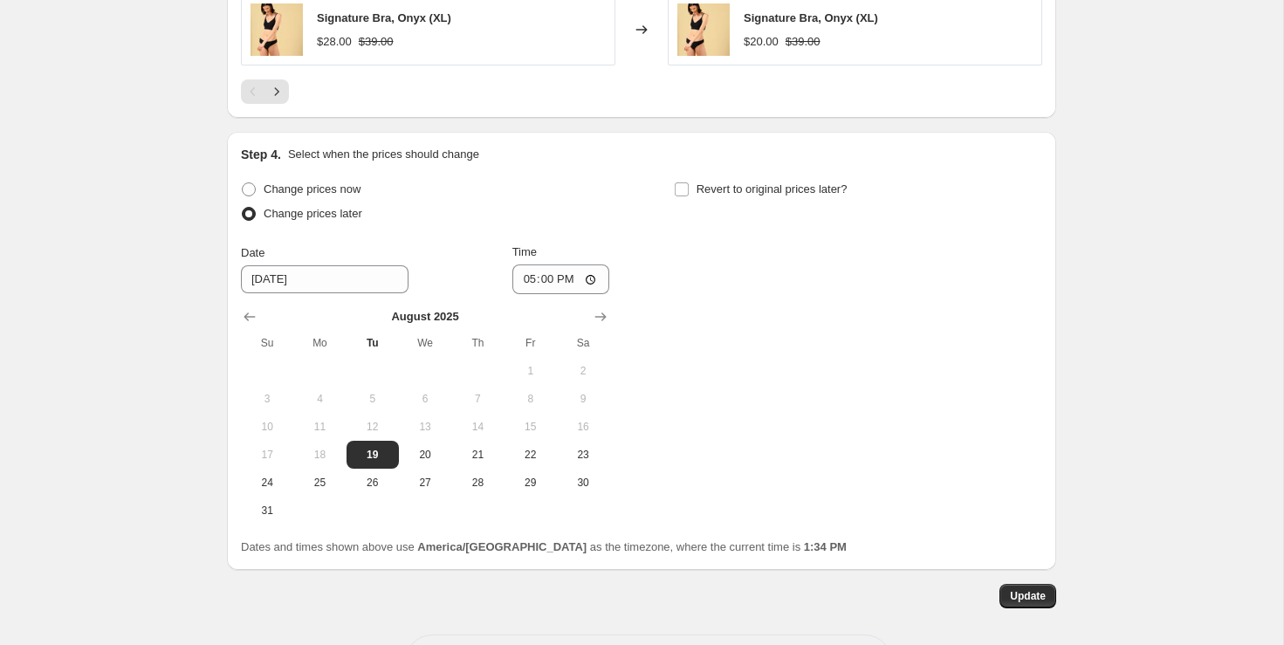
scroll to position [1602, 0]
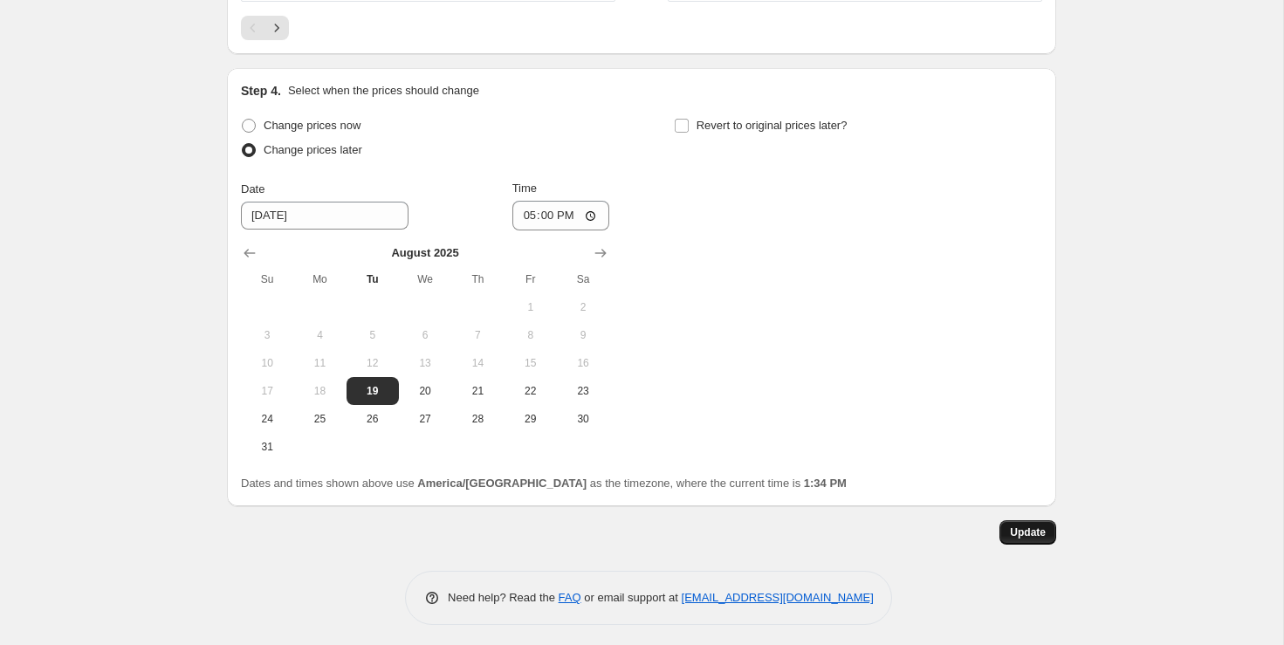
click at [1032, 525] on span "Update" at bounding box center [1028, 532] width 36 height 14
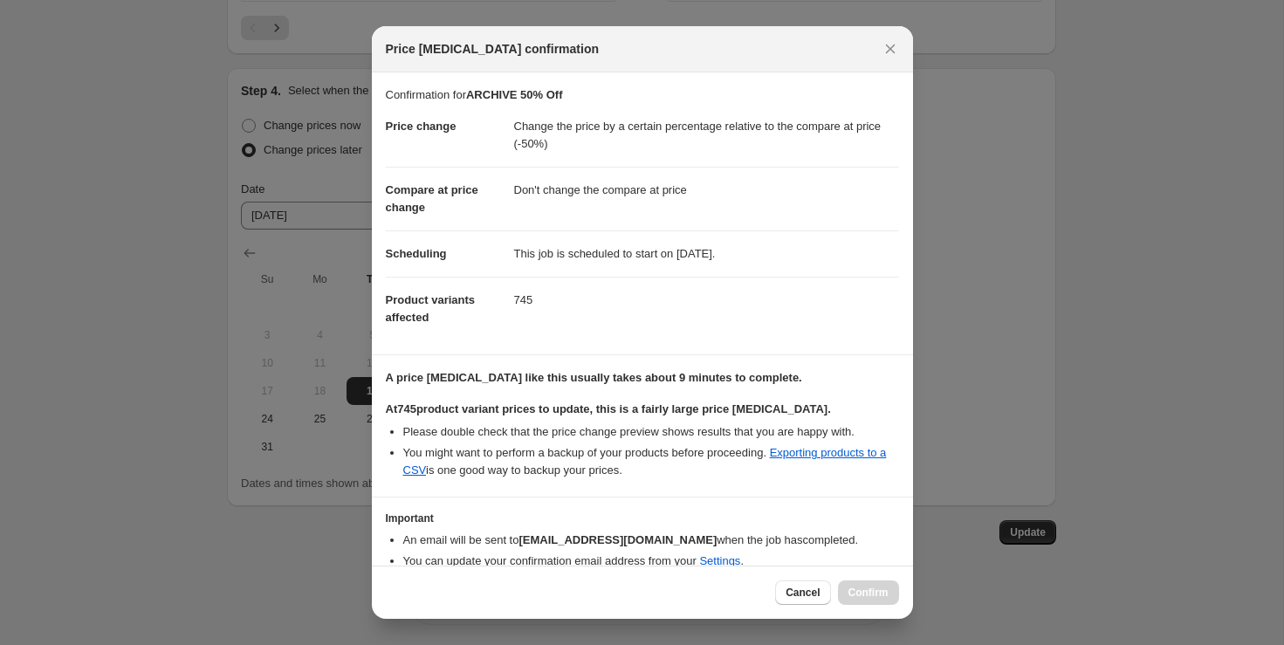
scroll to position [72, 0]
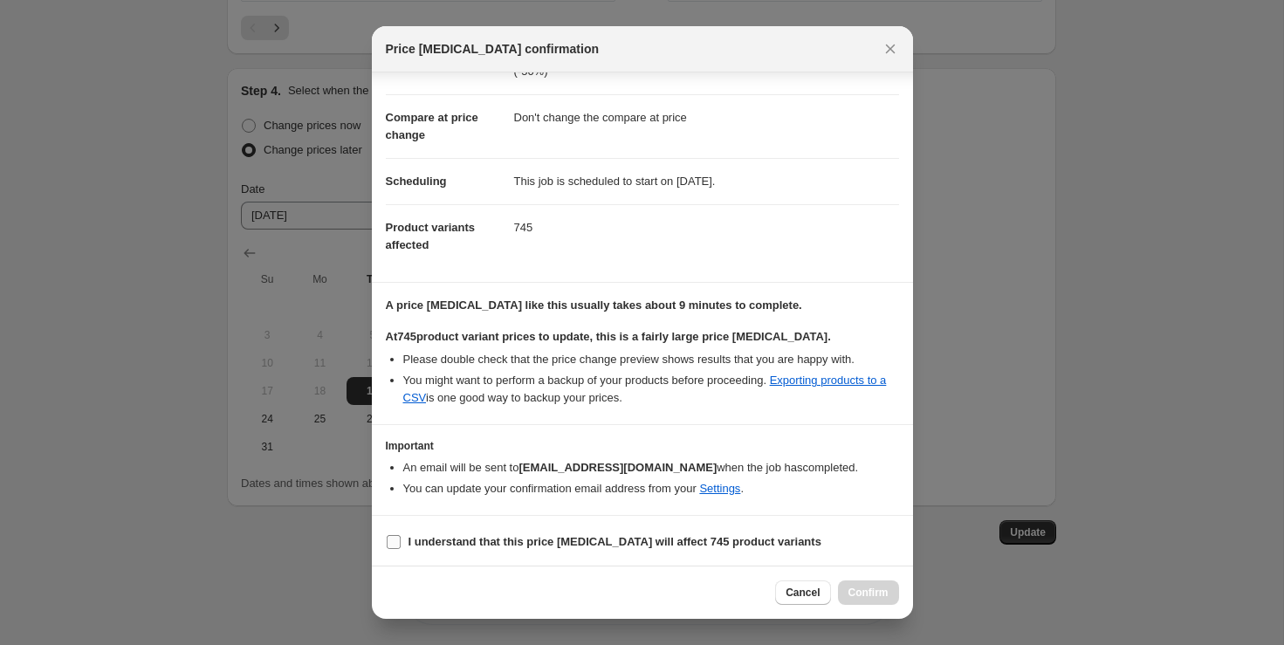
click at [525, 540] on b "I understand that this price [MEDICAL_DATA] will affect 745 product variants" at bounding box center [614, 541] width 413 height 13
click at [401, 540] on input "I understand that this price [MEDICAL_DATA] will affect 745 product variants" at bounding box center [394, 542] width 14 height 14
checkbox input "true"
click at [740, 488] on link "Settings" at bounding box center [719, 488] width 41 height 13
click at [872, 586] on span "Confirm" at bounding box center [868, 593] width 40 height 14
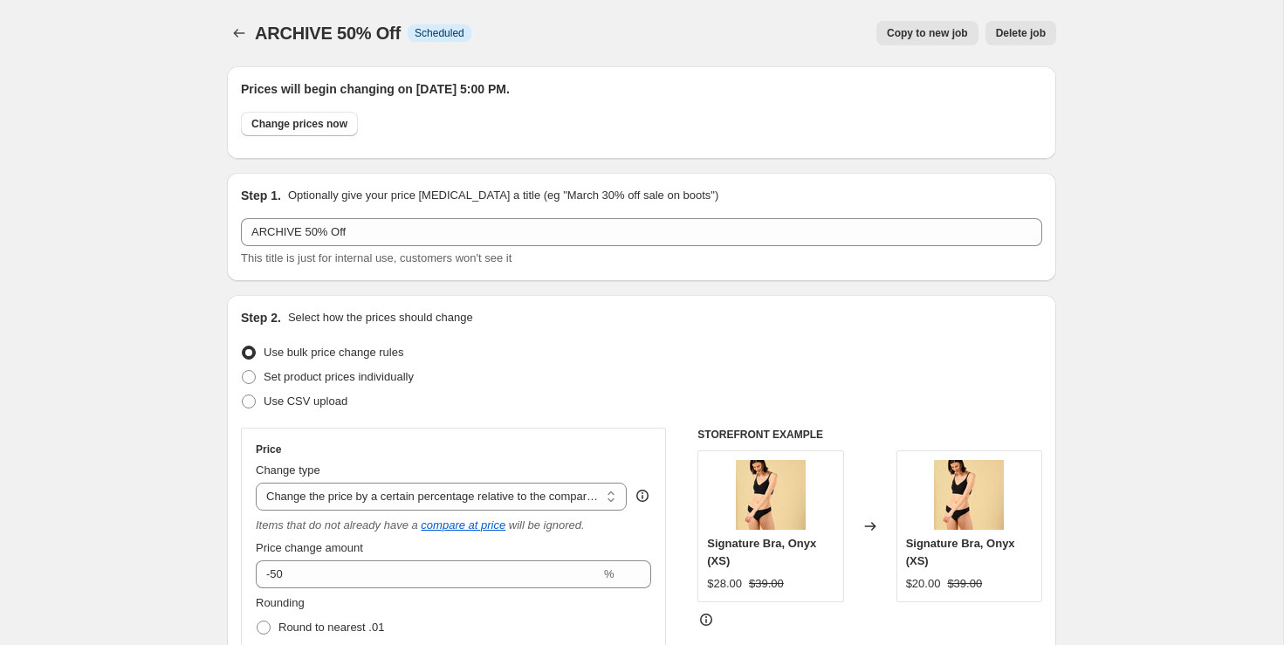
scroll to position [1602, 0]
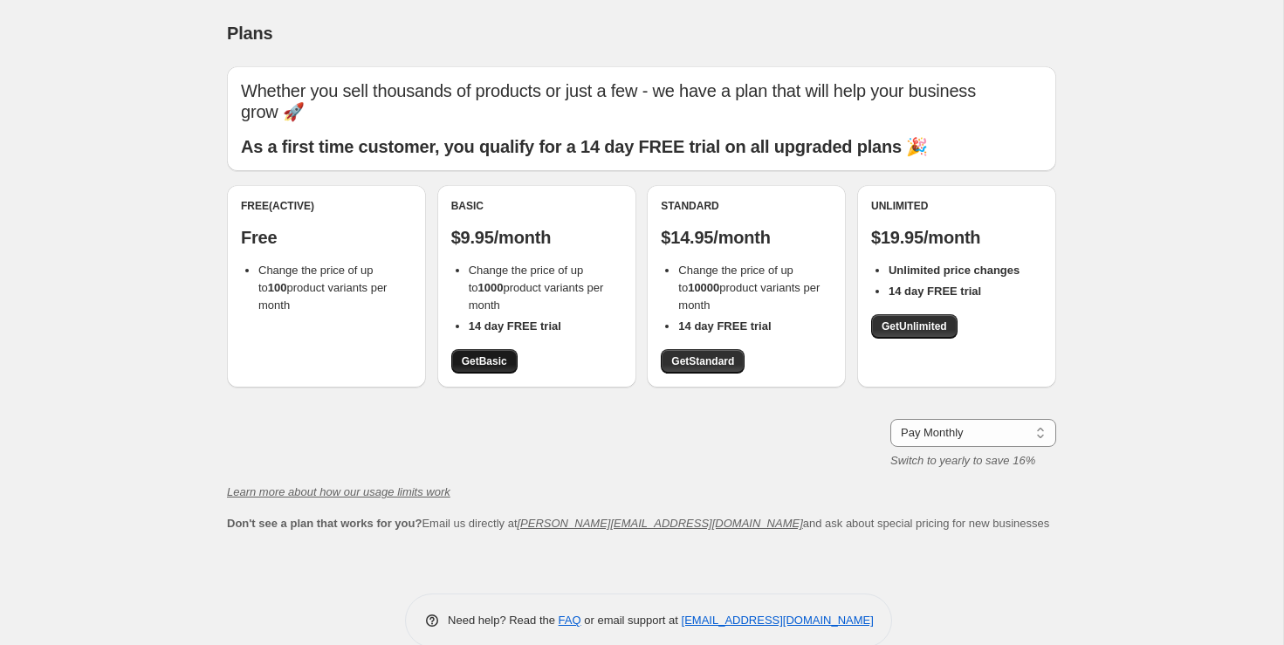
click at [502, 354] on span "Get Basic" at bounding box center [484, 361] width 45 height 14
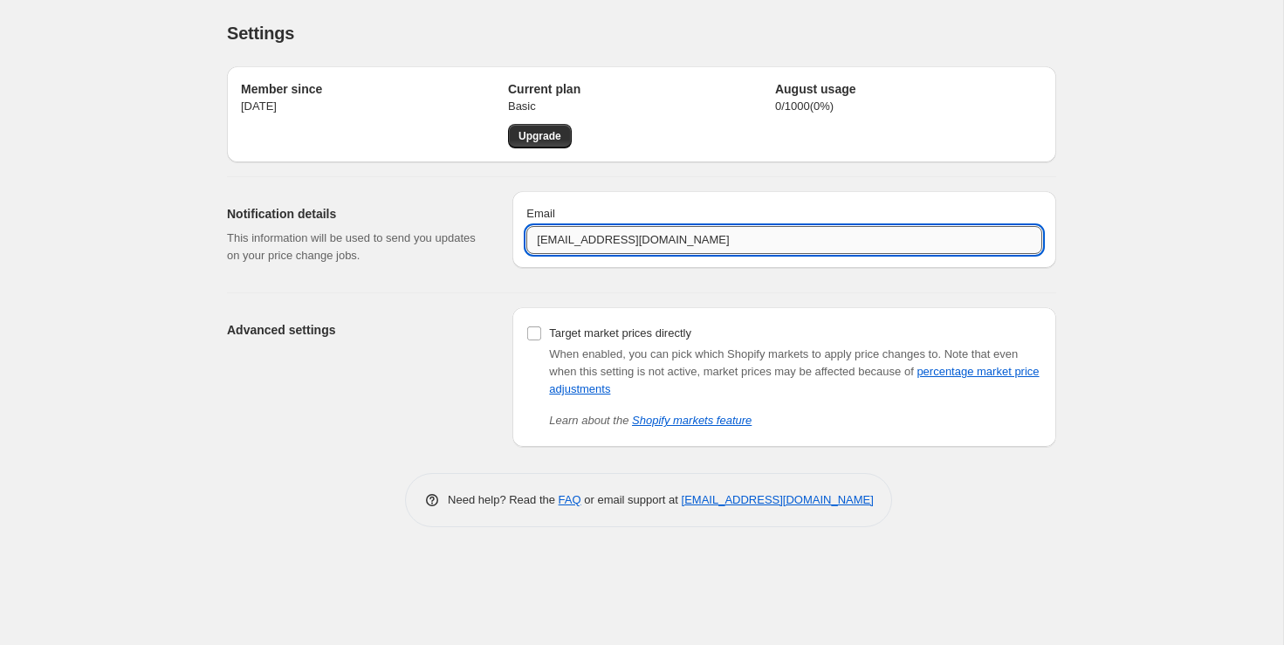
click at [556, 242] on input "[EMAIL_ADDRESS][DOMAIN_NAME]" at bounding box center [784, 240] width 516 height 28
click at [563, 241] on input "[EMAIL_ADDRESS][DOMAIN_NAME]" at bounding box center [784, 240] width 516 height 28
drag, startPoint x: 563, startPoint y: 241, endPoint x: 497, endPoint y: 241, distance: 65.5
click at [497, 241] on div "Notification details This information will be used to send you updates on your …" at bounding box center [634, 227] width 843 height 101
type input "jenna.zerbo@eugeniedetroit.com"
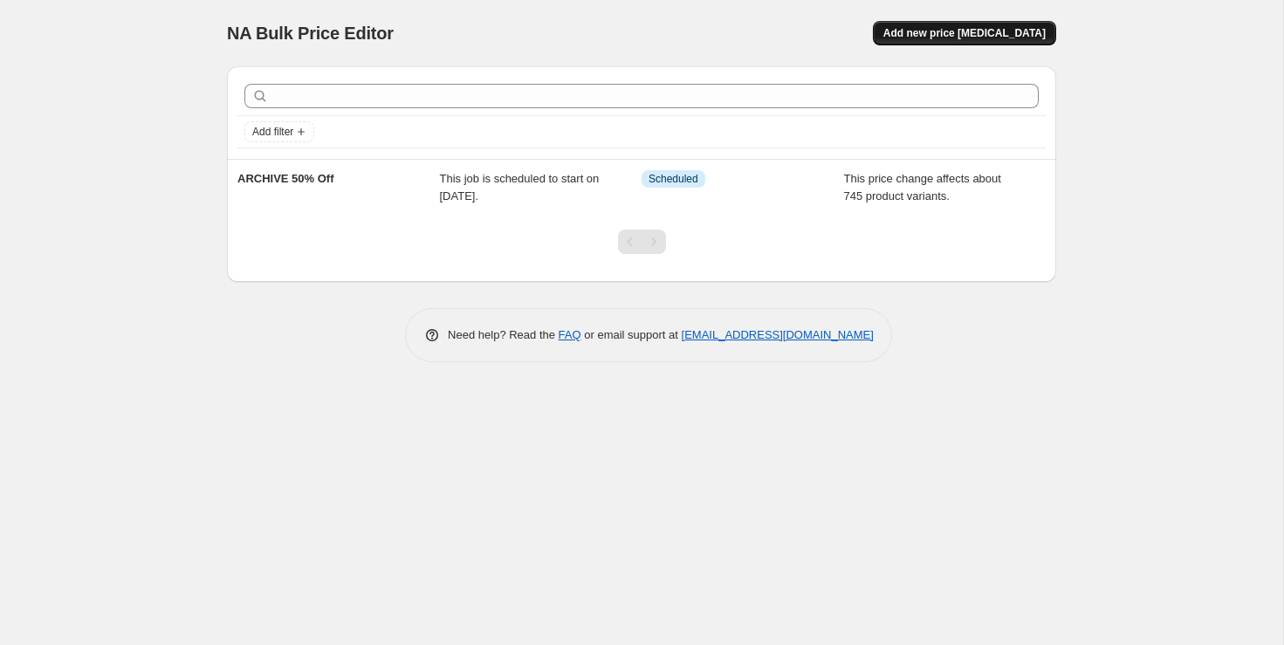
click at [949, 34] on span "Add new price [MEDICAL_DATA]" at bounding box center [964, 33] width 162 height 14
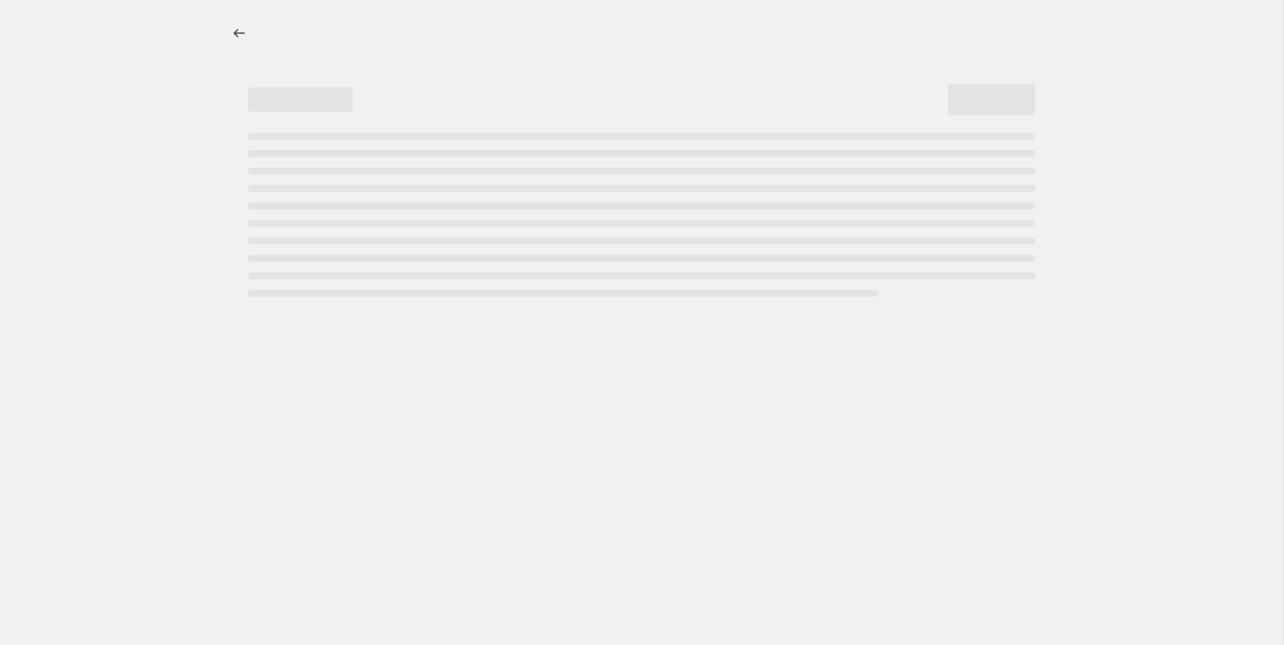
select select "percentage"
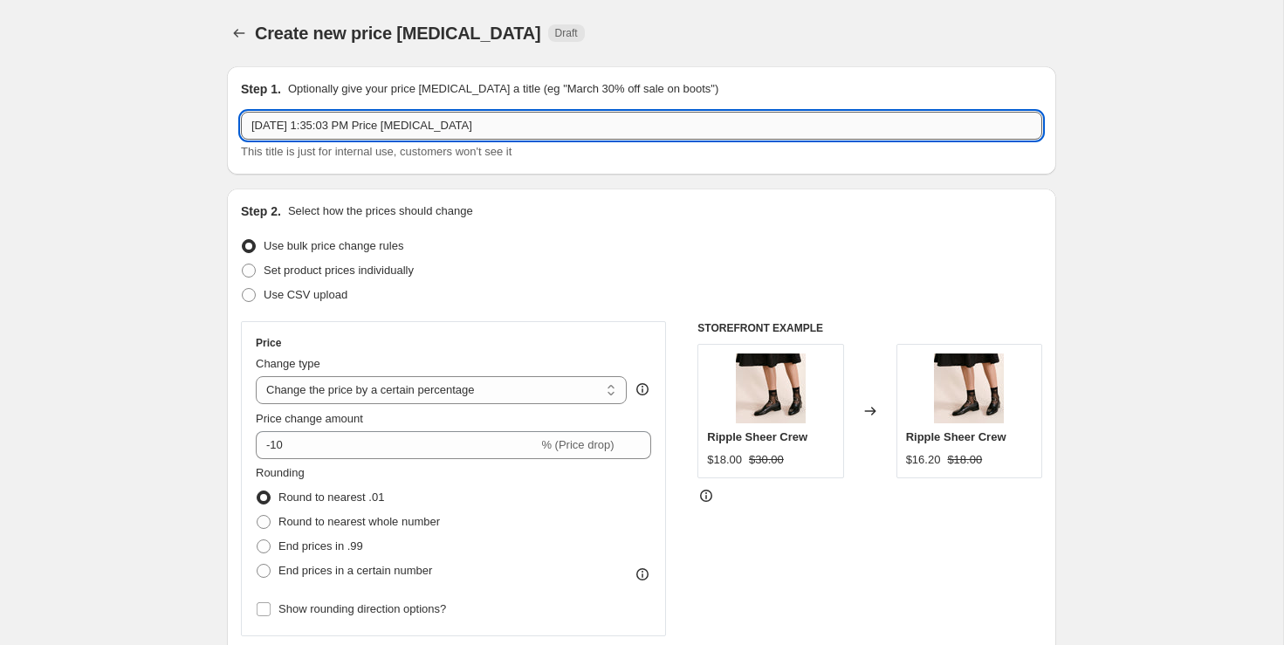
click at [411, 137] on input "Aug 19, 2025, 1:35:03 PM Price change job" at bounding box center [641, 126] width 801 height 28
type input "ARCHIVE MD 70% Off"
click at [245, 31] on icon "Price change jobs" at bounding box center [238, 32] width 17 height 17
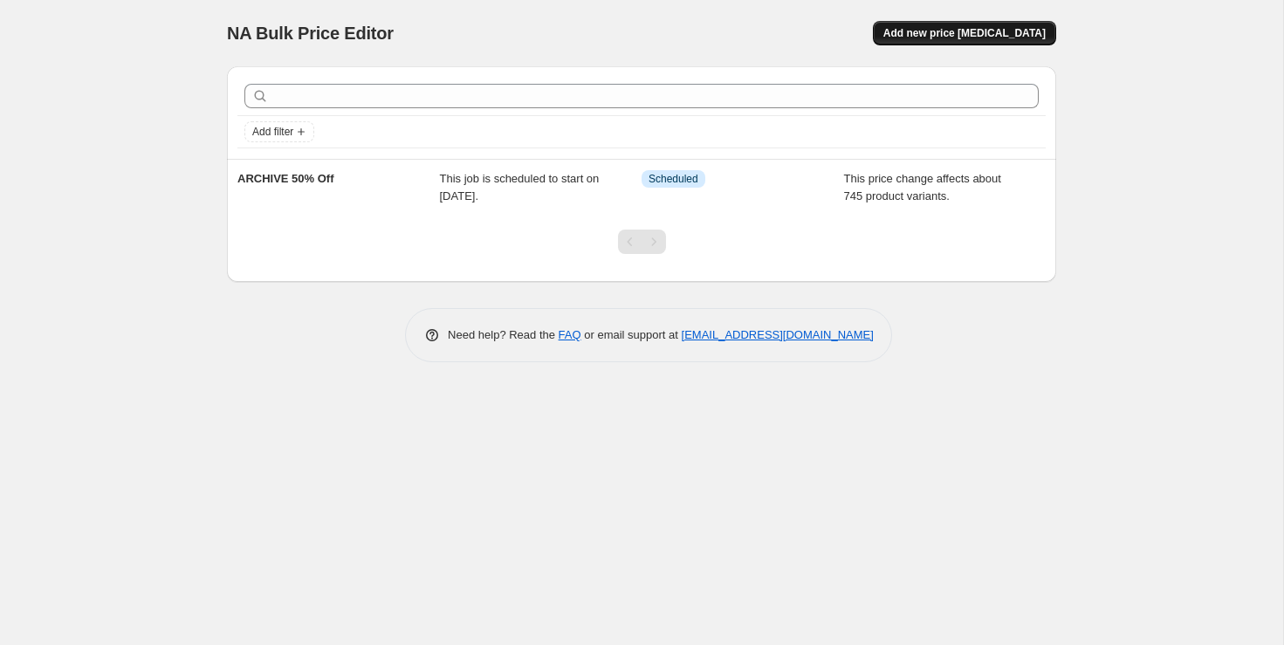
click at [966, 27] on span "Add new price [MEDICAL_DATA]" at bounding box center [964, 33] width 162 height 14
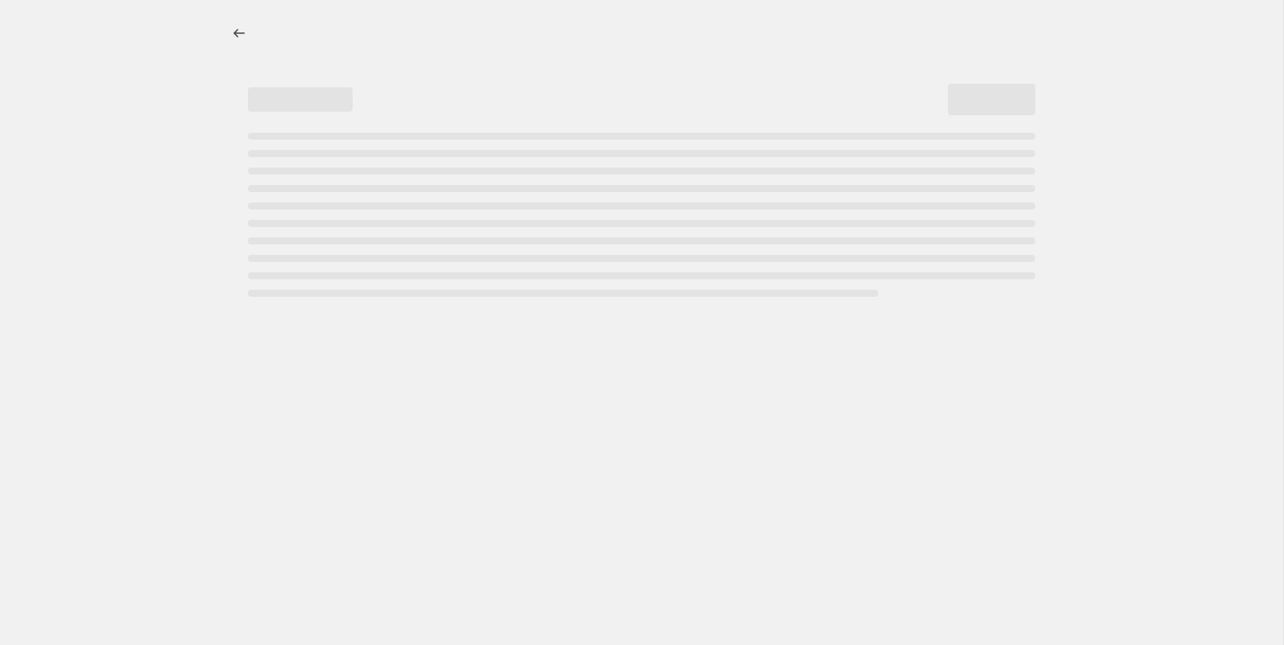
select select "percentage"
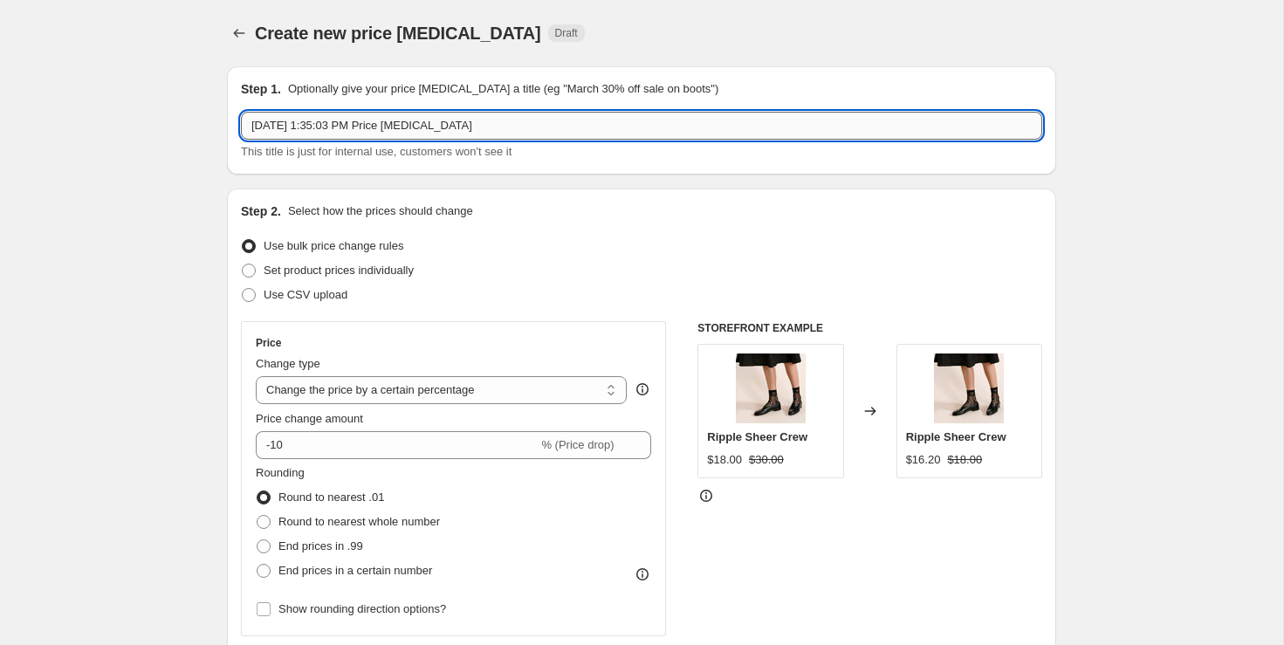
click at [348, 133] on input "Aug 19, 2025, 1:35:03 PM Price change job" at bounding box center [641, 126] width 801 height 28
type input "ARCHIVE 70% Off"
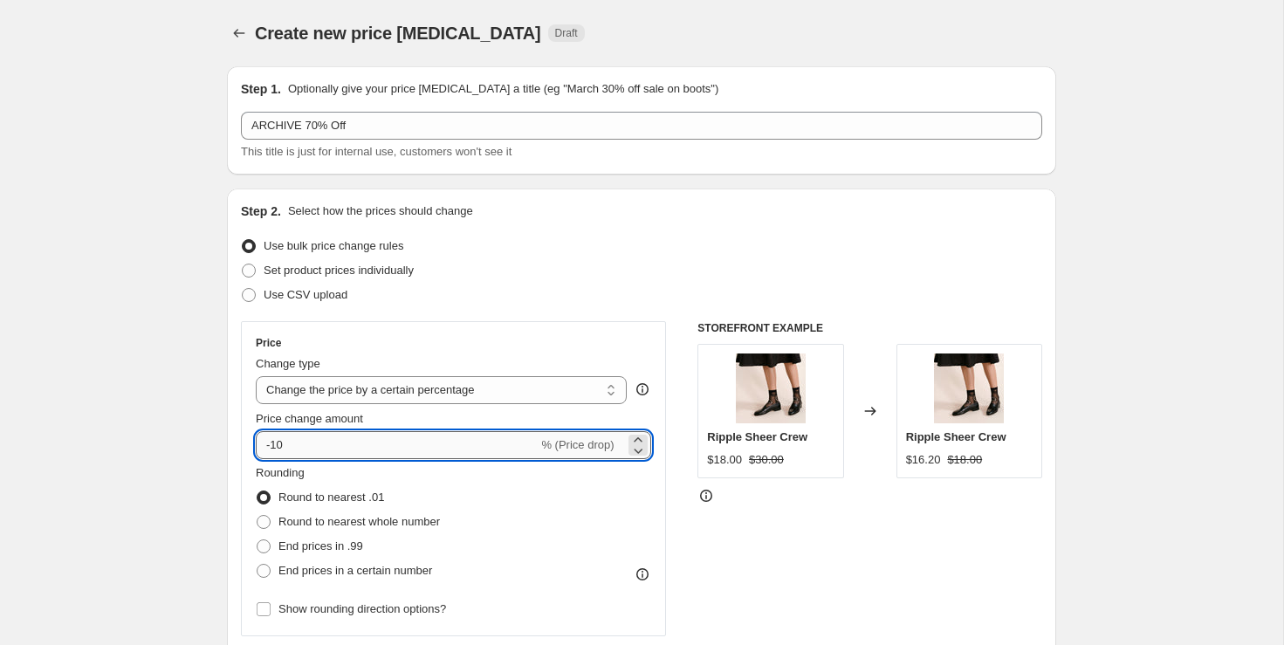
click at [397, 456] on input "-10" at bounding box center [397, 445] width 282 height 28
drag, startPoint x: 344, startPoint y: 445, endPoint x: 31, endPoint y: 437, distance: 312.5
type input "-70"
click at [471, 401] on select "Change the price to a certain amount Change the price by a certain amount Chang…" at bounding box center [441, 390] width 371 height 28
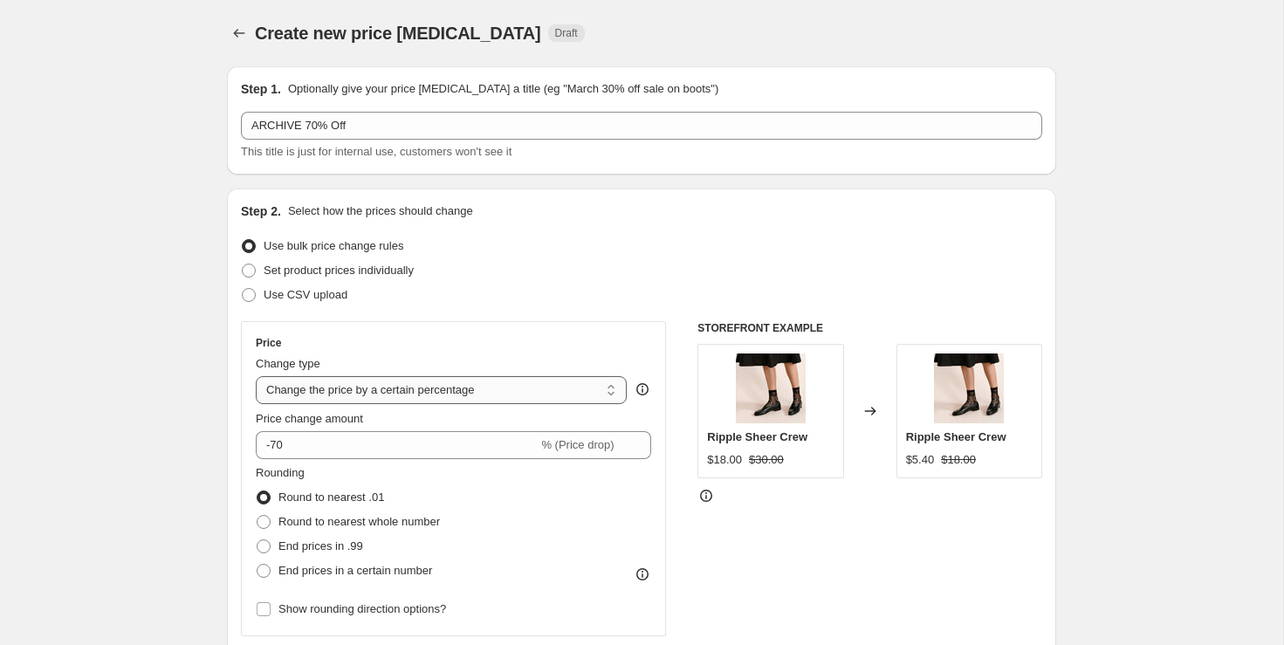
select select "pcap"
click at [256, 376] on select "Change the price to a certain amount Change the price by a certain amount Chang…" at bounding box center [441, 390] width 371 height 28
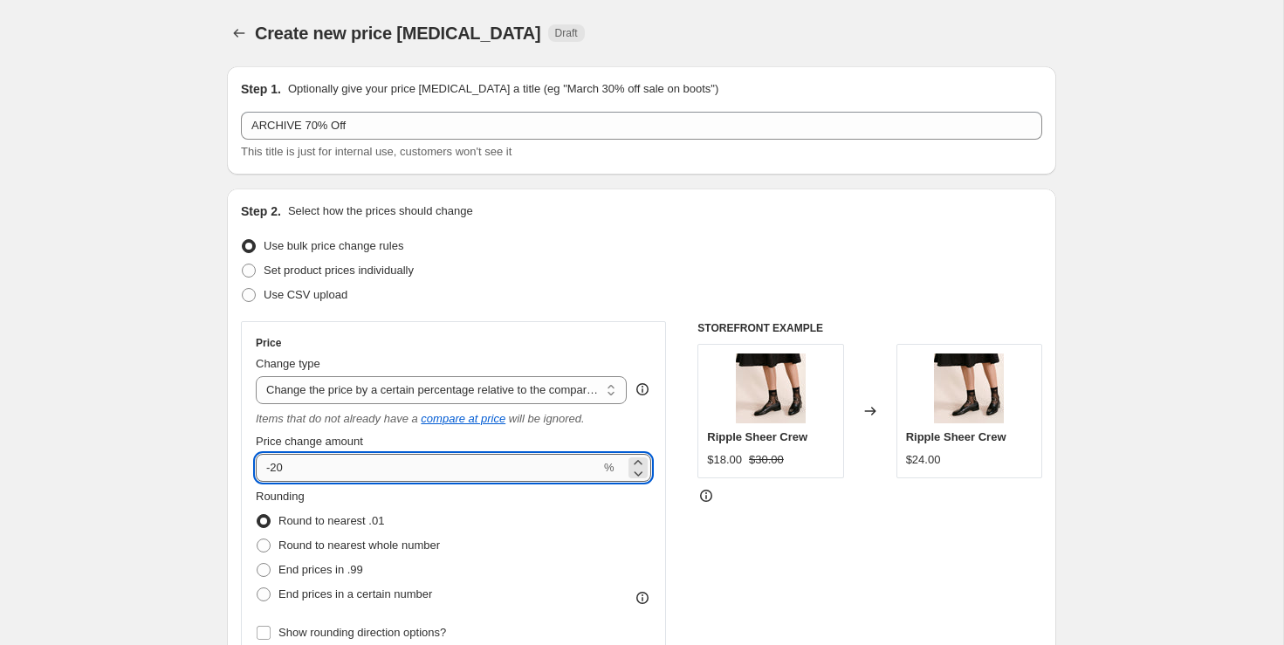
click at [471, 457] on input "-20" at bounding box center [428, 468] width 345 height 28
click at [473, 463] on input "-20" at bounding box center [428, 468] width 345 height 28
type input "-4"
type input "-70"
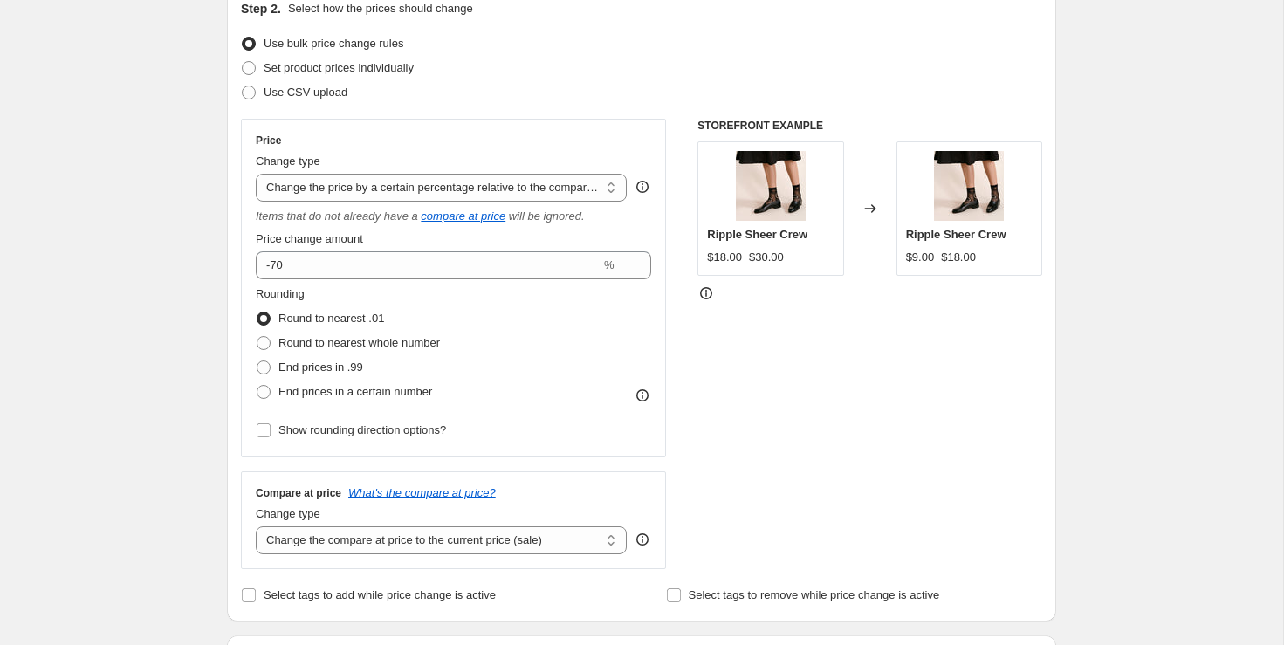
scroll to position [237, 0]
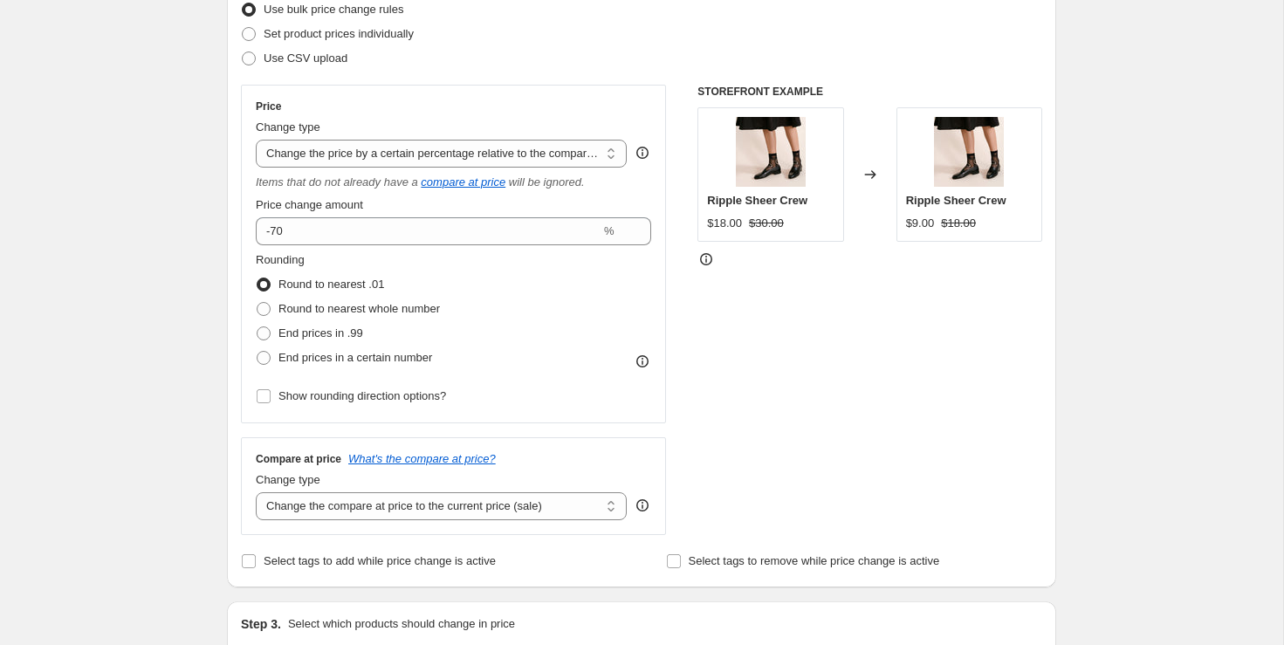
click at [787, 367] on div "STOREFRONT EXAMPLE Ripple Sheer Crew $18.00 $30.00 Changed to Ripple Sheer Crew…" at bounding box center [869, 310] width 345 height 450
click at [434, 162] on select "Change the price to a certain amount Change the price by a certain amount Chang…" at bounding box center [441, 154] width 371 height 28
click at [256, 140] on select "Change the price to a certain amount Change the price by a certain amount Chang…" at bounding box center [441, 154] width 371 height 28
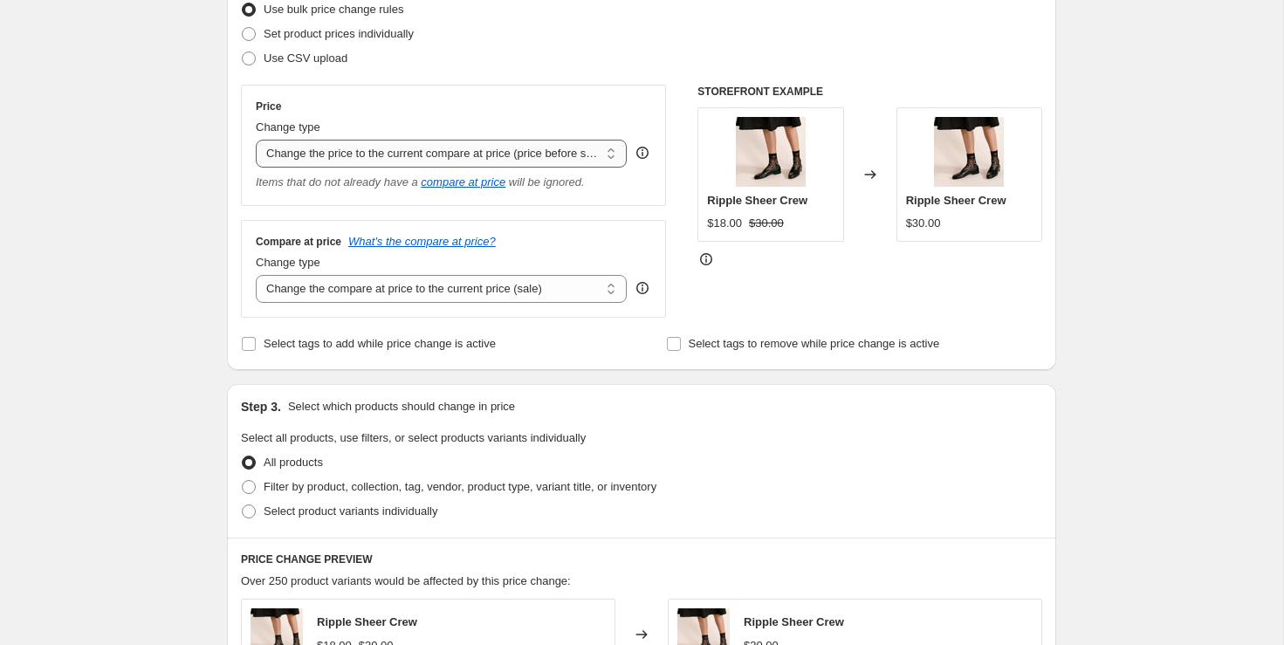
click at [564, 147] on select "Change the price to a certain amount Change the price by a certain amount Chang…" at bounding box center [441, 154] width 371 height 28
click at [256, 140] on select "Change the price to a certain amount Change the price by a certain amount Chang…" at bounding box center [441, 154] width 371 height 28
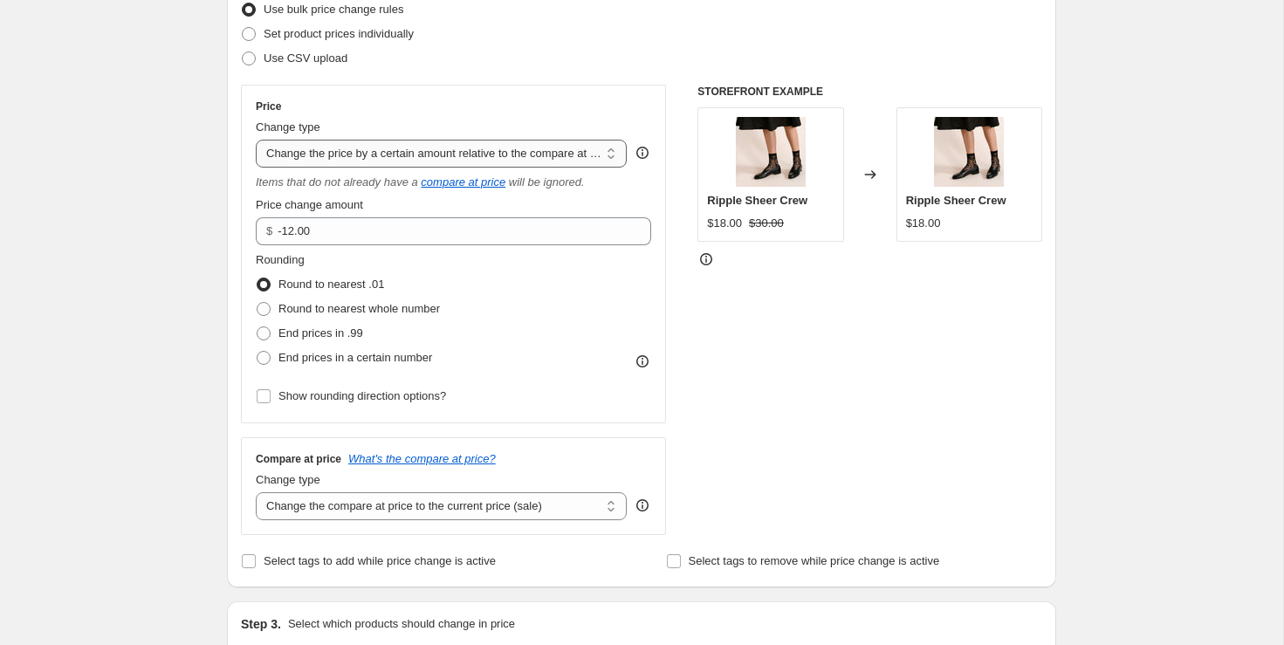
click at [547, 159] on select "Change the price to a certain amount Change the price by a certain amount Chang…" at bounding box center [441, 154] width 371 height 28
select select "pcap"
click at [256, 140] on select "Change the price to a certain amount Change the price by a certain amount Chang…" at bounding box center [441, 154] width 371 height 28
type input "-20"
click at [543, 155] on select "Change the price to a certain amount Change the price by a certain amount Chang…" at bounding box center [441, 154] width 371 height 28
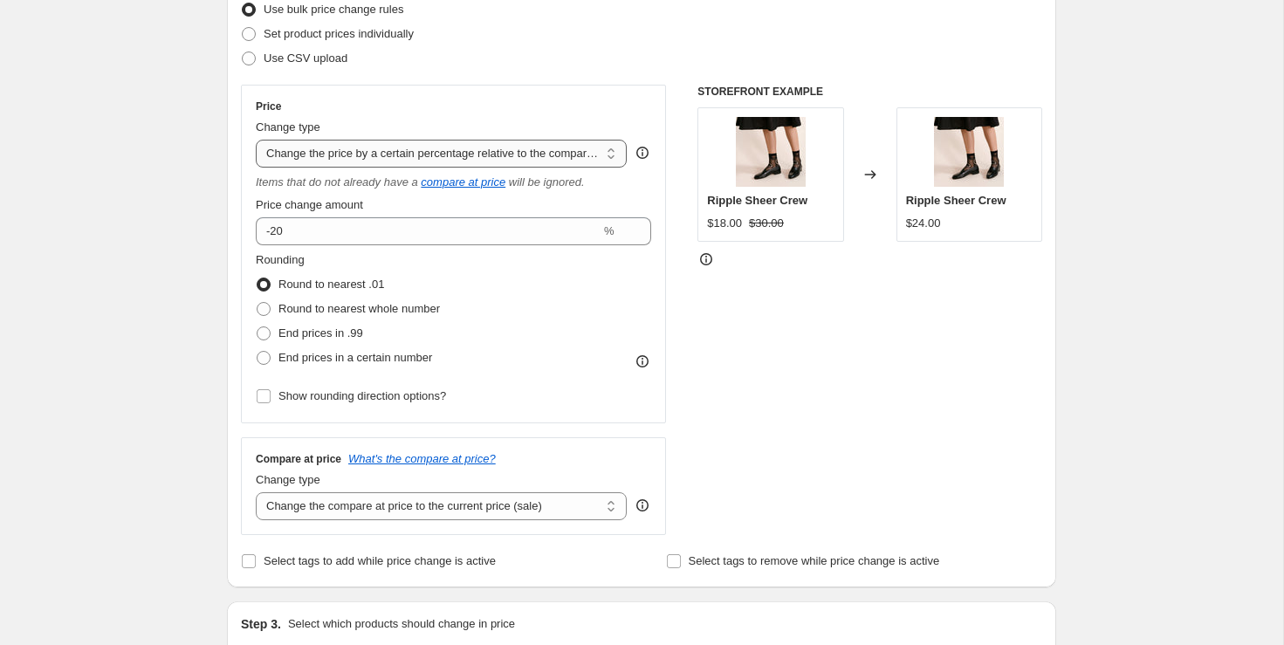
select select "ecap"
click at [256, 140] on select "Change the price to a certain amount Change the price by a certain amount Chang…" at bounding box center [441, 154] width 371 height 28
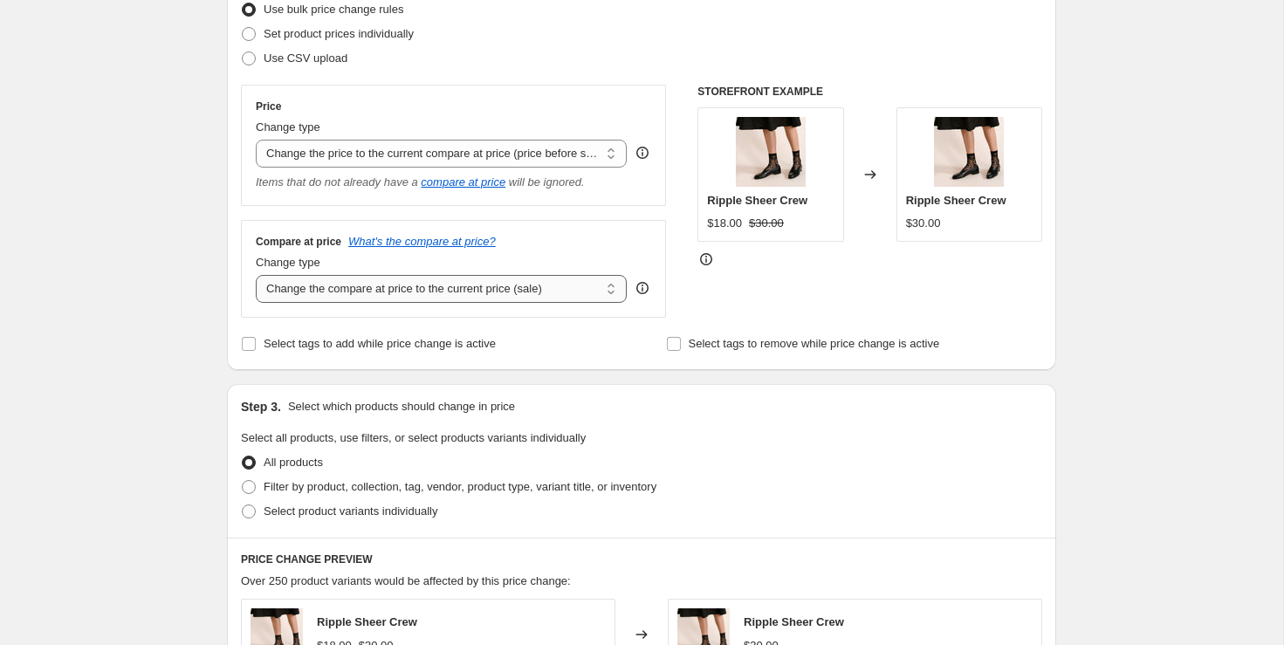
click at [545, 289] on select "Change the compare at price to the current price (sale) Change the compare at p…" at bounding box center [441, 289] width 371 height 28
select select "no_change"
click at [256, 275] on select "Change the compare at price to the current price (sale) Change the compare at p…" at bounding box center [441, 289] width 371 height 28
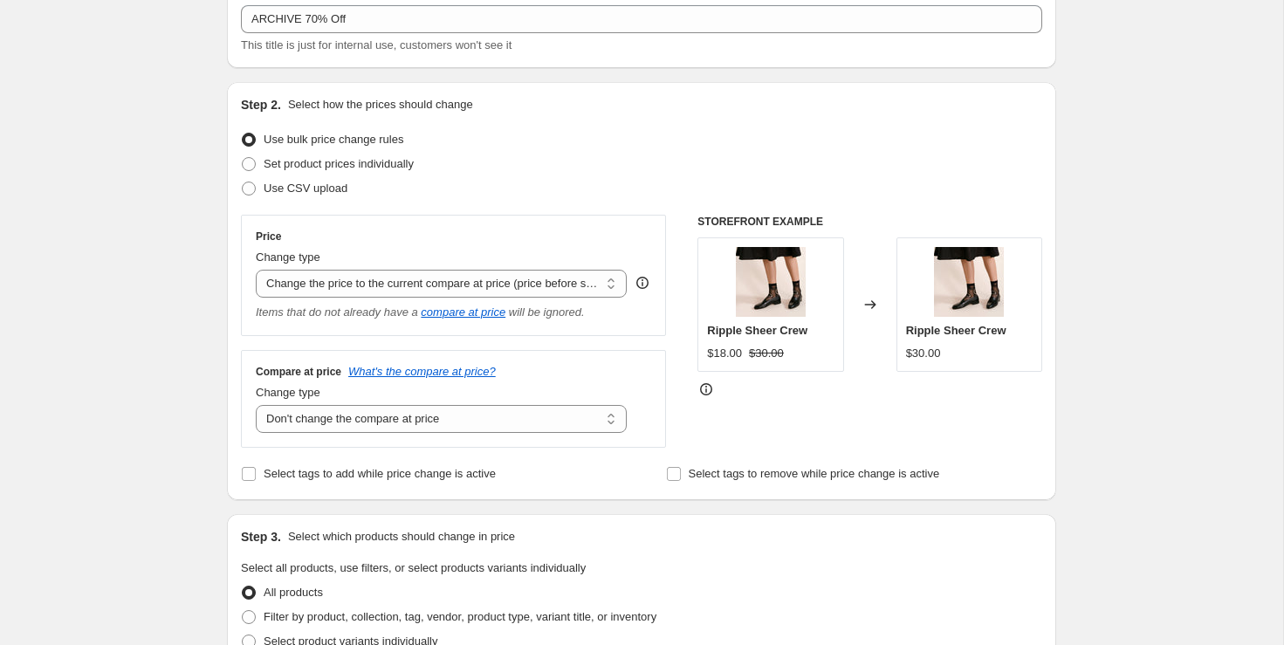
scroll to position [106, 0]
click at [770, 408] on div "STOREFRONT EXAMPLE Ripple Sheer Crew $18.00 $30.00 Changed to Ripple Sheer Crew…" at bounding box center [869, 332] width 345 height 233
click at [411, 178] on div "Use CSV upload" at bounding box center [641, 189] width 801 height 24
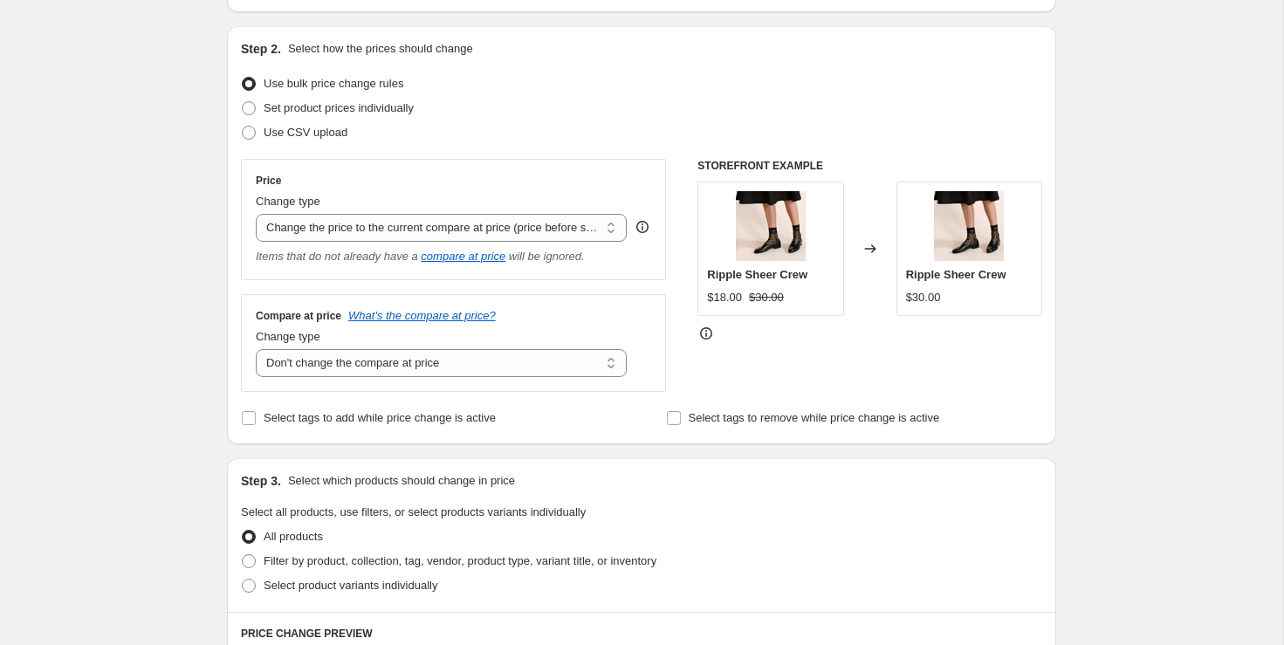
scroll to position [219, 0]
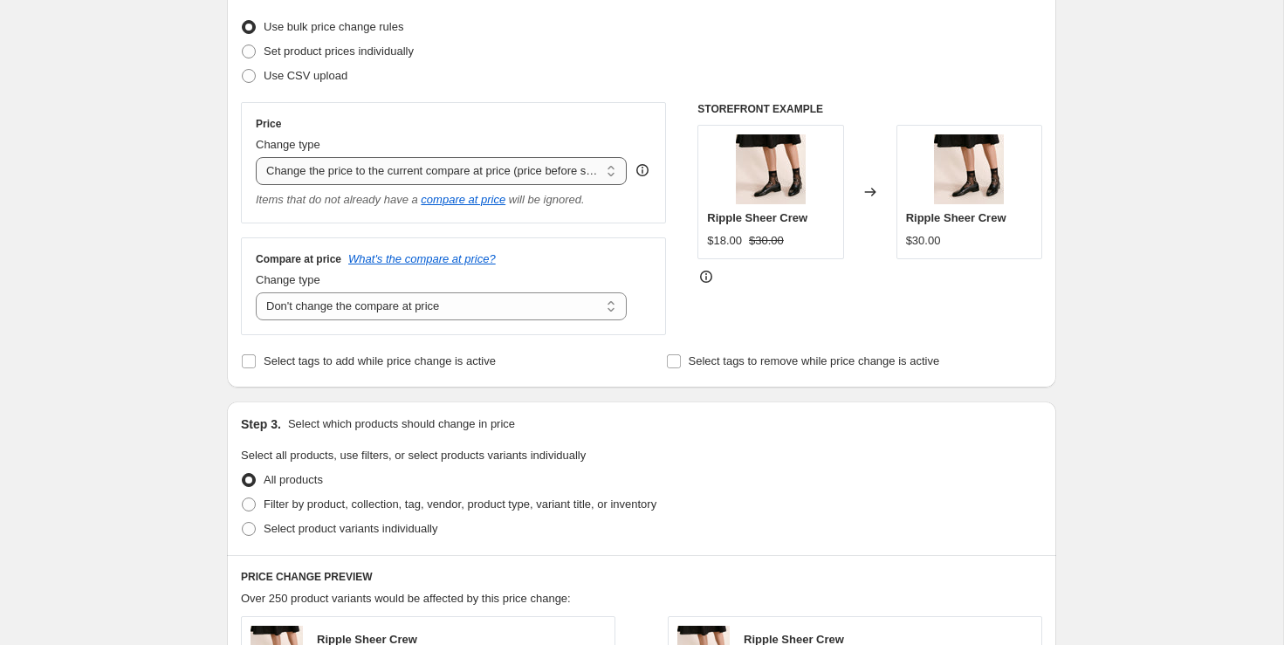
click at [411, 172] on select "Change the price to a certain amount Change the price by a certain amount Chang…" at bounding box center [441, 171] width 371 height 28
click at [256, 157] on select "Change the price to a certain amount Change the price by a certain amount Chang…" at bounding box center [441, 171] width 371 height 28
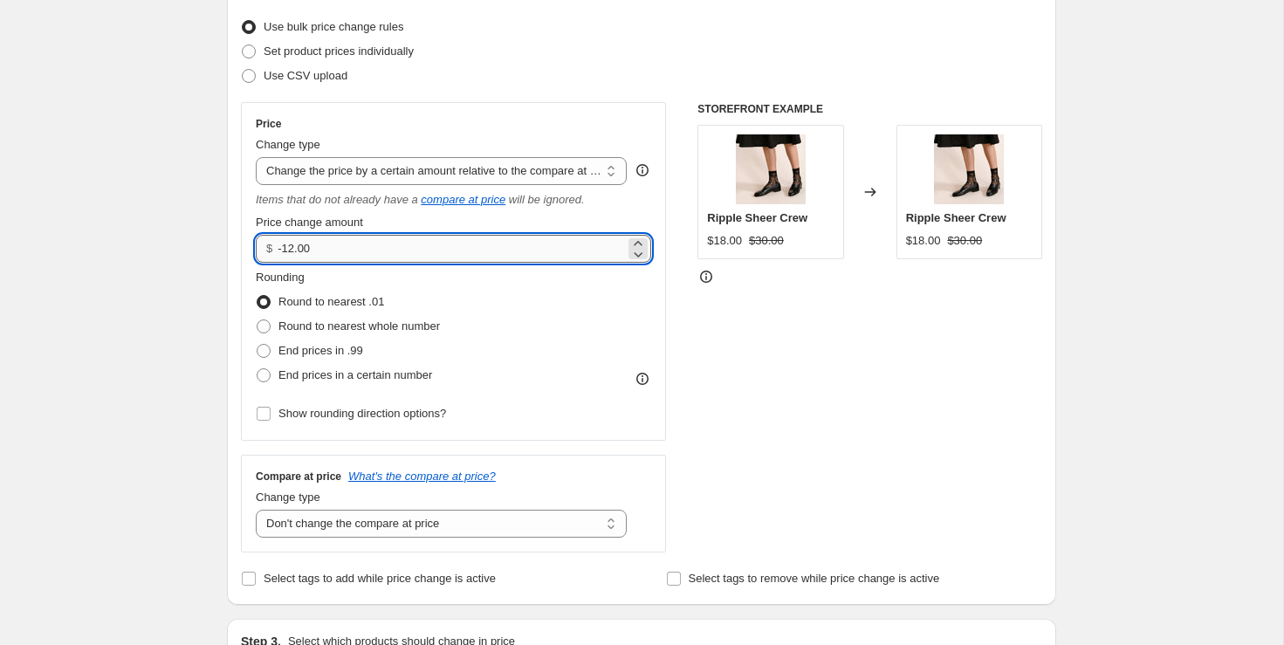
click at [394, 252] on input "-12.00" at bounding box center [451, 249] width 346 height 28
click at [389, 178] on select "Change the price to a certain amount Change the price by a certain amount Chang…" at bounding box center [441, 171] width 371 height 28
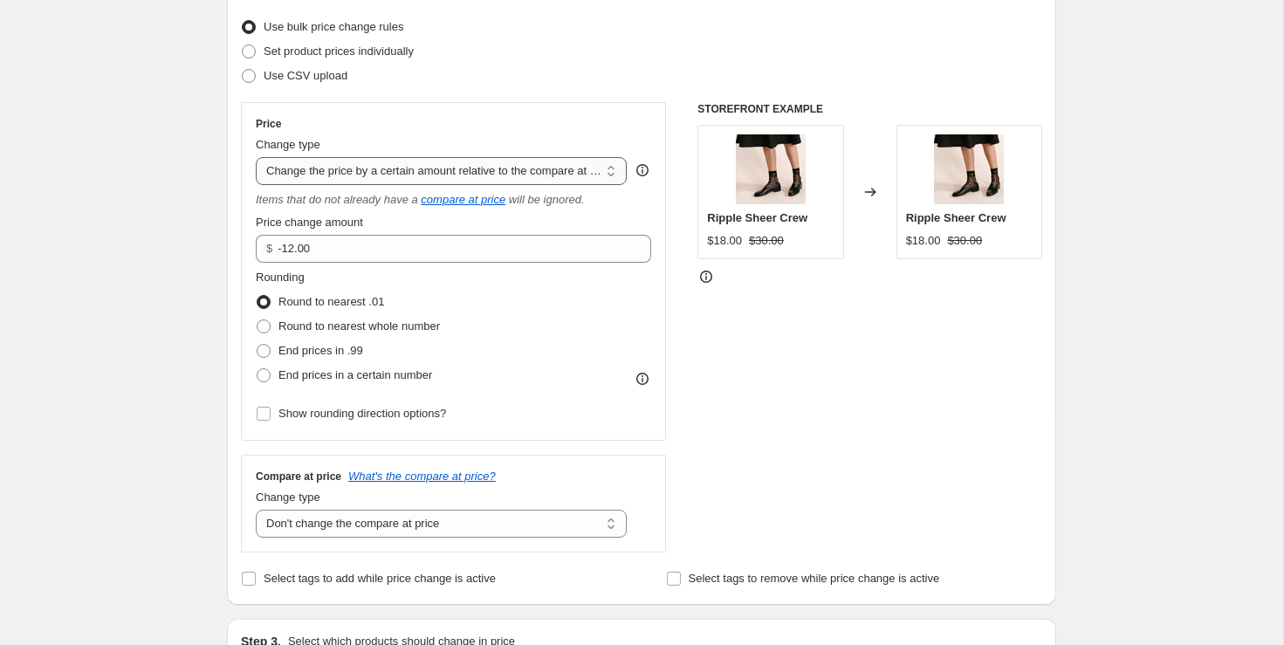
select select "pcap"
click at [256, 157] on select "Change the price to a certain amount Change the price by a certain amount Chang…" at bounding box center [441, 171] width 371 height 28
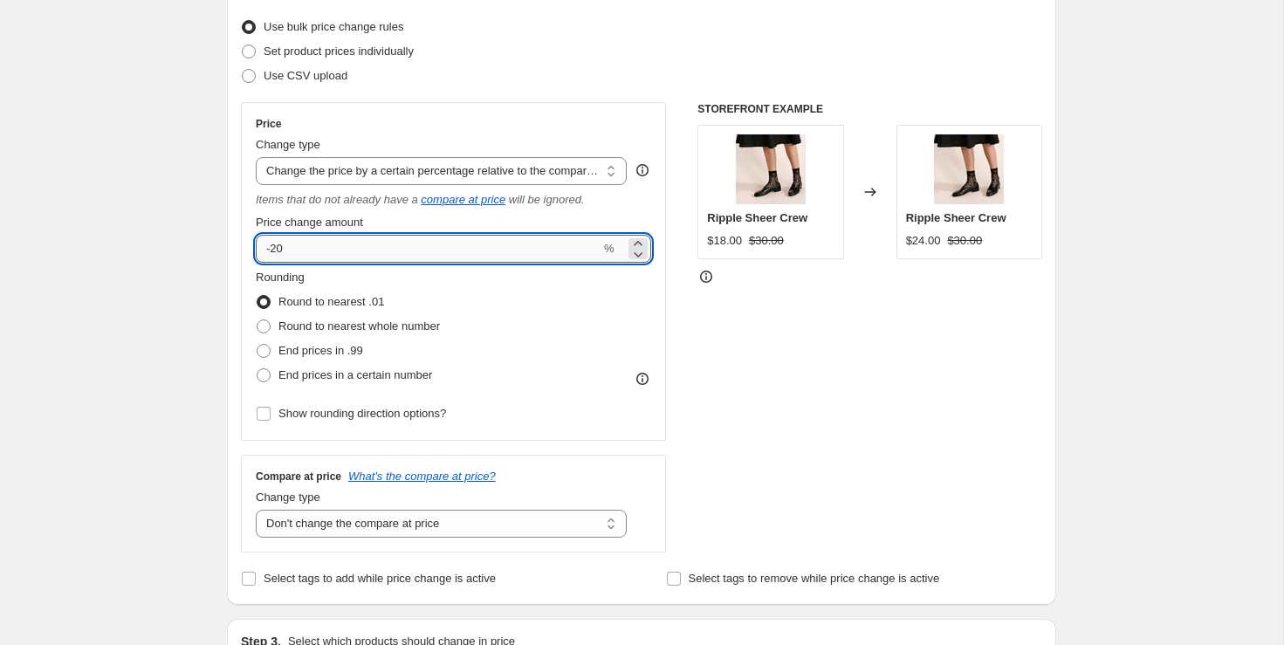
click at [367, 251] on input "-20" at bounding box center [428, 249] width 345 height 28
type input "-2"
type input "-70"
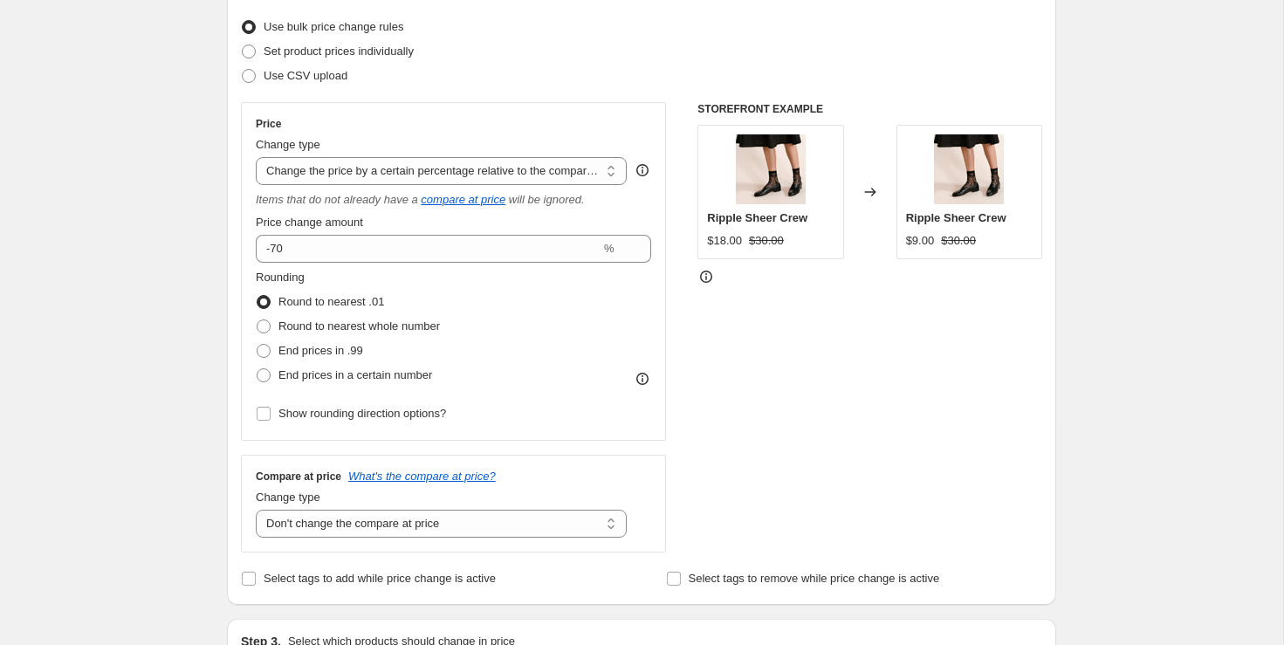
click at [868, 436] on div "STOREFRONT EXAMPLE Ripple Sheer Crew $18.00 $30.00 Changed to Ripple Sheer Crew…" at bounding box center [869, 327] width 345 height 450
click at [428, 322] on span "Round to nearest whole number" at bounding box center [358, 325] width 161 height 13
click at [257, 320] on input "Round to nearest whole number" at bounding box center [257, 319] width 1 height 1
radio input "true"
click at [963, 438] on div "STOREFRONT EXAMPLE Ripple Sheer Crew $18.00 $30.00 Changed to Ripple Sheer Crew…" at bounding box center [869, 327] width 345 height 450
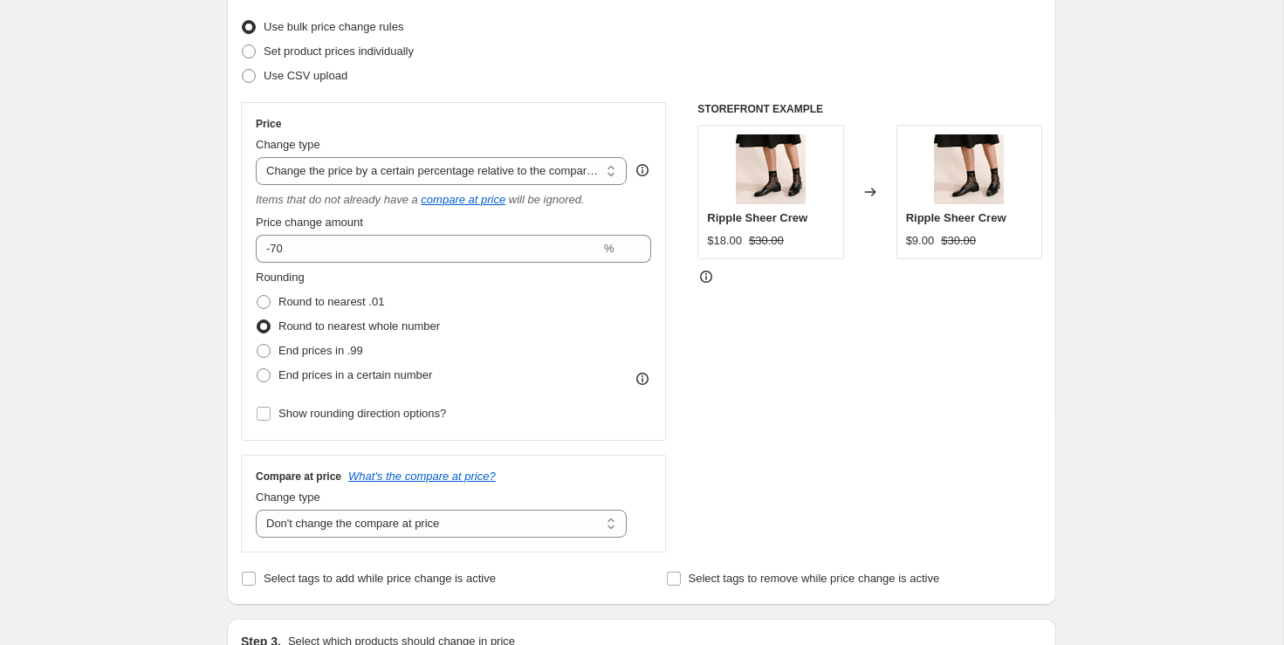
click at [963, 438] on div "STOREFRONT EXAMPLE Ripple Sheer Crew $18.00 $30.00 Changed to Ripple Sheer Crew…" at bounding box center [869, 327] width 345 height 450
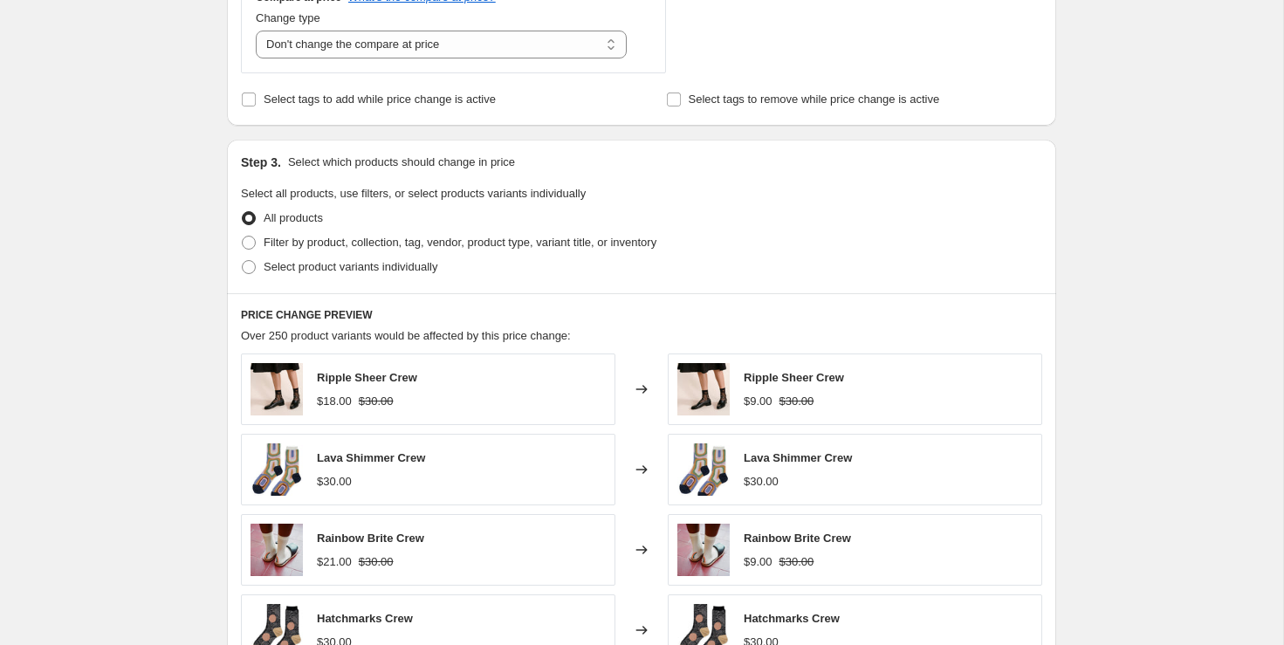
scroll to position [701, 0]
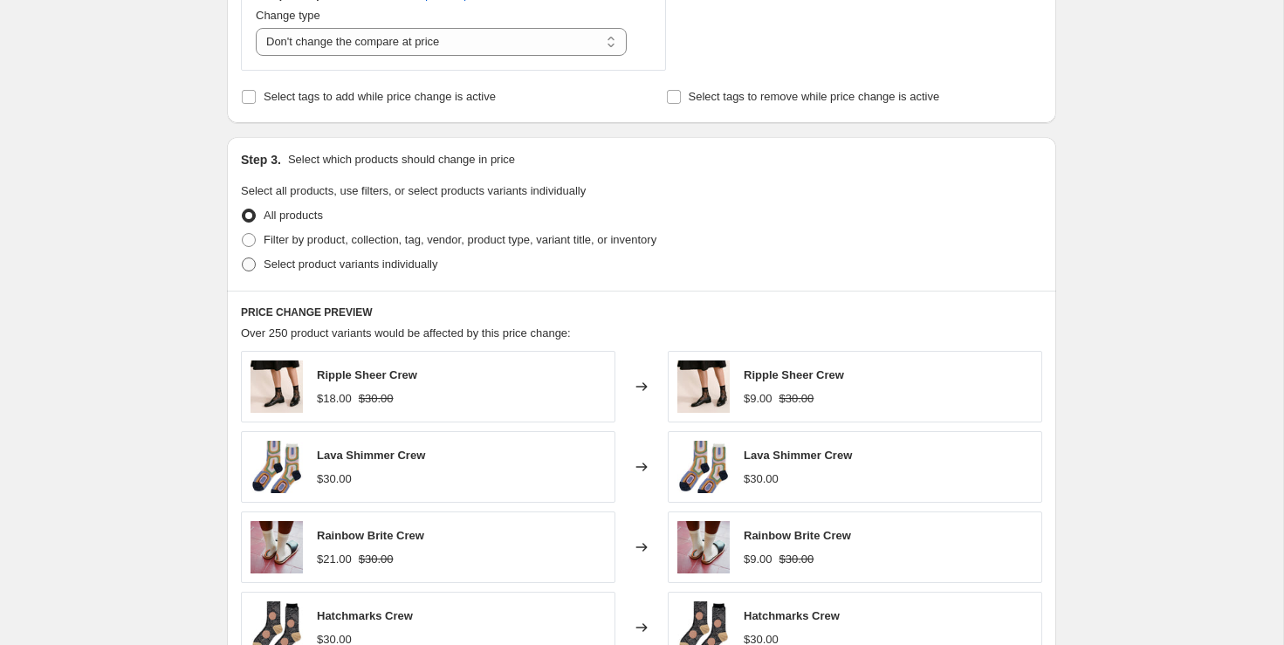
click at [429, 257] on span "Select product variants individually" at bounding box center [351, 263] width 174 height 13
click at [243, 257] on input "Select product variants individually" at bounding box center [242, 257] width 1 height 1
radio input "true"
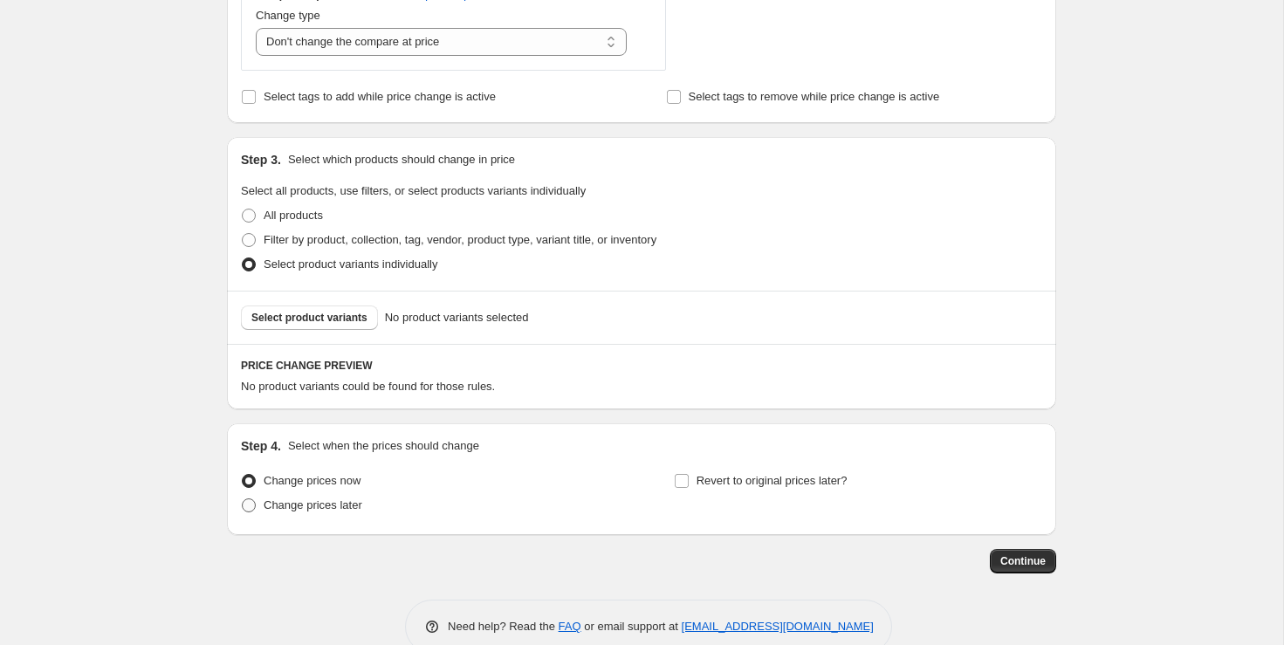
click at [346, 503] on span "Change prices later" at bounding box center [313, 504] width 99 height 13
click at [243, 499] on input "Change prices later" at bounding box center [242, 498] width 1 height 1
radio input "true"
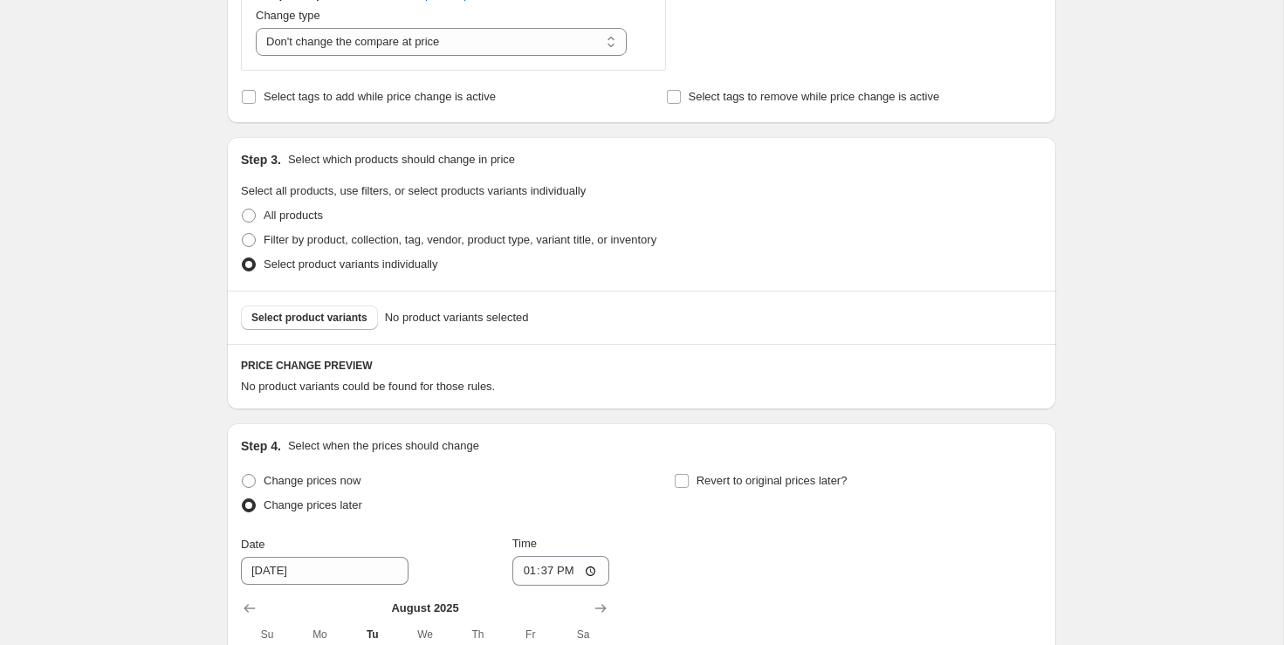
click at [610, 477] on div "Change prices now Change prices later Date 8/20/2025 Time 13:37 August 2025 Su …" at bounding box center [641, 642] width 801 height 347
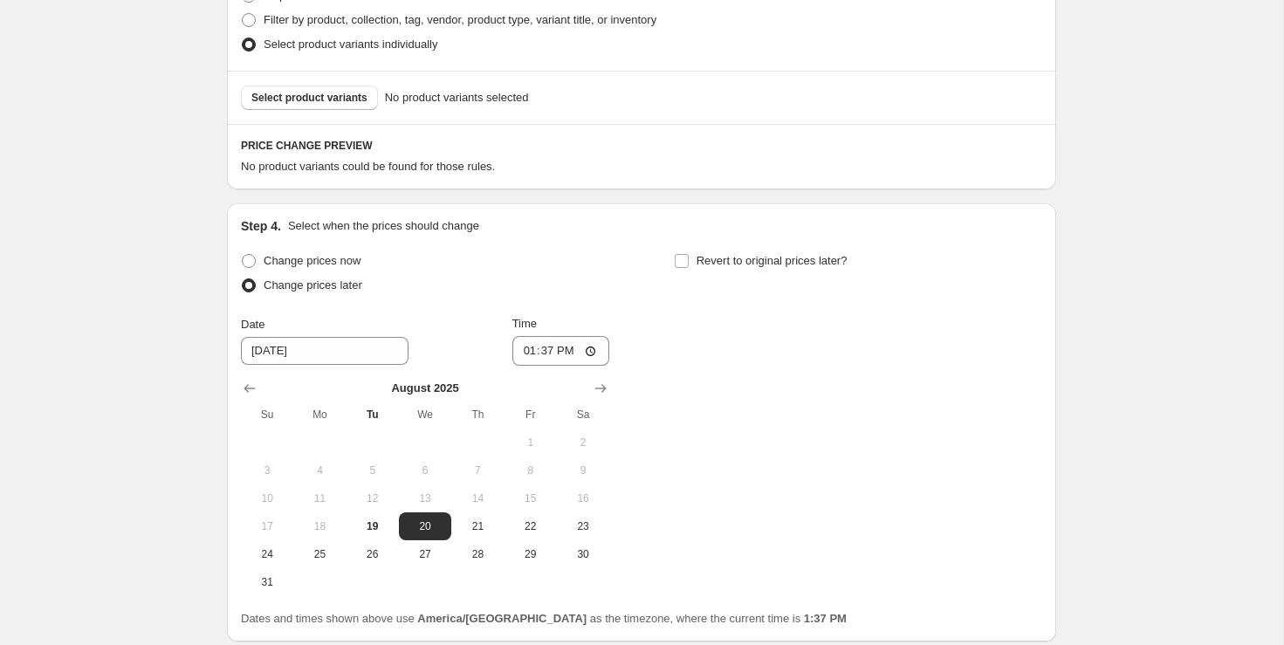
scroll to position [979, 0]
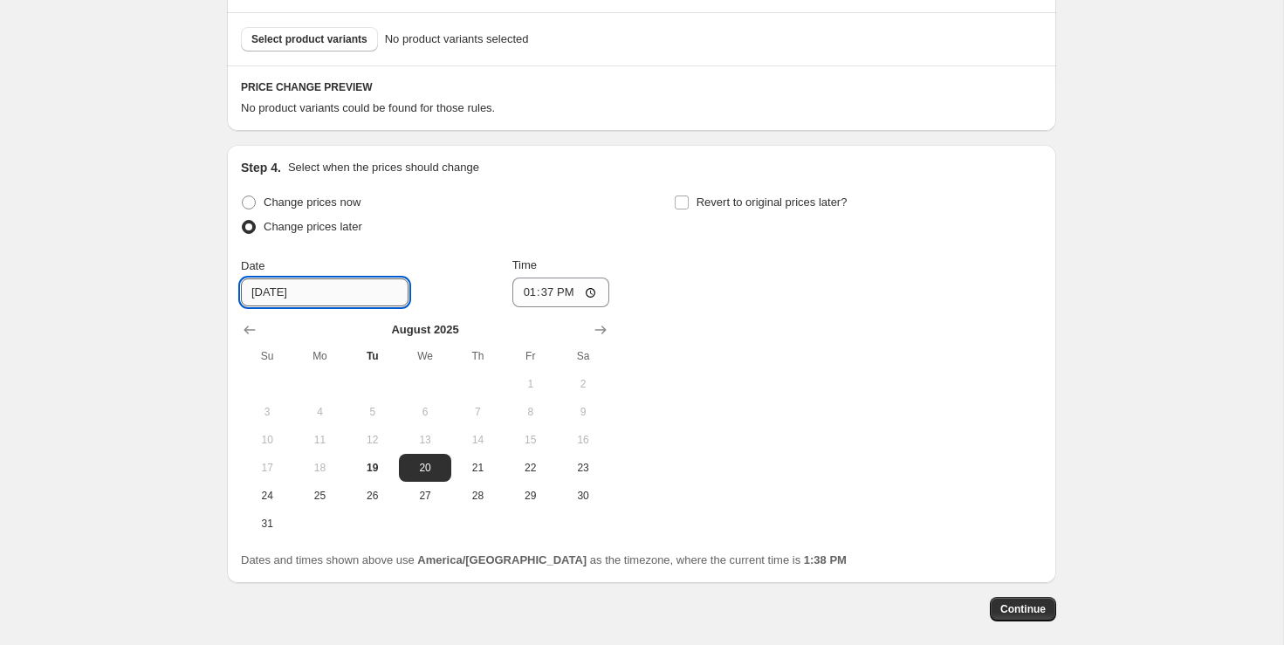
click at [327, 290] on input "[DATE]" at bounding box center [325, 292] width 168 height 28
click at [367, 461] on span "19" at bounding box center [372, 468] width 38 height 14
type input "[DATE]"
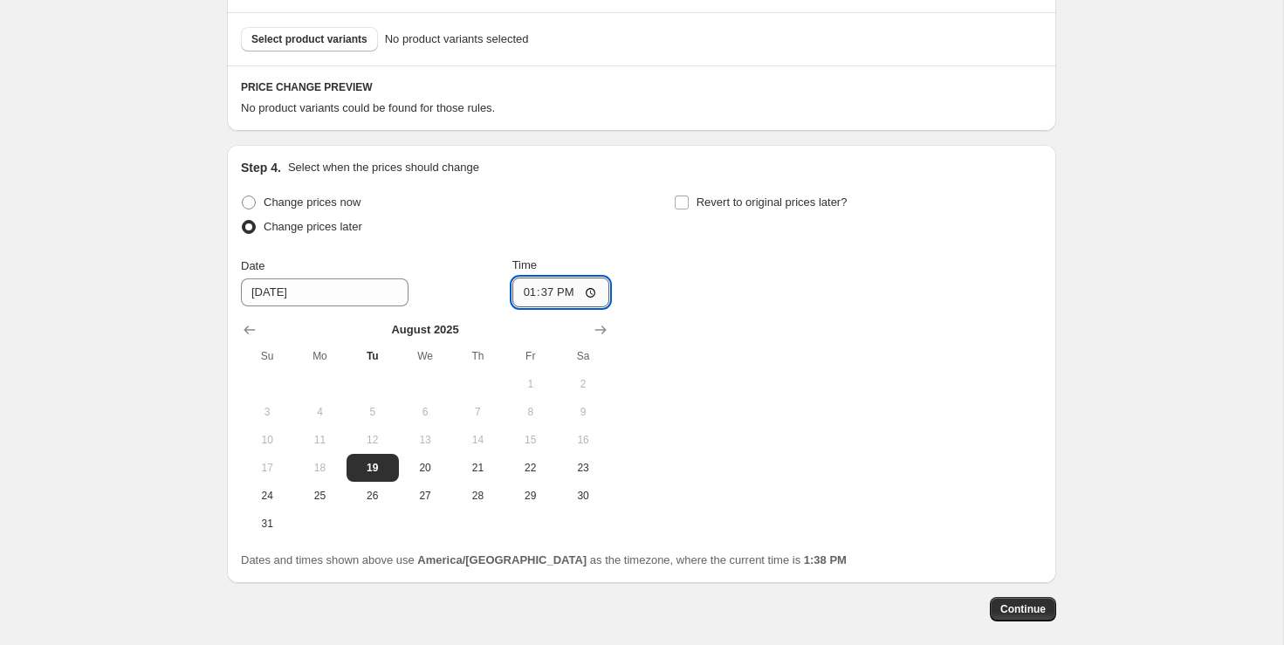
click at [570, 298] on input "13:37" at bounding box center [561, 293] width 98 height 30
click at [567, 287] on input "13:37" at bounding box center [561, 293] width 98 height 30
click at [526, 294] on input "13:37" at bounding box center [561, 293] width 98 height 30
type input "17:00"
click at [831, 342] on div "Change prices now Change prices later Date [DATE] Time 17:00 [DATE] Su Mo Tu We…" at bounding box center [641, 363] width 801 height 347
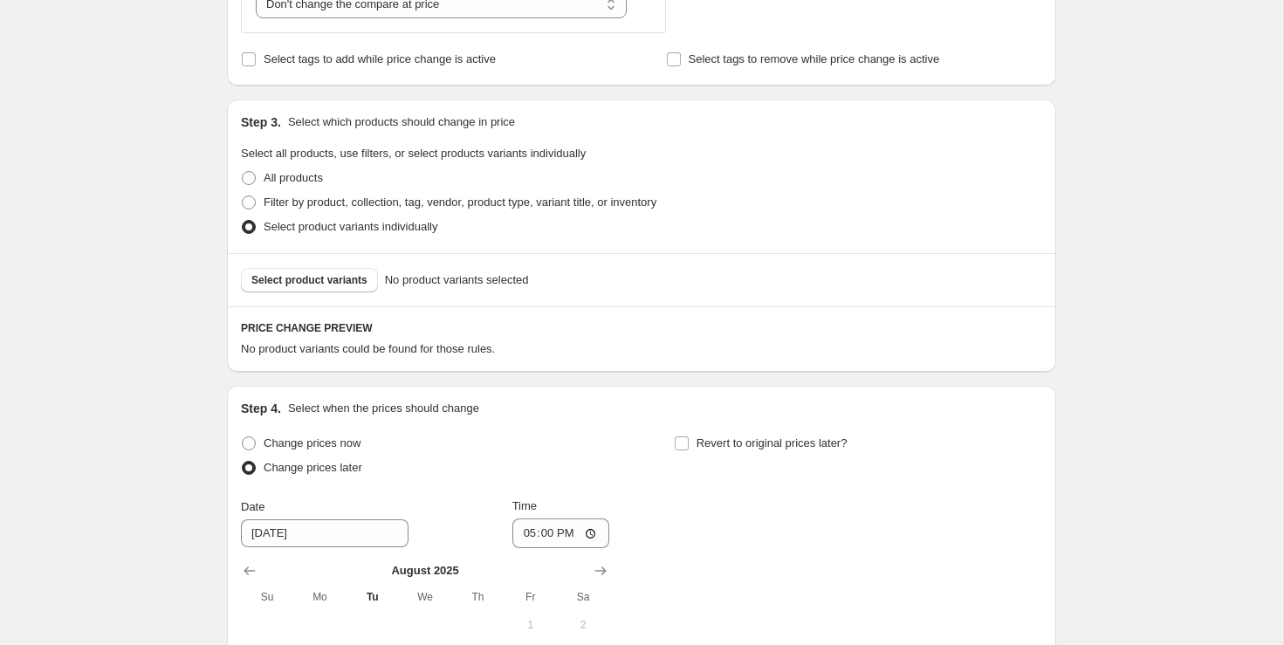
scroll to position [717, 0]
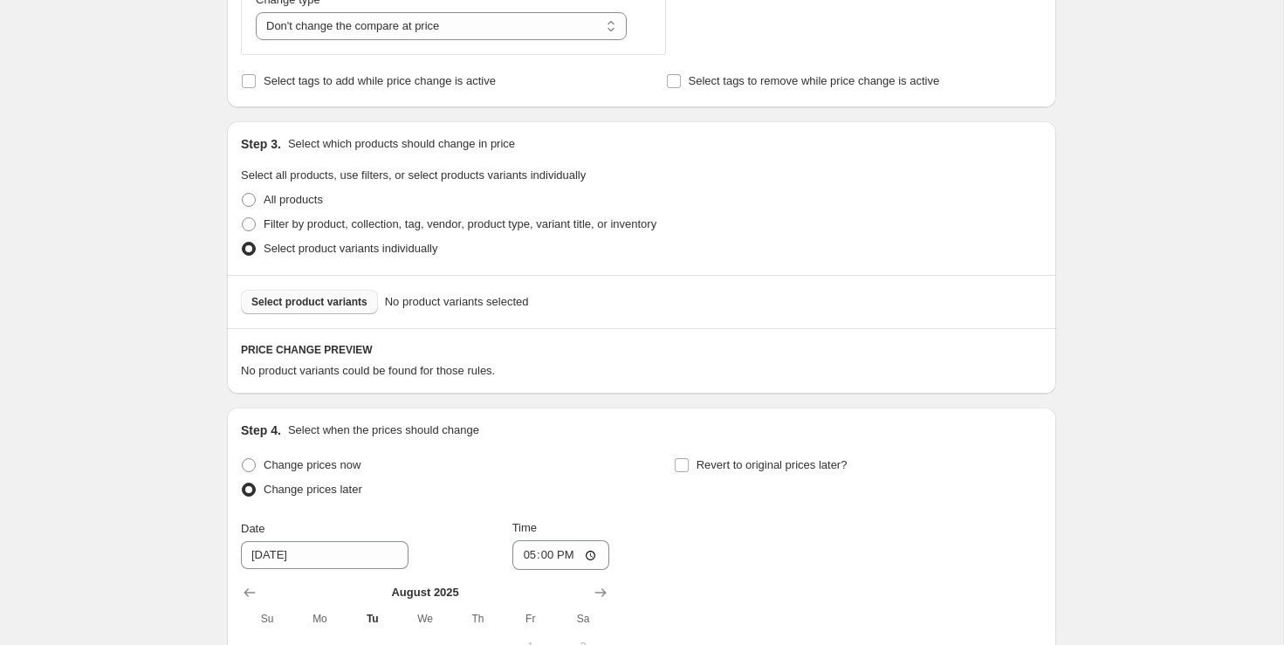
click at [333, 302] on span "Select product variants" at bounding box center [309, 302] width 116 height 14
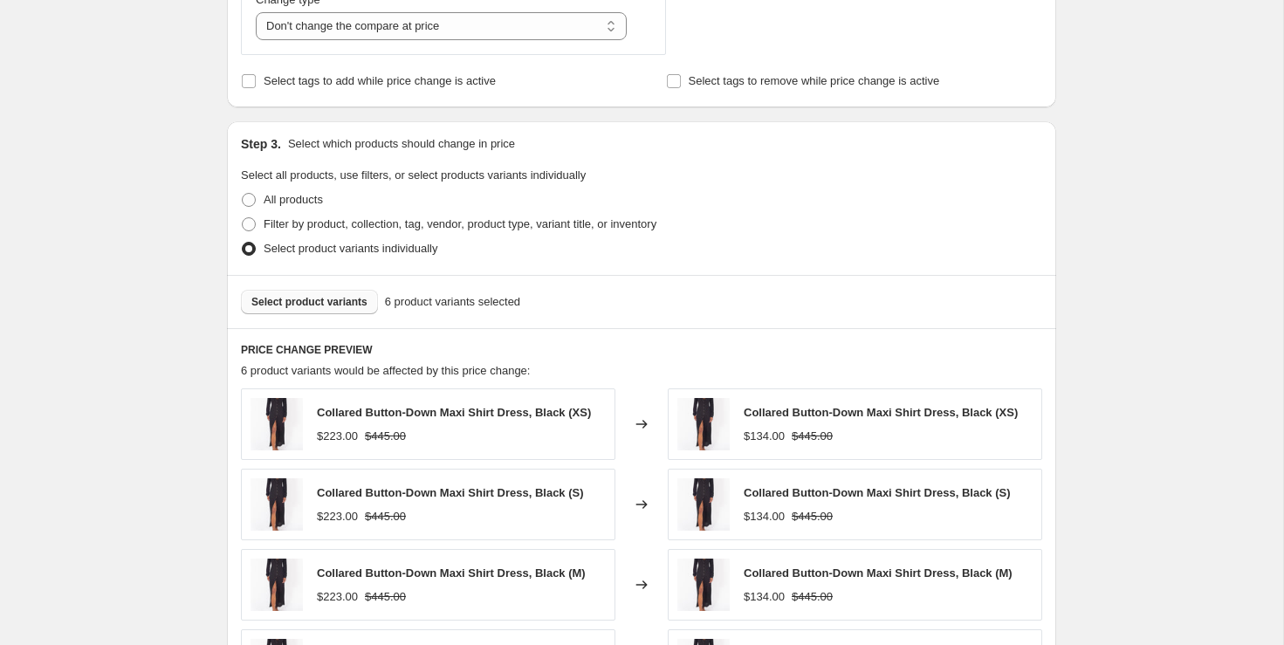
click at [1169, 382] on div "Create new price change job. This page is ready Create new price change job Dra…" at bounding box center [641, 356] width 1283 height 2147
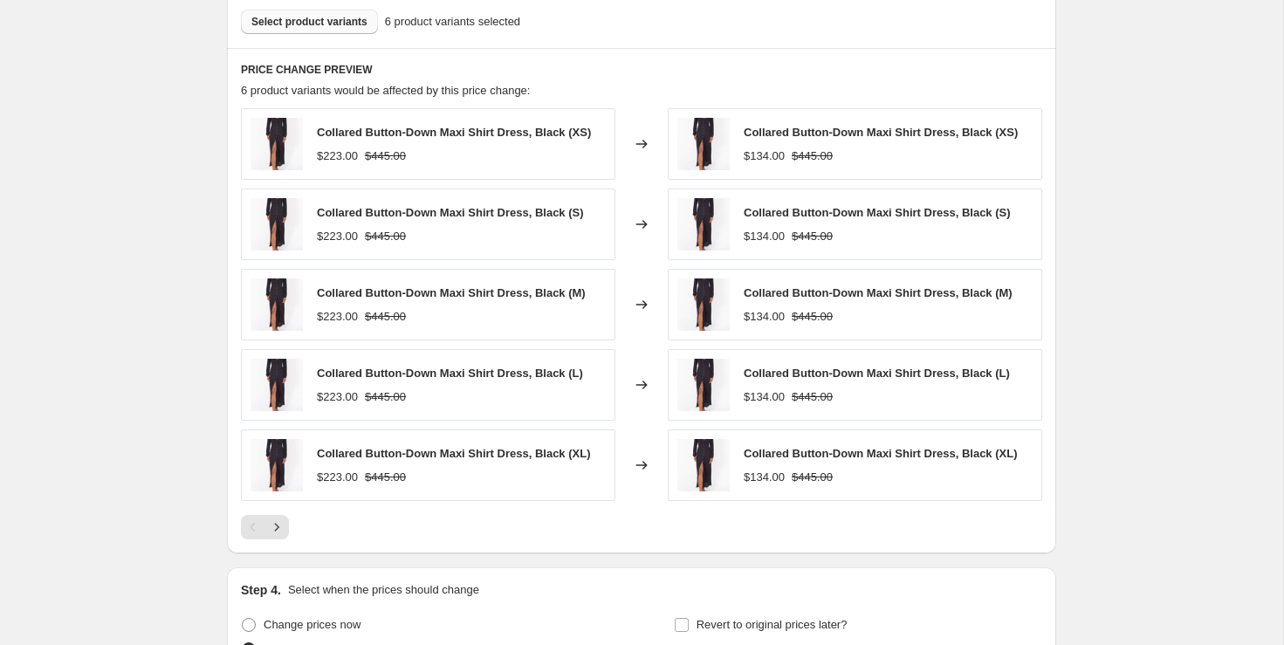
scroll to position [999, 0]
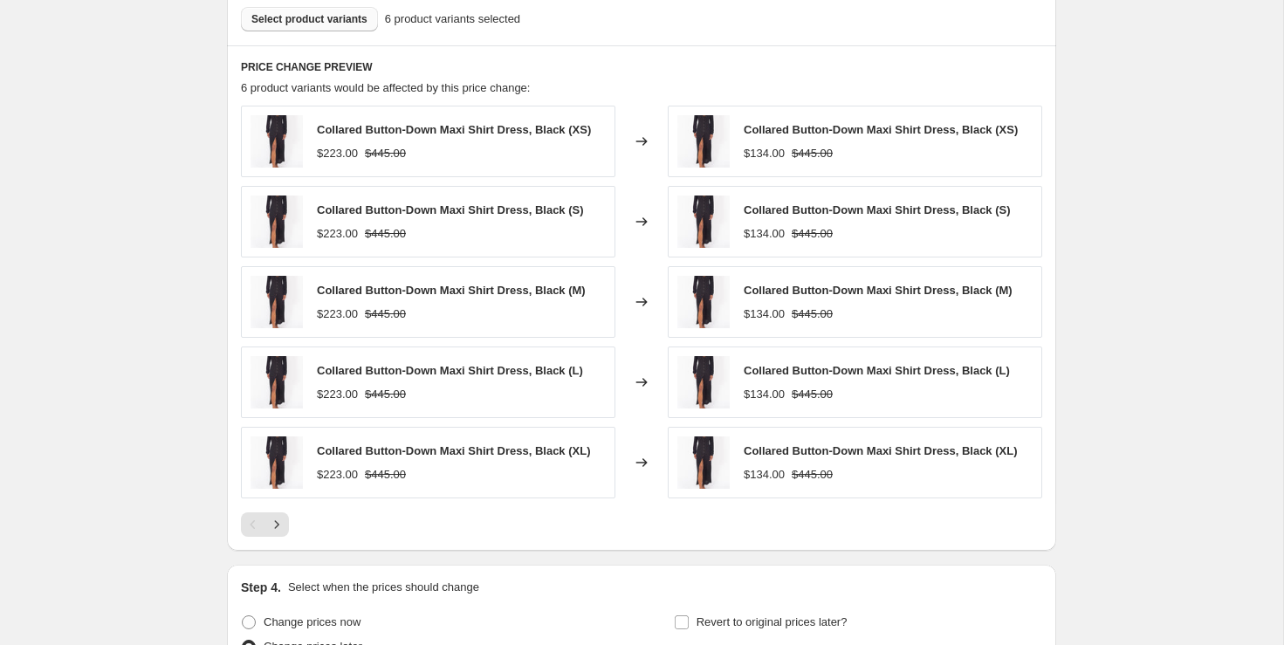
click at [1157, 195] on div "Create new price change job. This page is ready Create new price change job Dra…" at bounding box center [641, 74] width 1283 height 2147
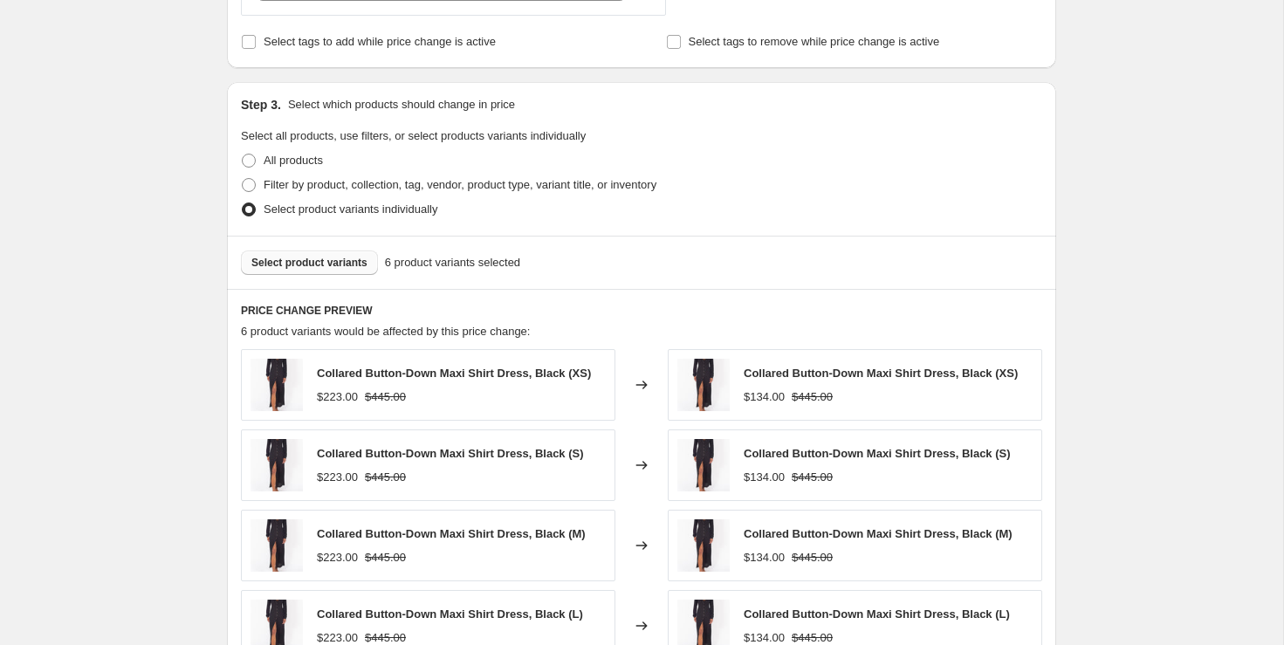
scroll to position [753, 0]
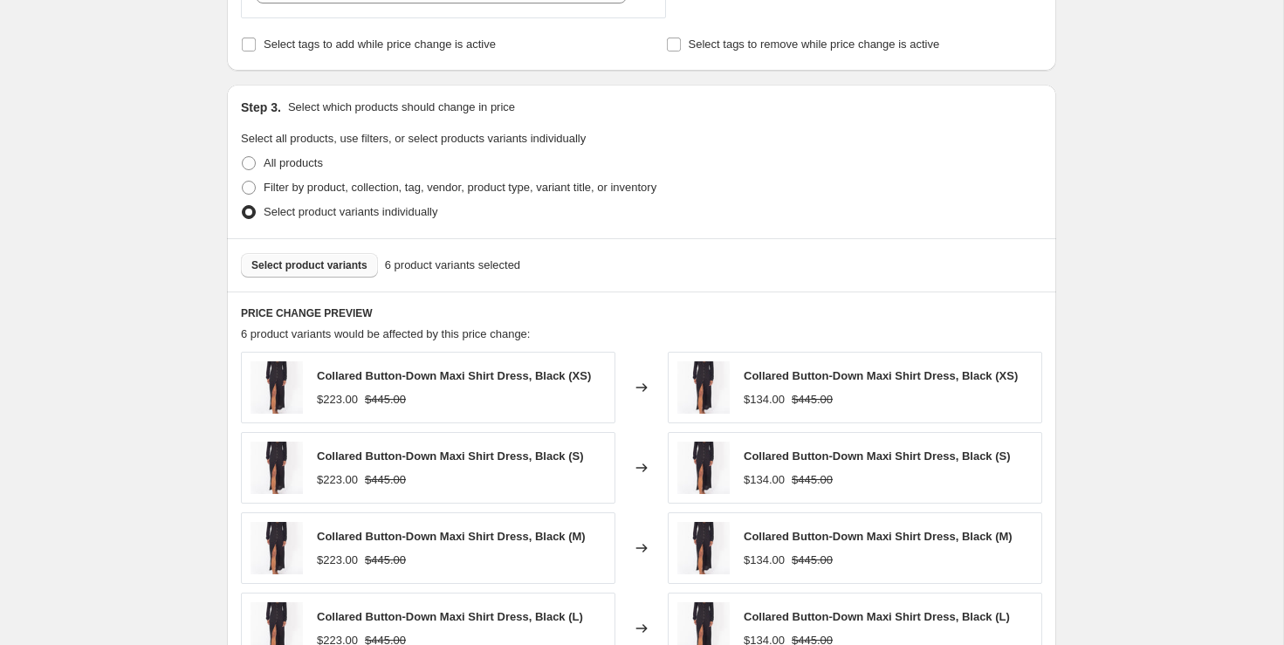
click at [316, 264] on span "Select product variants" at bounding box center [309, 265] width 116 height 14
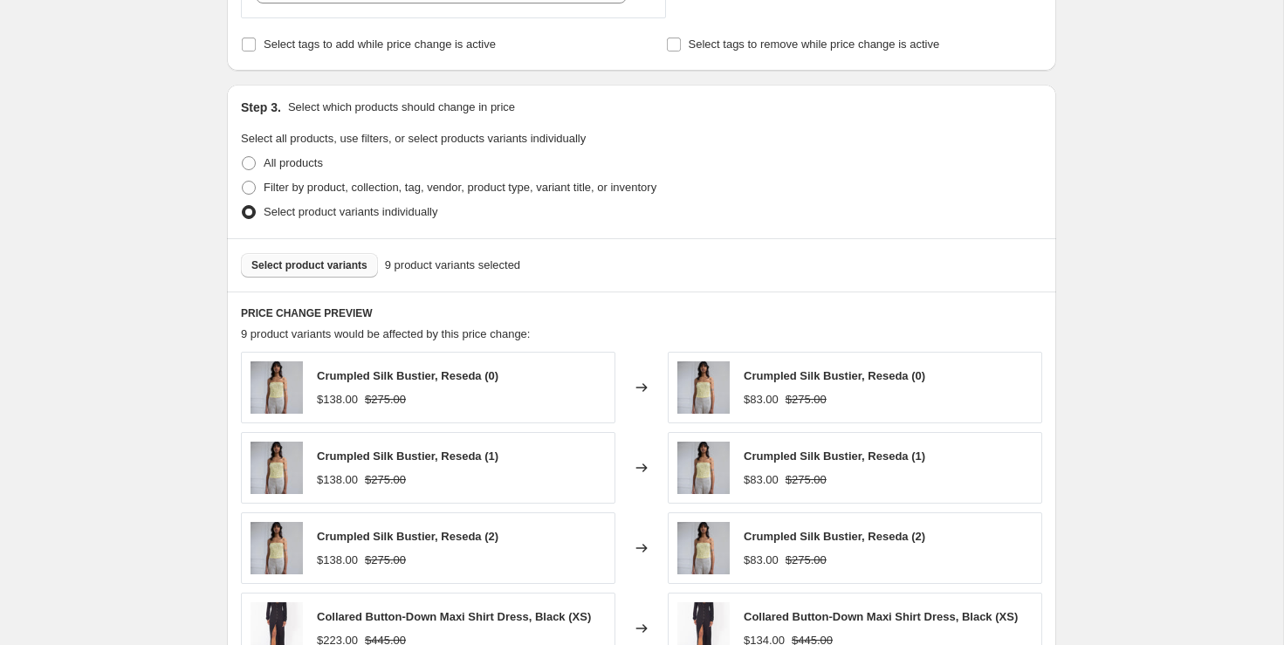
click at [360, 259] on span "Select product variants" at bounding box center [309, 265] width 116 height 14
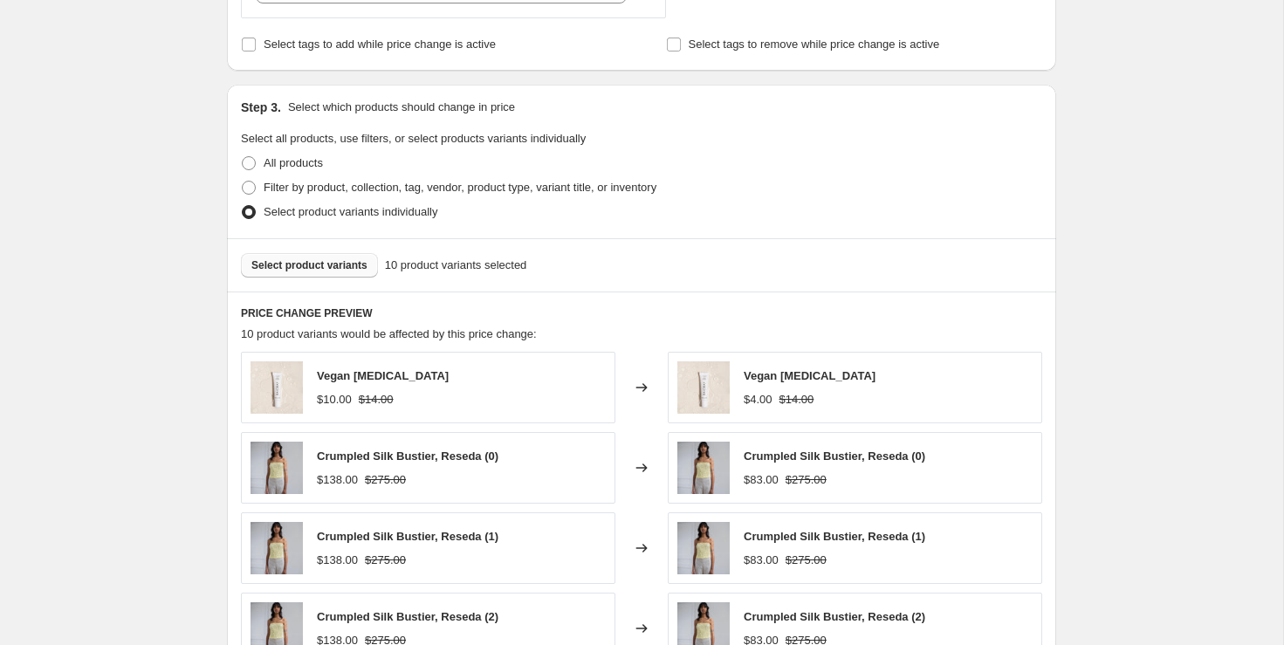
click at [285, 258] on span "Select product variants" at bounding box center [309, 265] width 116 height 14
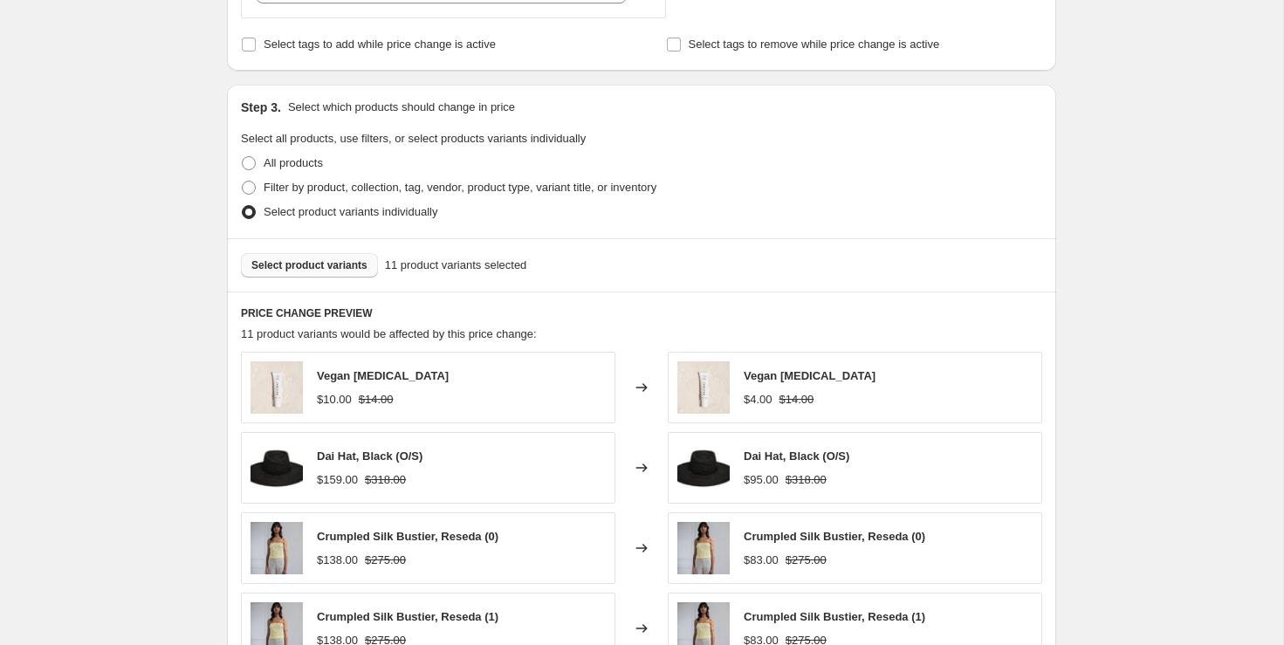
click at [1066, 293] on div "Create new price change job. This page is ready Create new price change job Dra…" at bounding box center [641, 320] width 871 height 2147
click at [341, 238] on div "Select product variants 11 product variants selected" at bounding box center [641, 264] width 829 height 53
click at [334, 260] on span "Select product variants" at bounding box center [309, 265] width 116 height 14
click at [356, 264] on span "Select product variants" at bounding box center [309, 265] width 116 height 14
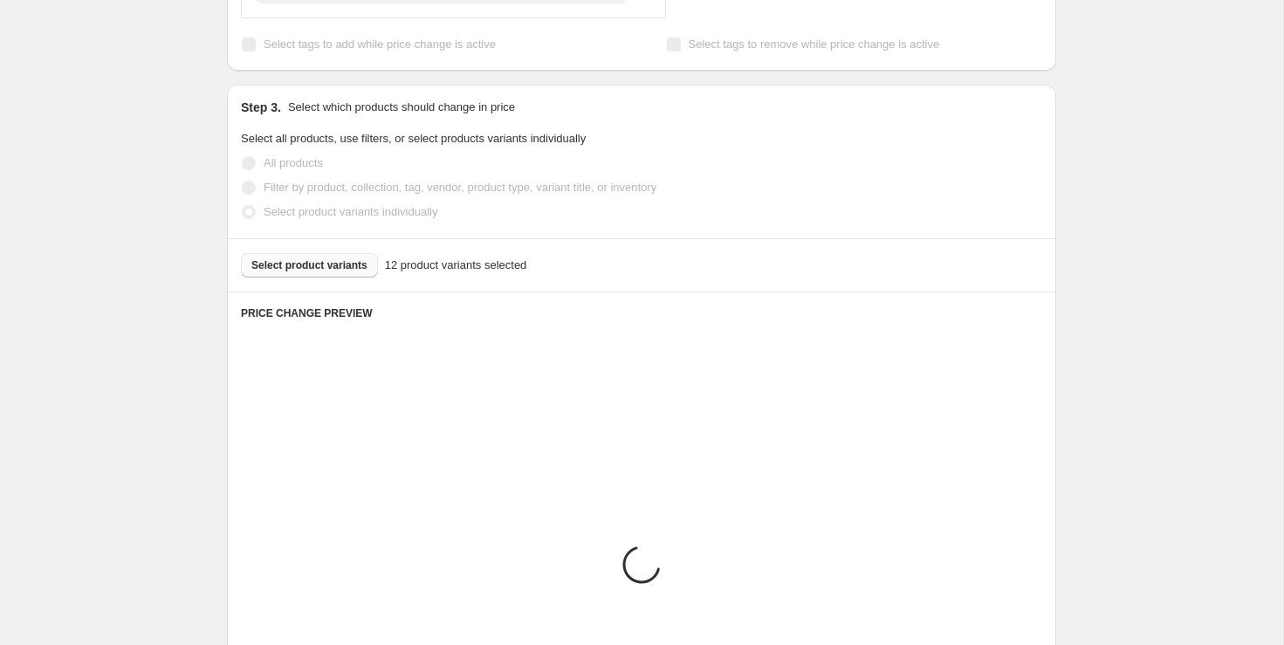
click at [1232, 179] on div "Create new price change job. This page is ready Create new price change job Dra…" at bounding box center [641, 320] width 1283 height 2147
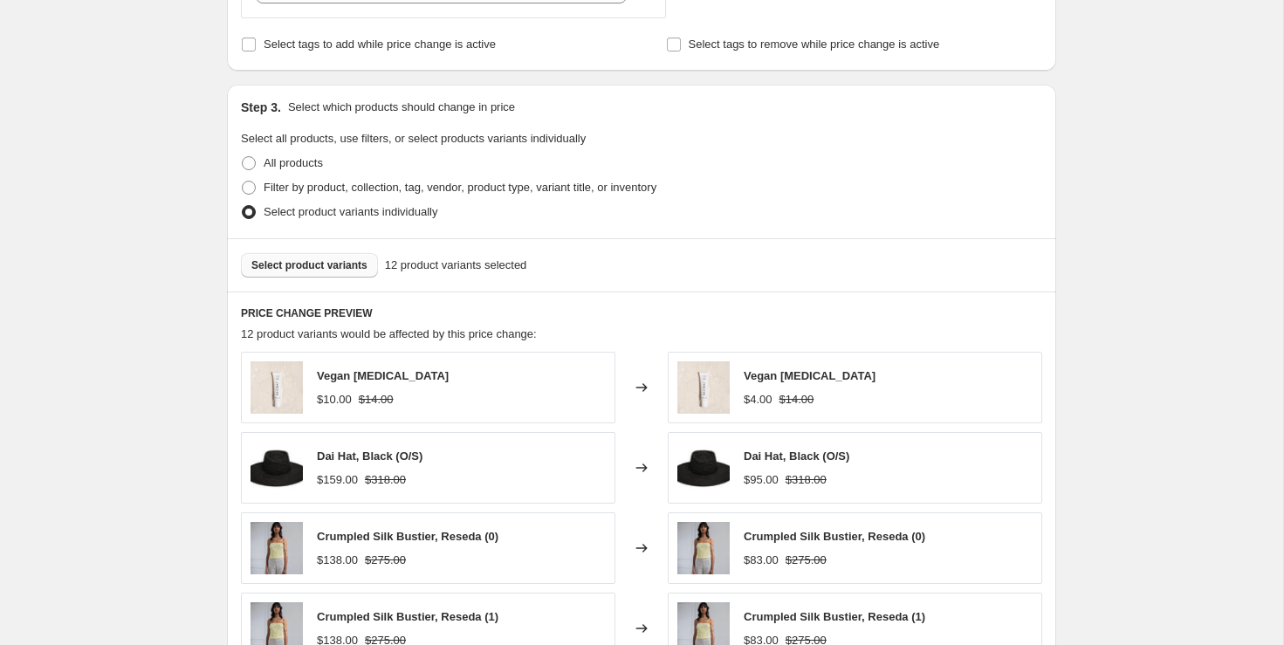
click at [341, 261] on span "Select product variants" at bounding box center [309, 265] width 116 height 14
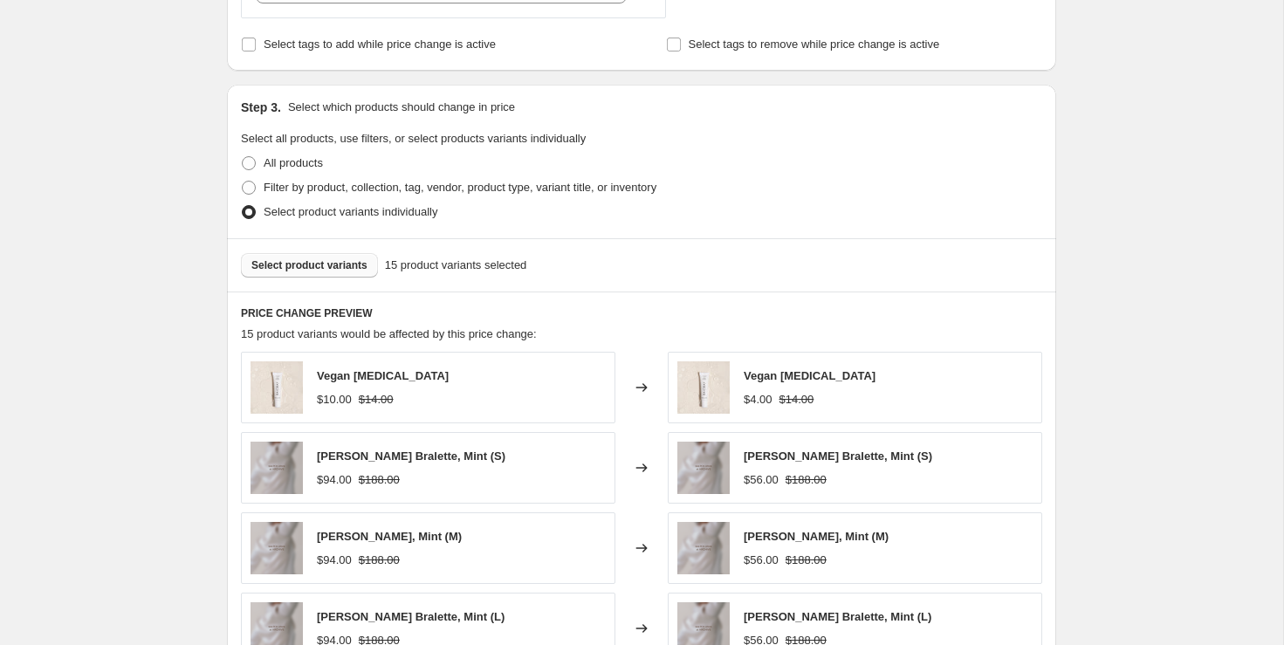
click at [1170, 242] on div "Create new price change job. This page is ready Create new price change job Dra…" at bounding box center [641, 320] width 1283 height 2147
click at [319, 259] on span "Select product variants" at bounding box center [309, 265] width 116 height 14
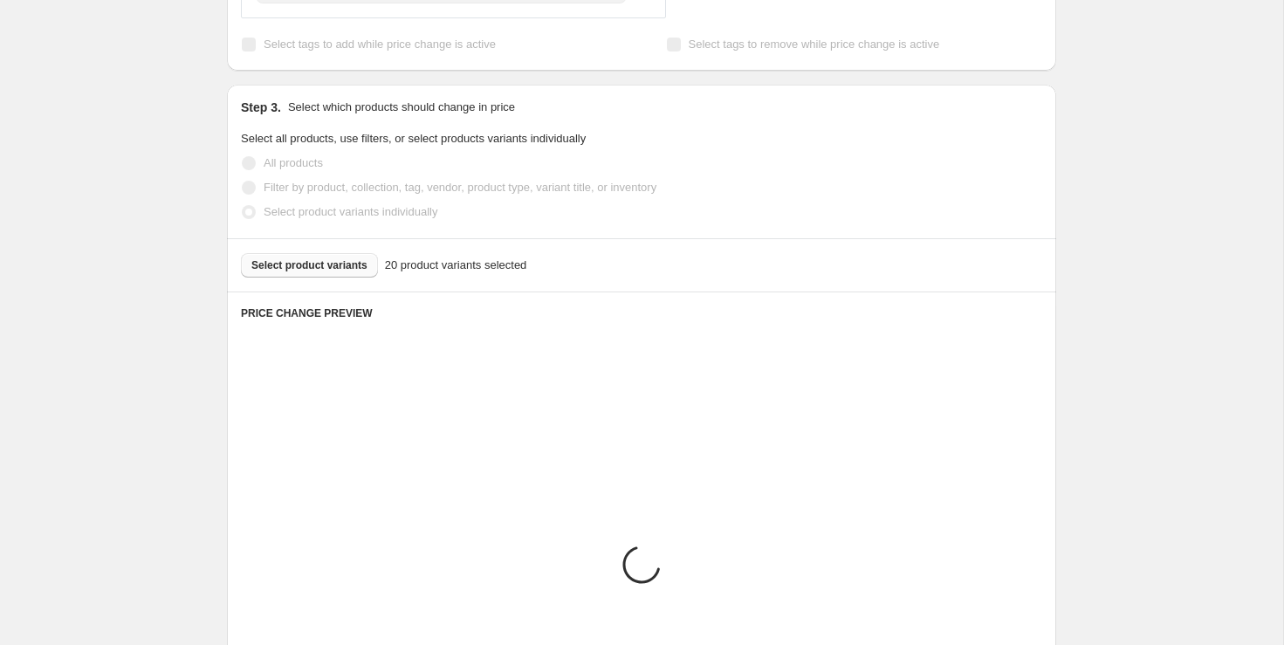
click at [1175, 224] on div "Create new price change job. This page is ready Create new price change job Dra…" at bounding box center [641, 320] width 1283 height 2147
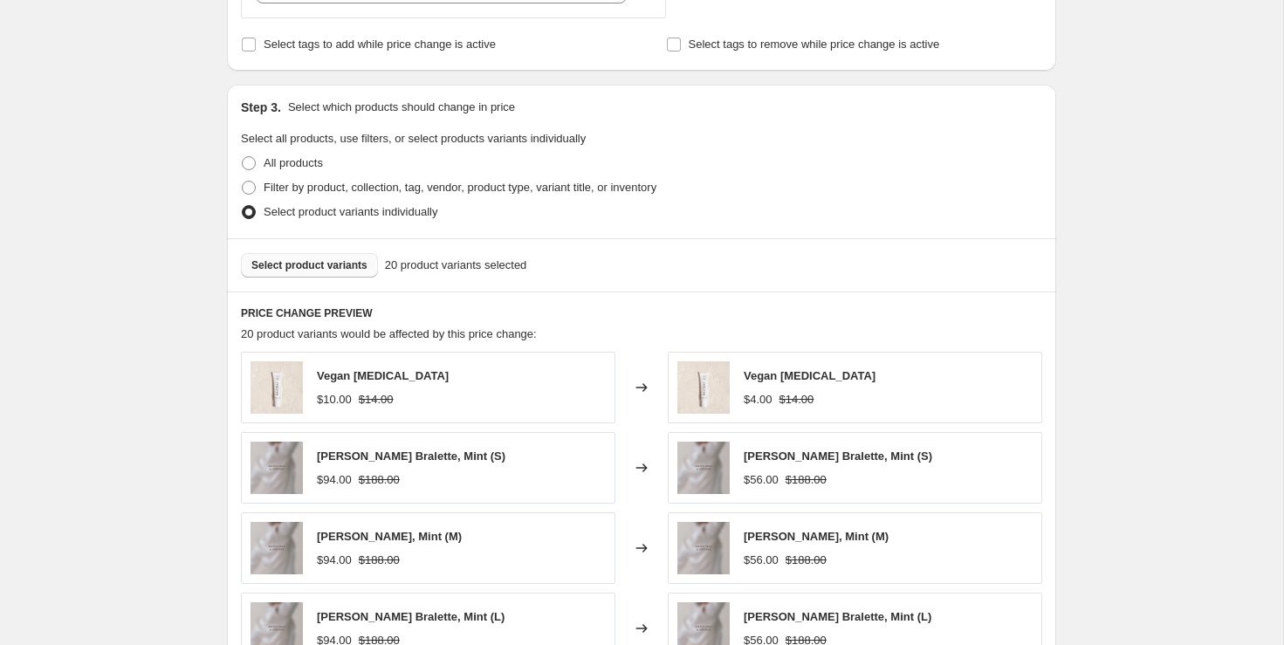
click at [345, 270] on button "Select product variants" at bounding box center [309, 265] width 137 height 24
click at [333, 255] on button "Select product variants" at bounding box center [309, 265] width 137 height 24
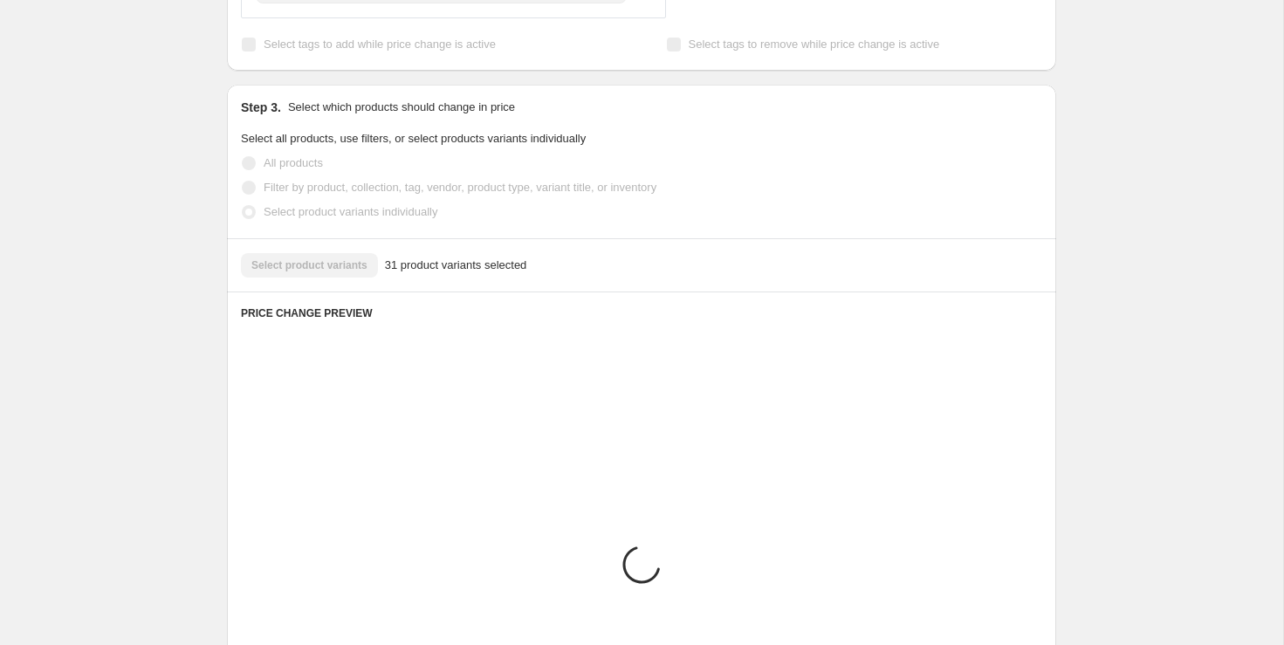
click at [1168, 274] on div "Create new price change job. This page is ready Create new price change job Dra…" at bounding box center [641, 320] width 1283 height 2147
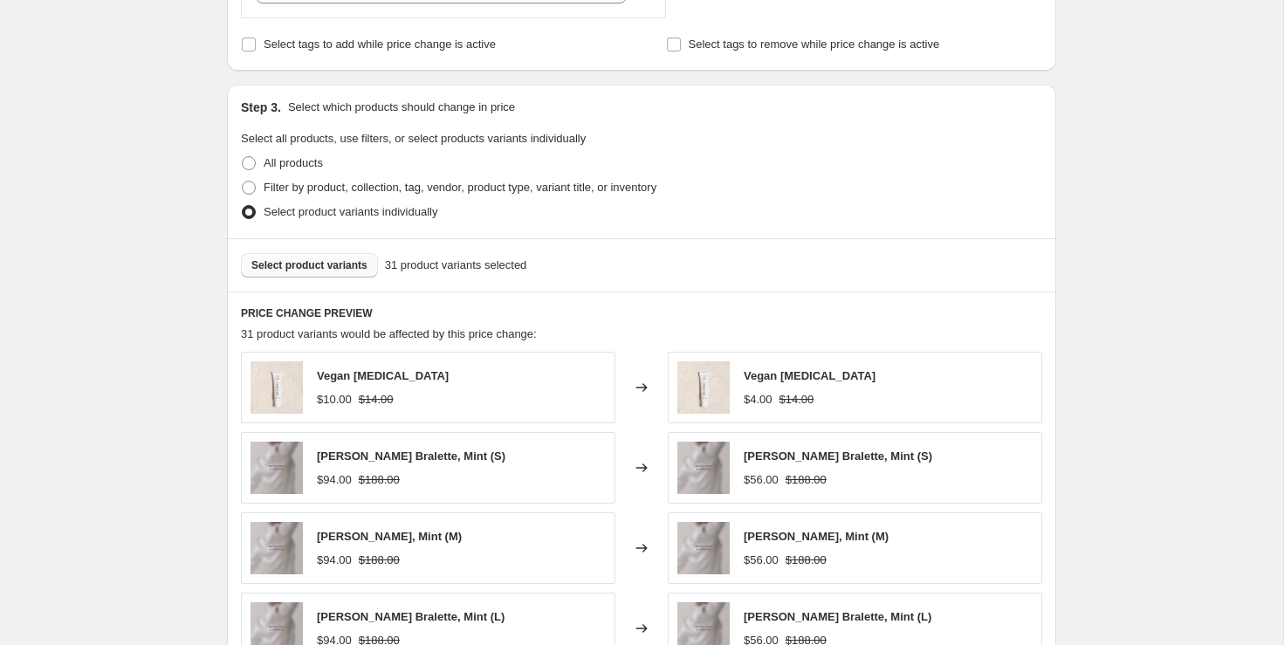
click at [326, 261] on span "Select product variants" at bounding box center [309, 265] width 116 height 14
click at [322, 270] on button "Select product variants" at bounding box center [309, 265] width 137 height 24
click at [323, 262] on span "Select product variants" at bounding box center [309, 265] width 116 height 14
click at [315, 269] on span "Select product variants" at bounding box center [309, 265] width 116 height 14
click at [336, 264] on span "Select product variants" at bounding box center [309, 265] width 116 height 14
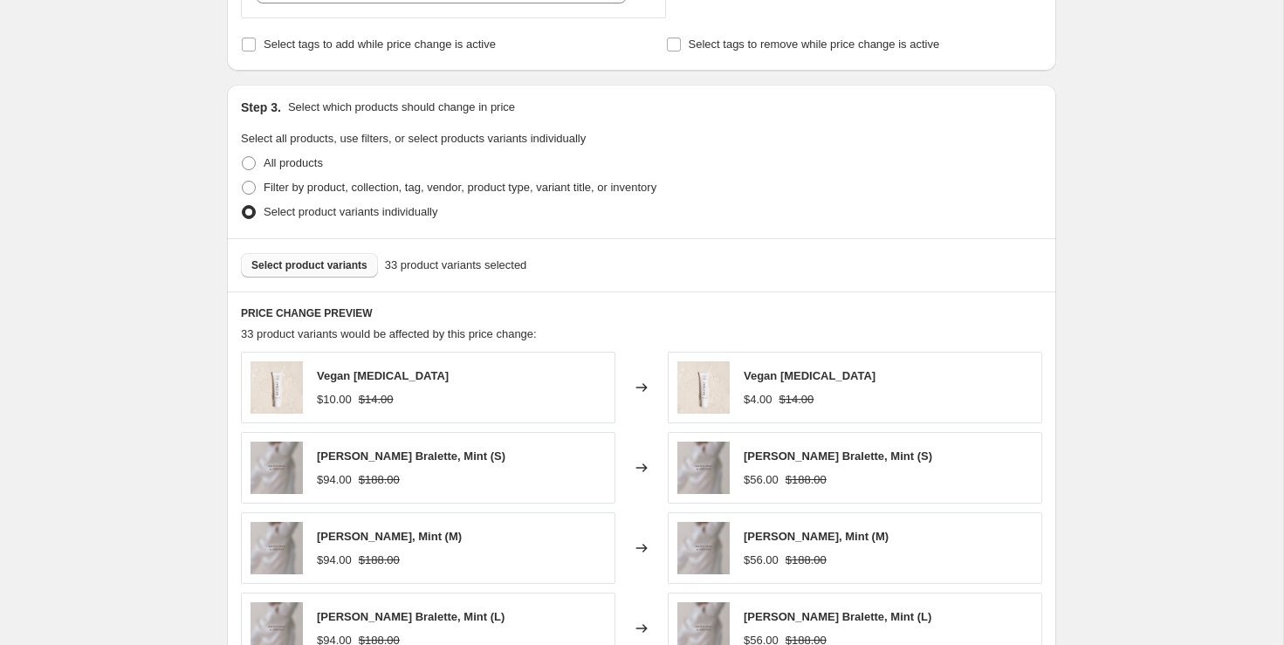
click at [342, 258] on span "Select product variants" at bounding box center [309, 265] width 116 height 14
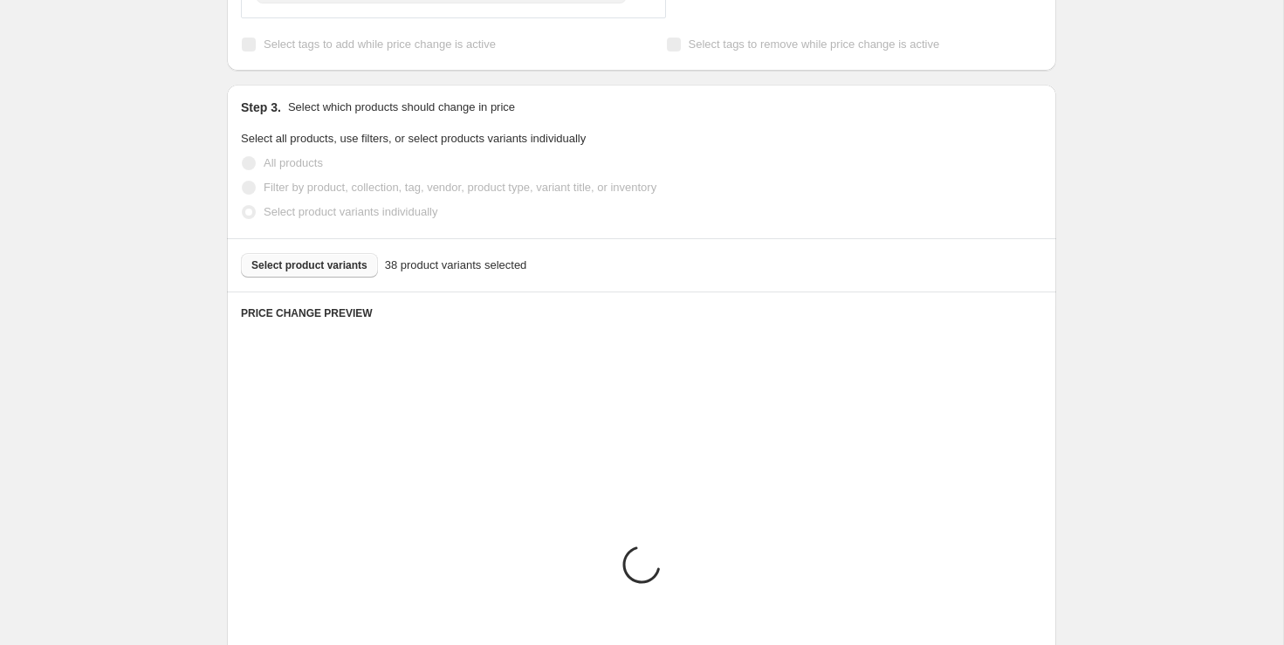
click at [1132, 312] on div "Create new price change job. This page is ready Create new price change job Dra…" at bounding box center [641, 320] width 1283 height 2147
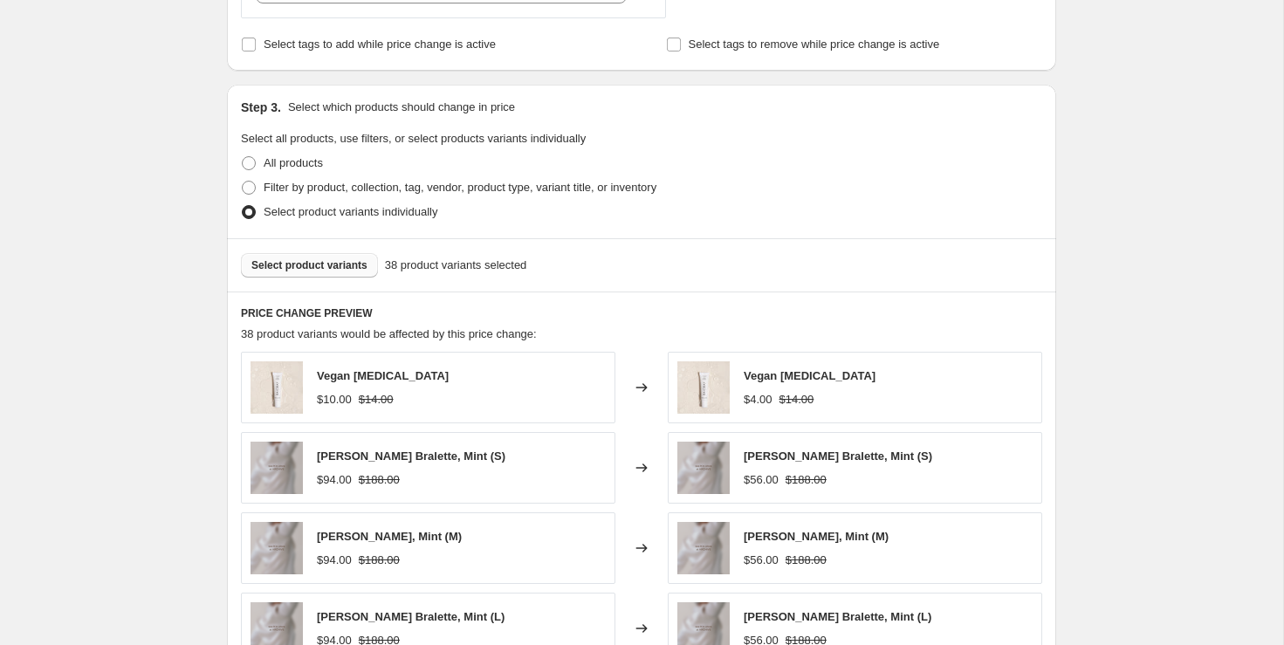
click at [347, 253] on button "Select product variants" at bounding box center [309, 265] width 137 height 24
click at [1214, 384] on div "Create new price change job. This page is ready Create new price change job Dra…" at bounding box center [641, 320] width 1283 height 2147
click at [325, 262] on span "Select product variants" at bounding box center [309, 265] width 116 height 14
click at [344, 264] on span "Select product variants" at bounding box center [309, 265] width 116 height 14
click at [334, 271] on button "Select product variants" at bounding box center [309, 265] width 137 height 24
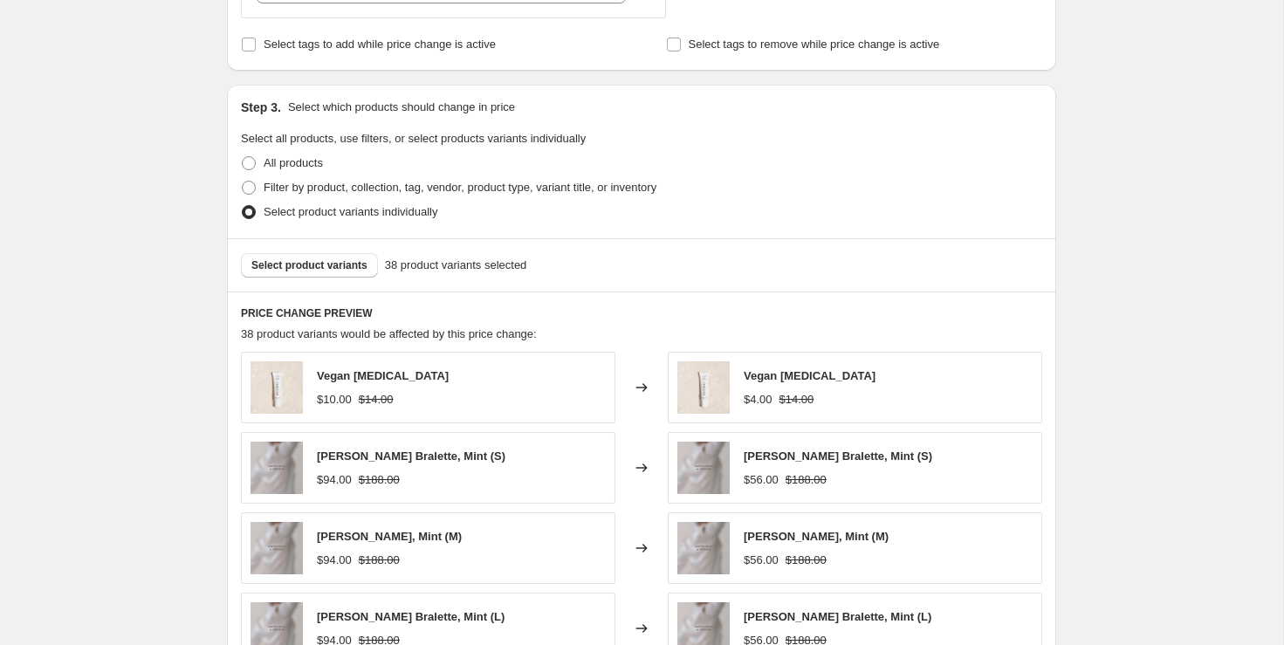
click at [1167, 344] on div "Create new price change job. This page is ready Create new price change job Dra…" at bounding box center [641, 320] width 1283 height 2147
click at [340, 253] on button "Select product variants" at bounding box center [309, 265] width 137 height 24
click at [1109, 262] on div "Create new price change job. This page is ready Create new price change job Dra…" at bounding box center [641, 320] width 1283 height 2147
click at [330, 258] on span "Select product variants" at bounding box center [309, 265] width 116 height 14
click at [1189, 339] on div "Create new price change job. This page is ready Create new price change job Dra…" at bounding box center [641, 320] width 1283 height 2147
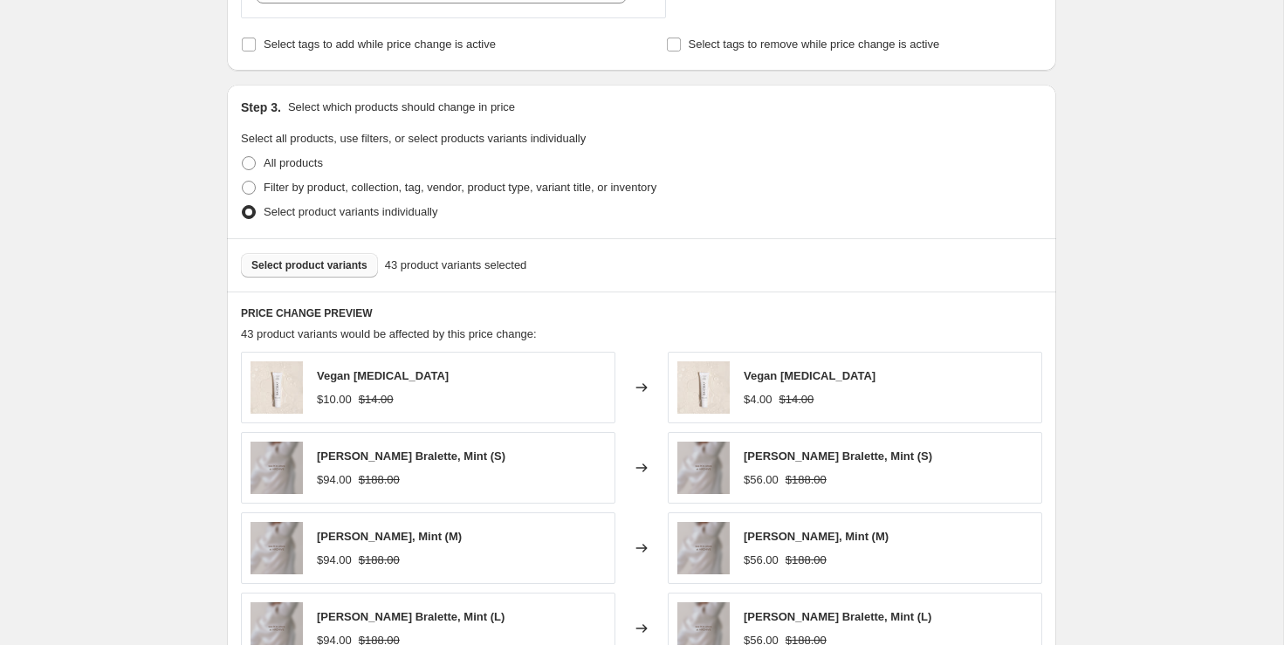
click at [305, 271] on button "Select product variants" at bounding box center [309, 265] width 137 height 24
click at [1102, 367] on div "Create new price change job. This page is ready Create new price change job Dra…" at bounding box center [641, 320] width 1283 height 2147
click at [327, 274] on button "Select product variants" at bounding box center [309, 265] width 137 height 24
click at [1191, 315] on div "Create new price change job. This page is ready Create new price change job Dra…" at bounding box center [641, 320] width 1283 height 2147
click at [1127, 188] on div "Create new price change job. This page is ready Create new price change job Dra…" at bounding box center [641, 320] width 1283 height 2147
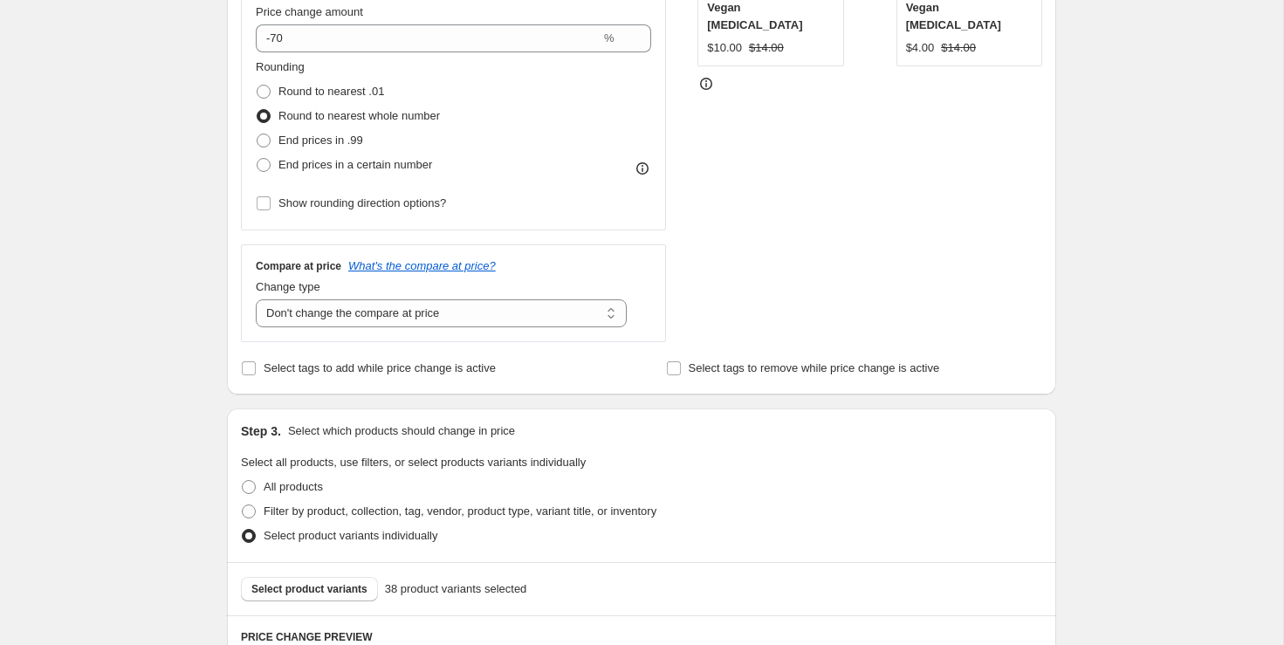
scroll to position [426, 0]
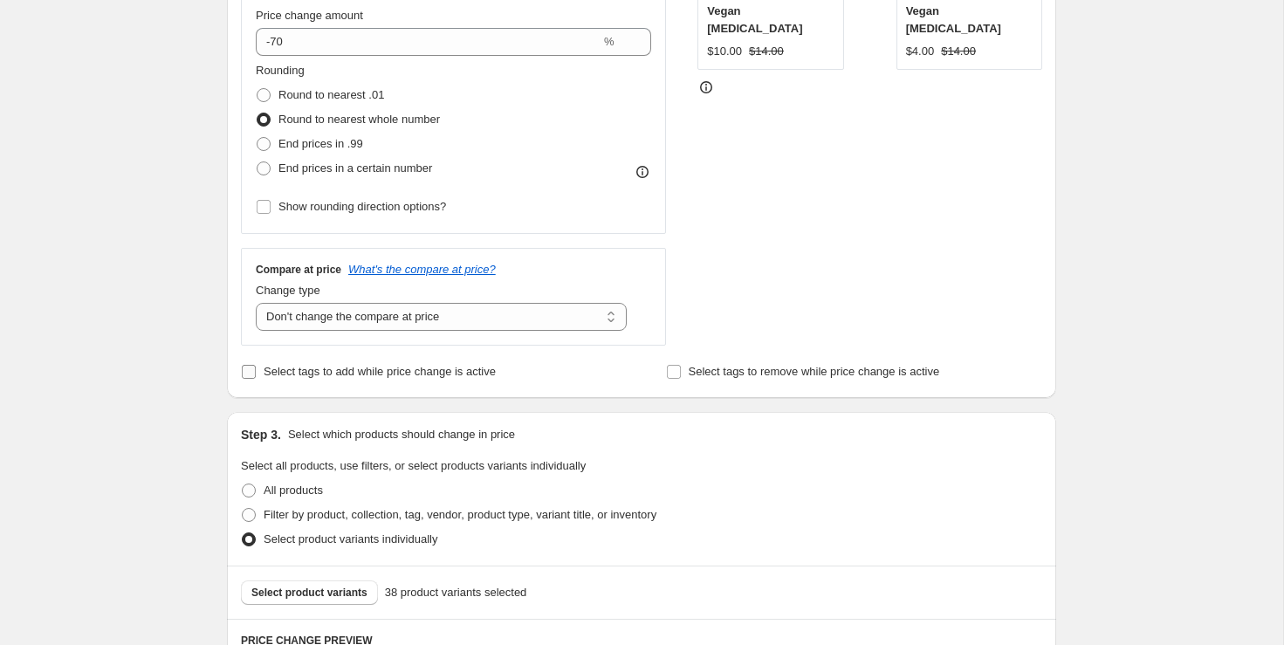
click at [481, 369] on span "Select tags to add while price change is active" at bounding box center [380, 371] width 232 height 13
click at [256, 369] on input "Select tags to add while price change is active" at bounding box center [249, 372] width 14 height 14
checkbox input "true"
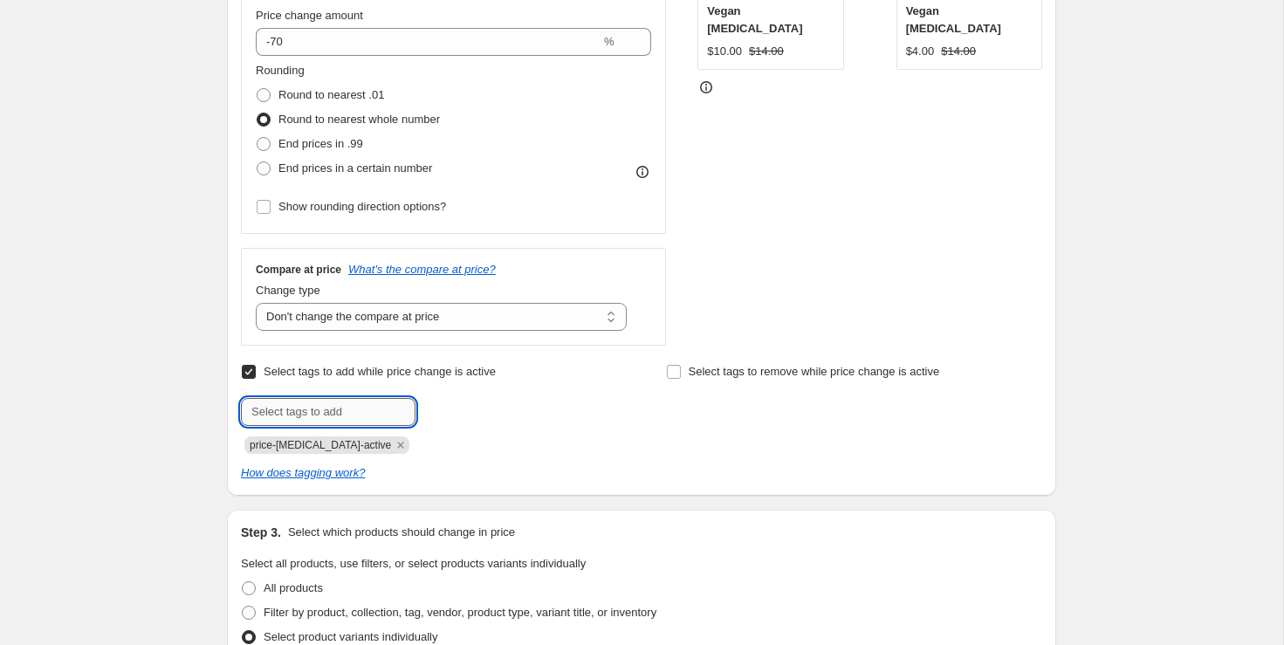
click at [335, 408] on input "text" at bounding box center [328, 412] width 175 height 28
type input "A"
type input "70% ARCHIVE"
click at [482, 412] on span "70% ARCHIVE" at bounding box center [489, 410] width 71 height 12
click at [693, 470] on div "How does tagging work?" at bounding box center [641, 472] width 801 height 17
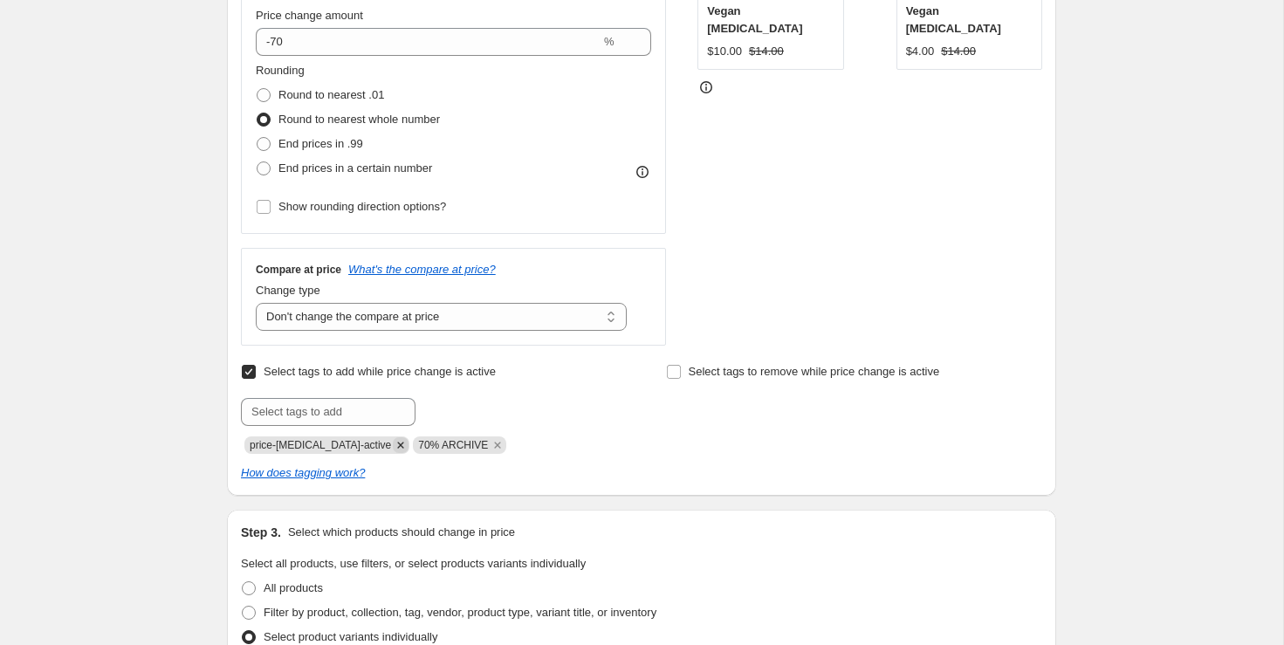
click at [393, 447] on icon "Remove price-change-job-active" at bounding box center [401, 445] width 16 height 16
click at [585, 451] on div "70% ARCHIVE" at bounding box center [429, 443] width 376 height 21
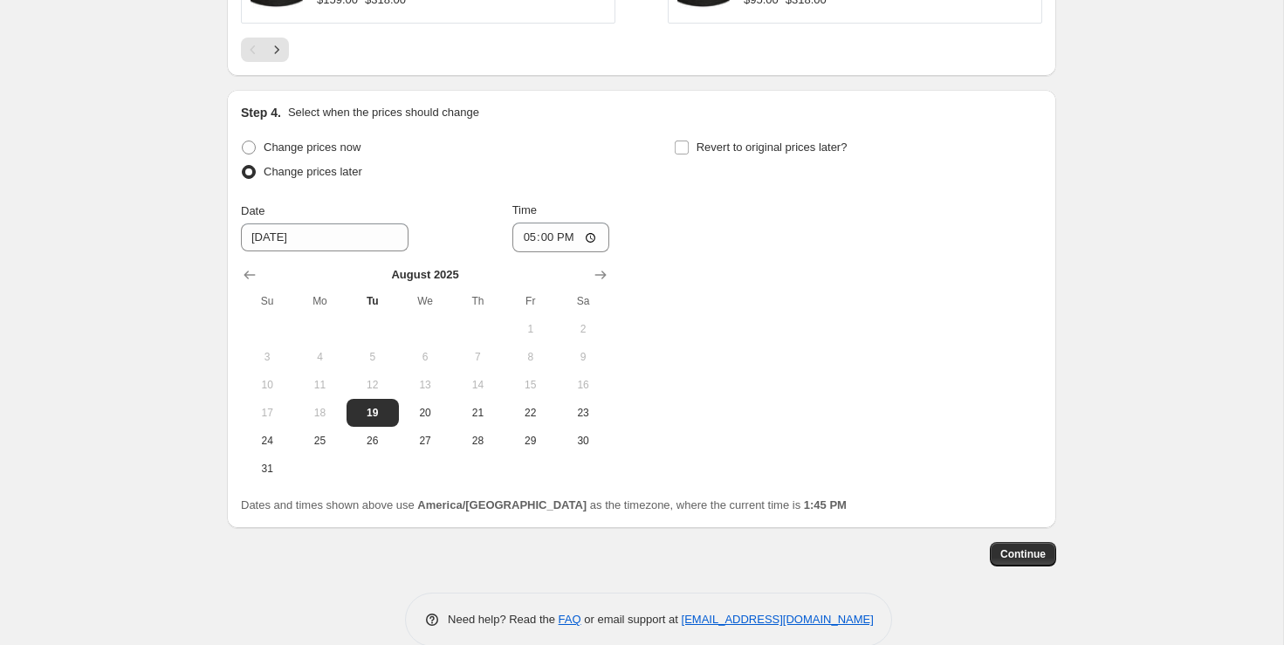
scroll to position [1594, 0]
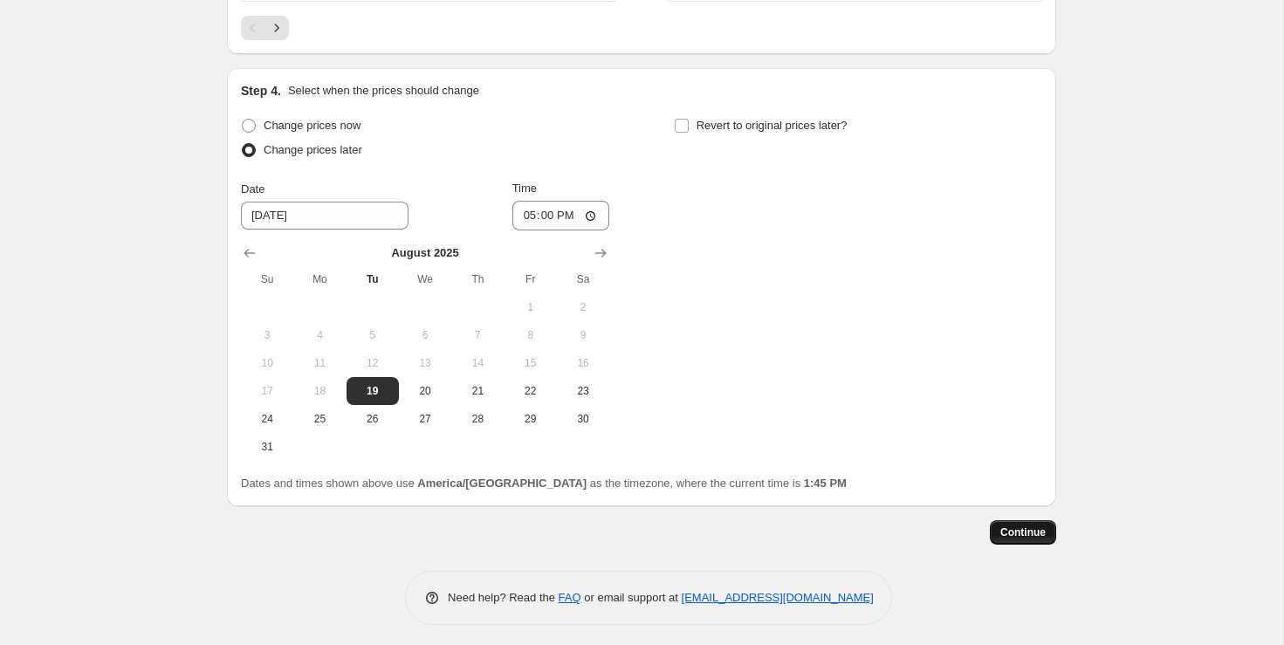
click at [1038, 527] on span "Continue" at bounding box center [1022, 532] width 45 height 14
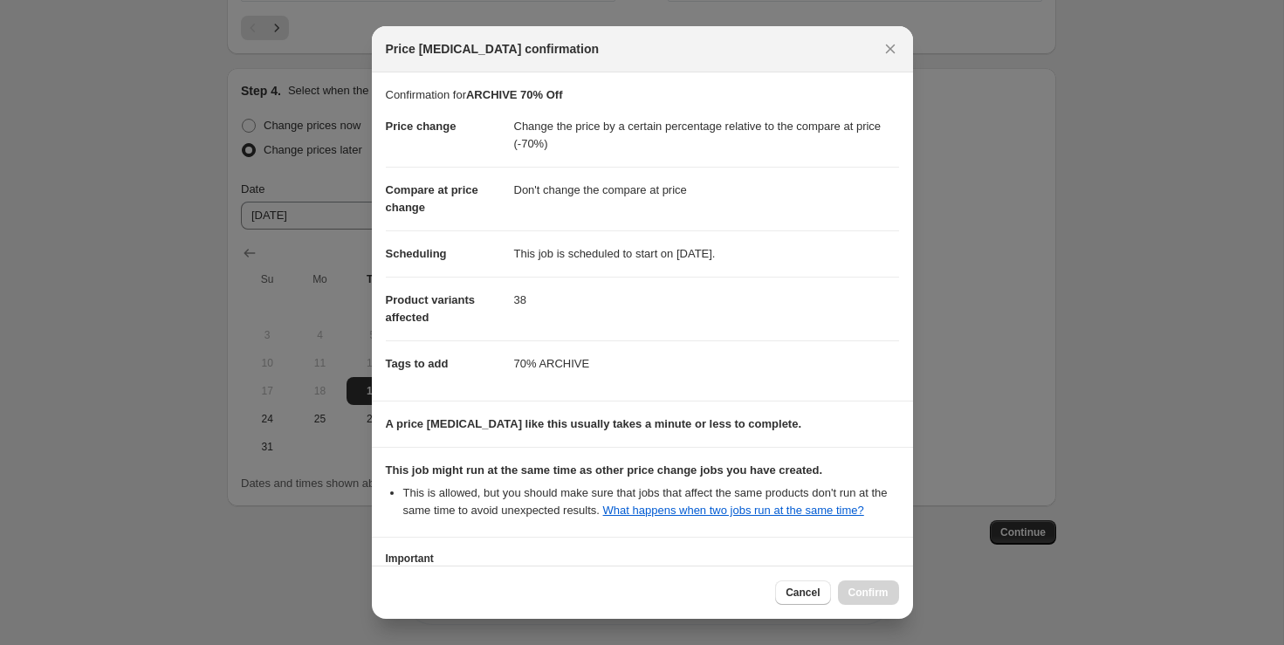
scroll to position [147, 0]
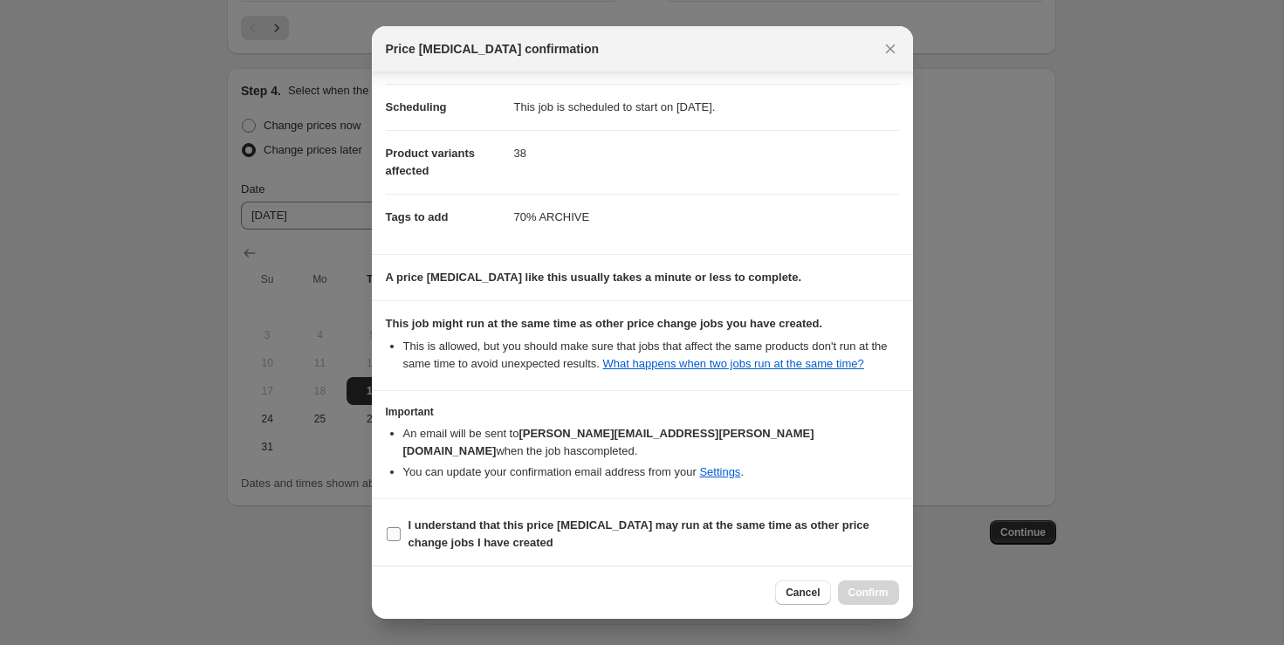
click at [394, 528] on input "I understand that this price change job may run at the same time as other price…" at bounding box center [394, 534] width 14 height 14
checkbox input "true"
click at [867, 595] on span "Confirm" at bounding box center [868, 593] width 40 height 14
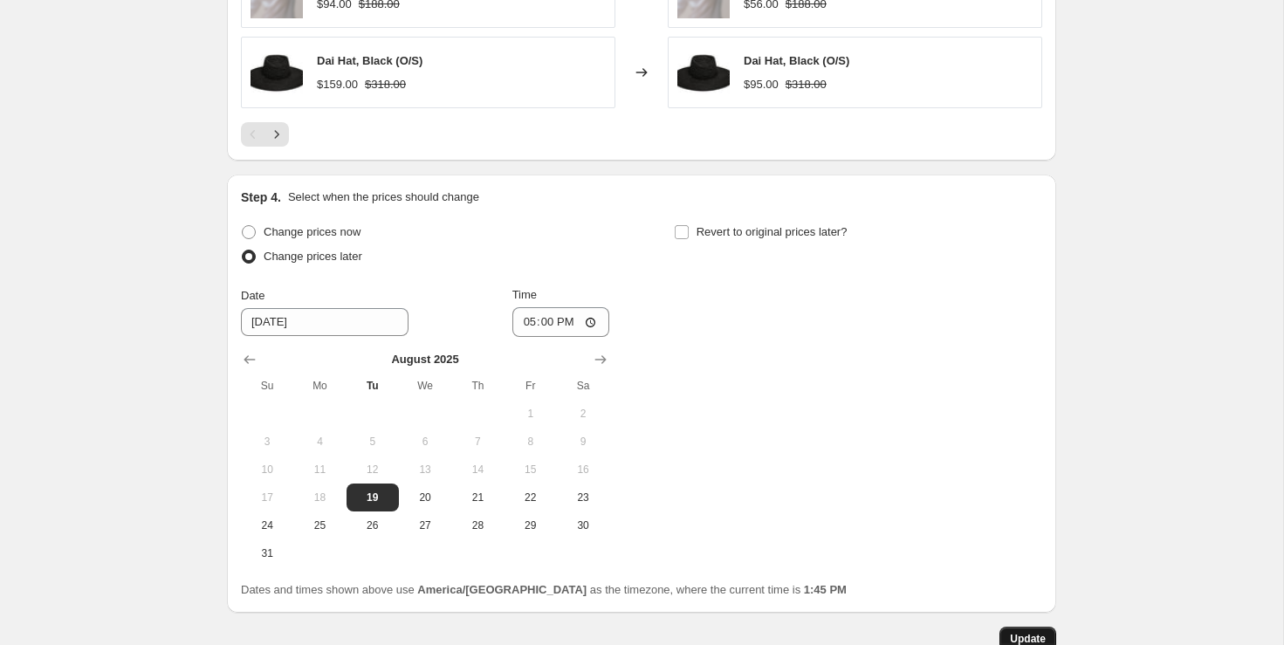
click at [1033, 632] on span "Update" at bounding box center [1028, 639] width 36 height 14
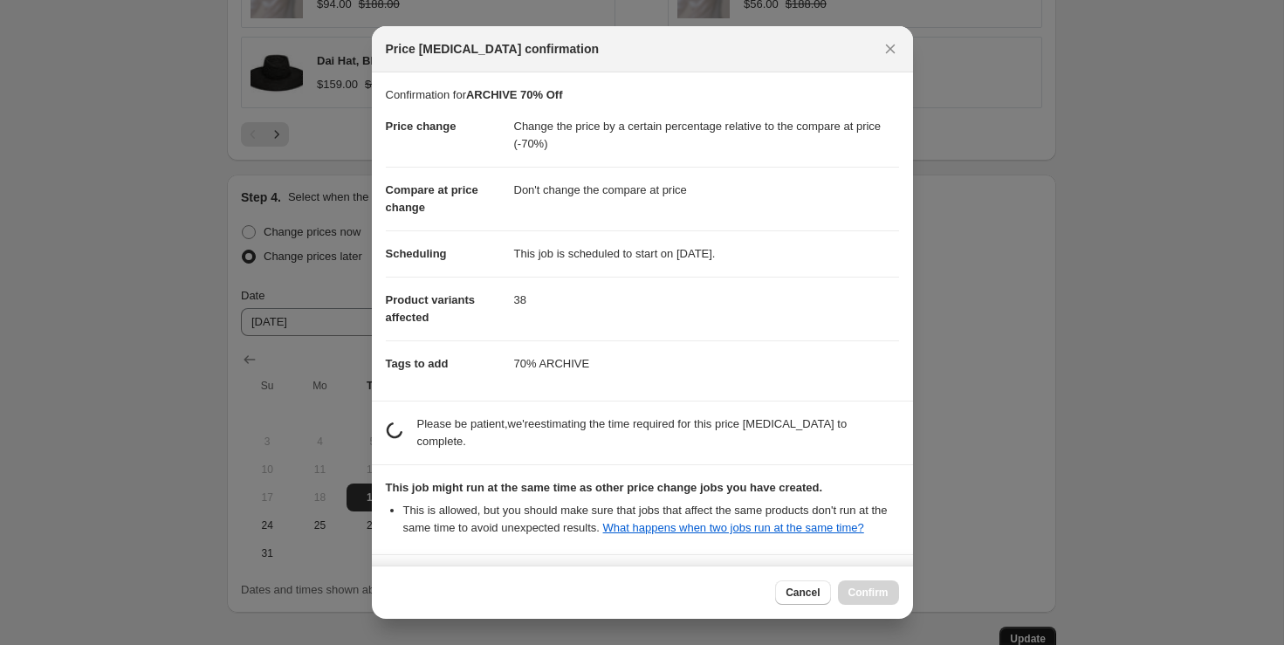
scroll to position [0, 0]
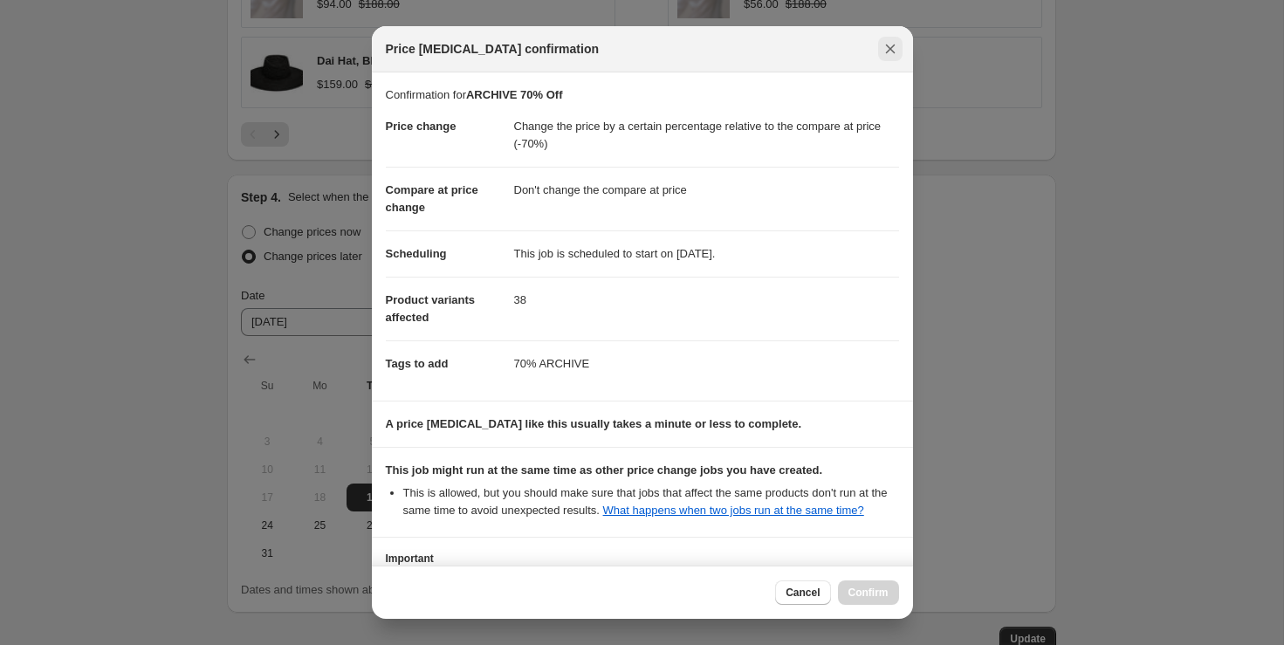
click at [893, 48] on icon "Close" at bounding box center [889, 48] width 17 height 17
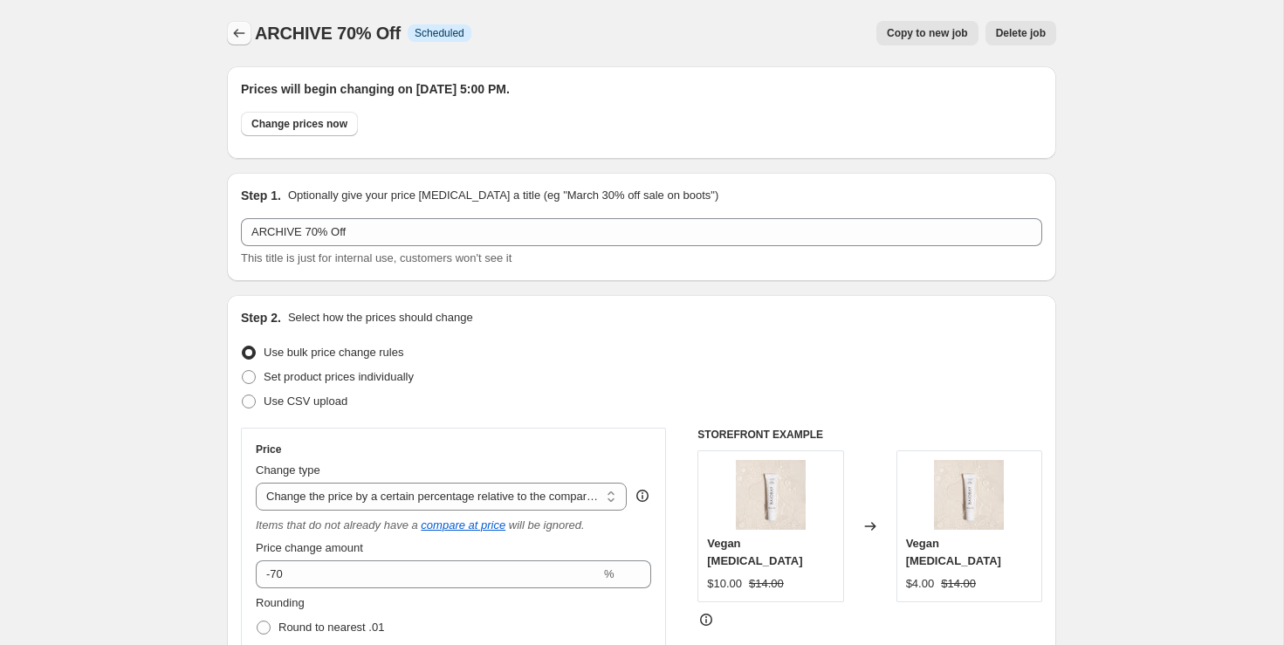
click at [235, 28] on icon "Price change jobs" at bounding box center [238, 32] width 17 height 17
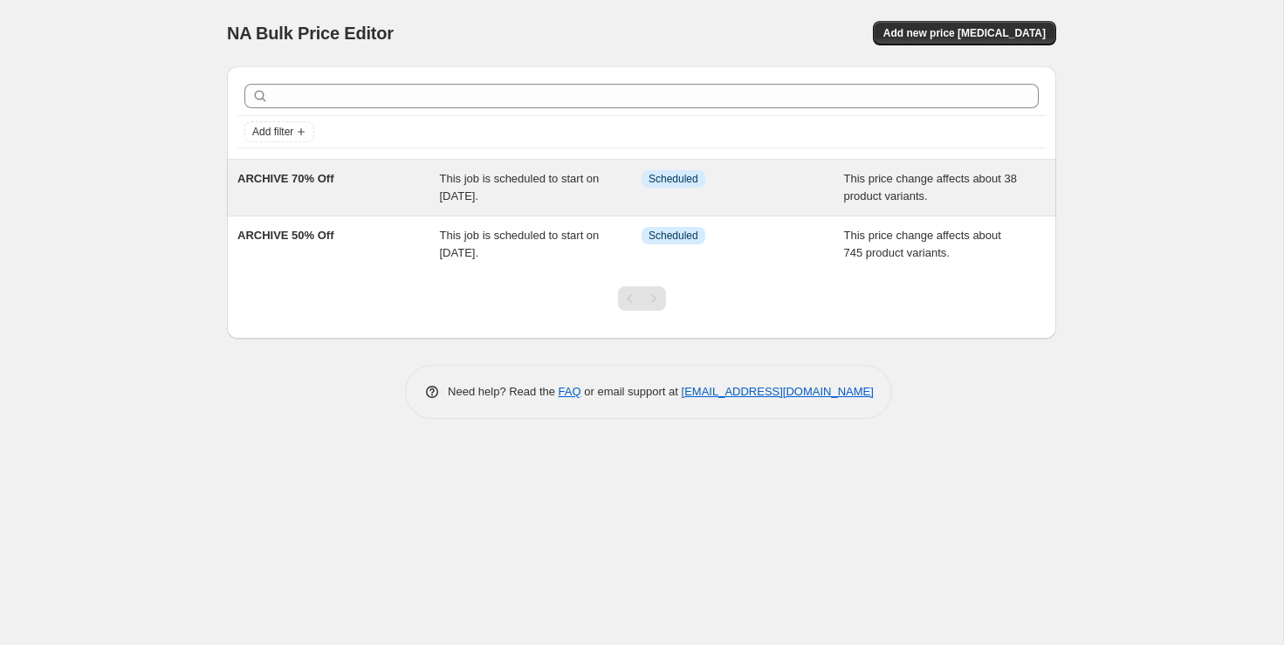
click at [564, 184] on div "This job is scheduled to start on [DATE]." at bounding box center [541, 187] width 202 height 35
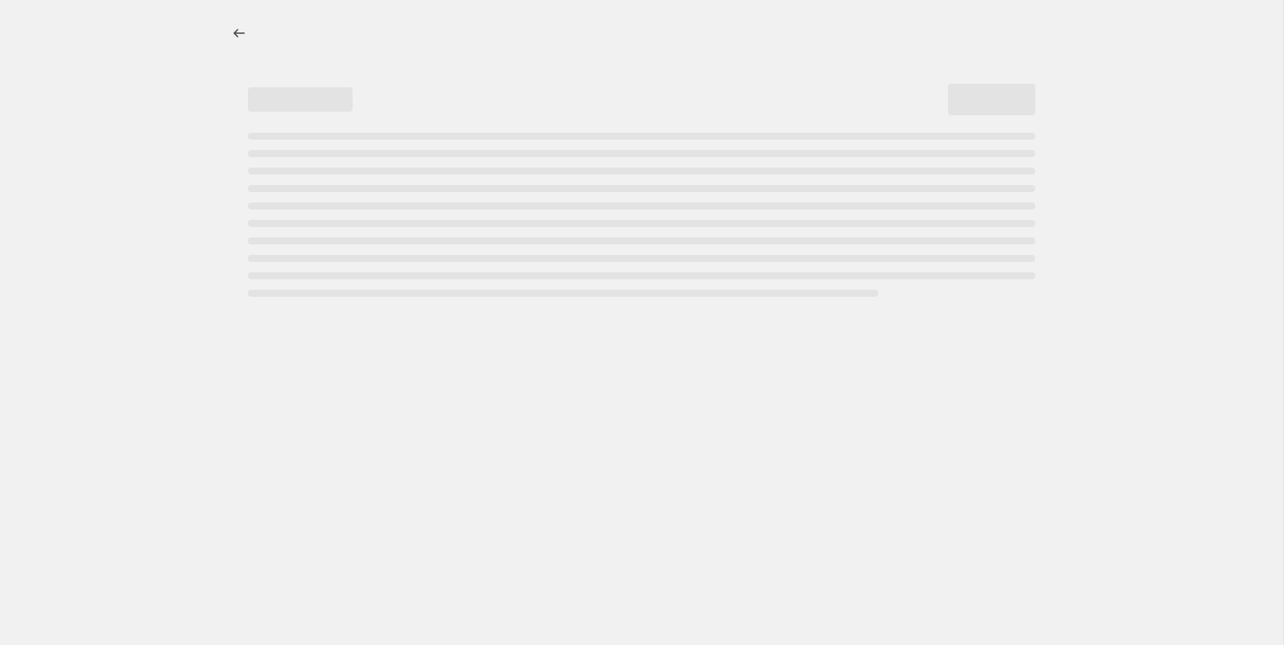
select select "pcap"
select select "no_change"
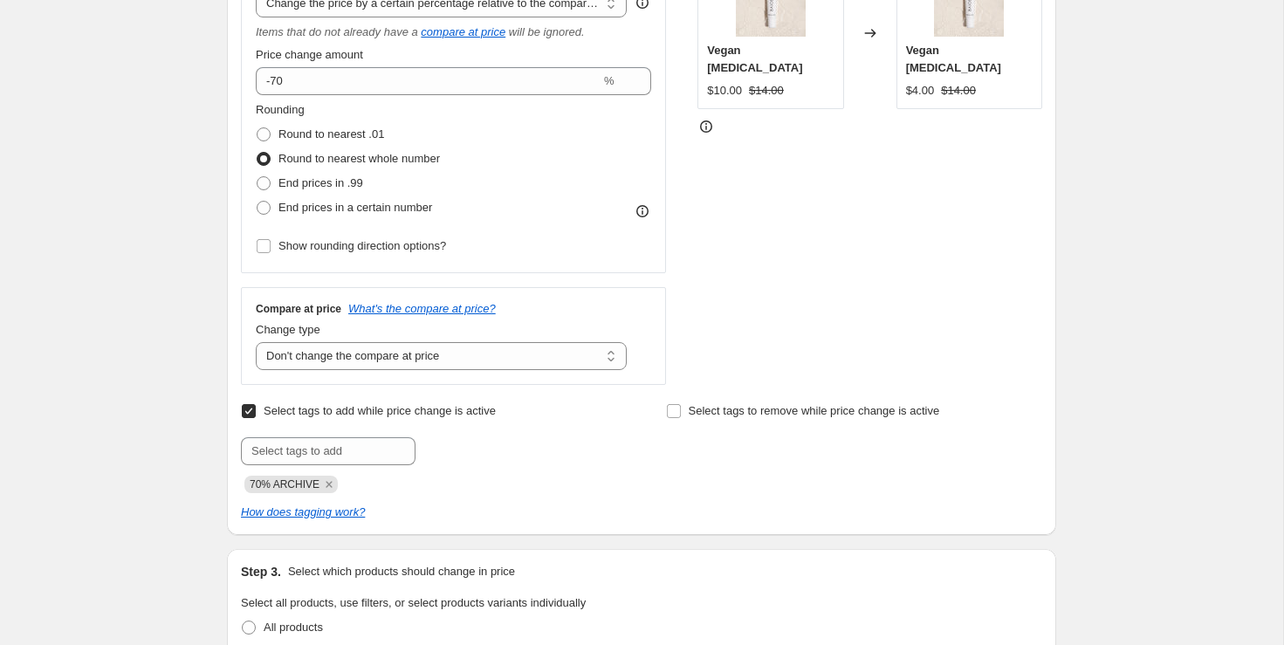
scroll to position [497, 0]
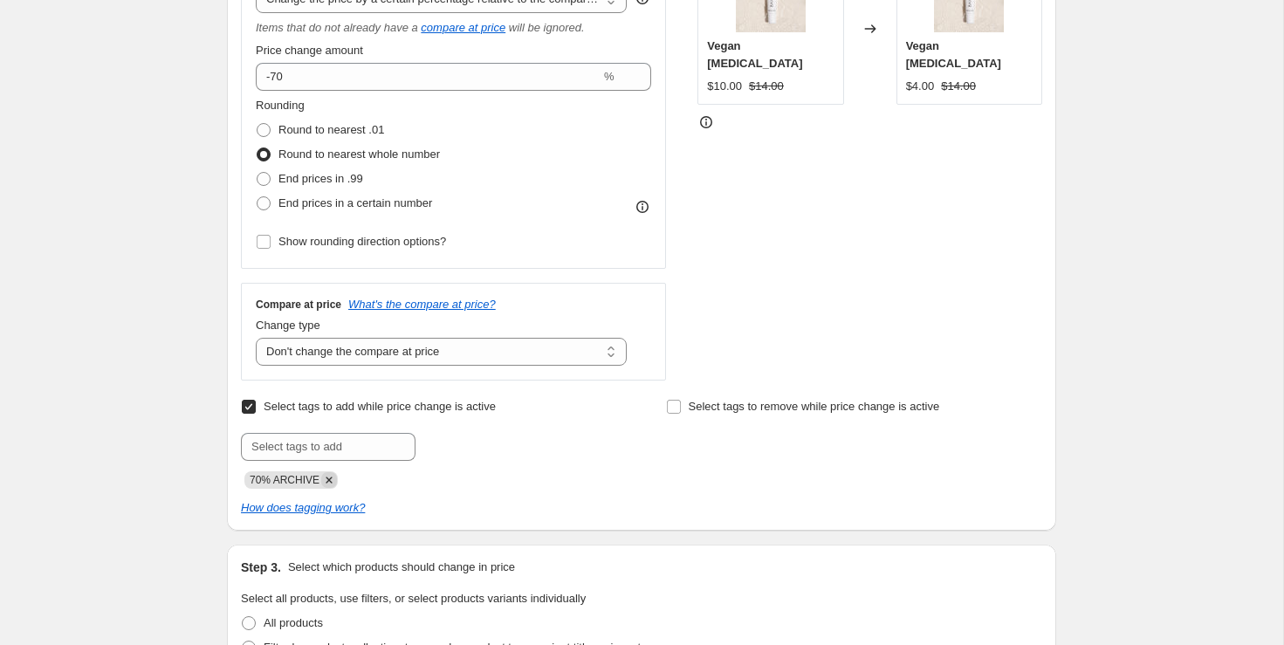
click at [326, 477] on icon "Remove 70% ARCHIVE" at bounding box center [329, 480] width 16 height 16
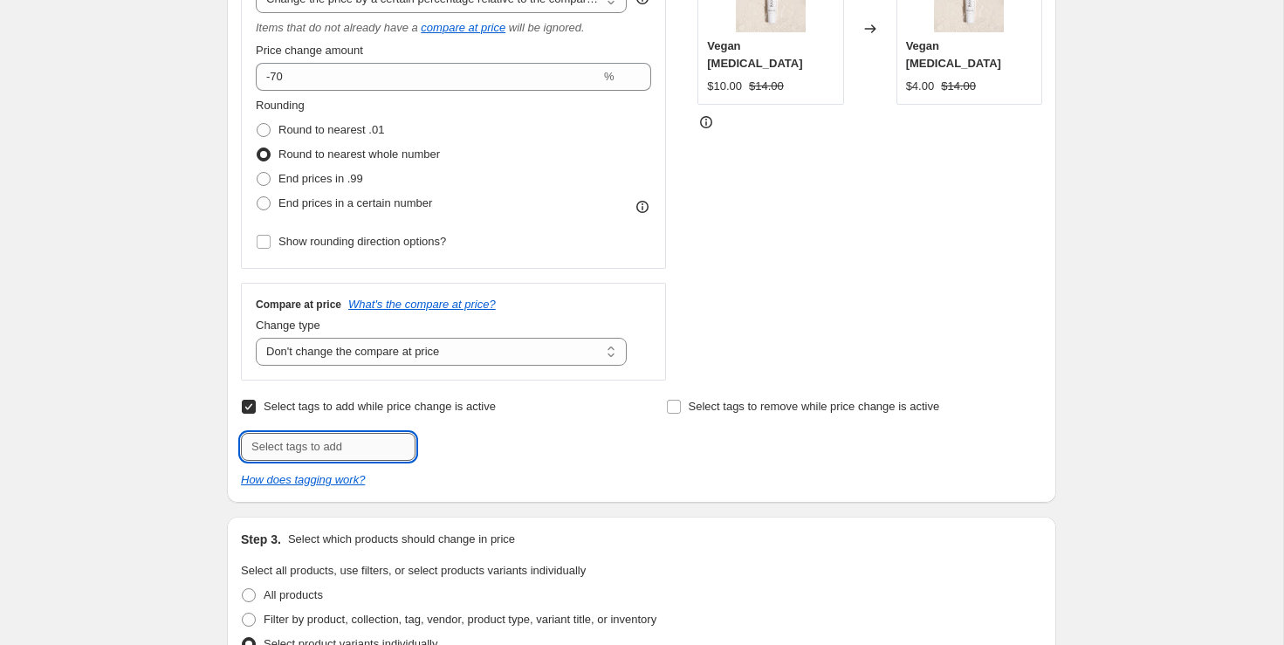
click at [319, 449] on input "text" at bounding box center [328, 447] width 175 height 28
click at [279, 445] on input "50% ARCHIVE" at bounding box center [328, 447] width 175 height 28
click at [368, 446] on input "50% OFF ARCHIVE" at bounding box center [328, 447] width 175 height 28
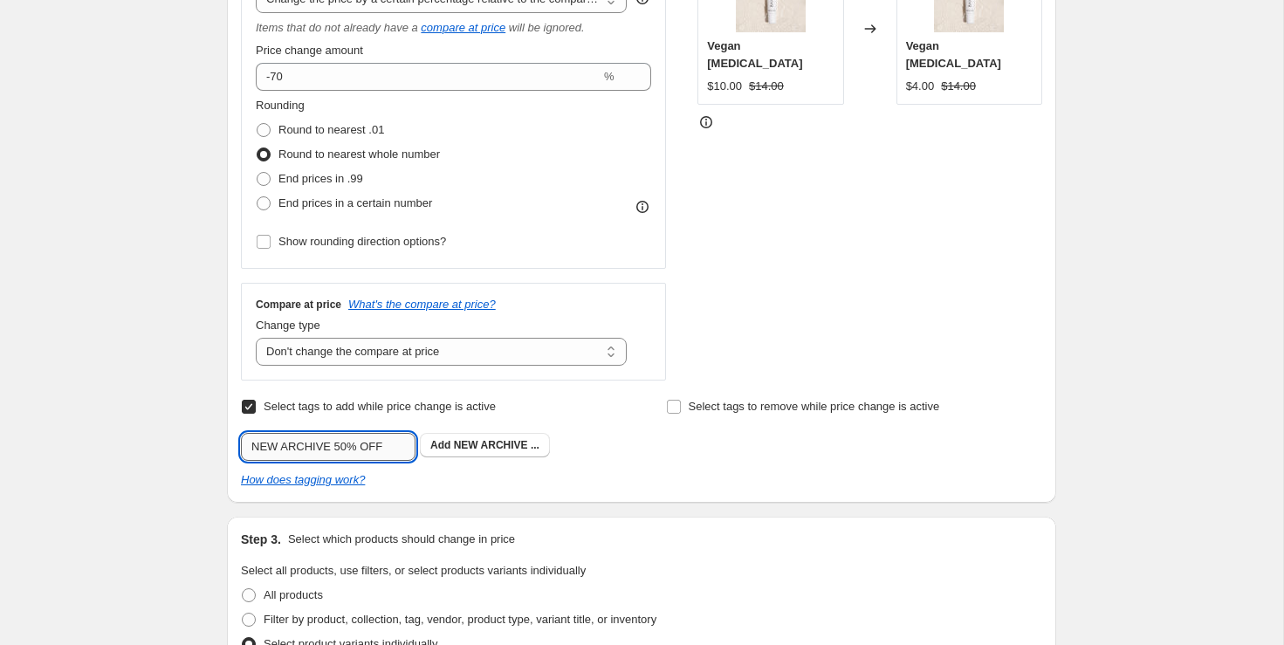
click at [369, 449] on input "NEW ARCHIVE 50% OFF" at bounding box center [328, 447] width 175 height 28
type input "ARCHIVE 50%"
click at [495, 441] on span "ARCHIVE 50%" at bounding box center [488, 445] width 71 height 12
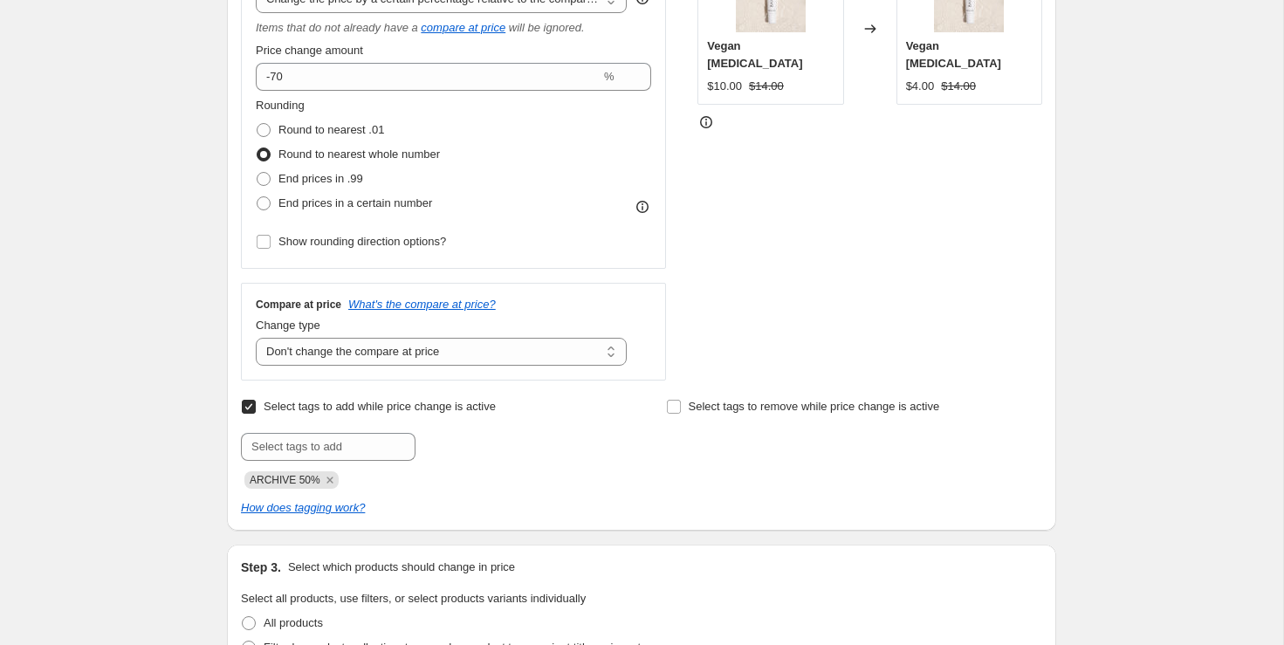
click at [658, 494] on div "Select tags to add while price change is active Submit ARCHIVE 50% Select tags …" at bounding box center [641, 455] width 801 height 122
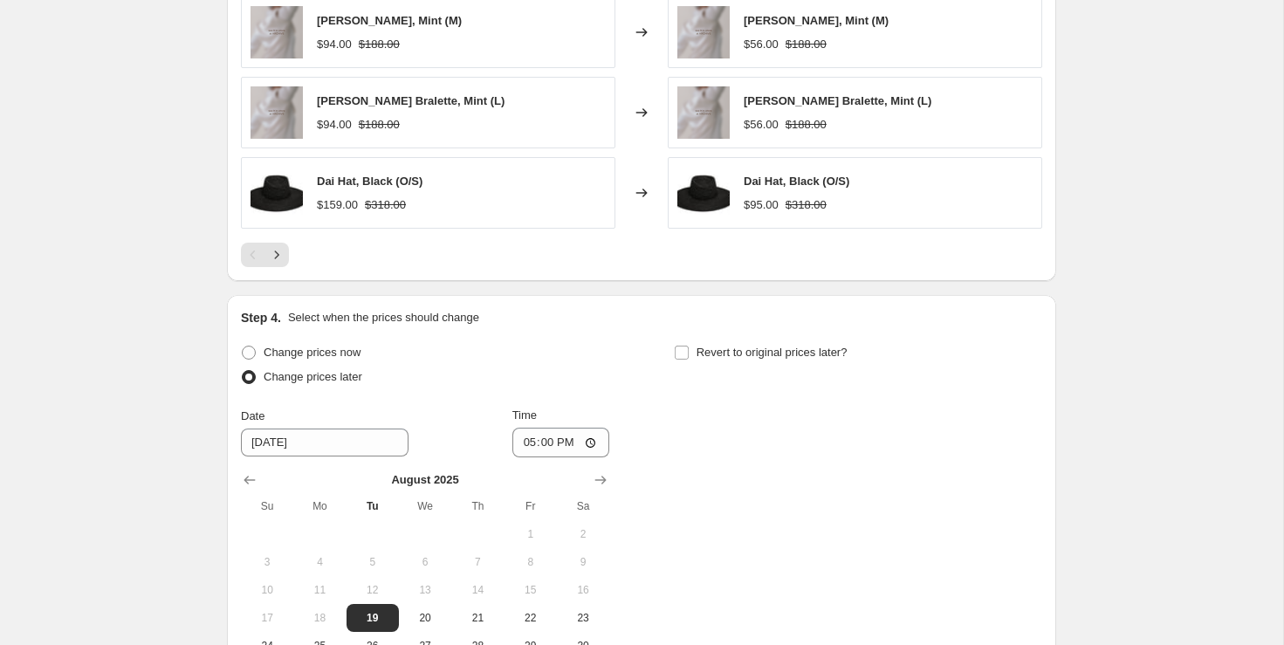
scroll to position [1700, 0]
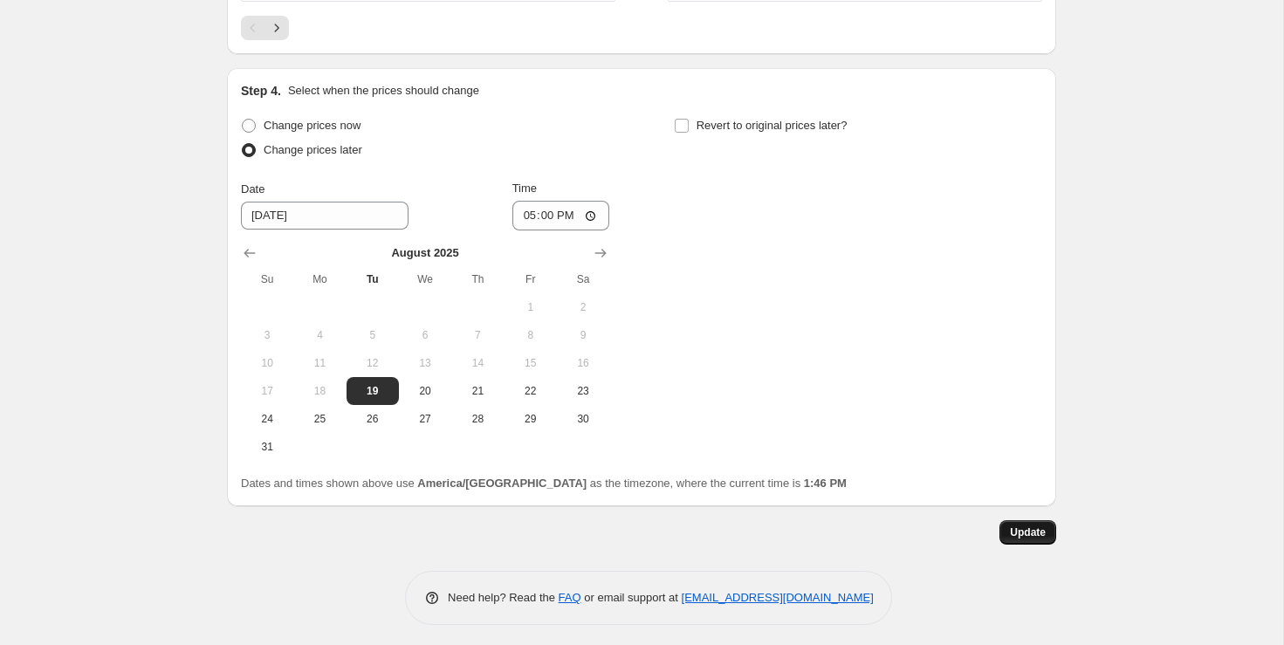
click at [1038, 531] on span "Update" at bounding box center [1028, 532] width 36 height 14
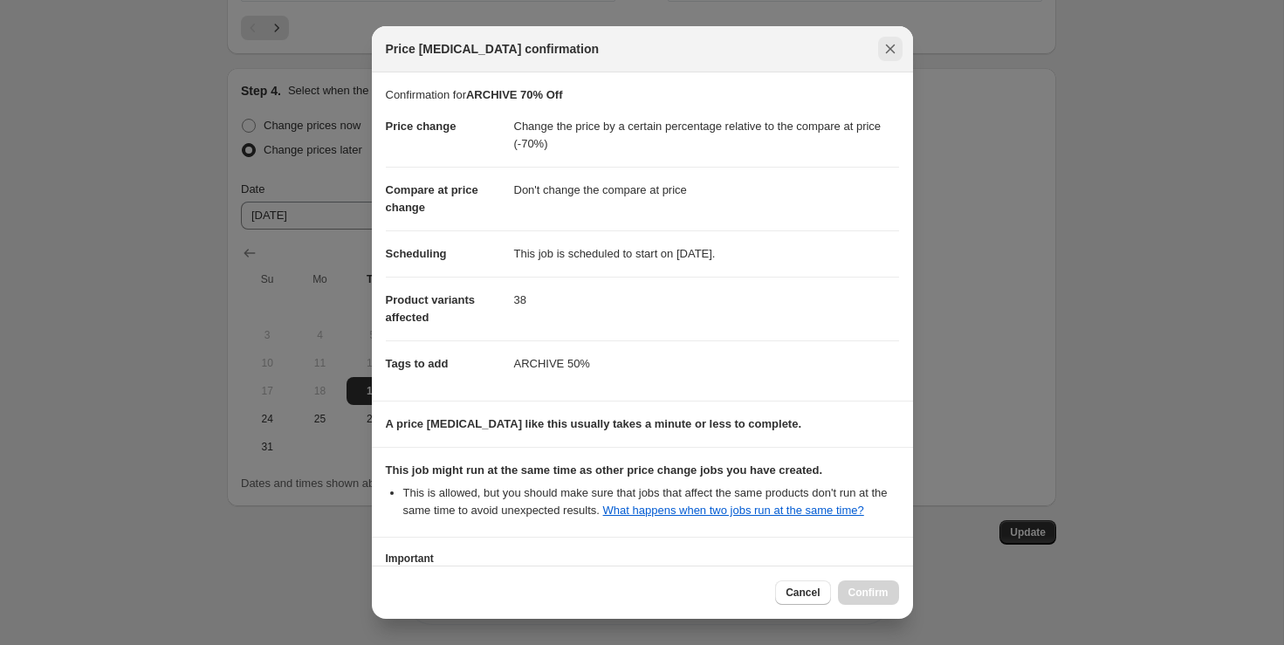
click at [888, 40] on icon "Close" at bounding box center [889, 48] width 17 height 17
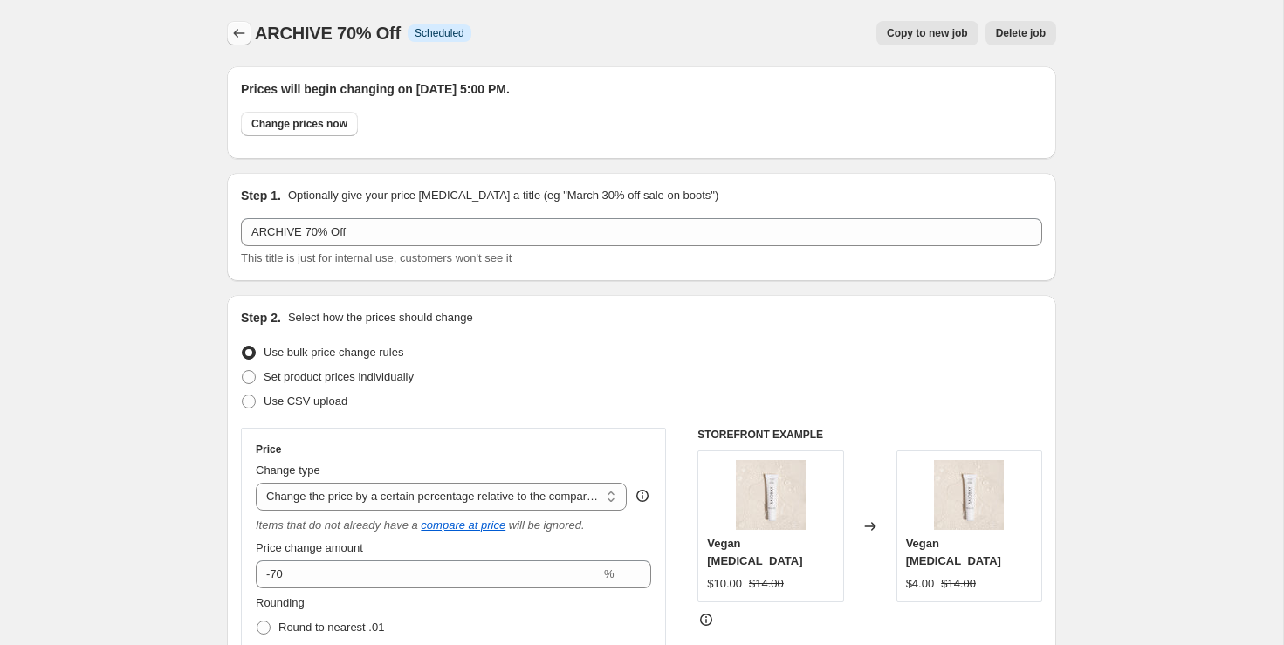
click at [238, 29] on icon "Price change jobs" at bounding box center [238, 32] width 17 height 17
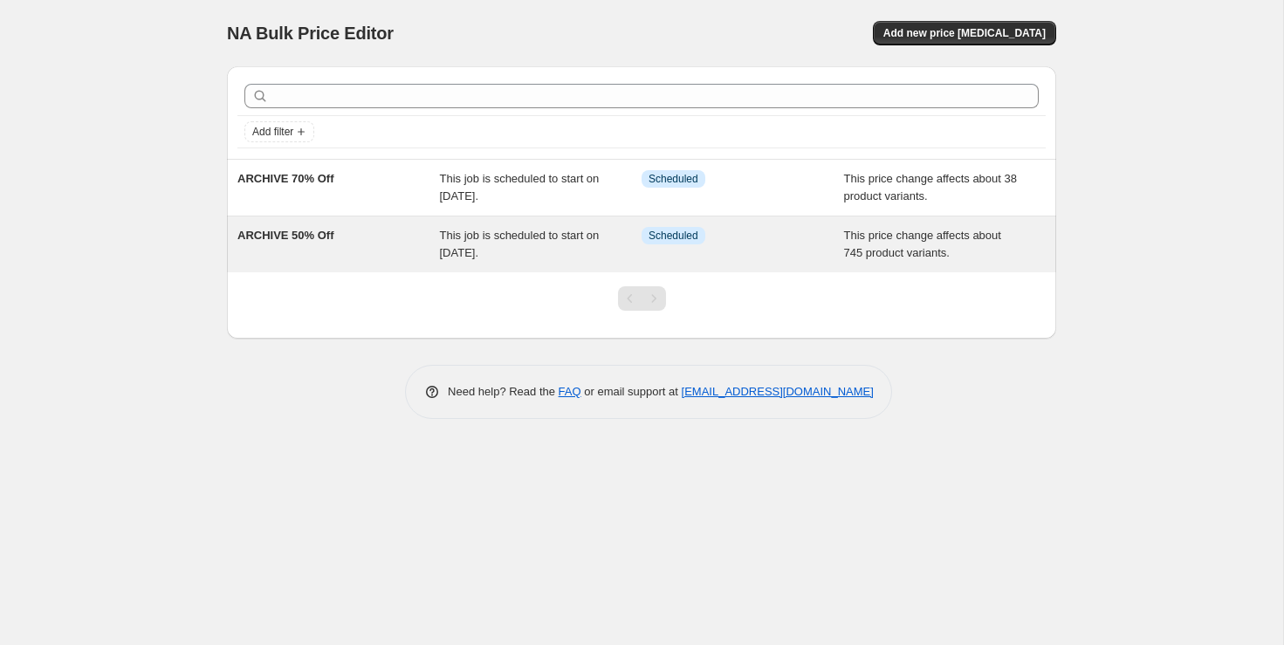
click at [312, 243] on div "ARCHIVE 50% Off" at bounding box center [338, 244] width 202 height 35
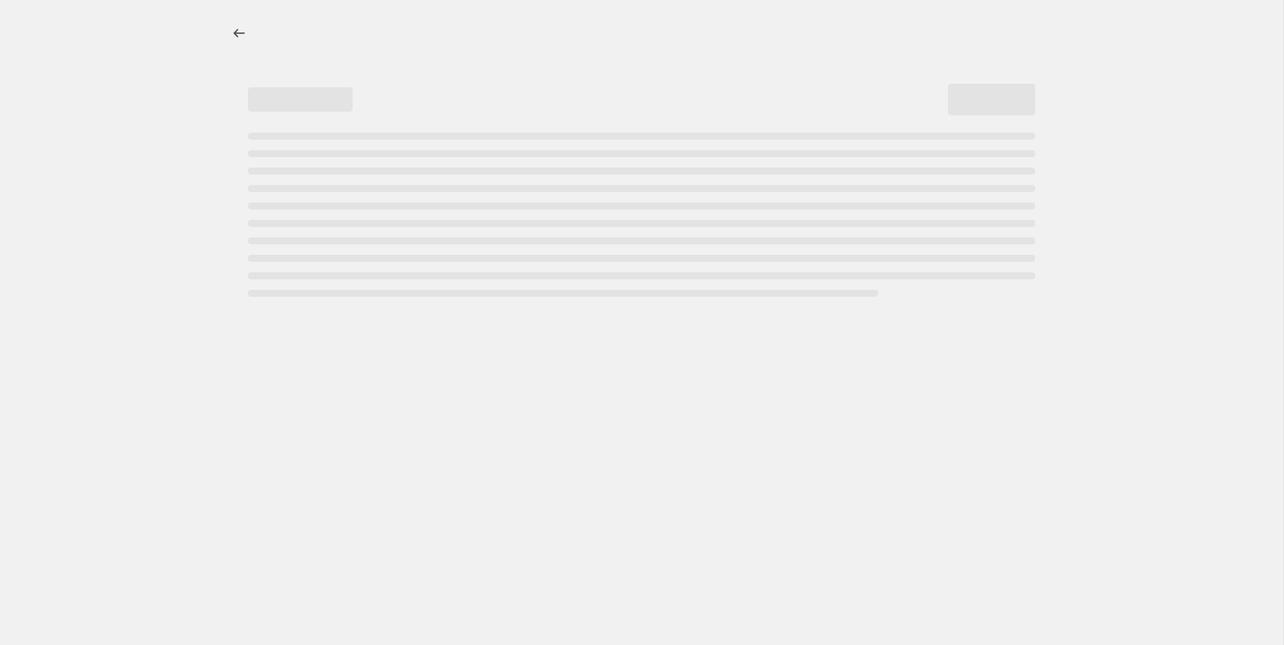
select select "pcap"
select select "no_change"
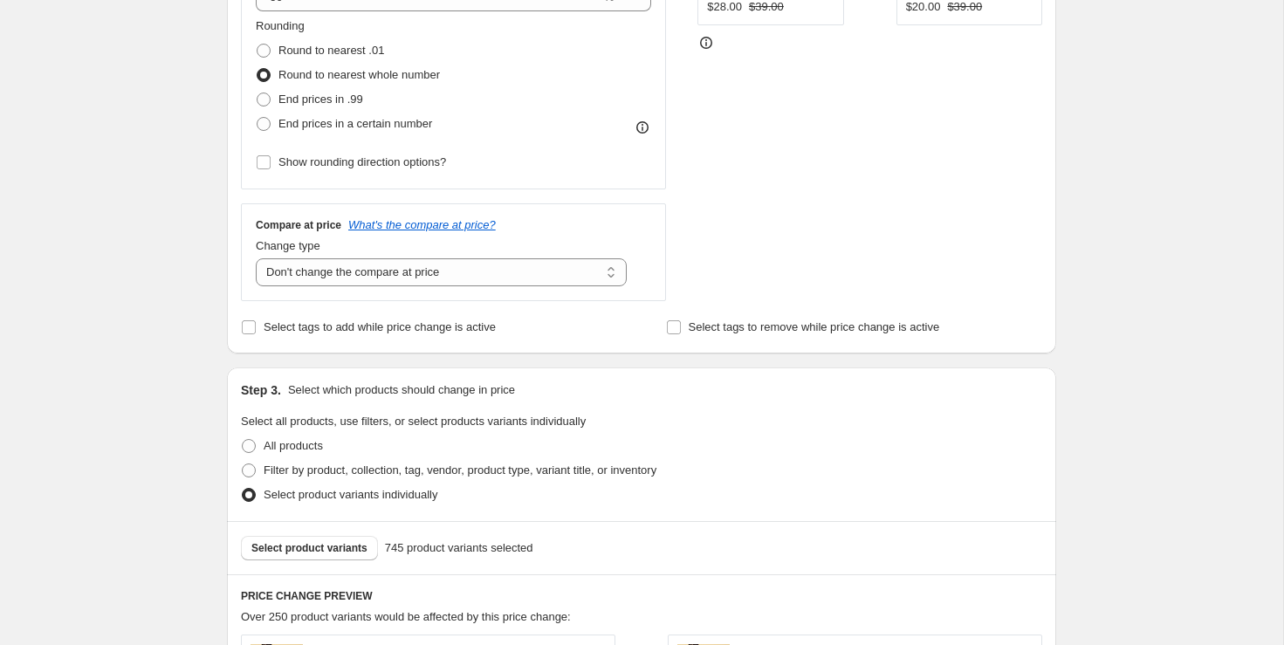
scroll to position [578, 0]
click at [456, 319] on span "Select tags to add while price change is active" at bounding box center [380, 325] width 232 height 13
click at [256, 319] on input "Select tags to add while price change is active" at bounding box center [249, 326] width 14 height 14
checkbox input "true"
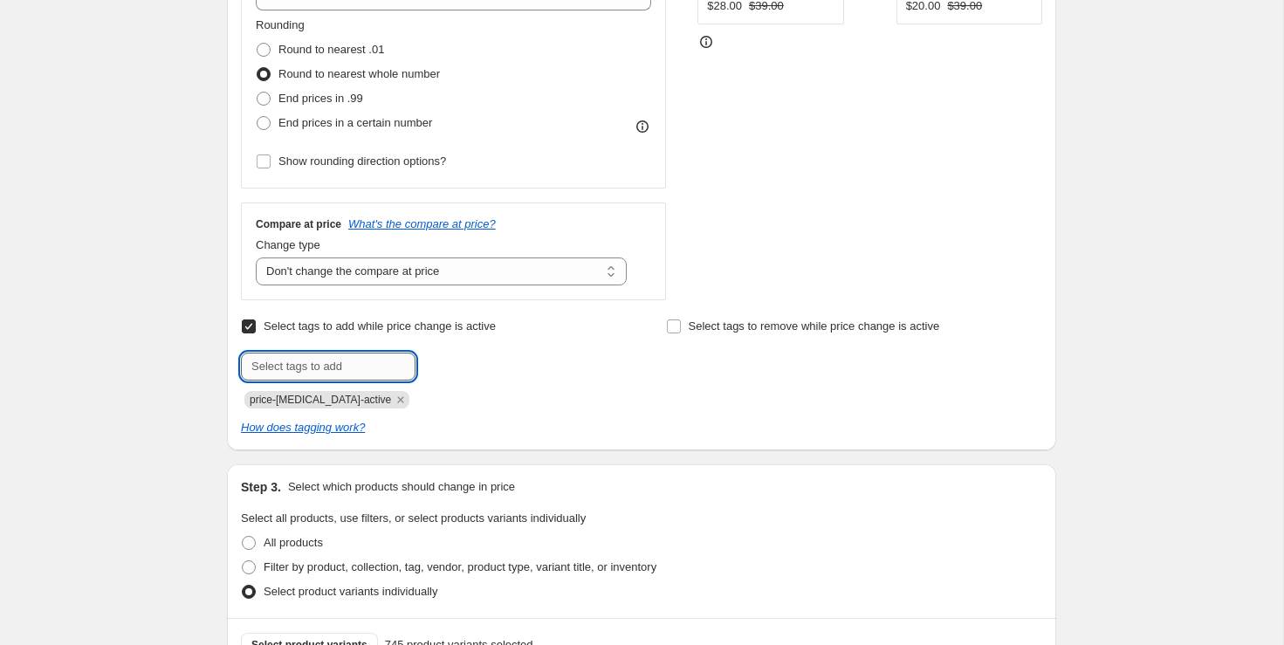
click at [361, 357] on input "text" at bounding box center [328, 367] width 175 height 28
type input "ARCHIVE 50%"
click at [488, 365] on span "ARCHIVE 50%" at bounding box center [488, 365] width 71 height 12
click at [393, 404] on icon "Remove price-change-job-active" at bounding box center [401, 400] width 16 height 16
click at [727, 424] on div "How does tagging work?" at bounding box center [641, 427] width 801 height 17
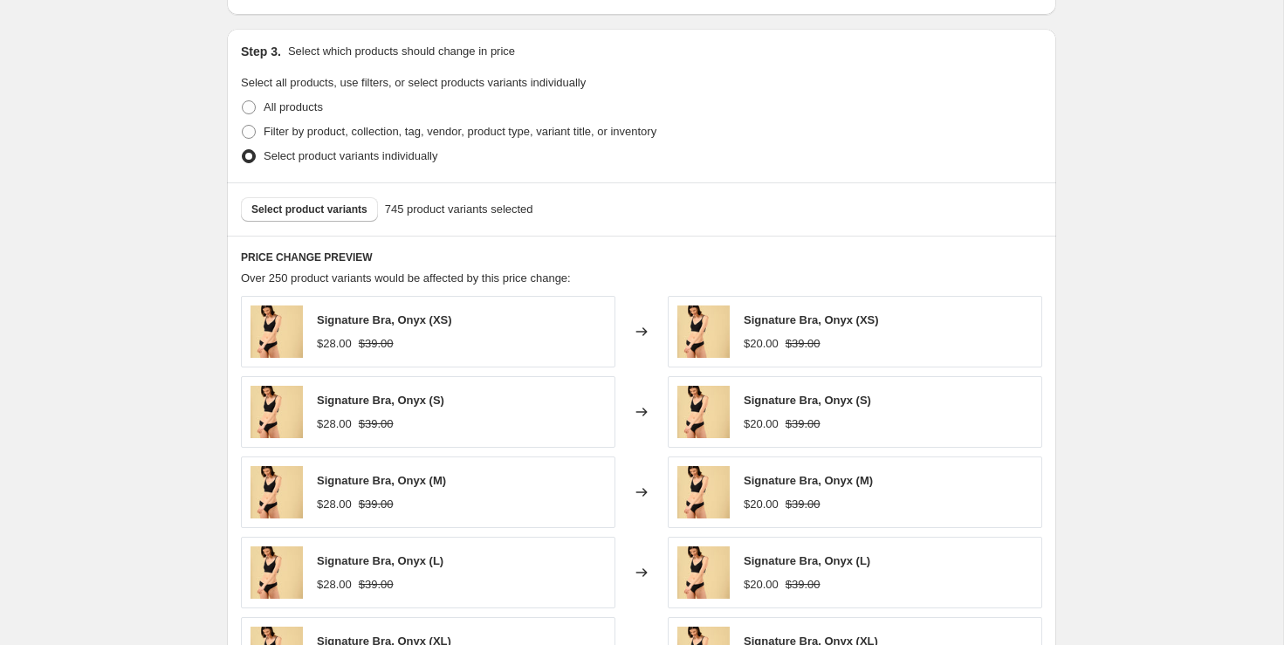
scroll to position [1658, 0]
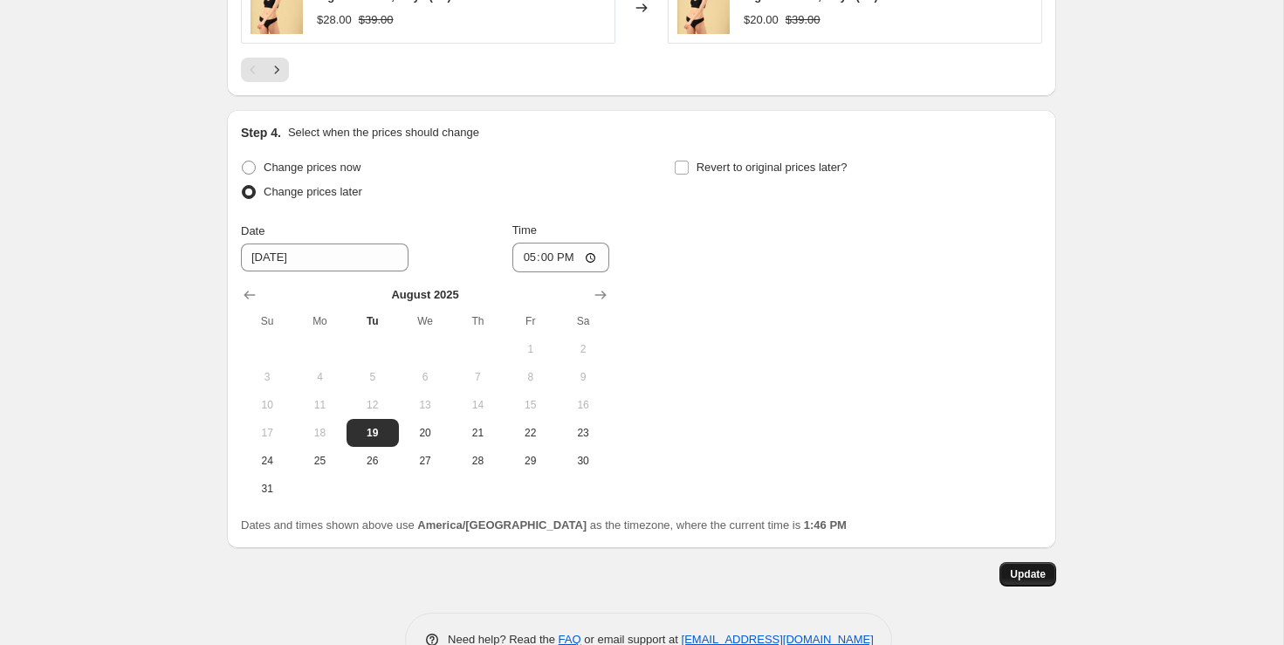
click at [1038, 567] on span "Update" at bounding box center [1028, 574] width 36 height 14
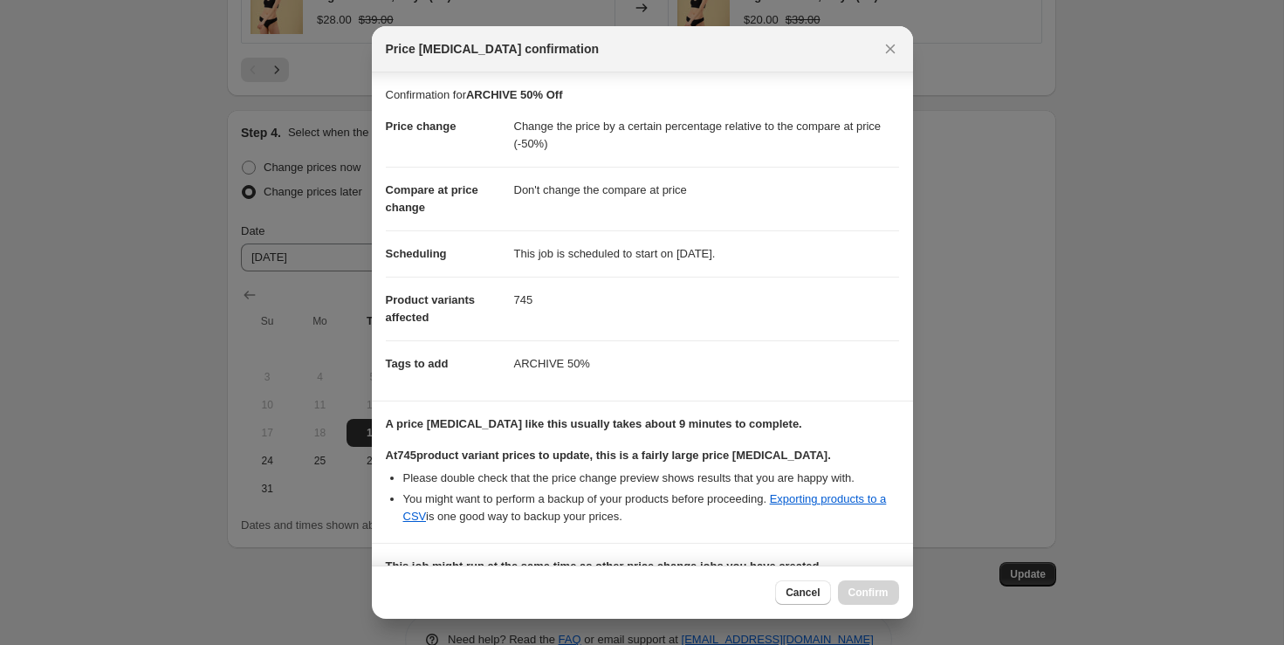
scroll to position [243, 0]
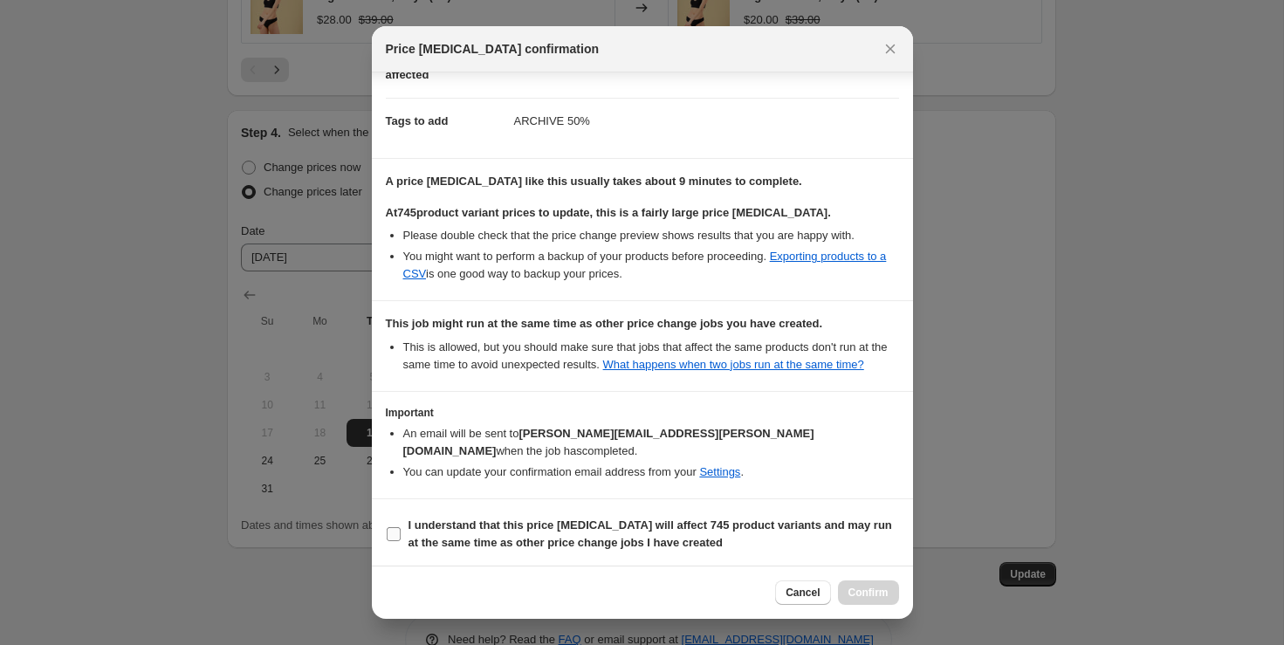
click at [440, 525] on b "I understand that this price change job will affect 745 product variants and ma…" at bounding box center [649, 533] width 483 height 31
click at [401, 527] on input "I understand that this price change job will affect 745 product variants and ma…" at bounding box center [394, 534] width 14 height 14
checkbox input "true"
click at [863, 593] on span "Confirm" at bounding box center [868, 593] width 40 height 14
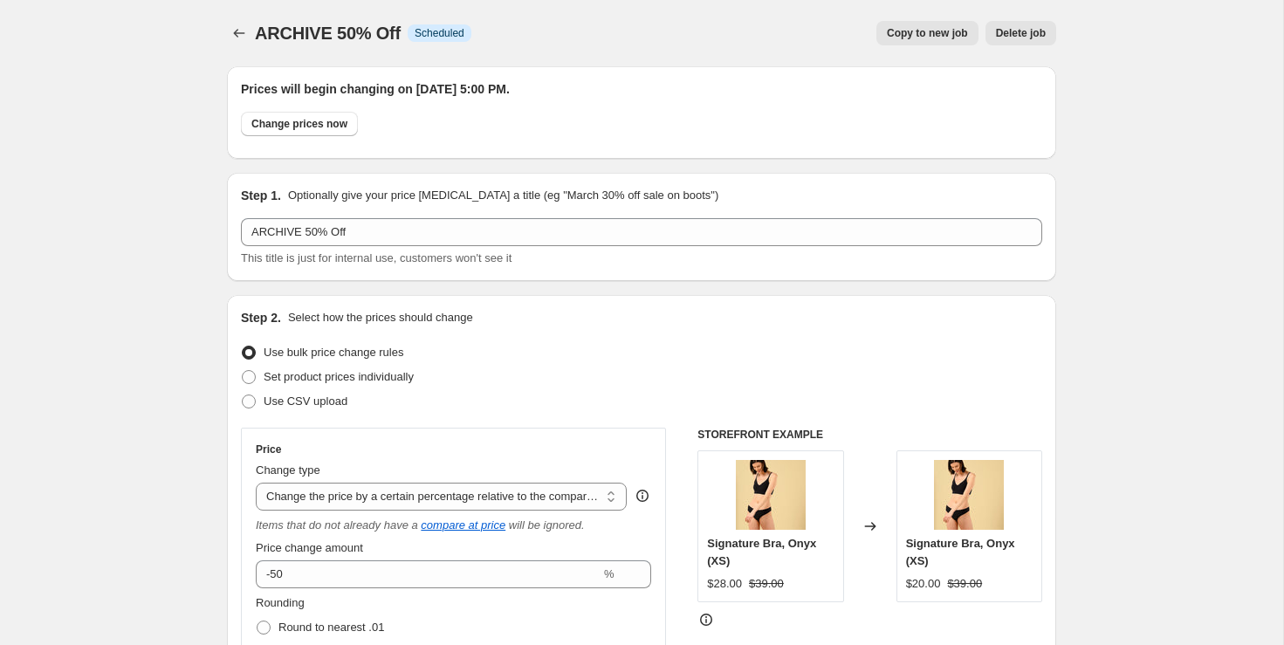
scroll to position [1658, 0]
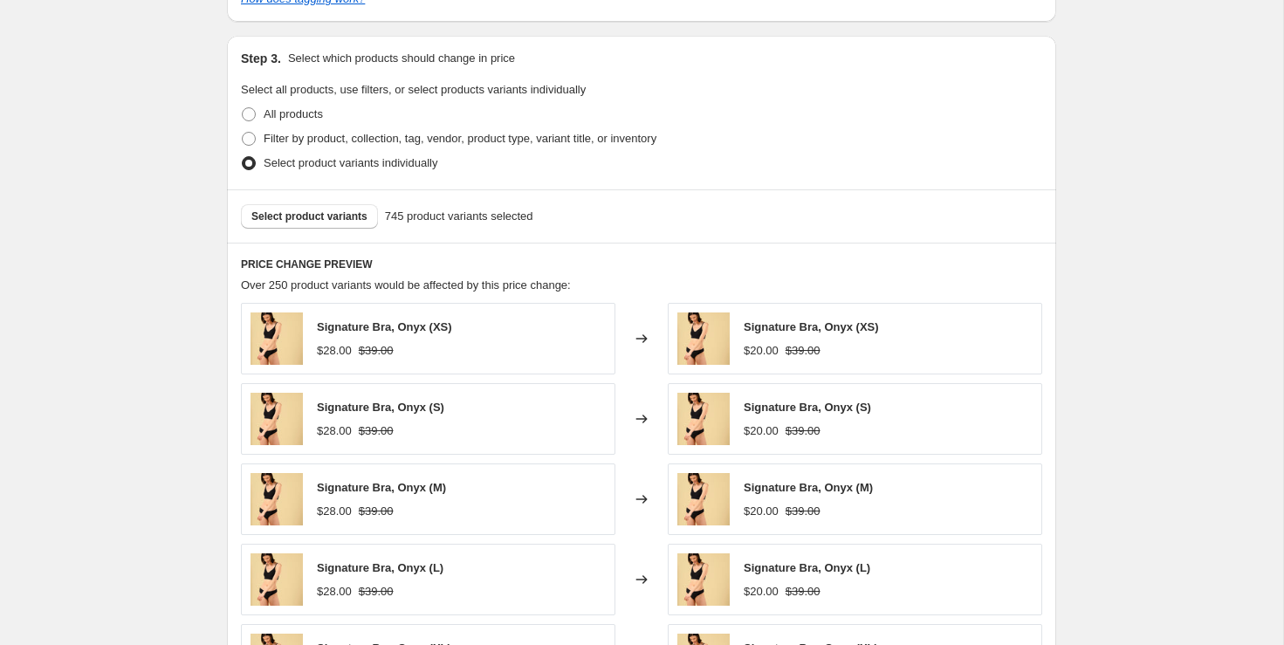
scroll to position [0, 0]
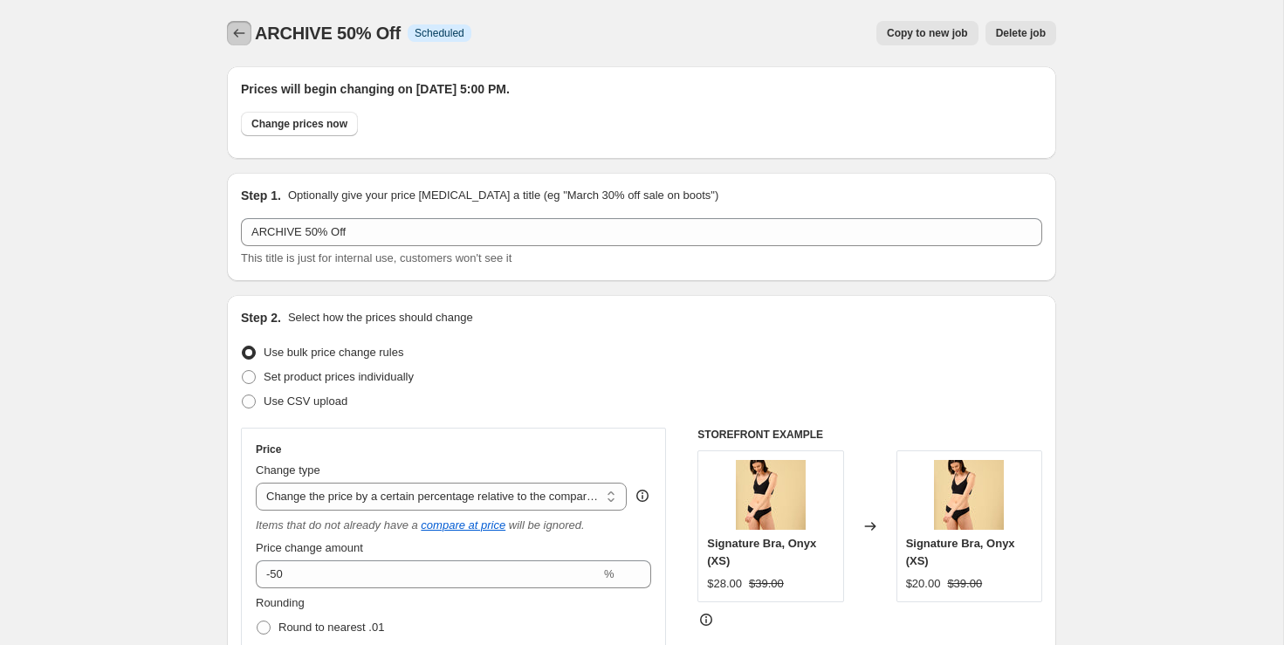
click at [232, 28] on icon "Price change jobs" at bounding box center [238, 32] width 17 height 17
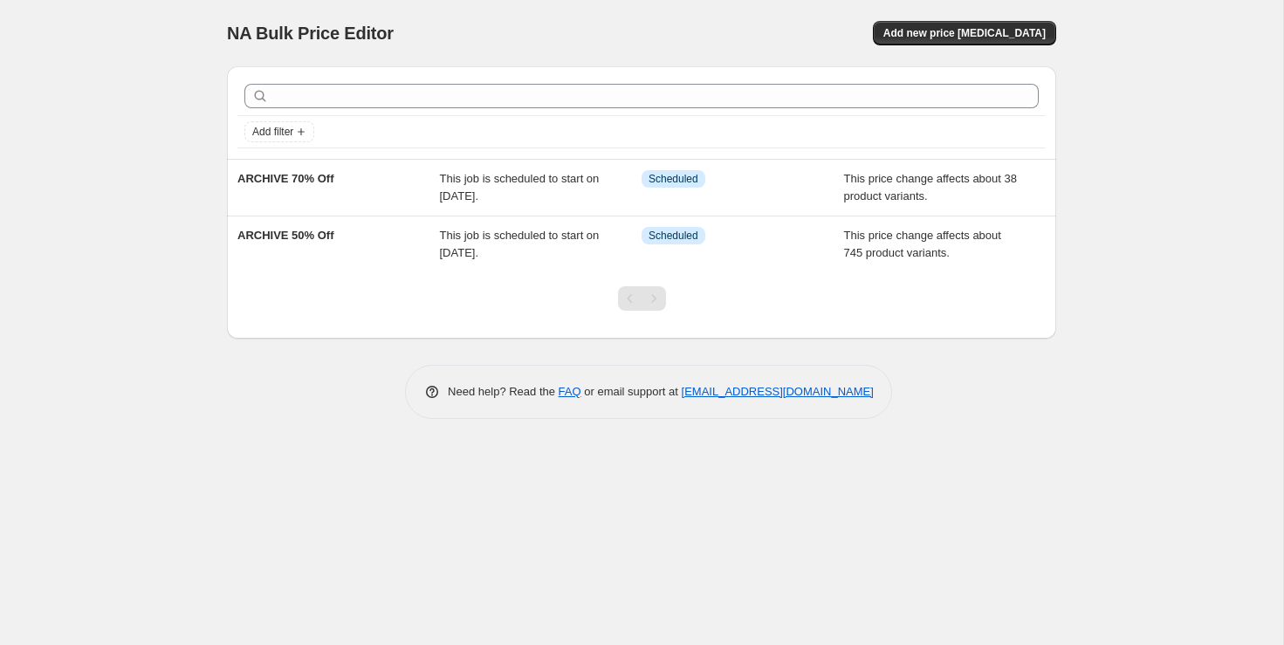
click at [1086, 465] on div "NA Bulk Price Editor. This page is ready NA Bulk Price Editor Add new price cha…" at bounding box center [641, 322] width 1283 height 645
